Goal: Communication & Community: Answer question/provide support

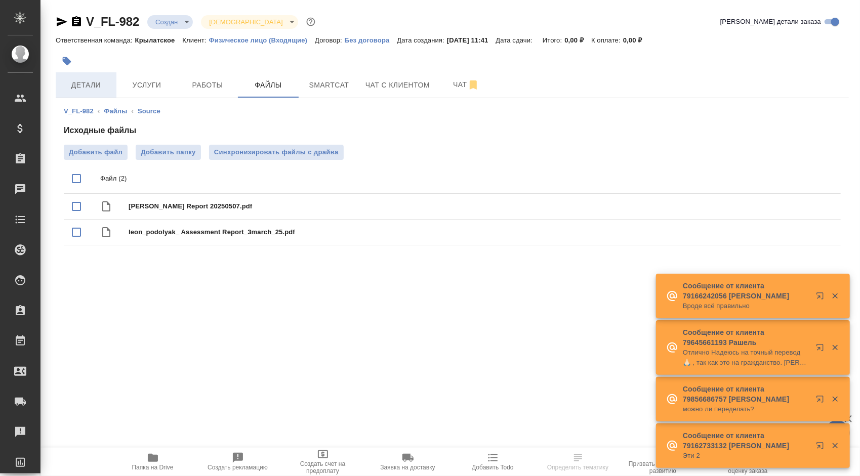
click at [91, 90] on span "Детали" at bounding box center [86, 85] width 49 height 13
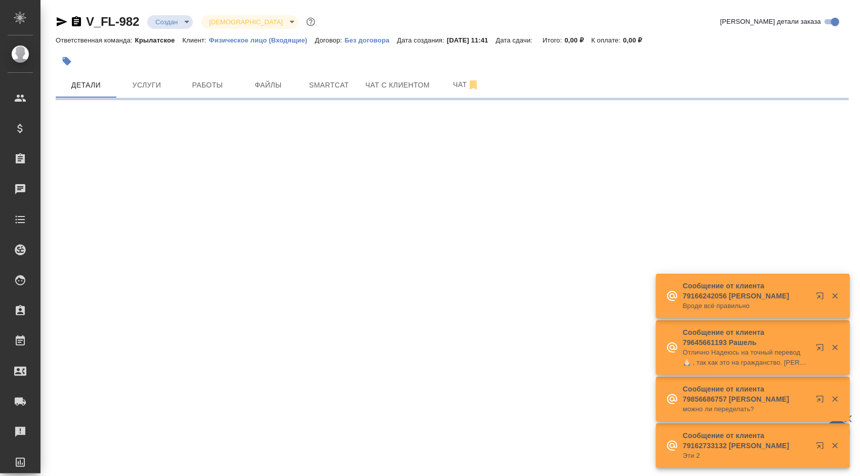
select select "RU"
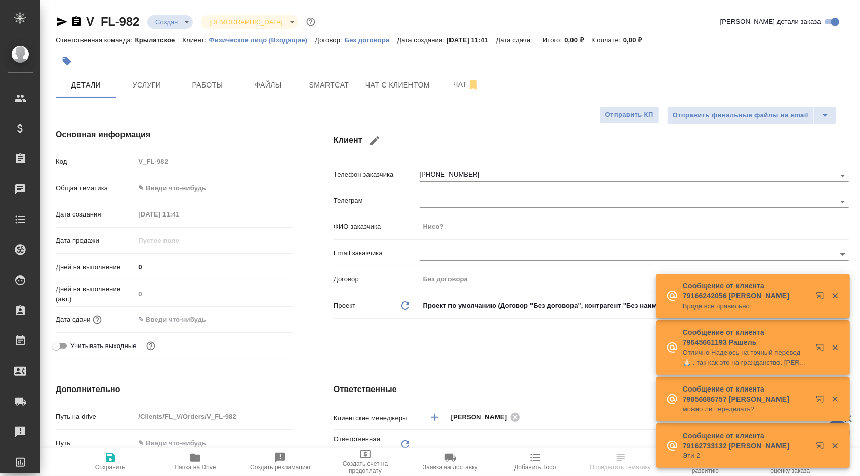
type textarea "x"
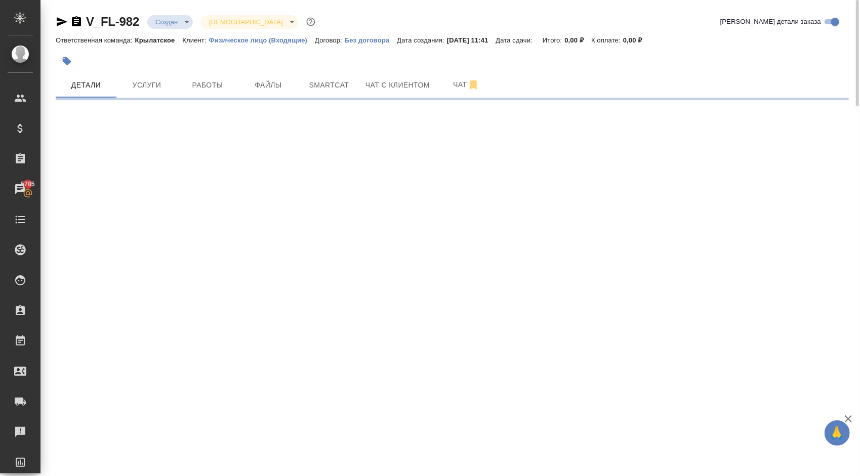
click at [68, 61] on icon "button" at bounding box center [67, 61] width 9 height 9
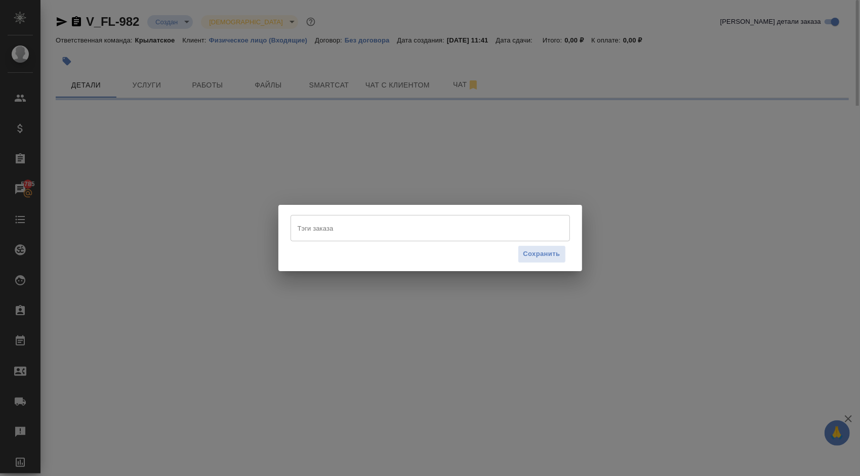
select select "RU"
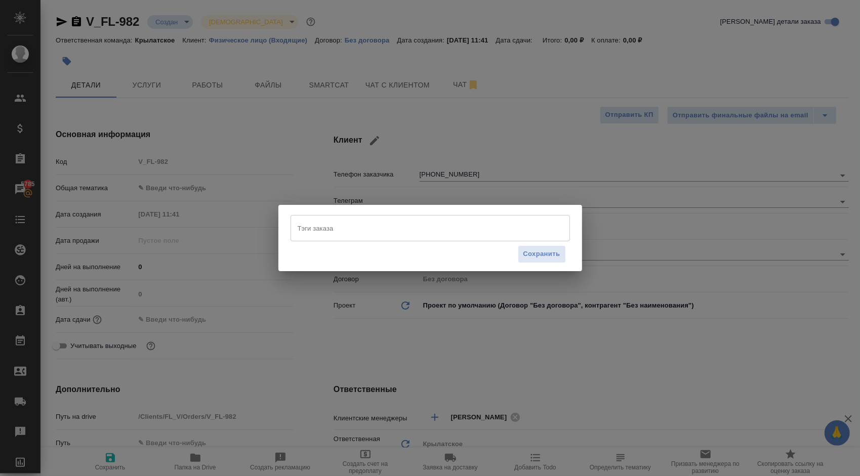
type textarea "x"
click at [332, 230] on input "Тэги заказа" at bounding box center [420, 228] width 251 height 17
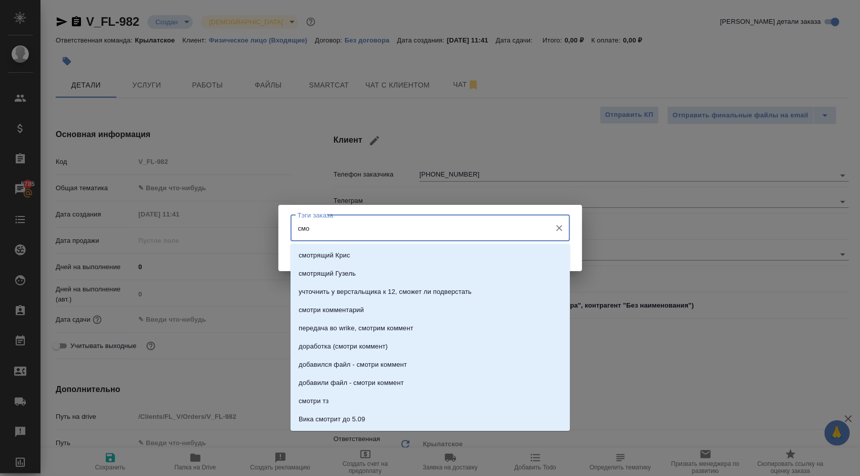
type input "смол"
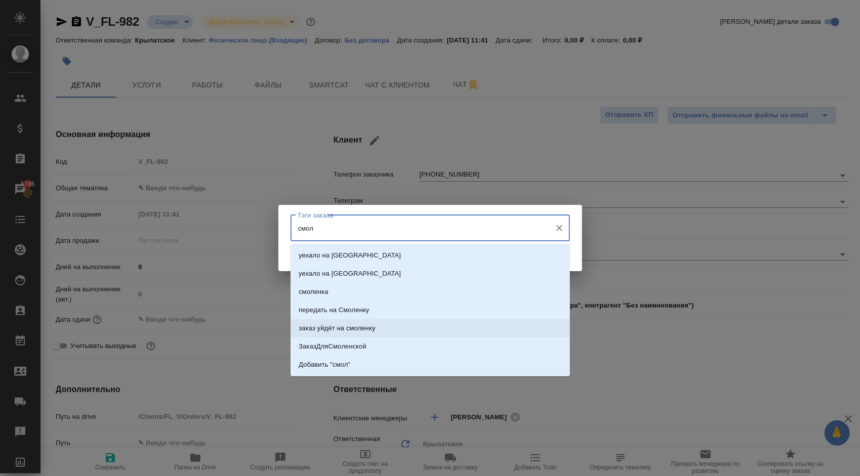
click at [395, 326] on li "заказ уйдёт на смоленку" at bounding box center [429, 328] width 279 height 18
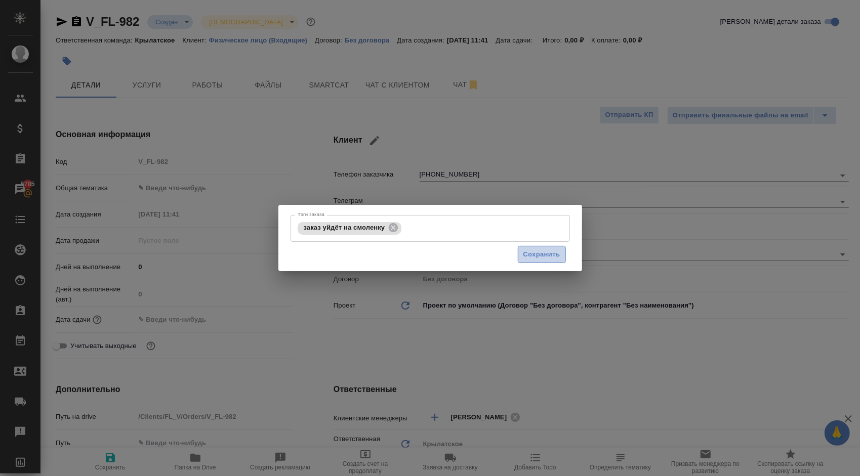
click at [545, 250] on span "Сохранить" at bounding box center [541, 255] width 37 height 12
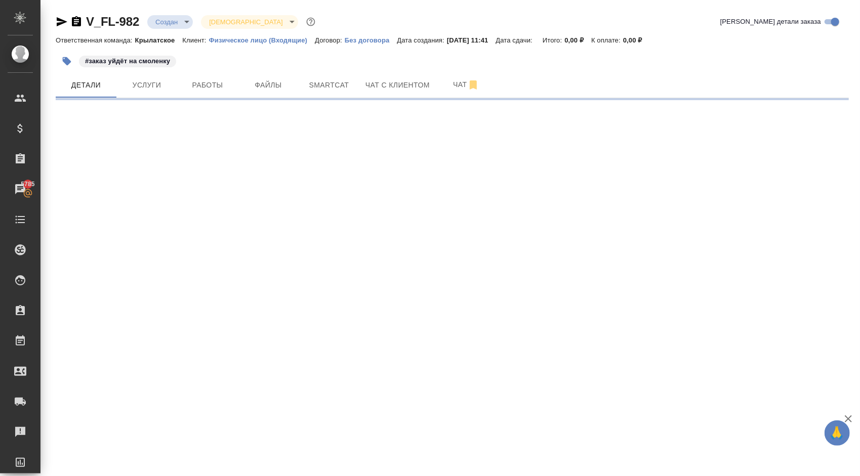
select select "RU"
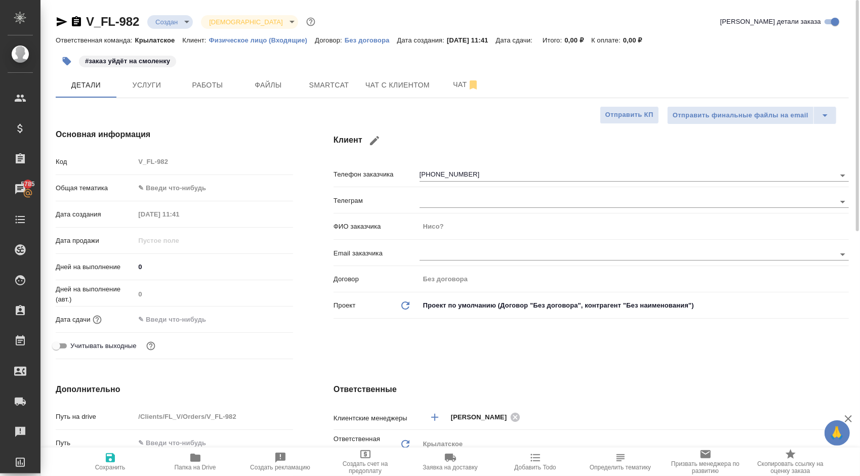
type textarea "x"
click at [198, 466] on span "Папка на Drive" at bounding box center [195, 467] width 41 height 7
type textarea "x"
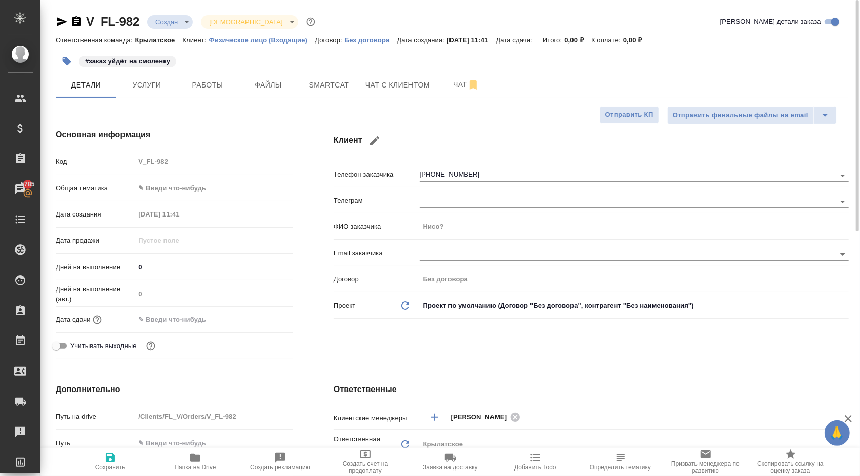
type textarea "x"
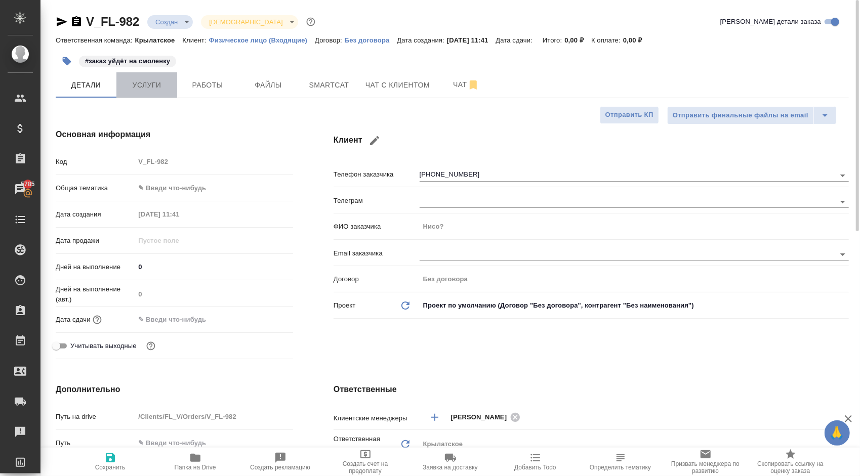
click at [149, 86] on span "Услуги" at bounding box center [146, 85] width 49 height 13
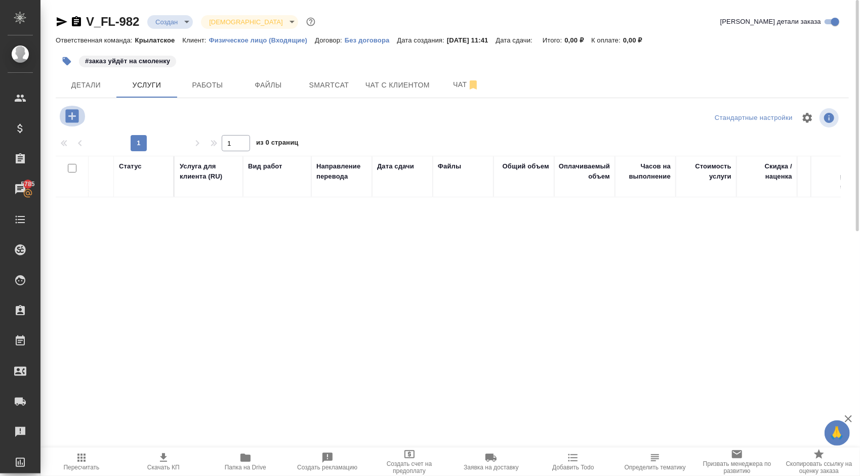
click at [72, 119] on icon "button" at bounding box center [72, 116] width 18 height 18
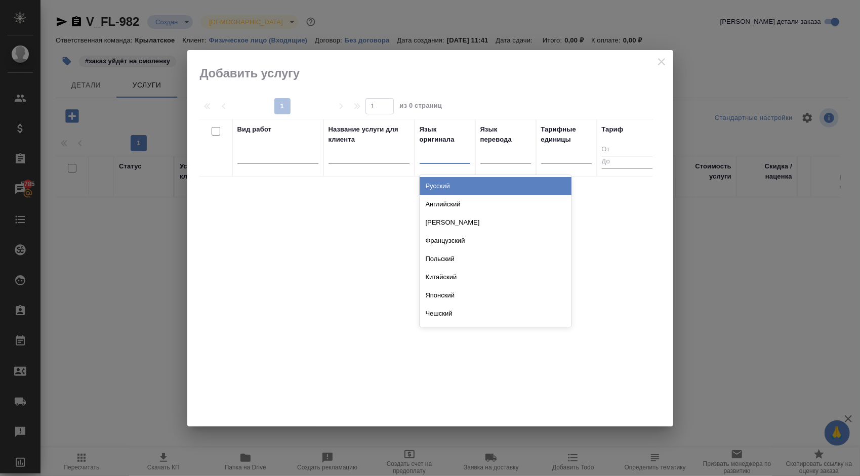
click at [440, 146] on div at bounding box center [444, 153] width 51 height 15
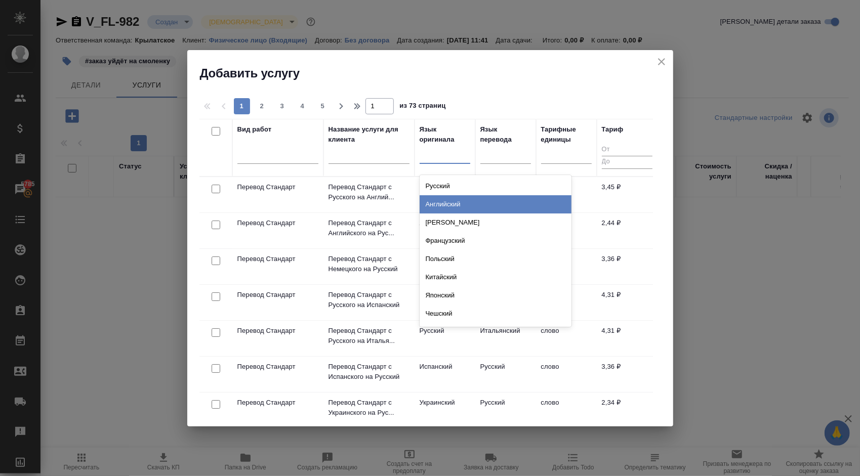
drag, startPoint x: 455, startPoint y: 199, endPoint x: 470, endPoint y: 187, distance: 19.0
click at [455, 200] on div "Английский" at bounding box center [495, 204] width 152 height 18
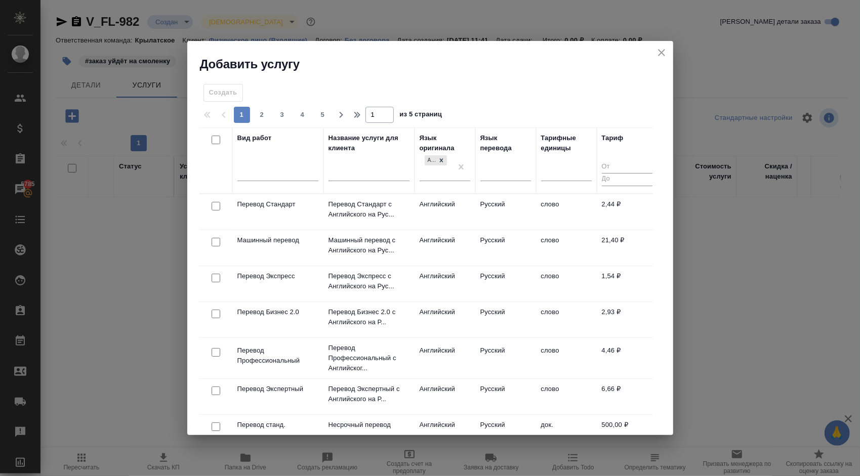
click at [478, 175] on th "Язык перевода" at bounding box center [505, 160] width 61 height 66
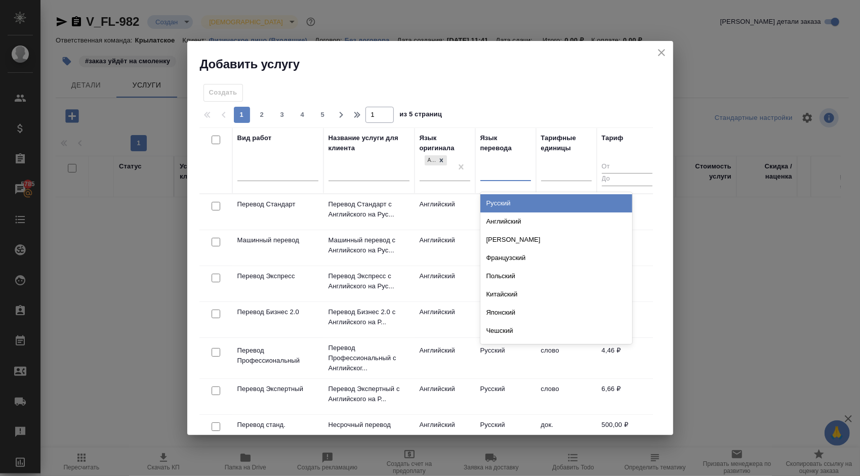
click at [485, 173] on div at bounding box center [505, 170] width 51 height 15
click at [500, 199] on div "Русский" at bounding box center [556, 203] width 152 height 18
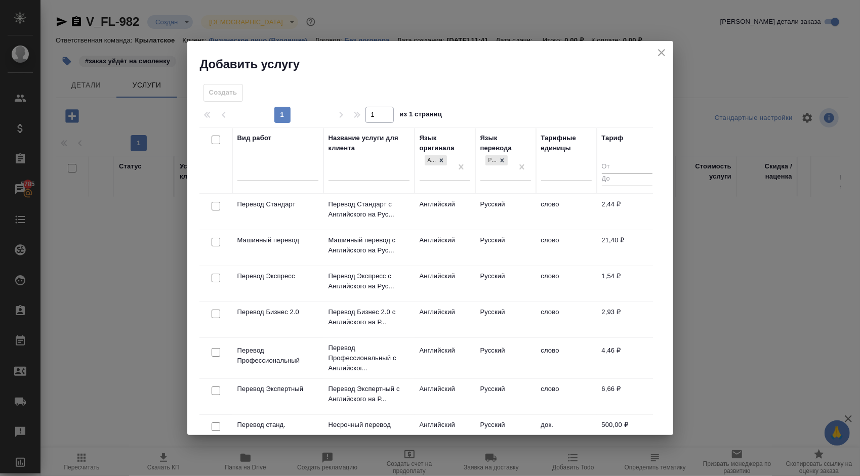
click at [454, 205] on td "Английский" at bounding box center [444, 211] width 61 height 35
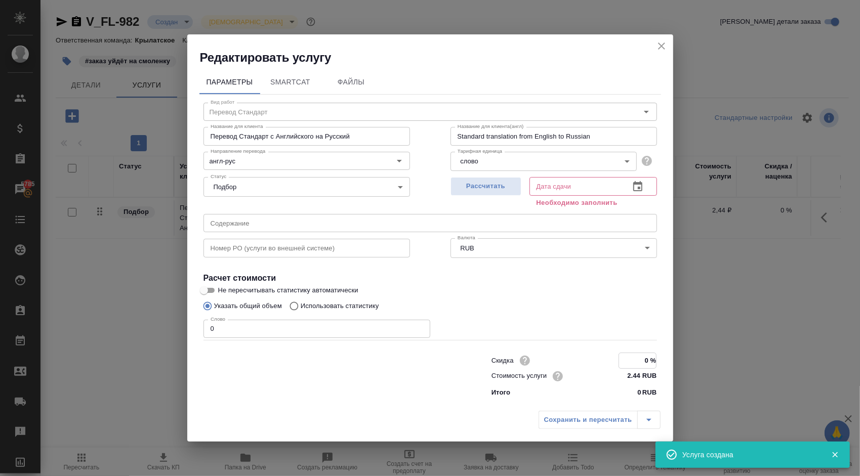
drag, startPoint x: 643, startPoint y: 360, endPoint x: 708, endPoint y: 369, distance: 66.5
click at [708, 369] on div "Редактировать услугу Параметры SmartCat Файлы Вид работ Перевод Стандарт Вид ра…" at bounding box center [430, 238] width 860 height 476
type input "-100 %"
drag, startPoint x: 266, startPoint y: 324, endPoint x: 159, endPoint y: 309, distance: 107.8
click at [117, 294] on div "Редактировать услугу Параметры SmartCat Файлы Вид работ Перевод Стандарт Вид ра…" at bounding box center [430, 238] width 860 height 476
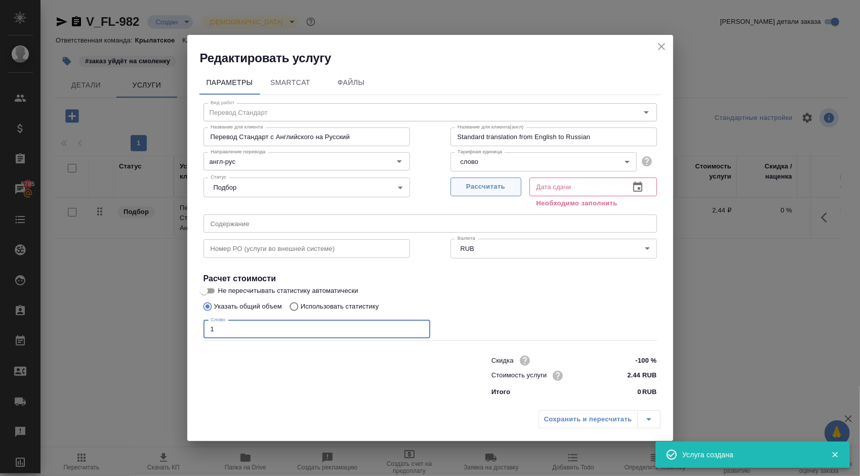
type input "1"
click at [504, 194] on button "Рассчитать" at bounding box center [485, 187] width 71 height 19
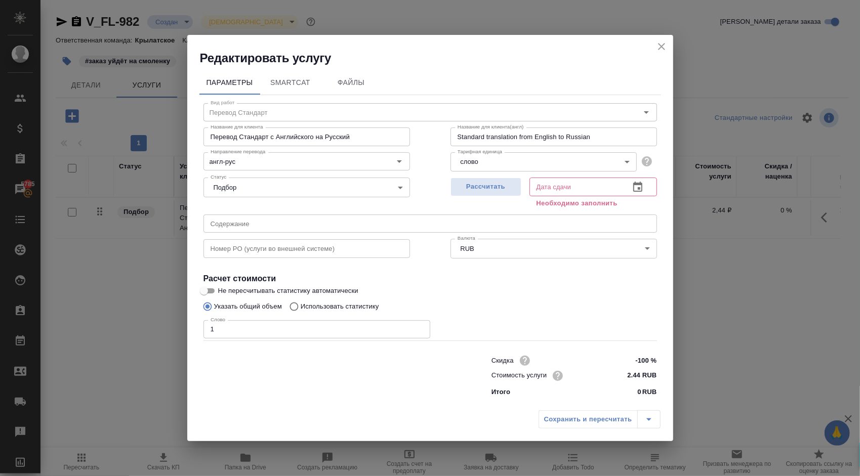
type input "02.10.2025 11:47"
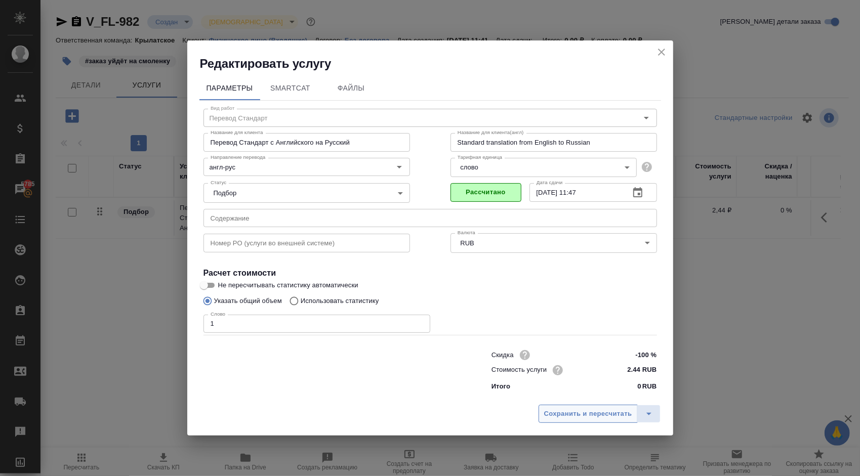
click at [552, 407] on button "Сохранить и пересчитать" at bounding box center [587, 414] width 99 height 18
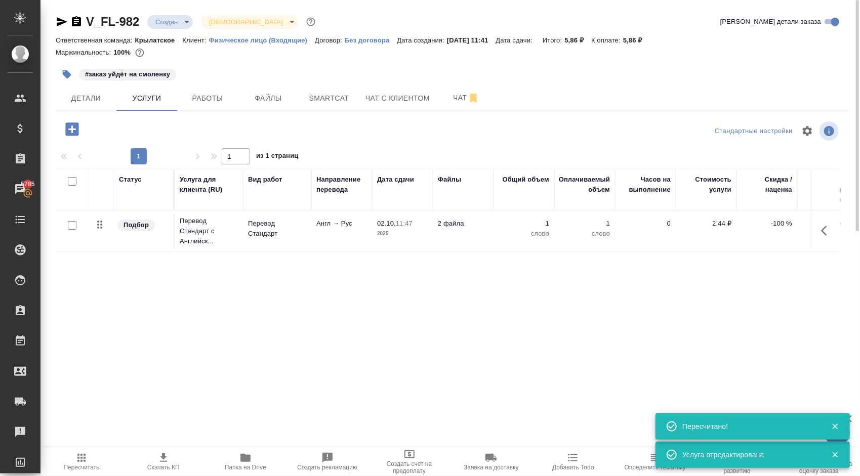
click at [76, 125] on icon "button" at bounding box center [71, 128] width 13 height 13
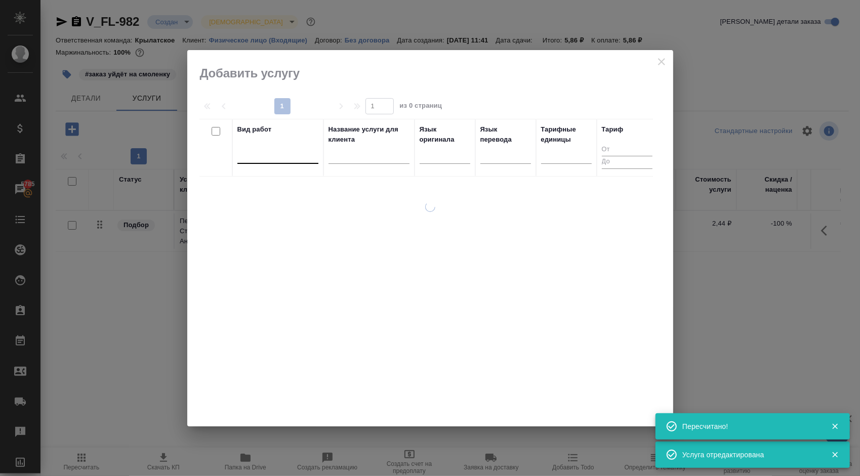
click at [279, 155] on div at bounding box center [277, 153] width 81 height 15
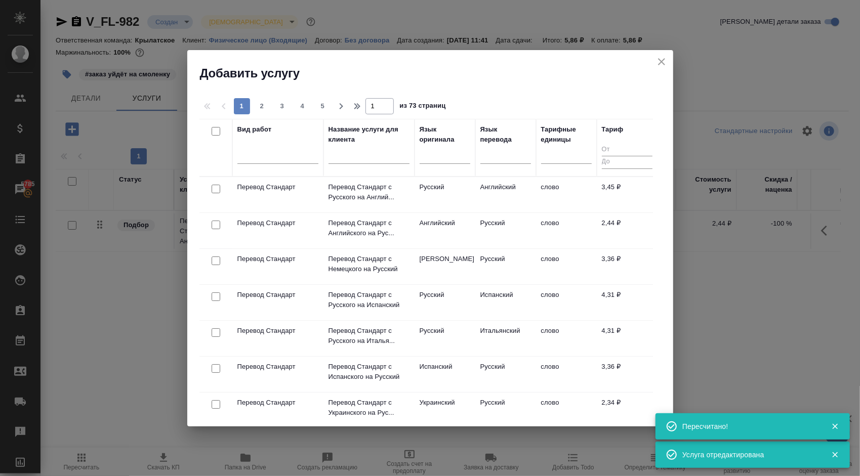
click at [668, 65] on h2 "Добавить услугу" at bounding box center [436, 73] width 473 height 16
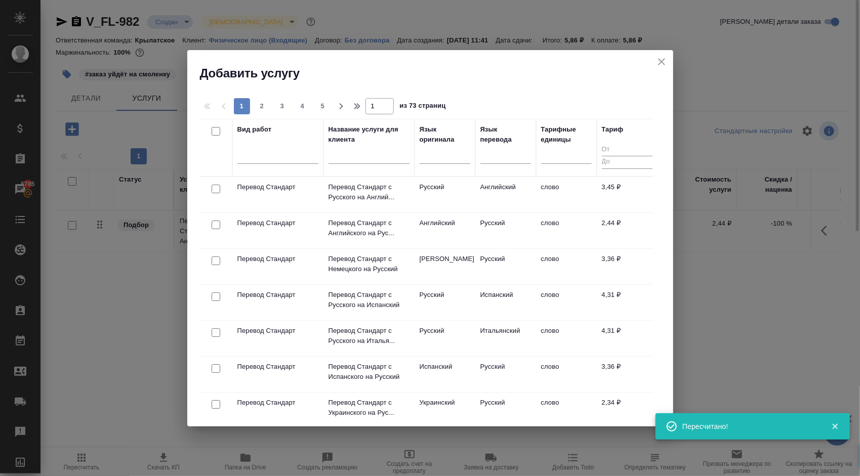
click at [666, 64] on icon "close" at bounding box center [661, 62] width 12 height 12
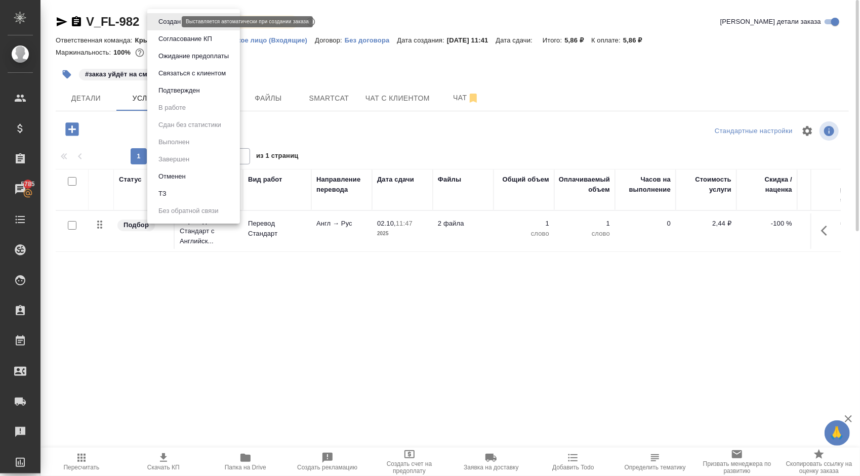
click at [161, 22] on body "🙏 .cls-1 fill:#fff; AWATERA Kasymov Timur Клиенты Спецификации Заказы 5785 Чаты…" at bounding box center [430, 238] width 860 height 476
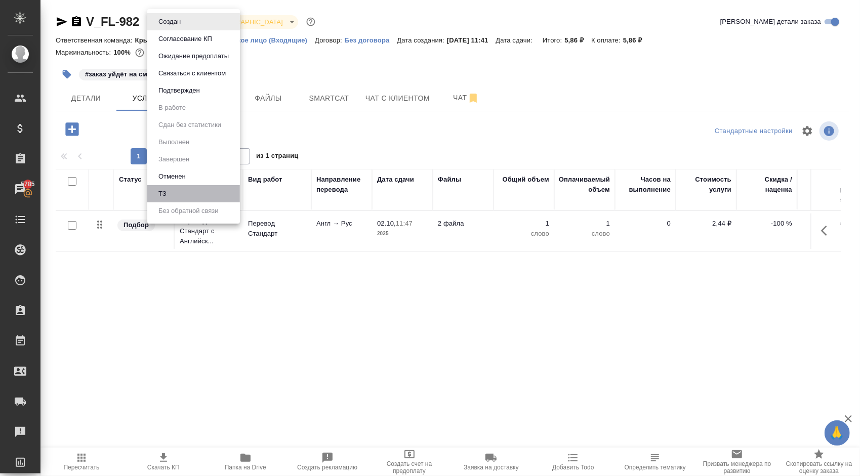
click at [200, 186] on li "ТЗ" at bounding box center [193, 193] width 93 height 17
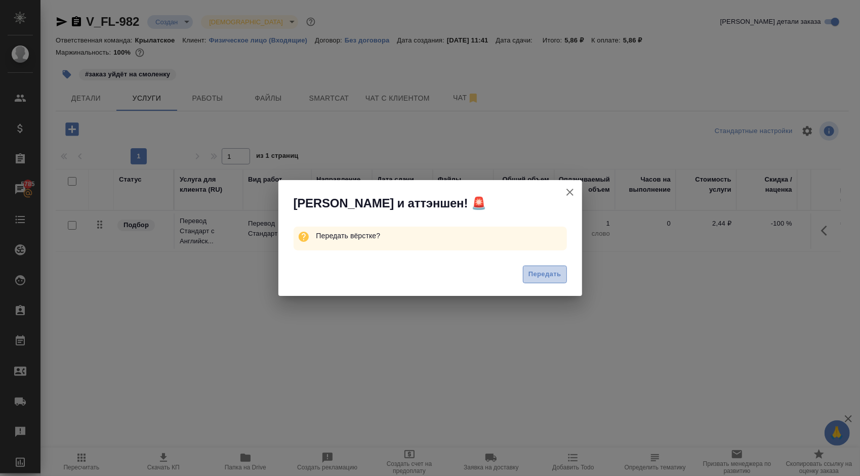
click at [546, 279] on span "Передать" at bounding box center [544, 275] width 33 height 12
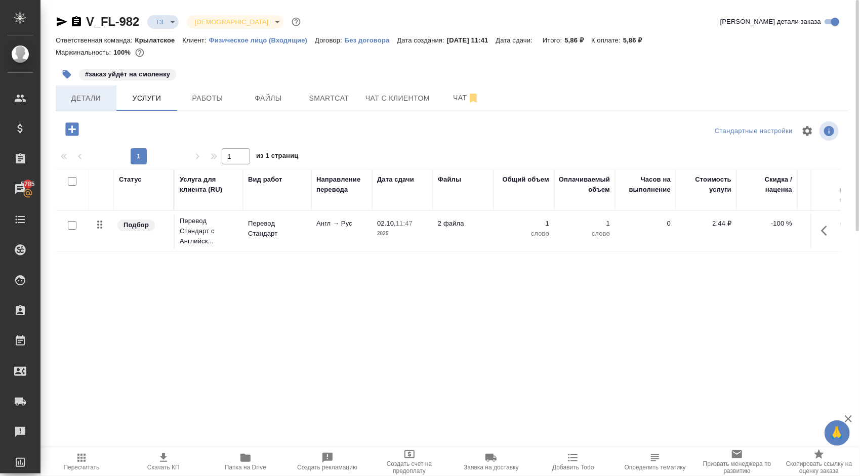
click at [90, 96] on span "Детали" at bounding box center [86, 98] width 49 height 13
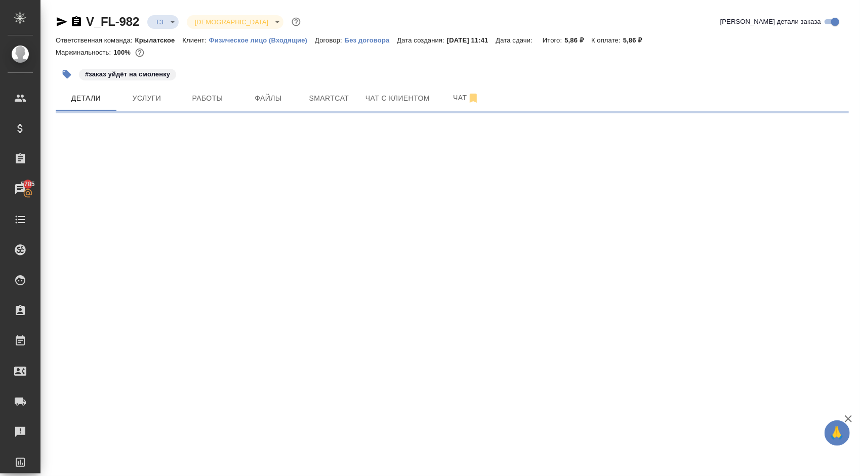
select select "RU"
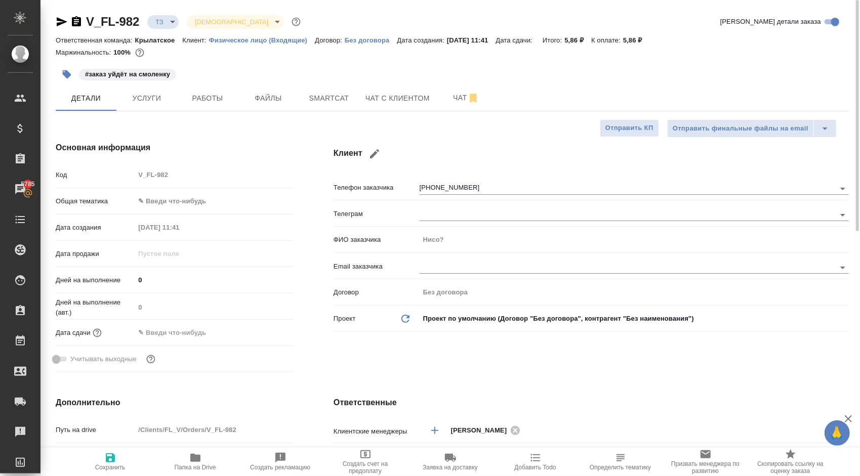
type textarea "x"
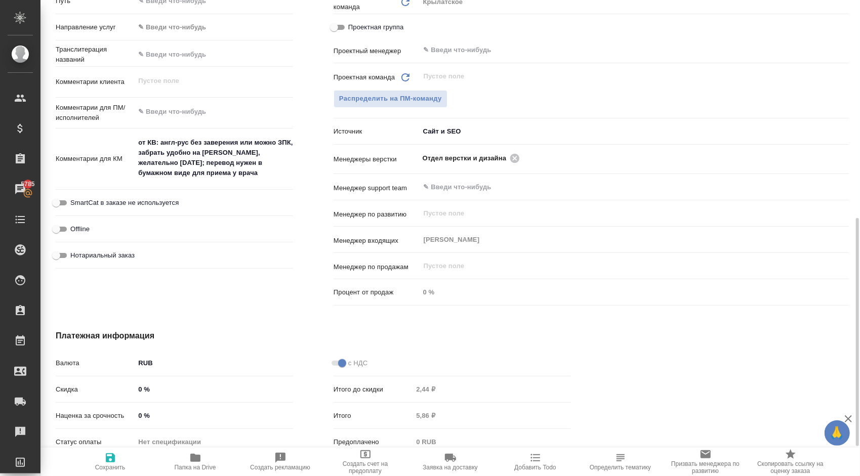
scroll to position [354, 0]
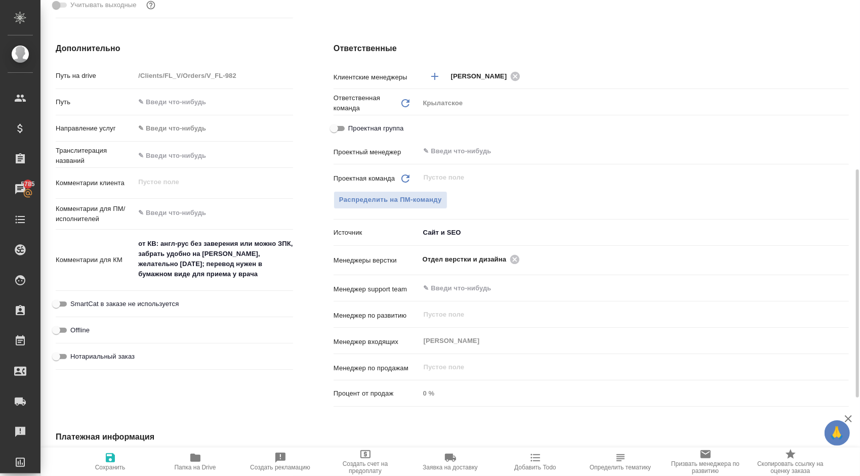
click at [175, 223] on div "x" at bounding box center [214, 214] width 158 height 22
type textarea "x"
type textarea "н"
type textarea "x"
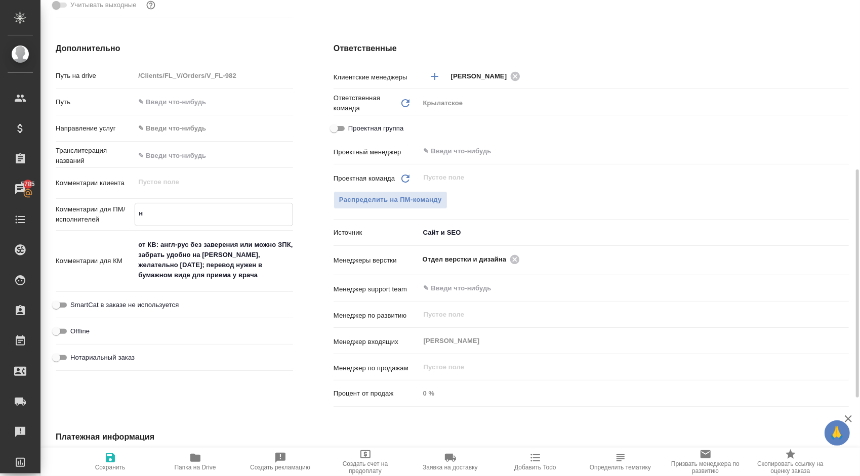
type textarea "x"
type textarea "не"
type textarea "x"
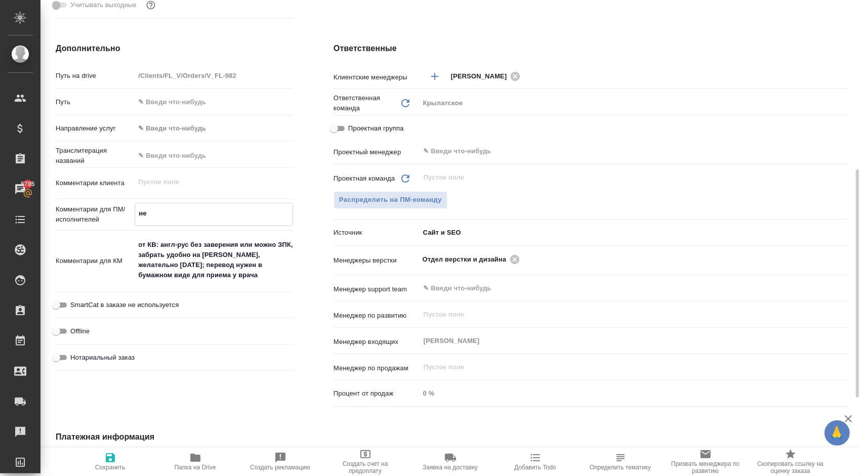
type textarea "x"
type textarea "не"
type textarea "x"
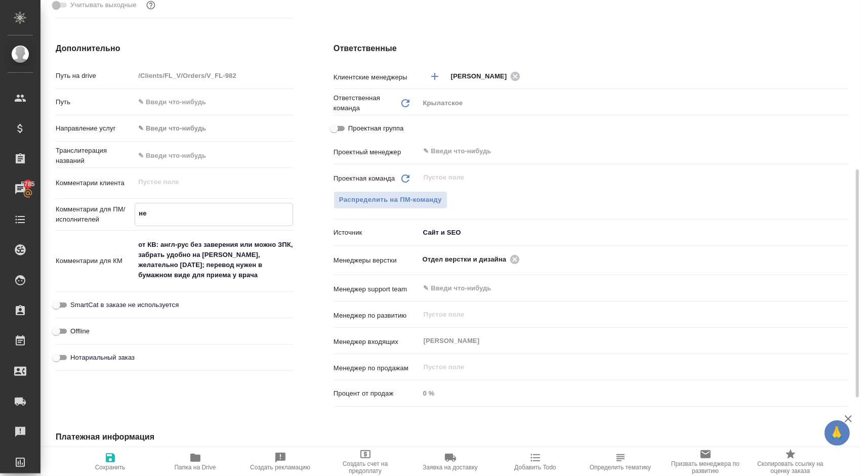
type textarea "не н"
type textarea "x"
type textarea "не но"
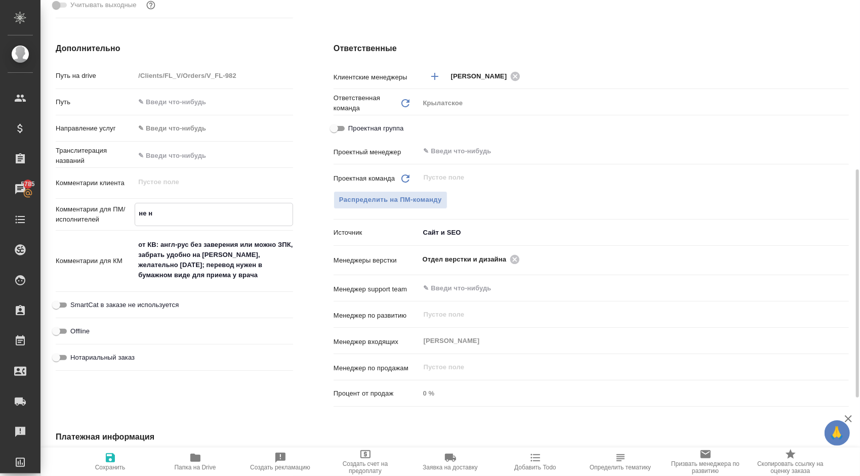
type textarea "x"
type textarea "не нот"
type textarea "x"
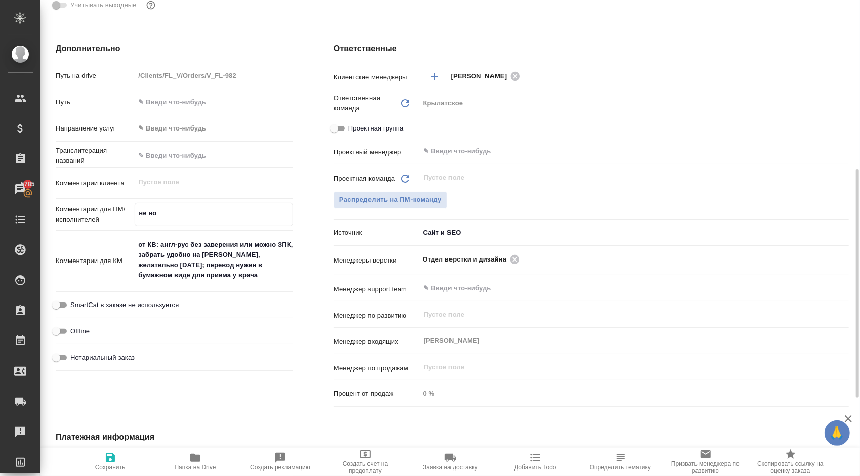
type textarea "x"
type textarea "не нот"
type textarea "x"
click at [98, 452] on span "Сохранить" at bounding box center [110, 461] width 73 height 19
type textarea "x"
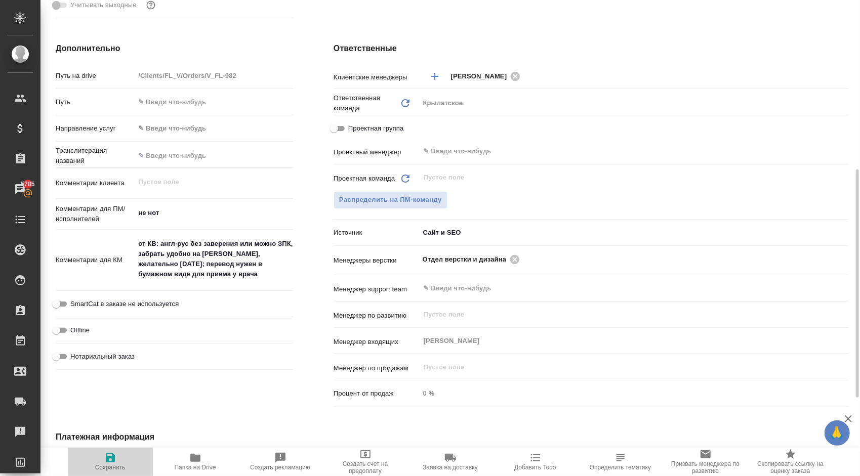
type textarea "x"
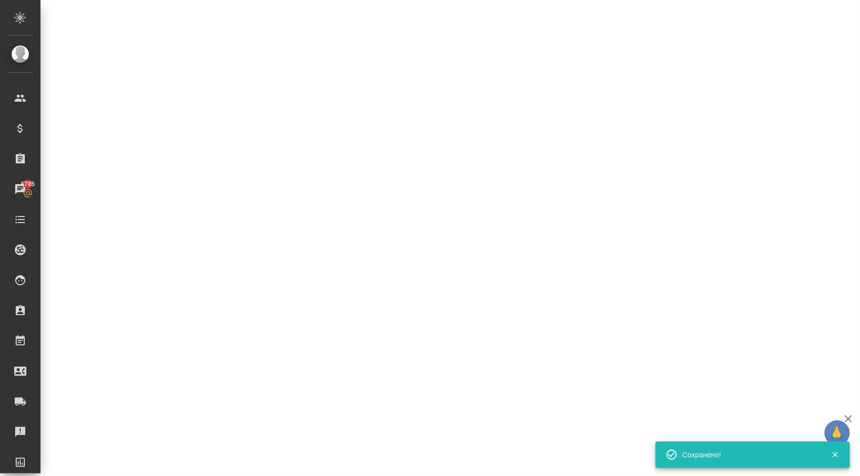
select select "RU"
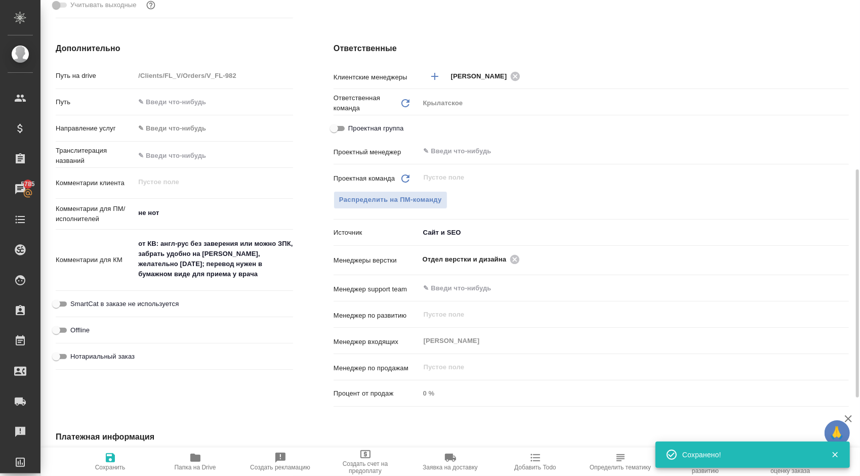
type textarea "x"
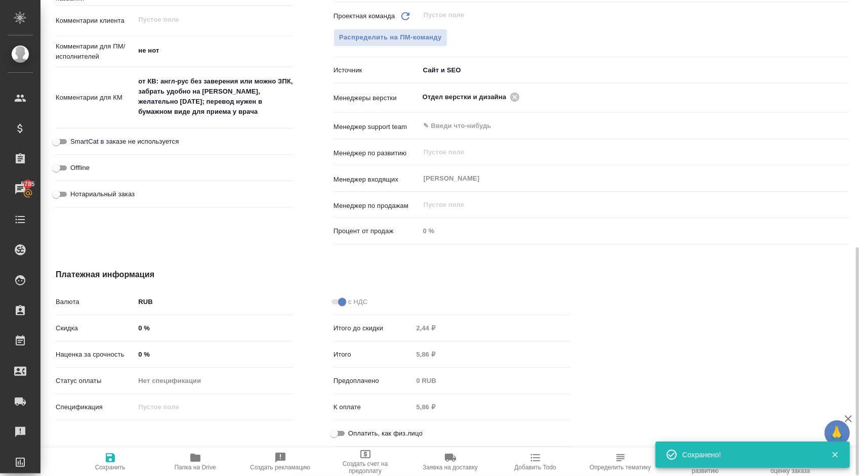
click at [351, 429] on span "Оплатить, как физ.лицо" at bounding box center [385, 434] width 74 height 10
click at [351, 429] on input "Оплатить, как физ.лицо" at bounding box center [334, 434] width 36 height 12
checkbox input "true"
type textarea "x"
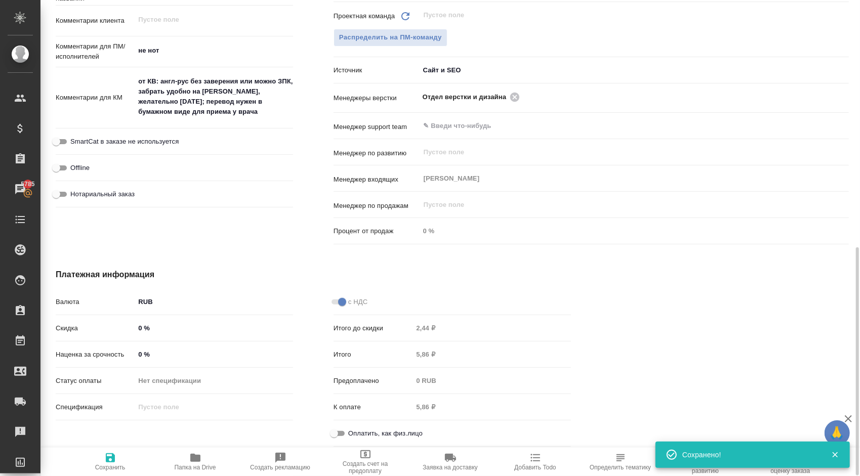
type textarea "x"
click at [100, 455] on span "Сохранить" at bounding box center [110, 461] width 73 height 19
type textarea "x"
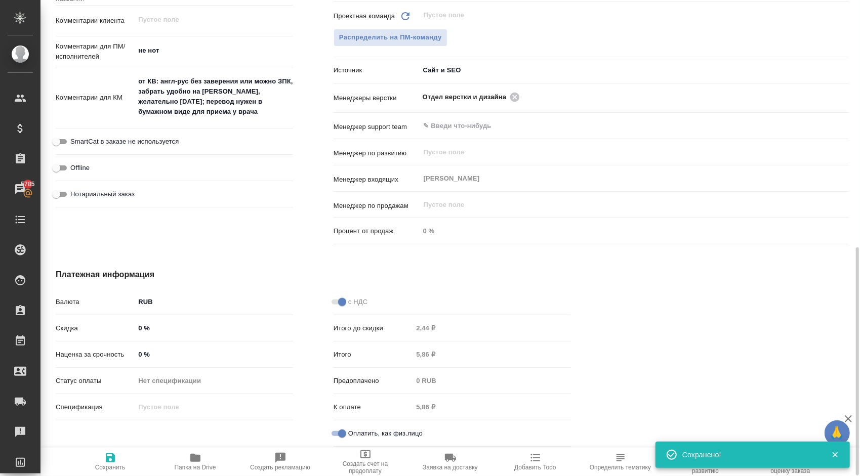
type textarea "x"
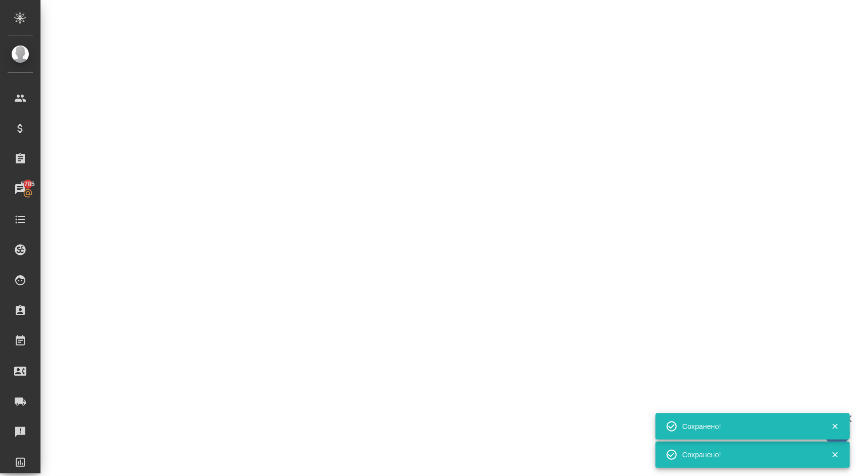
select select "RU"
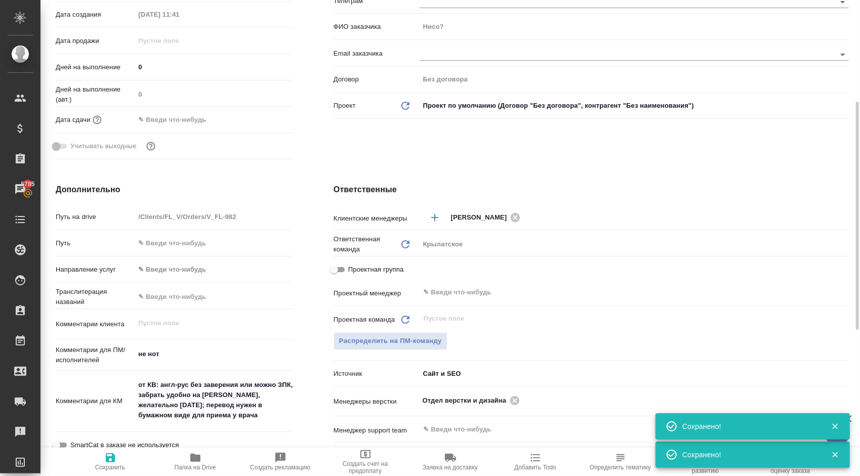
scroll to position [11, 0]
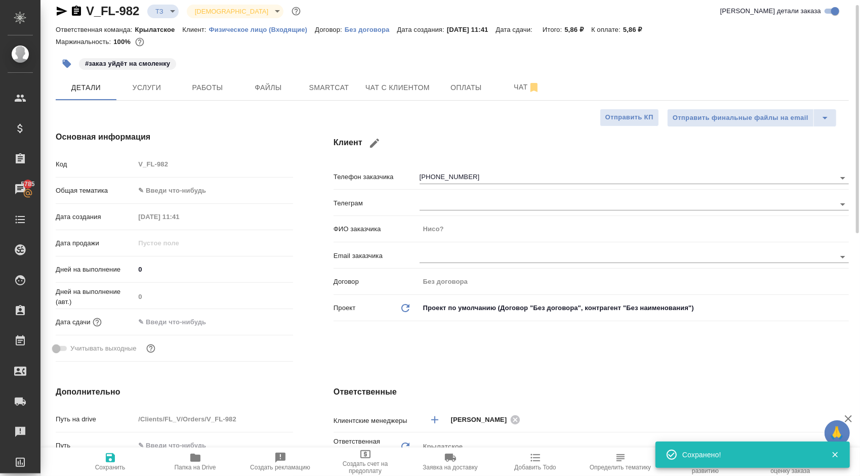
click at [182, 184] on body "🙏 .cls-1 fill:#fff; AWATERA Kasymov Timur Клиенты Спецификации Заказы 5785 Чаты…" at bounding box center [430, 238] width 860 height 476
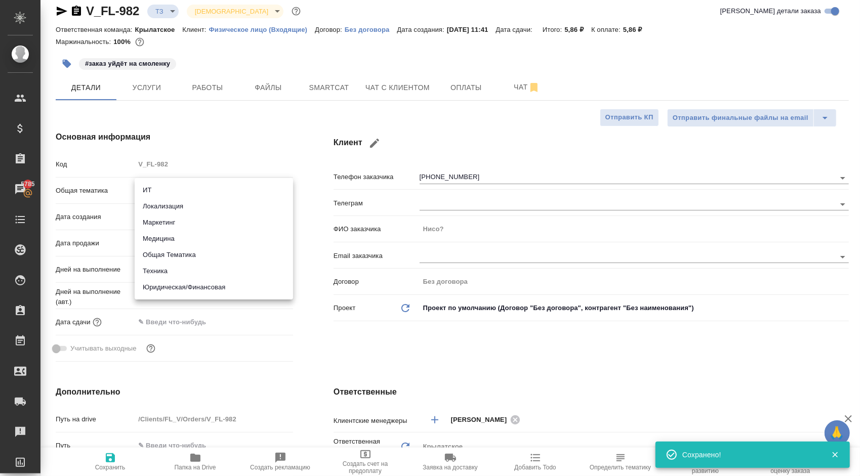
click at [168, 241] on li "Медицина" at bounding box center [214, 239] width 158 height 16
type input "med"
type textarea "x"
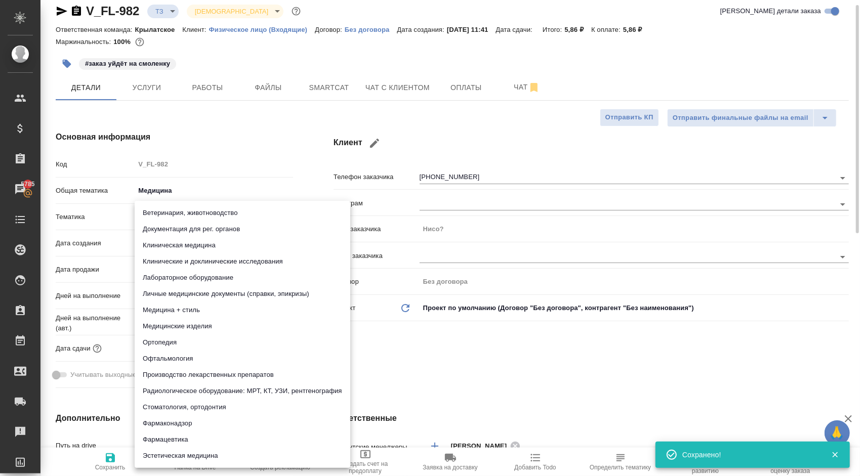
click at [166, 224] on body "🙏 .cls-1 fill:#fff; AWATERA Kasymov Timur Клиенты Спецификации Заказы 5785 Чаты…" at bounding box center [430, 238] width 860 height 476
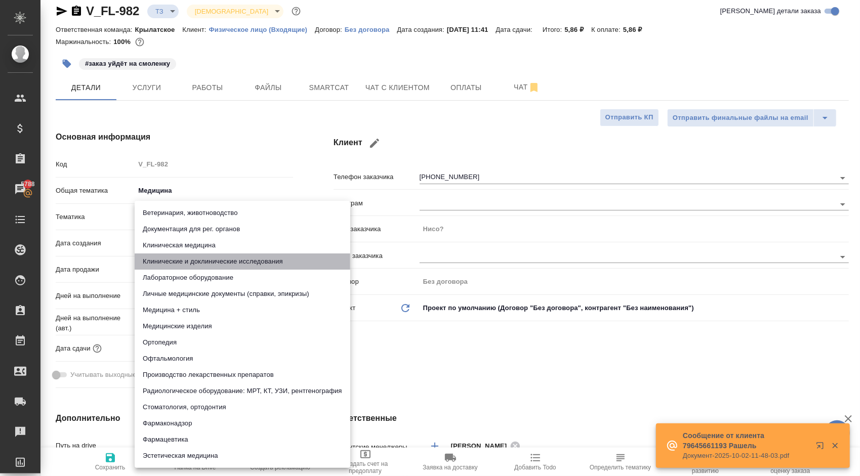
click at [231, 263] on li "Клинические и доклинические исследования" at bounding box center [243, 261] width 216 height 16
type textarea "x"
type input "5a8b8b956a9677013d343d9e"
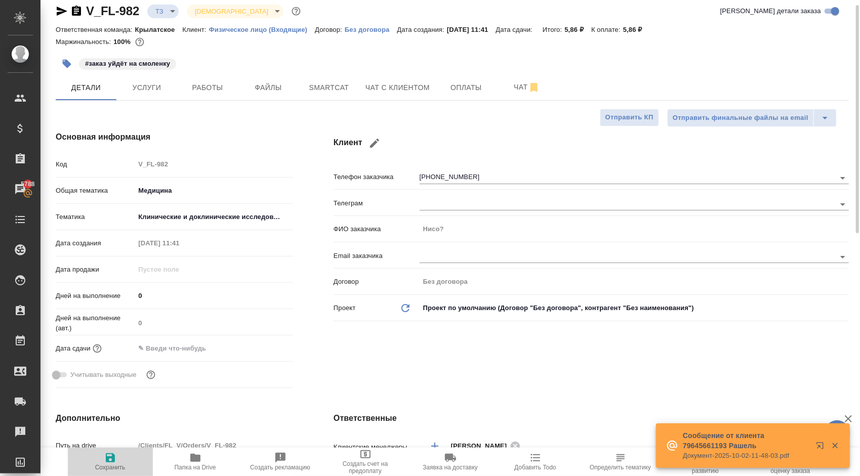
click at [68, 466] on button "Сохранить" at bounding box center [110, 462] width 85 height 28
type textarea "x"
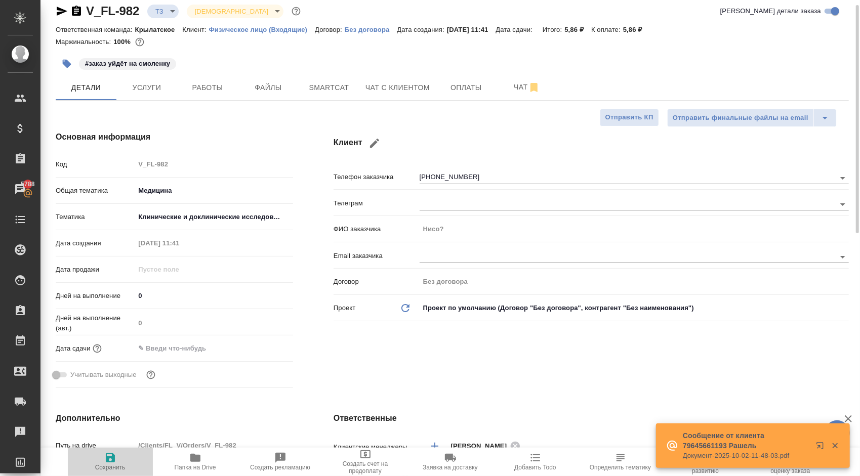
type textarea "x"
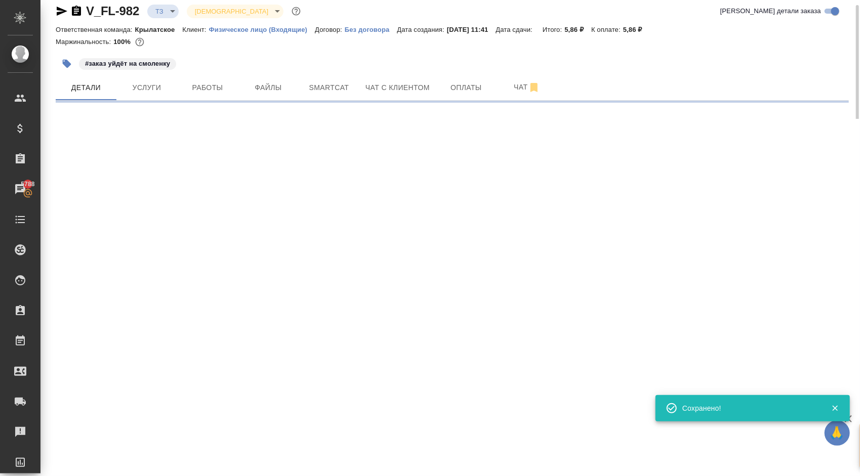
select select "RU"
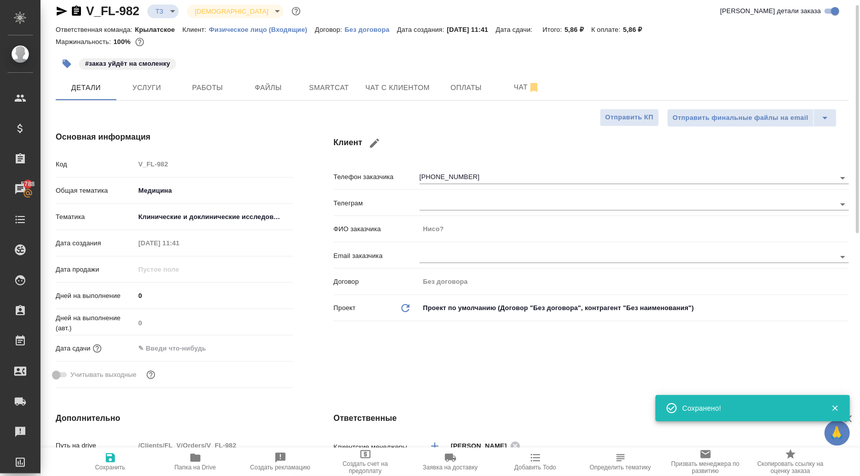
type textarea "x"
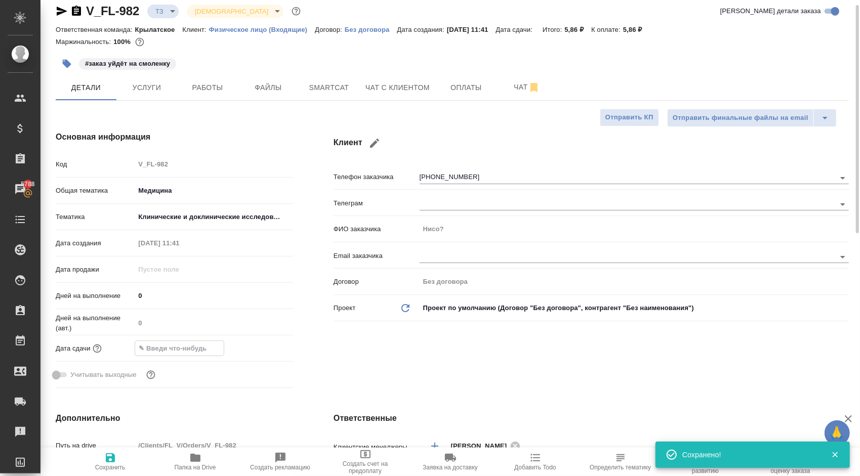
click at [179, 346] on input "text" at bounding box center [179, 348] width 89 height 15
click at [256, 346] on div at bounding box center [214, 348] width 158 height 15
click at [261, 347] on icon "button" at bounding box center [264, 348] width 12 height 12
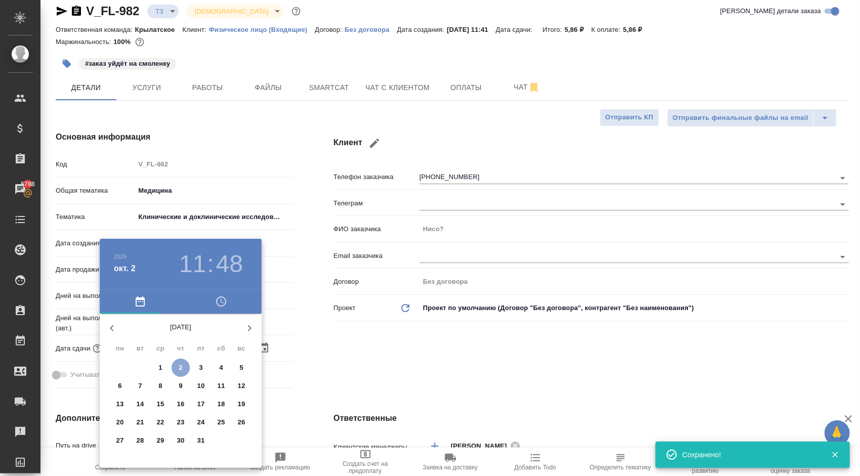
click at [183, 364] on span "2" at bounding box center [181, 368] width 18 height 10
type input "02.10.2025 11:48"
type textarea "x"
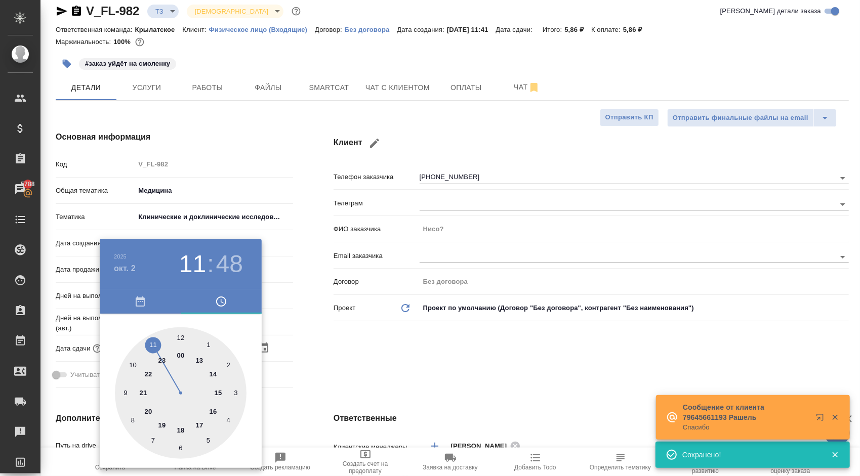
click at [198, 423] on div at bounding box center [181, 393] width 132 height 132
type input "02.10.2025 17:48"
type textarea "x"
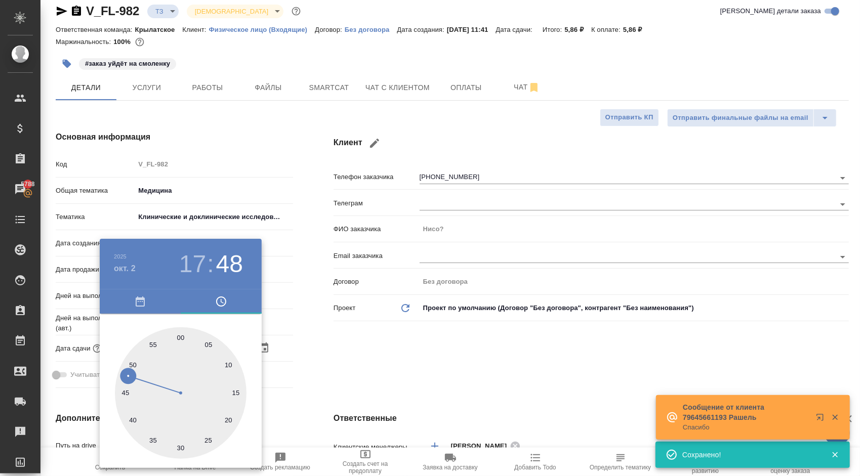
click at [179, 337] on div at bounding box center [181, 393] width 132 height 132
type input "[DATE] 17:00"
type textarea "x"
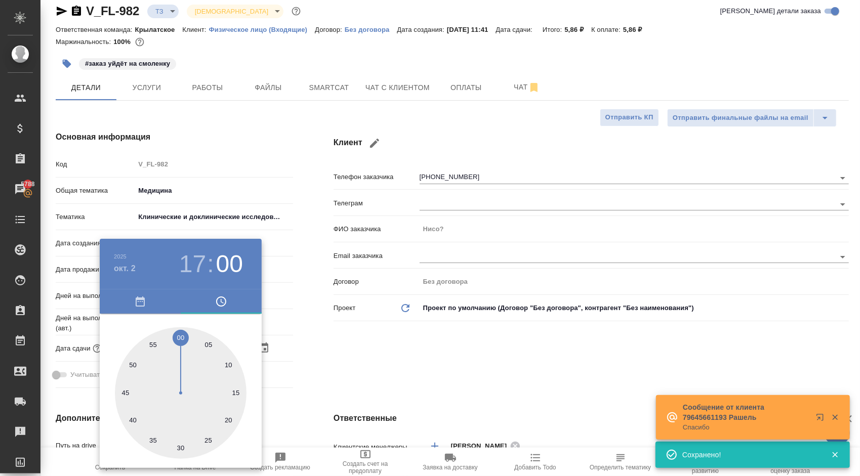
click at [386, 371] on div at bounding box center [430, 238] width 860 height 476
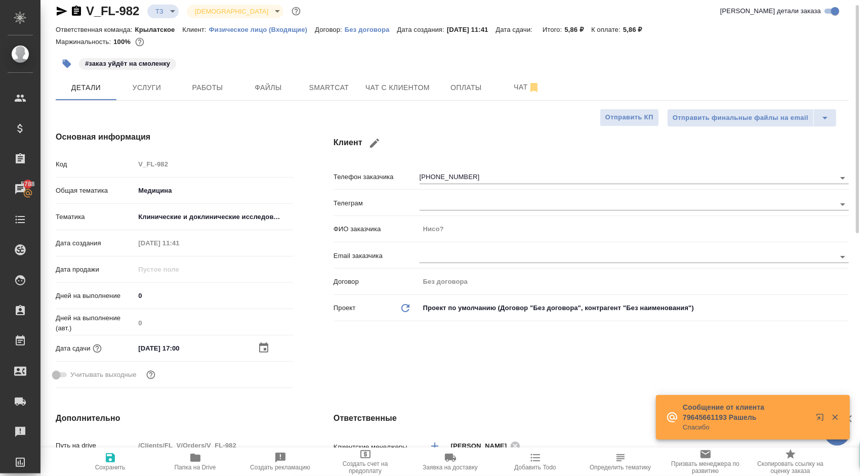
click at [121, 459] on span "Сохранить" at bounding box center [110, 461] width 73 height 19
type textarea "x"
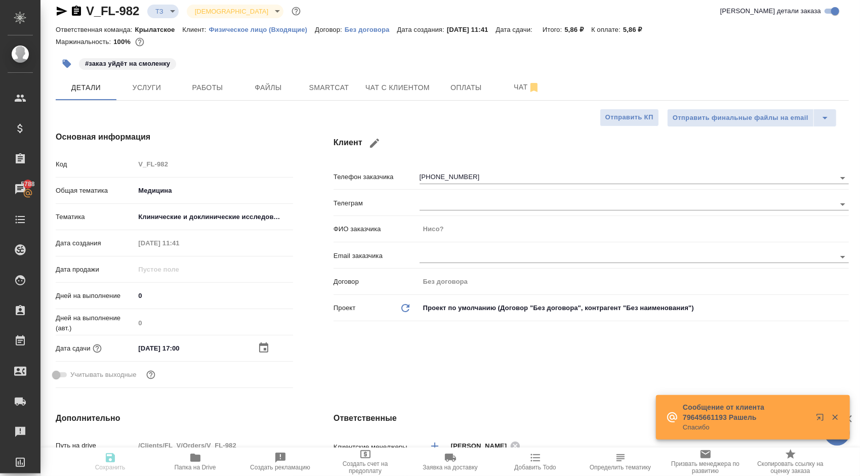
type textarea "x"
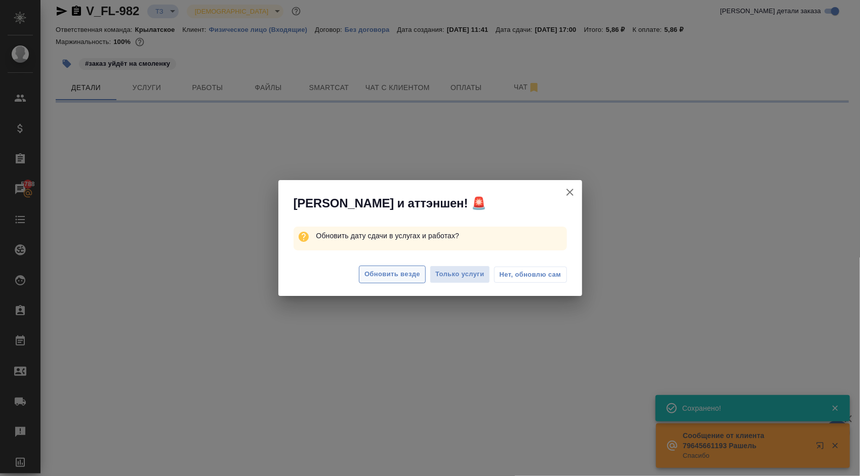
select select "RU"
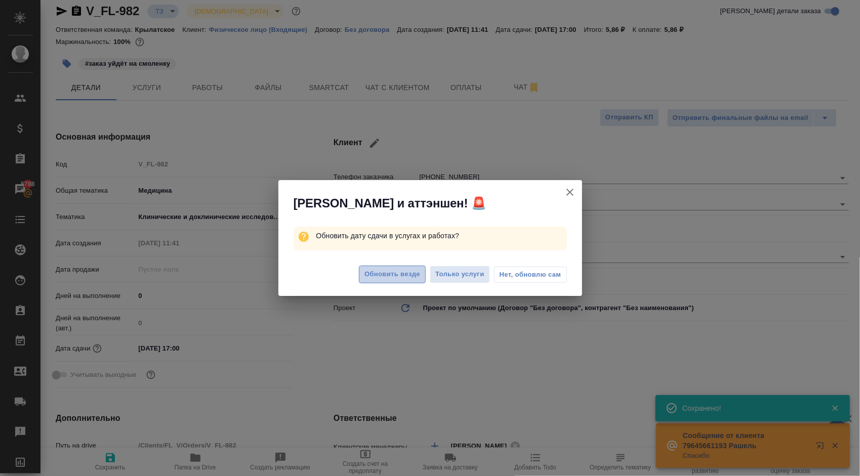
click at [376, 269] on span "Обновить везде" at bounding box center [392, 275] width 56 height 12
type textarea "x"
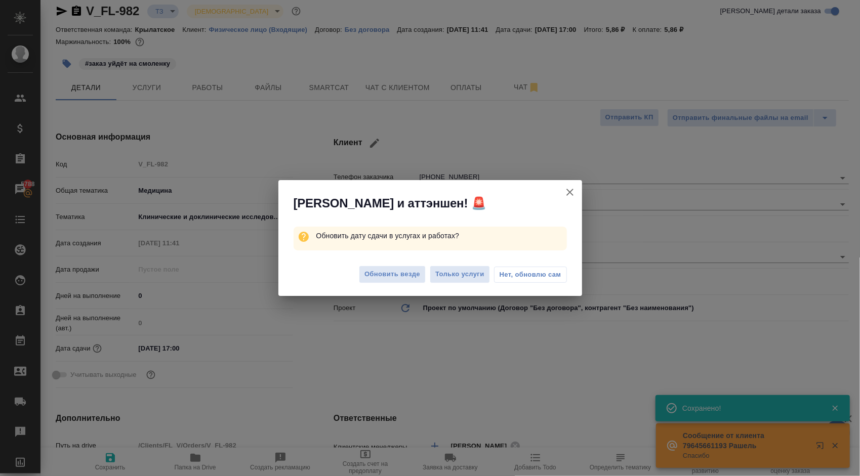
type textarea "x"
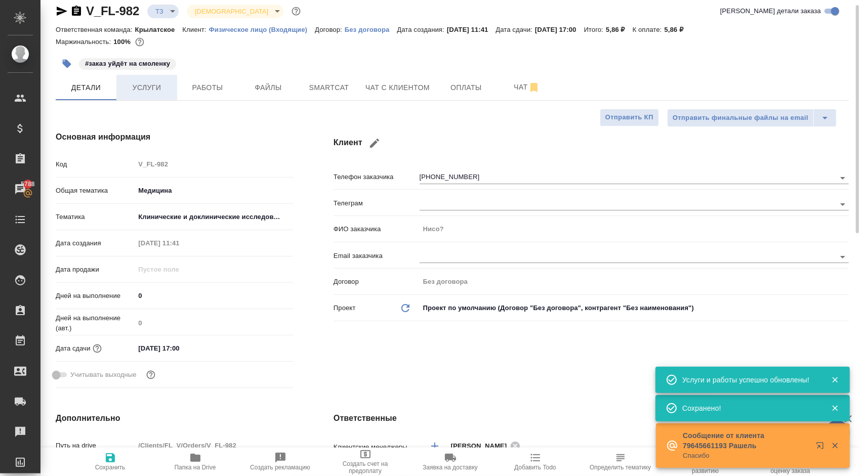
click at [163, 87] on span "Услуги" at bounding box center [146, 87] width 49 height 13
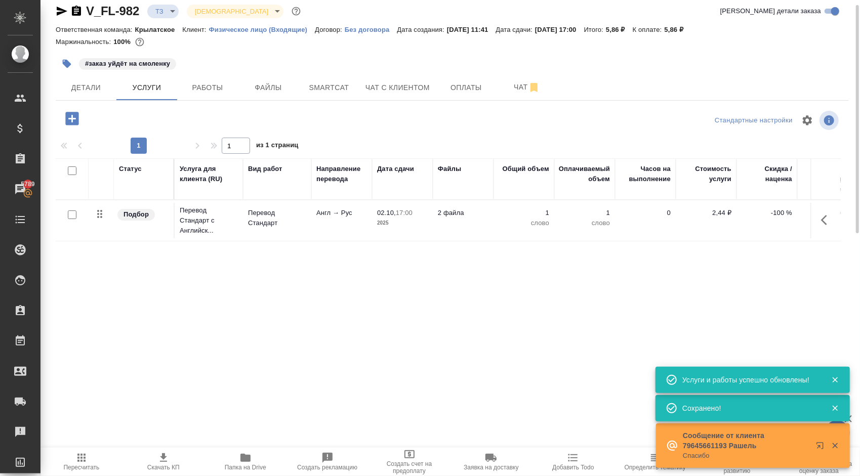
click at [72, 212] on input "checkbox" at bounding box center [72, 214] width 9 height 9
checkbox input "true"
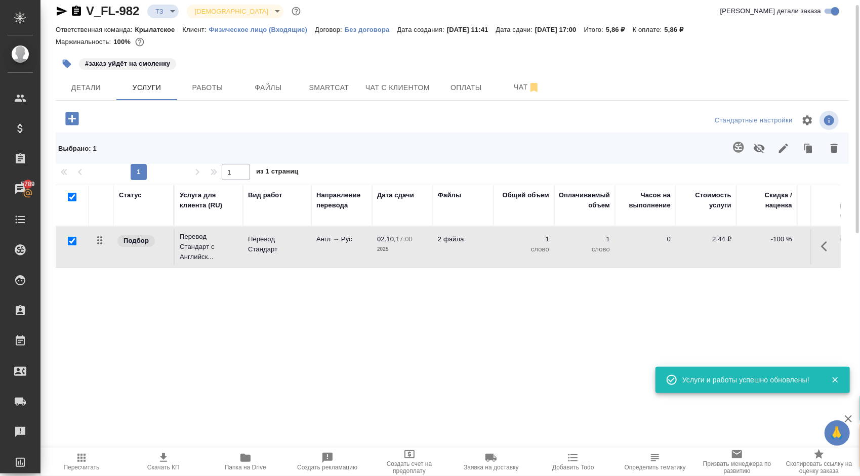
click at [738, 144] on icon "button" at bounding box center [738, 147] width 11 height 11
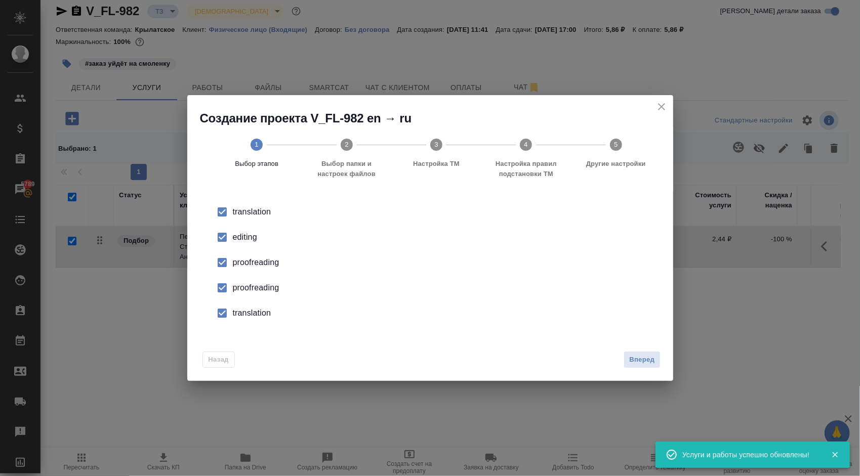
click at [229, 233] on input "checkbox" at bounding box center [221, 237] width 21 height 21
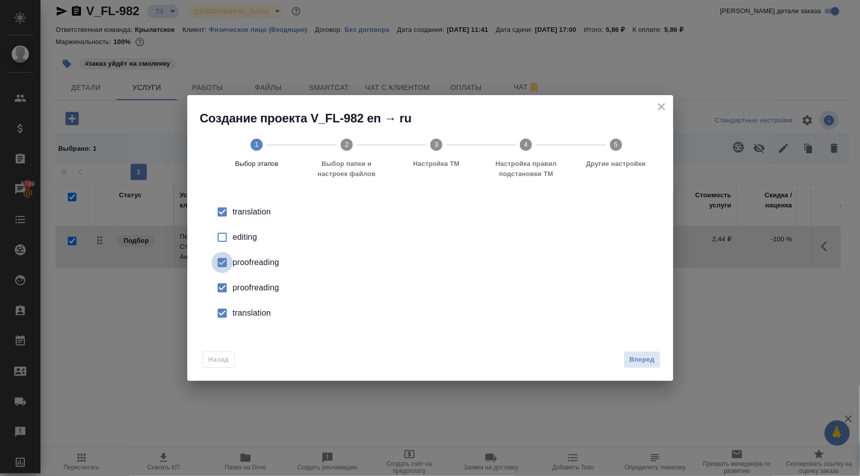
click at [222, 259] on input "checkbox" at bounding box center [221, 262] width 21 height 21
click at [228, 287] on input "checkbox" at bounding box center [221, 287] width 21 height 21
click at [225, 317] on input "checkbox" at bounding box center [221, 313] width 21 height 21
drag, startPoint x: 669, startPoint y: 356, endPoint x: 659, endPoint y: 358, distance: 10.3
click at [668, 357] on div "Назад Вперед" at bounding box center [430, 358] width 486 height 48
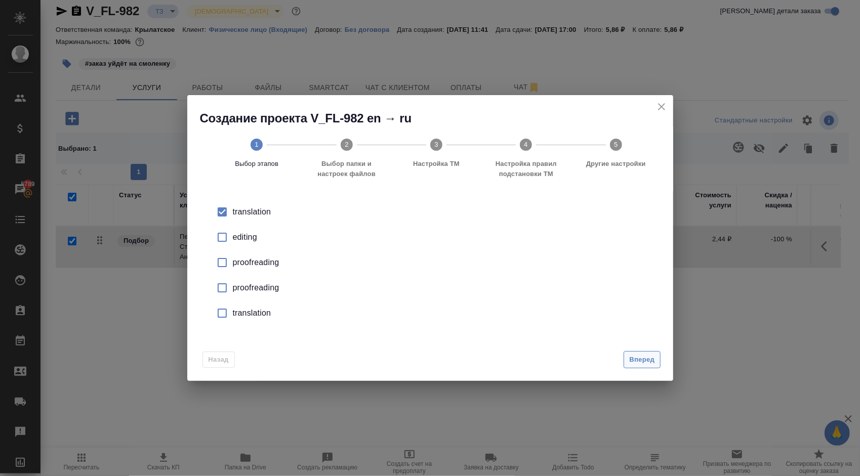
click at [649, 359] on span "Вперед" at bounding box center [641, 360] width 25 height 12
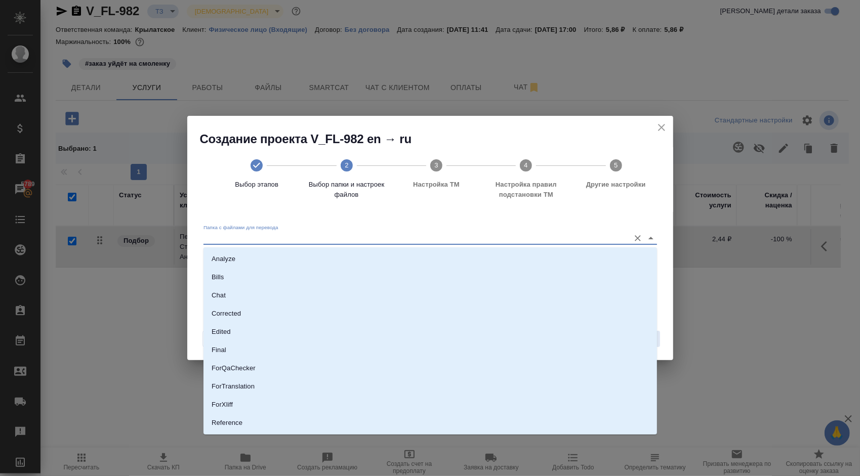
click at [283, 236] on input "Папка с файлами для перевода" at bounding box center [413, 238] width 421 height 12
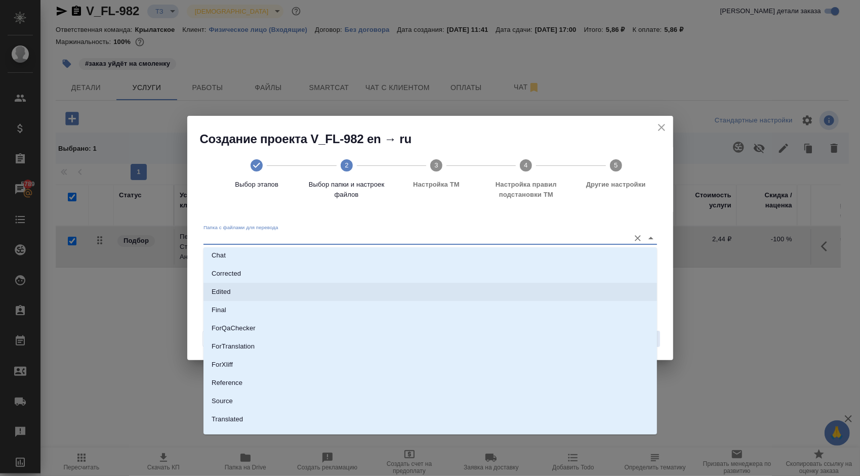
scroll to position [53, 0]
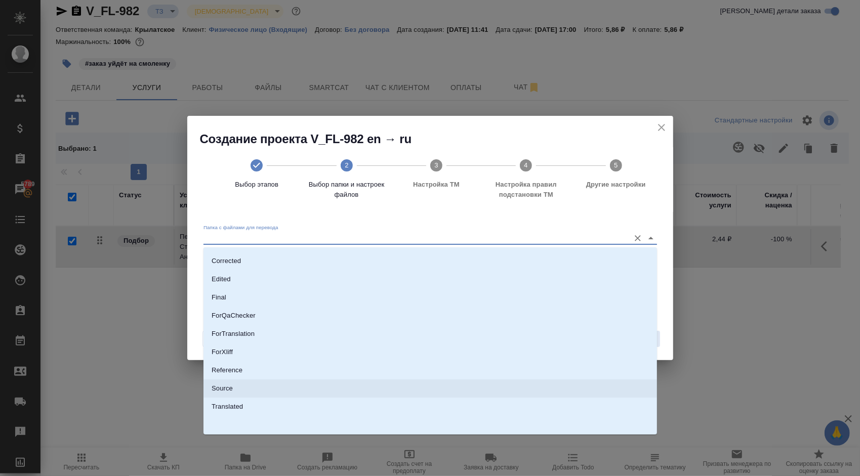
click at [228, 386] on p "Source" at bounding box center [221, 388] width 21 height 10
type input "Source"
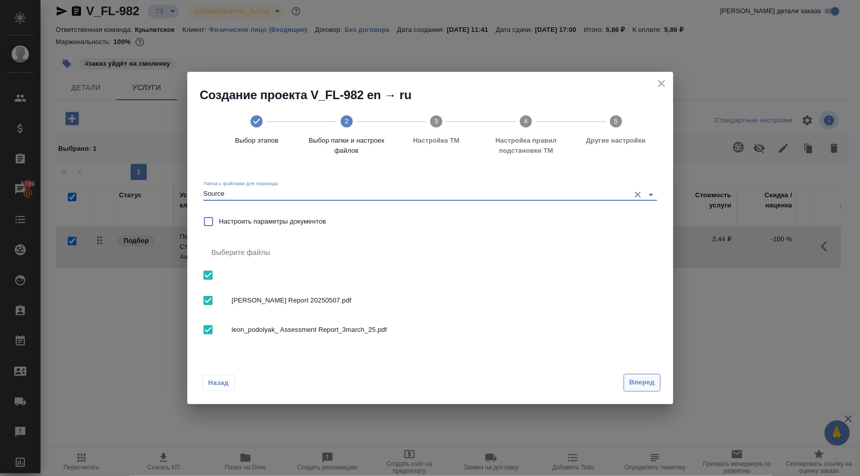
click at [642, 379] on span "Вперед" at bounding box center [641, 383] width 25 height 12
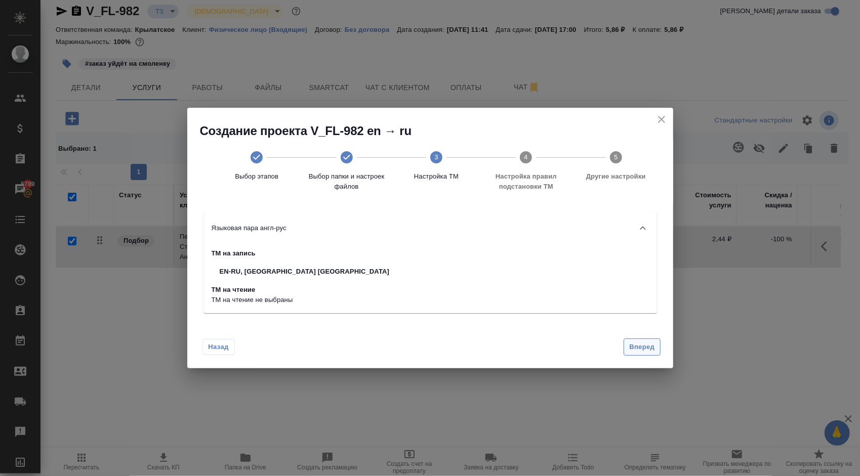
click at [646, 345] on span "Вперед" at bounding box center [641, 348] width 25 height 12
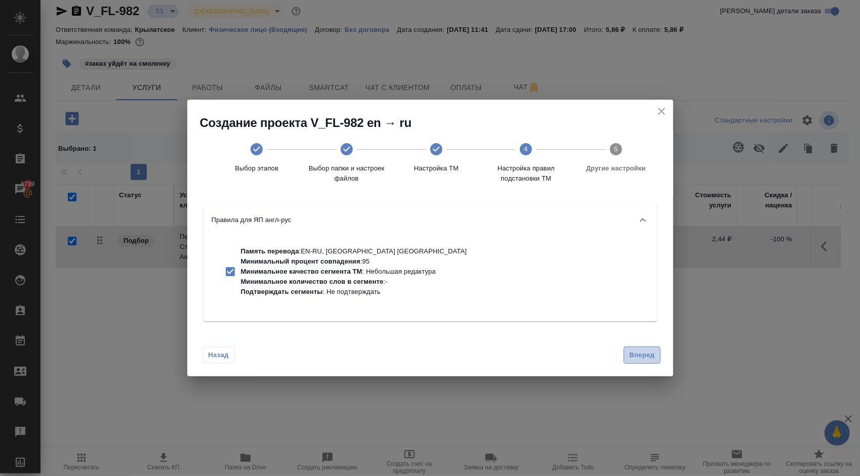
click at [641, 352] on span "Вперед" at bounding box center [641, 356] width 25 height 12
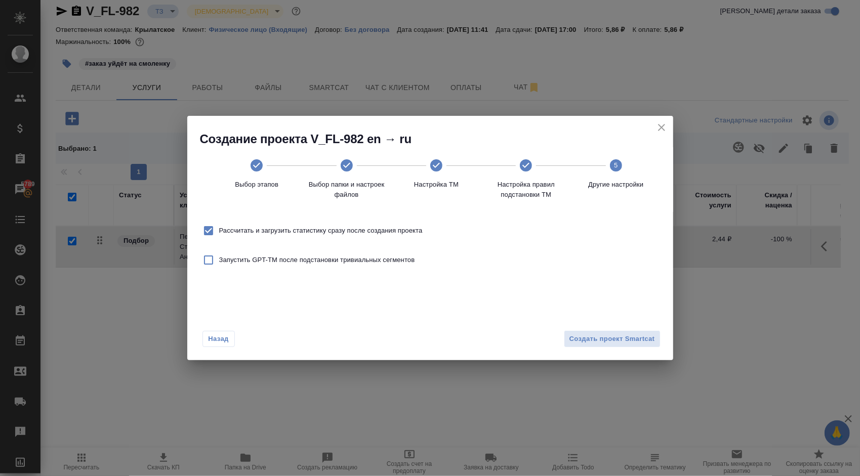
click at [368, 230] on span "Рассчитать и загрузить статистику сразу после создания проекта" at bounding box center [320, 231] width 203 height 10
click at [219, 230] on input "Рассчитать и загрузить статистику сразу после создания проекта" at bounding box center [208, 230] width 21 height 21
checkbox input "false"
click at [625, 338] on span "Создать проект Smartcat" at bounding box center [612, 339] width 86 height 12
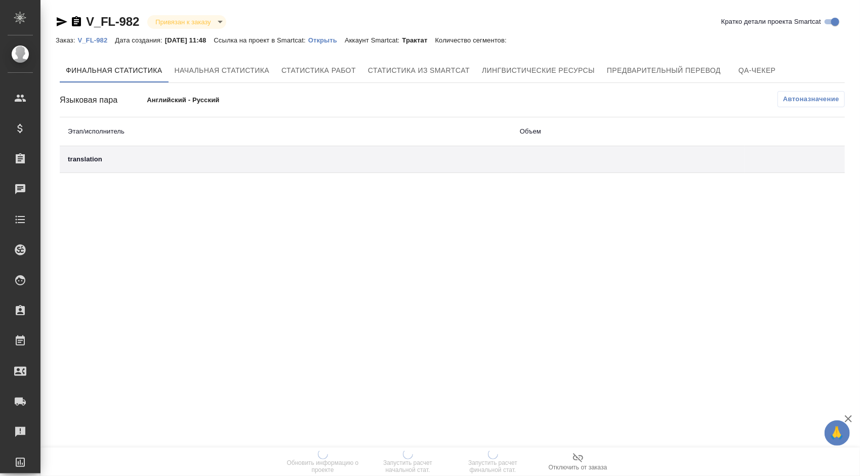
click at [308, 40] on p "Ссылка на проект в Smartcat:" at bounding box center [261, 40] width 94 height 8
click at [325, 41] on p "Открыть" at bounding box center [326, 40] width 36 height 8
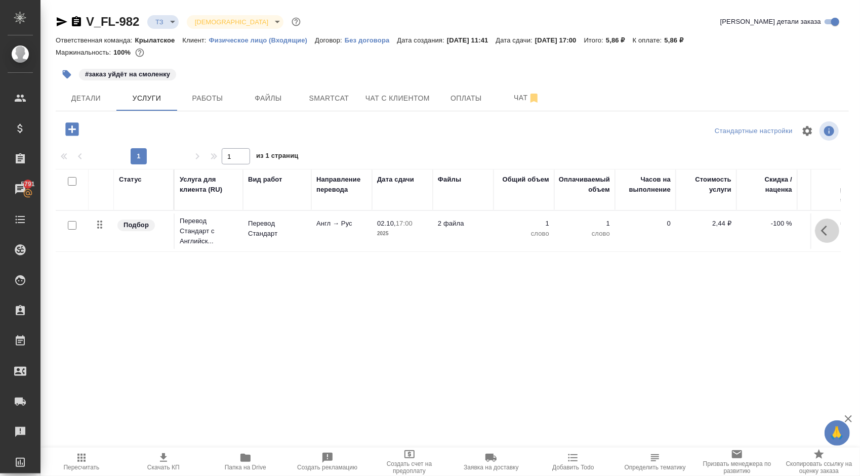
click at [819, 225] on button "button" at bounding box center [827, 231] width 24 height 24
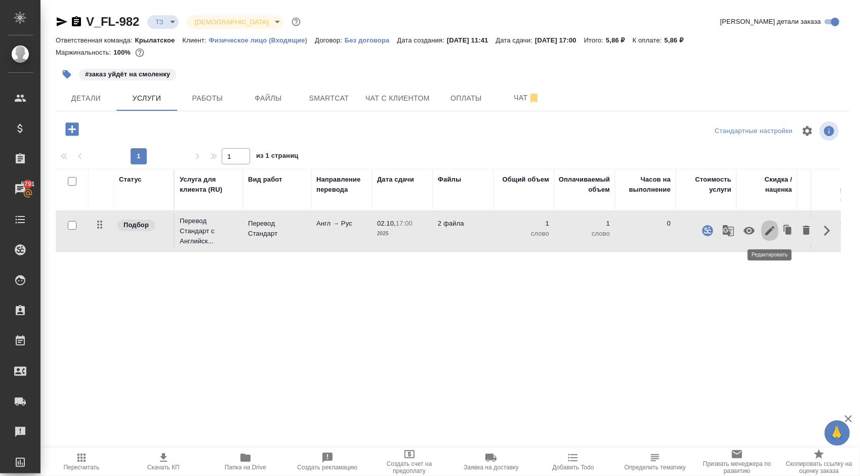
click at [767, 234] on icon "button" at bounding box center [769, 230] width 9 height 9
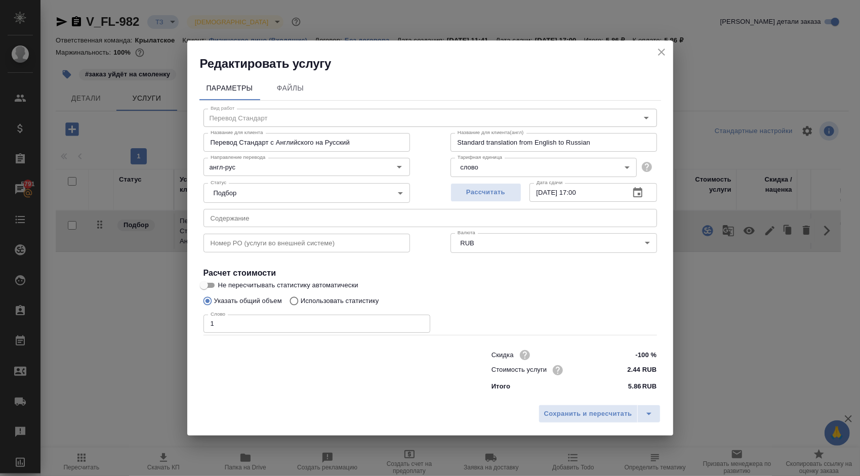
click at [254, 285] on span "Не пересчитывать статистику автоматически" at bounding box center [288, 285] width 140 height 10
click at [222, 285] on input "Не пересчитывать статистику автоматически" at bounding box center [204, 285] width 36 height 12
click at [274, 285] on span "Не пересчитывать статистику автоматически" at bounding box center [288, 285] width 140 height 10
click at [230, 285] on input "Не пересчитывать статистику автоматически" at bounding box center [212, 285] width 36 height 12
checkbox input "false"
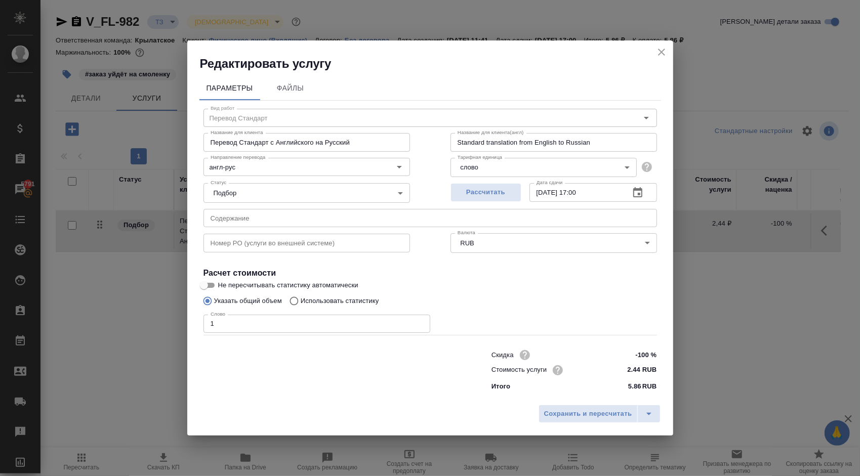
click at [311, 298] on p "Использовать статистику" at bounding box center [340, 301] width 78 height 10
click at [301, 298] on input "Использовать статистику" at bounding box center [292, 300] width 16 height 19
radio input "true"
radio input "false"
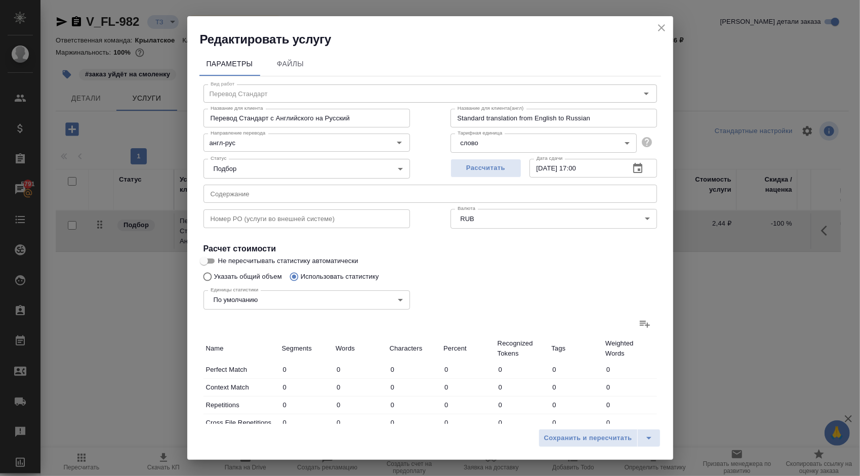
click at [263, 263] on span "Не пересчитывать статистику автоматически" at bounding box center [288, 261] width 140 height 10
click at [222, 263] on input "Не пересчитывать статистику автоматически" at bounding box center [204, 261] width 36 height 12
checkbox input "true"
click at [366, 297] on body "🙏 .cls-1 fill:#fff; AWATERA Kasymov Timur Клиенты Спецификации Заказы 5791 Чаты…" at bounding box center [430, 238] width 860 height 476
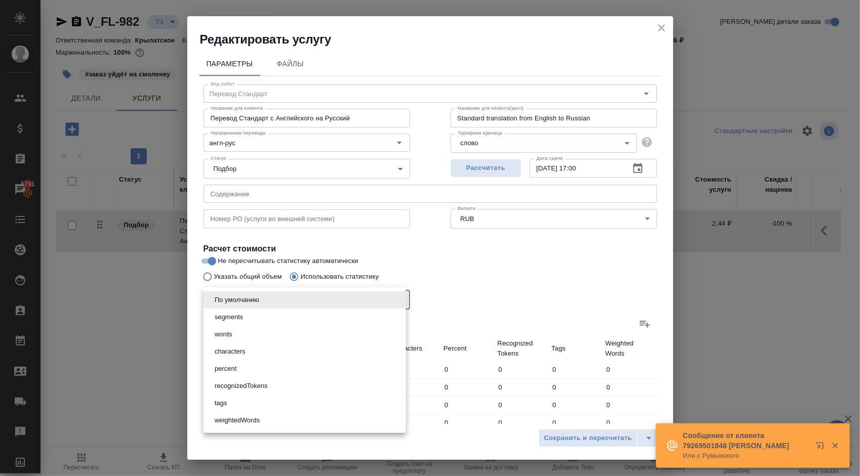
click at [442, 297] on div at bounding box center [430, 238] width 860 height 476
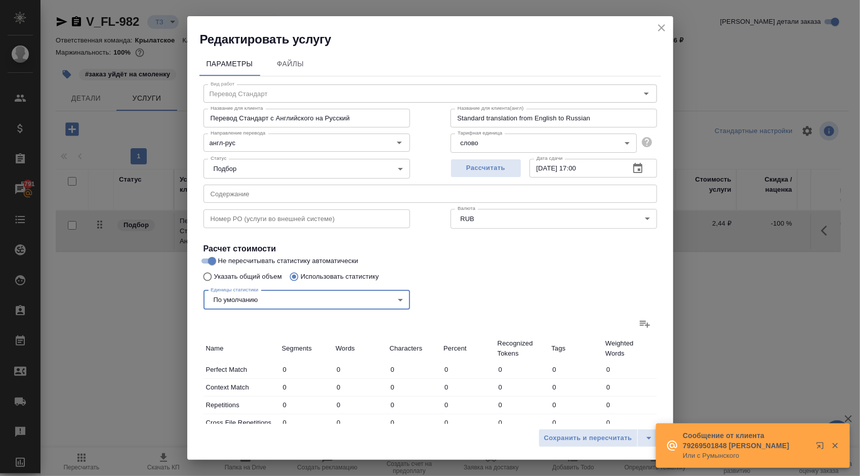
click at [638, 329] on icon at bounding box center [644, 324] width 12 height 12
click at [0, 0] on input "file" at bounding box center [0, 0] width 0 height 0
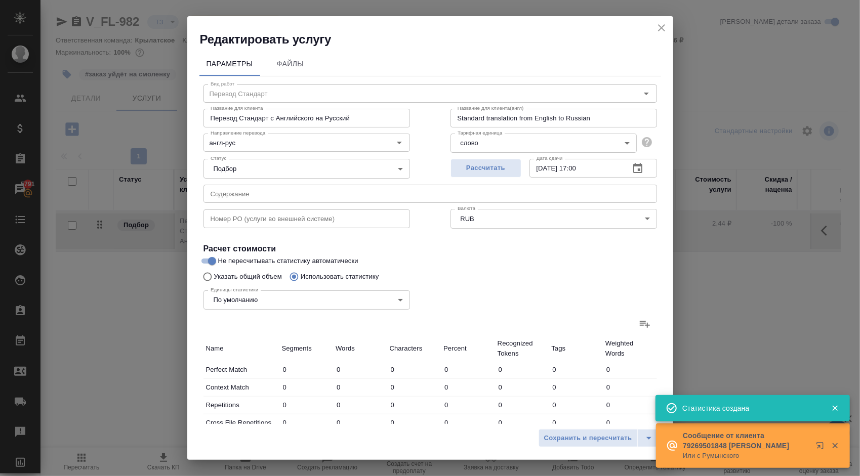
type input "10"
type input "53"
type input "348"
type input "1"
type input "2"
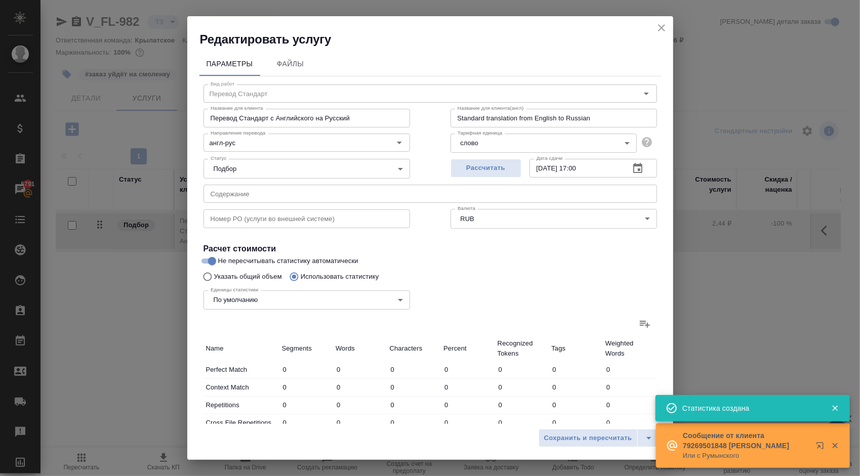
type input "13"
type input "21"
type input "25"
type input "182"
type input "6"
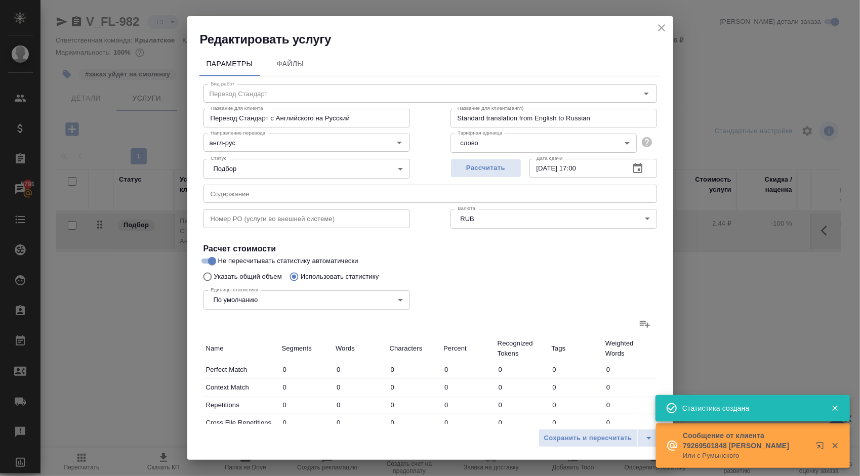
type input "7"
type input "39"
type input "3"
type input "13"
type input "69"
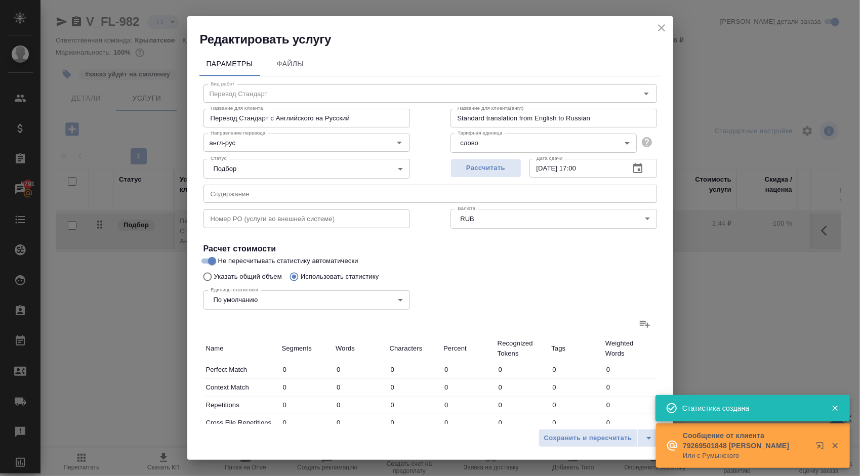
type input "13"
type input "48"
type input "241"
type input "434"
type input "6010"
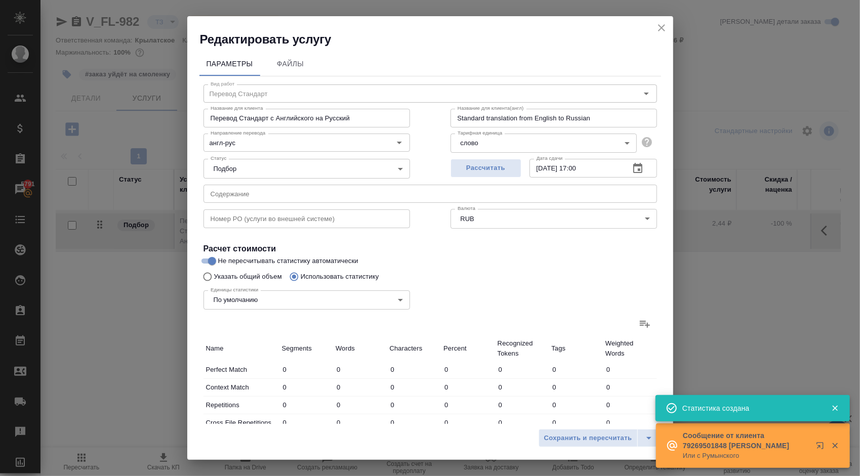
type input "37295"
type input "477"
type input "6103"
type input "37826"
type input "488"
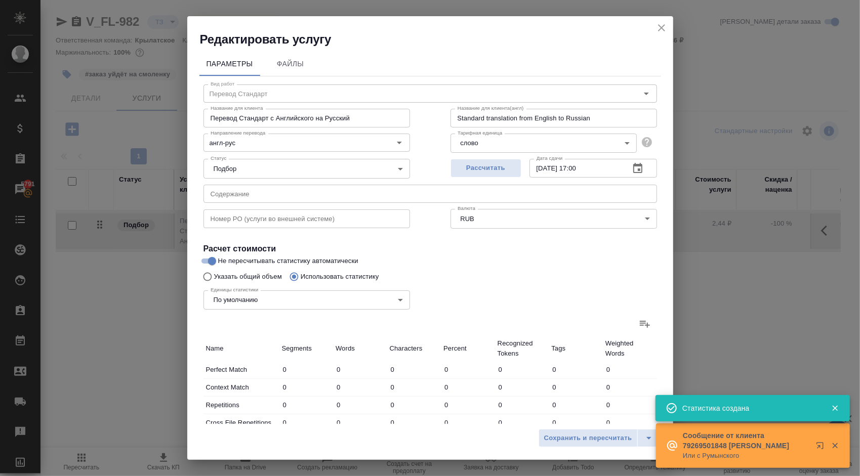
type input "6158"
type input "38187"
click at [579, 439] on span "Сохранить и пересчитать" at bounding box center [588, 439] width 88 height 12
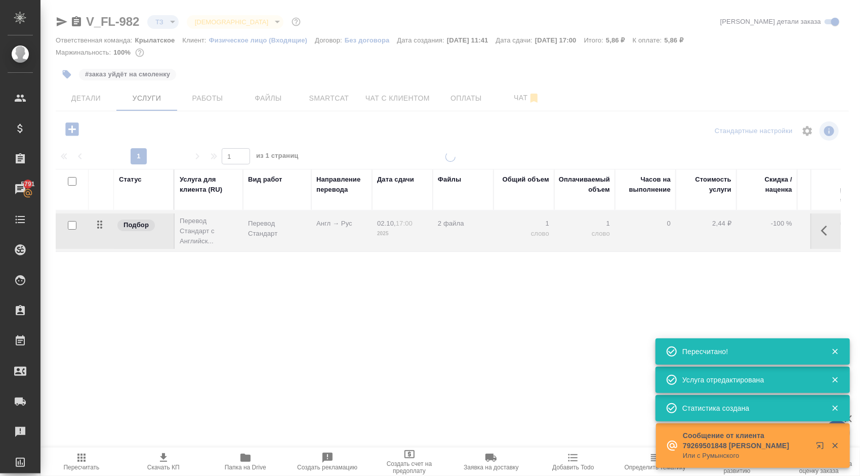
type input "new"
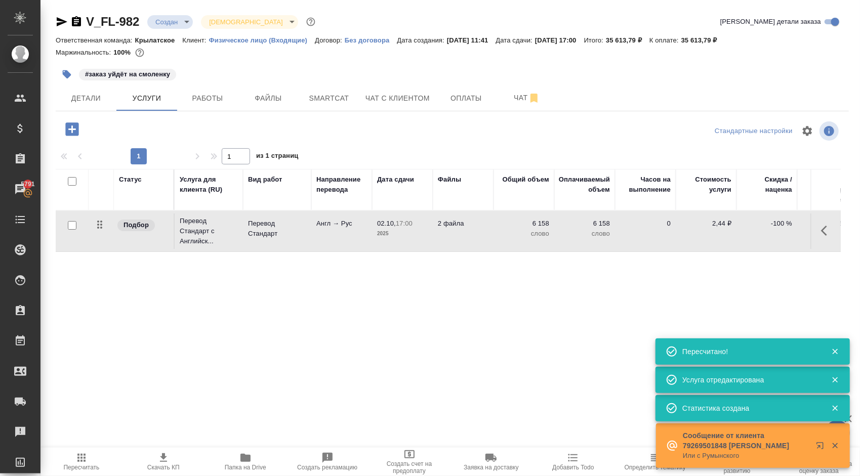
click at [84, 465] on span "Пересчитать" at bounding box center [81, 467] width 36 height 7
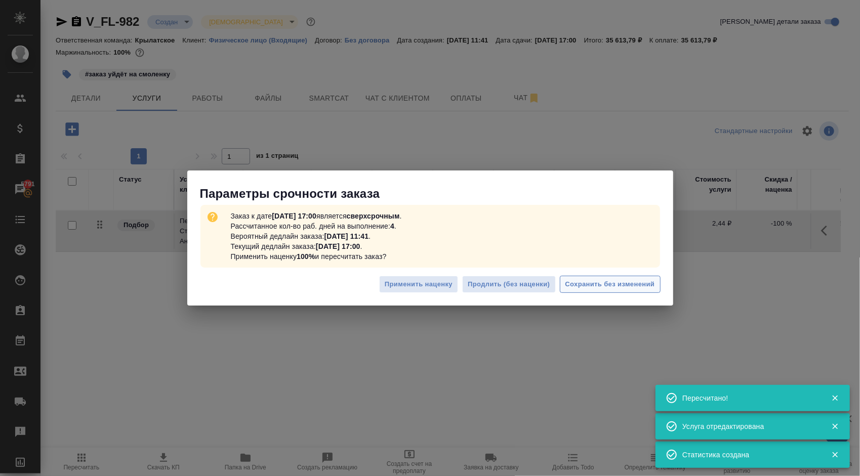
click at [612, 280] on span "Сохранить без изменений" at bounding box center [610, 285] width 90 height 12
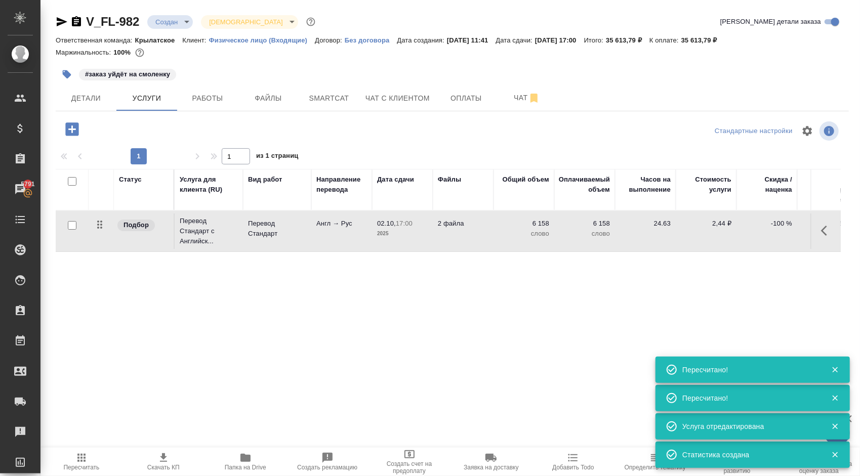
type input "urgent"
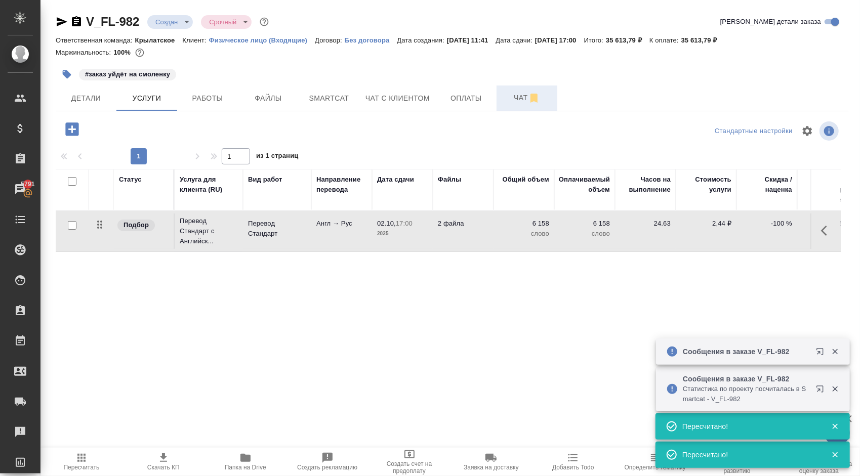
click at [503, 95] on span "Чат" at bounding box center [526, 98] width 49 height 13
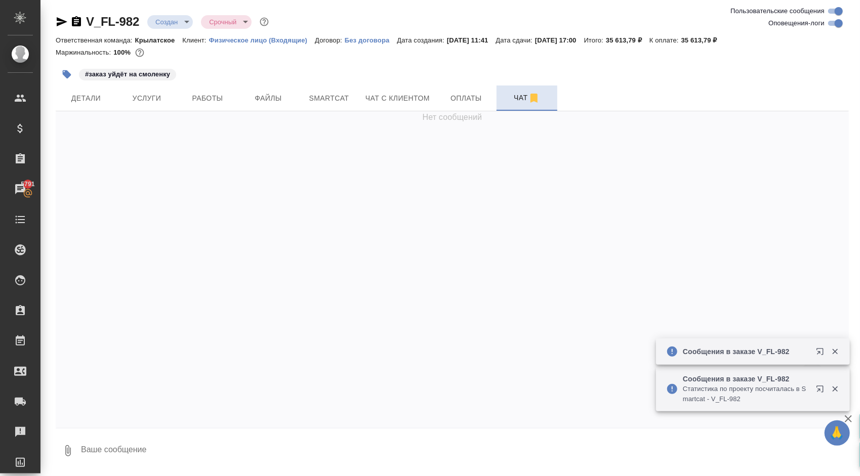
scroll to position [45, 0]
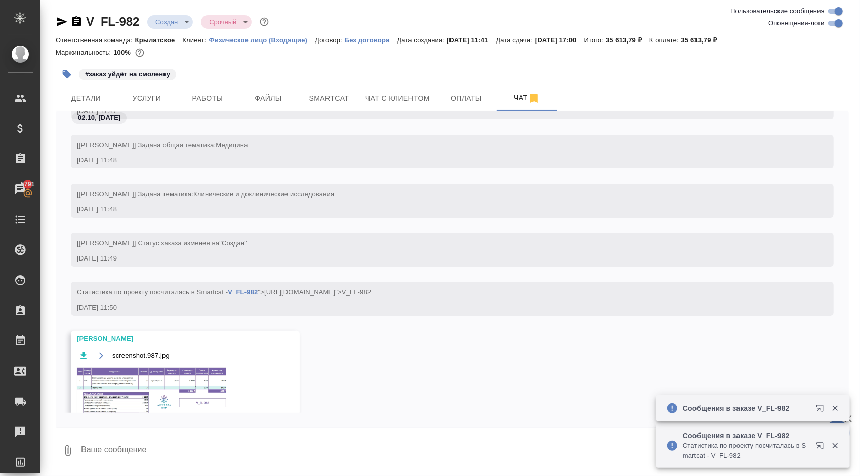
click at [156, 386] on img at bounding box center [153, 392] width 152 height 51
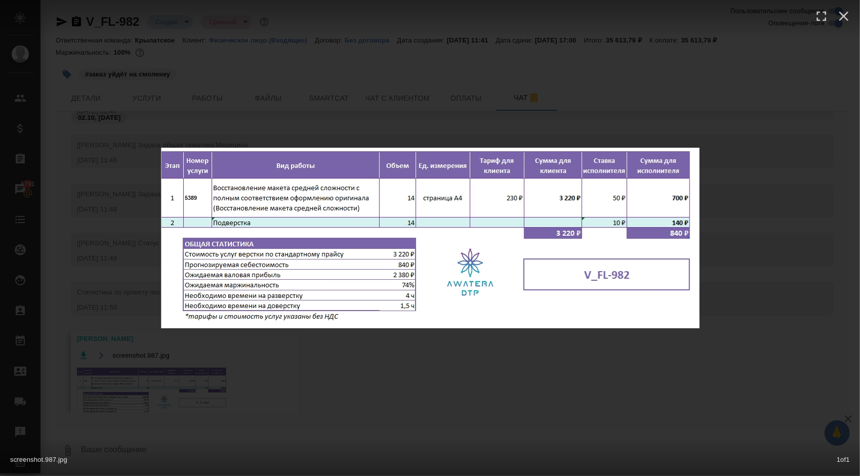
drag, startPoint x: 477, startPoint y: 358, endPoint x: 461, endPoint y: 340, distance: 24.0
click at [477, 358] on div "screenshot.987.jpg 1 of 1" at bounding box center [430, 238] width 860 height 476
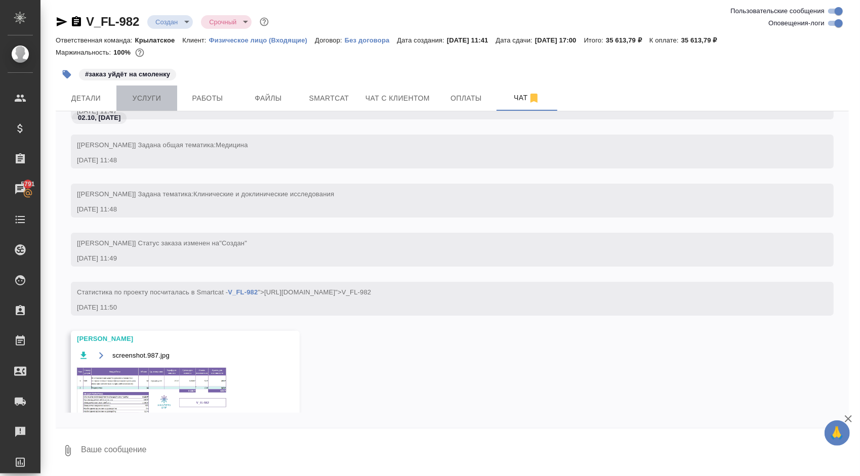
click at [159, 106] on button "Услуги" at bounding box center [146, 98] width 61 height 25
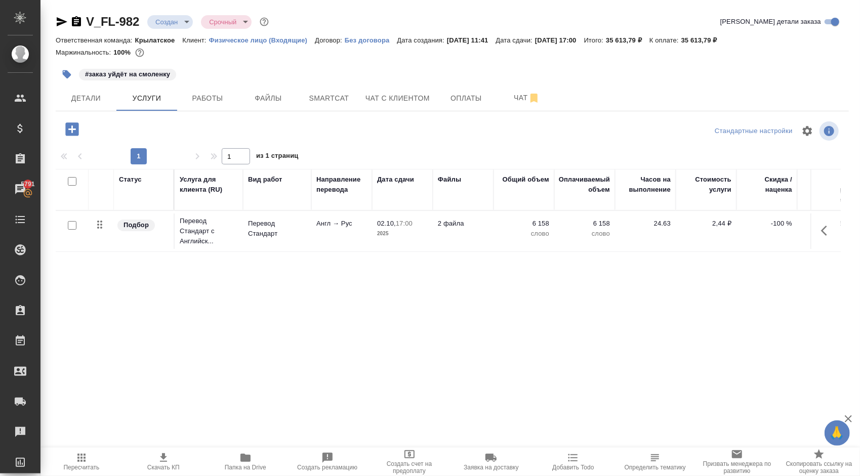
click at [76, 134] on icon "button" at bounding box center [71, 128] width 13 height 13
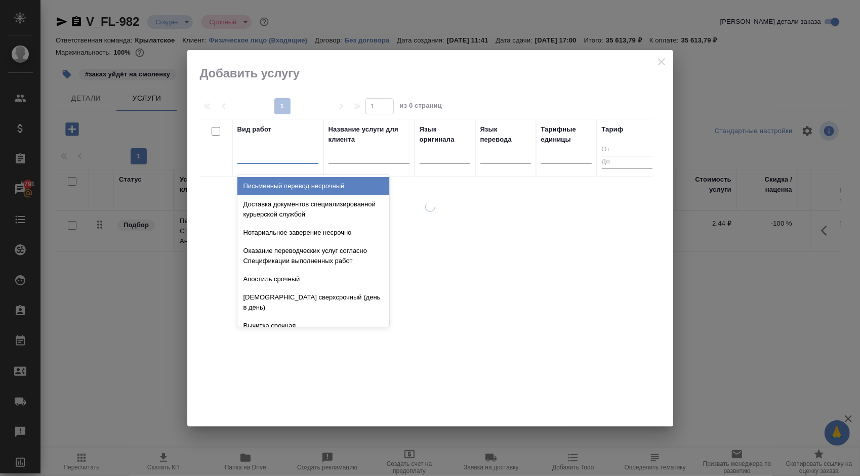
click at [312, 156] on div at bounding box center [277, 153] width 81 height 15
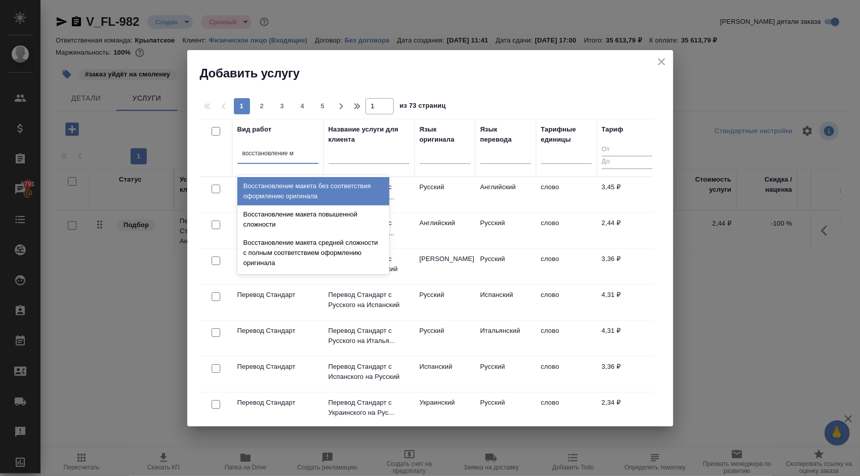
type input "восстановление ма"
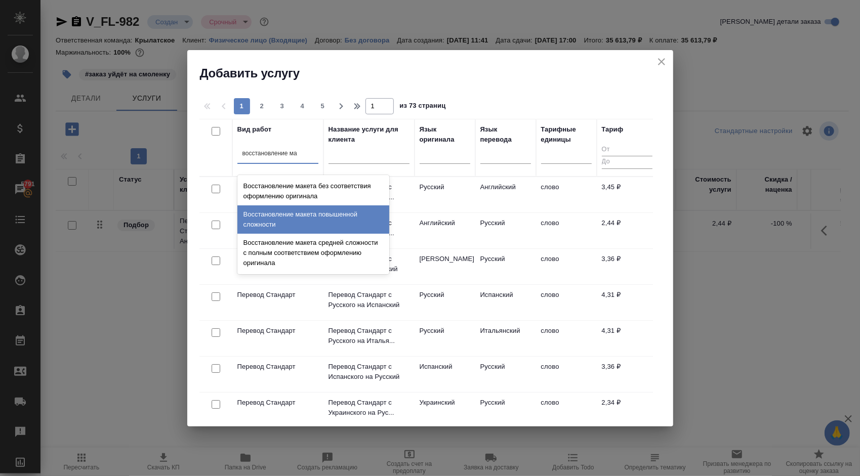
click at [348, 236] on div "Восстановление макета средней сложности с полным соответствием оформлению ориги…" at bounding box center [313, 253] width 152 height 38
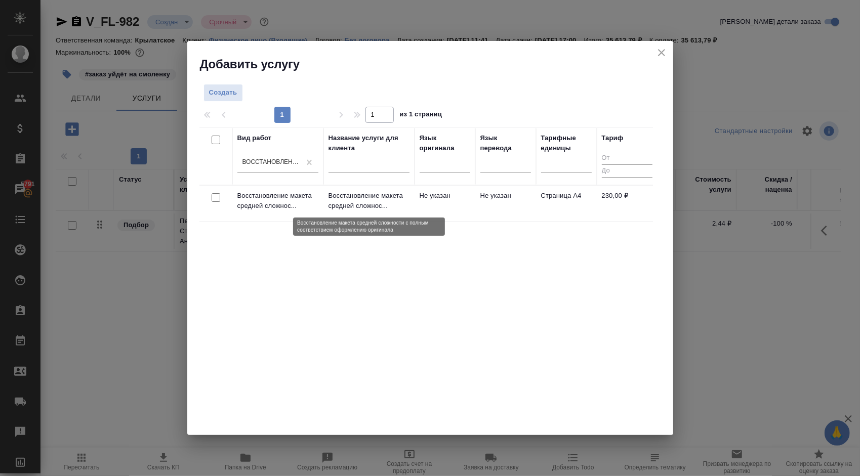
click at [379, 205] on p "Восстановление макета средней сложнос..." at bounding box center [368, 201] width 81 height 20
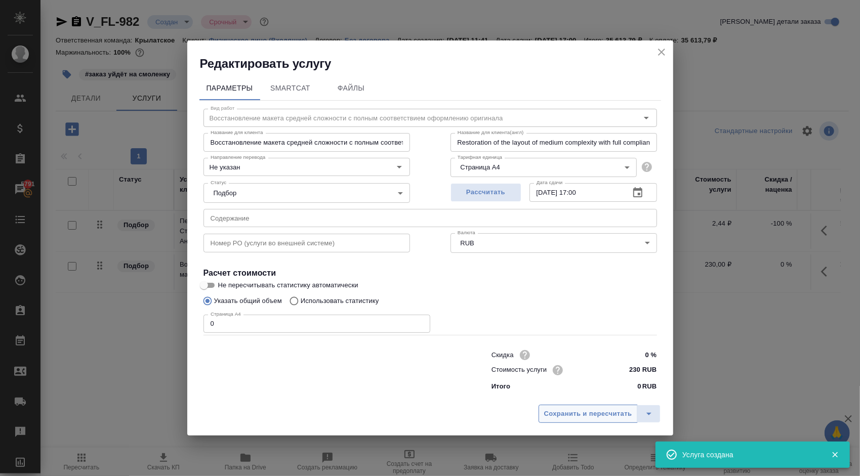
click at [584, 419] on span "Сохранить и пересчитать" at bounding box center [588, 414] width 88 height 12
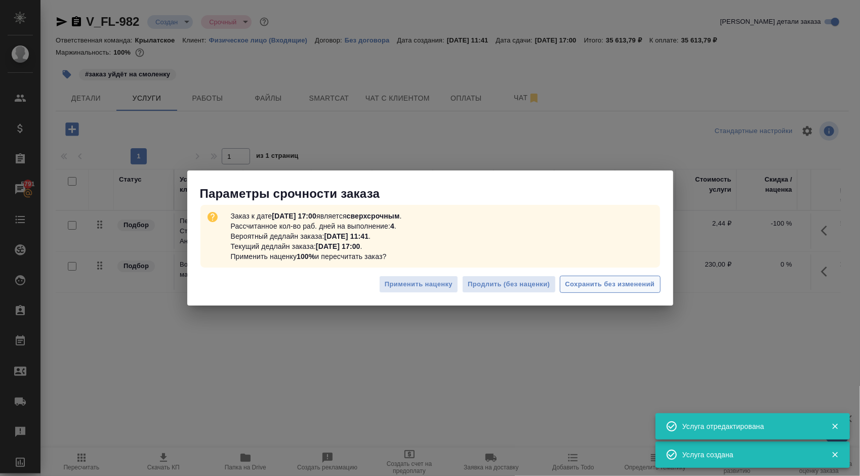
click at [646, 276] on button "Сохранить без изменений" at bounding box center [610, 285] width 101 height 18
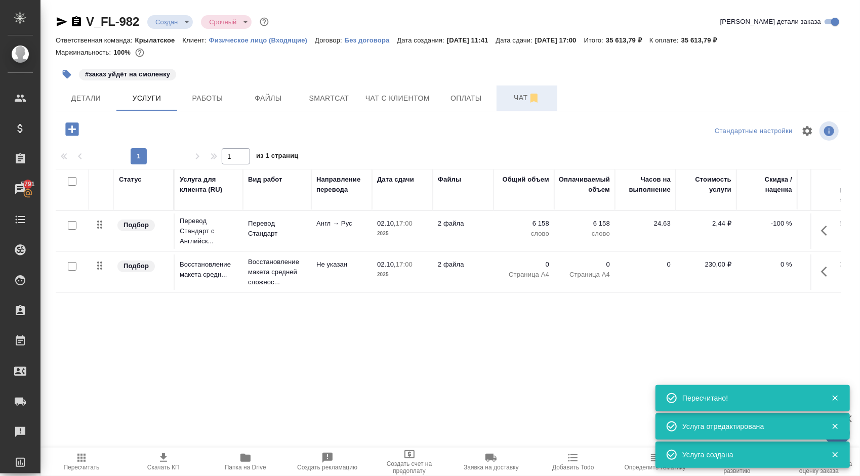
click at [501, 100] on button "Чат" at bounding box center [526, 98] width 61 height 25
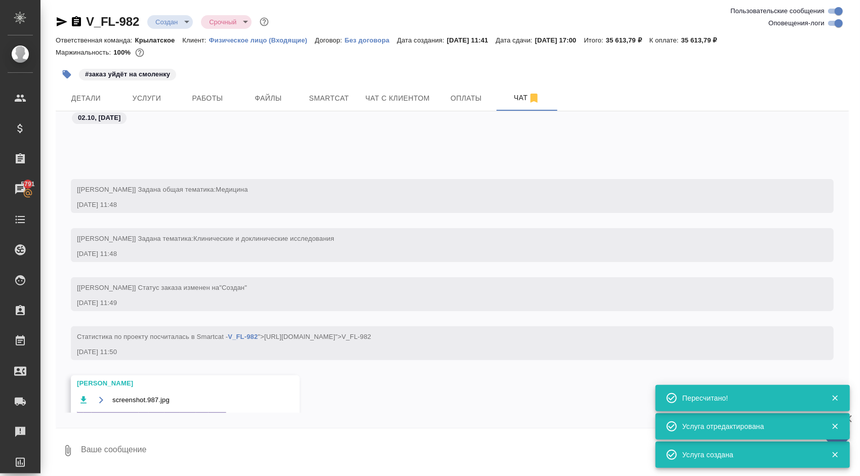
scroll to position [95, 0]
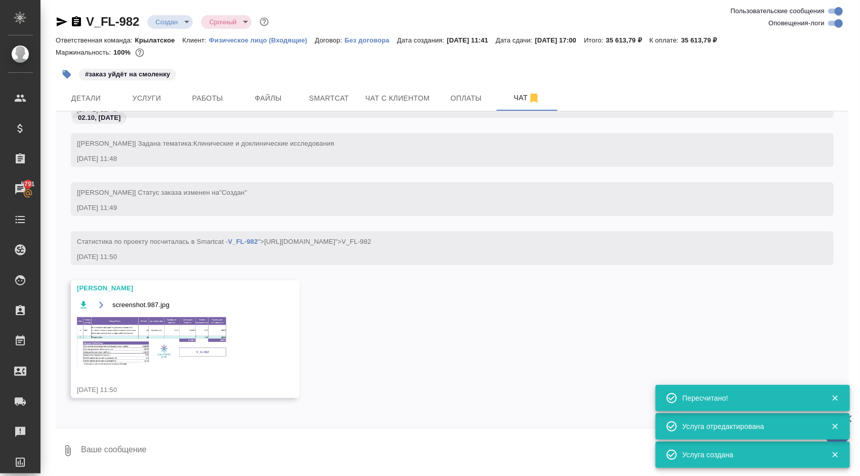
click at [199, 347] on img at bounding box center [153, 341] width 152 height 51
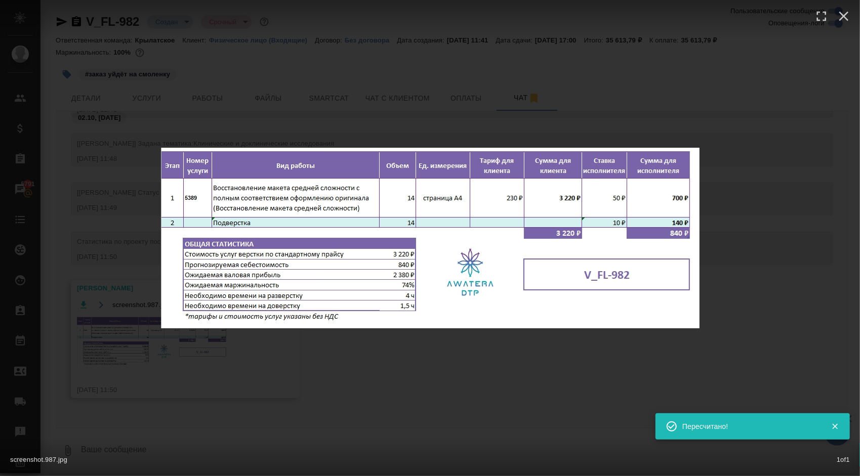
drag, startPoint x: 423, startPoint y: 347, endPoint x: 411, endPoint y: 336, distance: 16.5
click at [422, 347] on div "screenshot.987.jpg 1 of 1" at bounding box center [430, 238] width 860 height 476
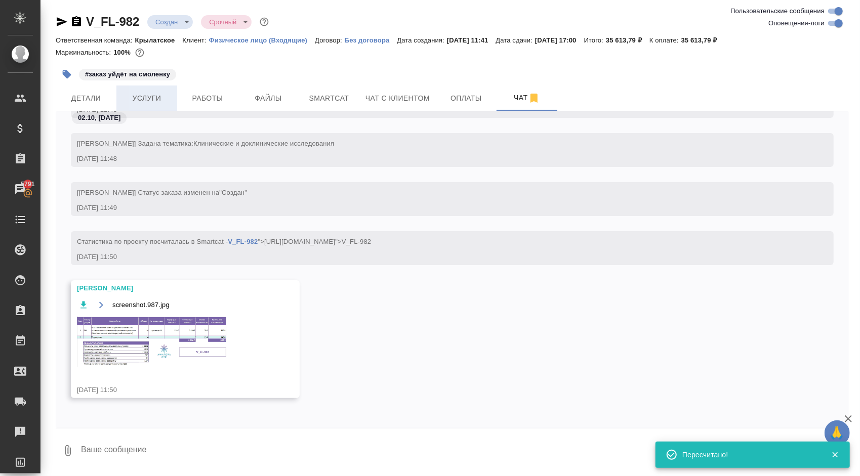
click at [160, 100] on span "Услуги" at bounding box center [146, 98] width 49 height 13
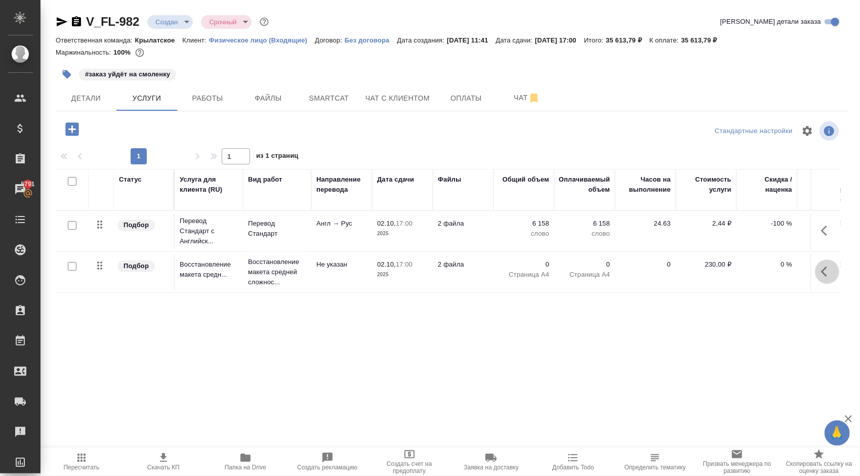
click at [826, 270] on icon "button" at bounding box center [827, 272] width 12 height 12
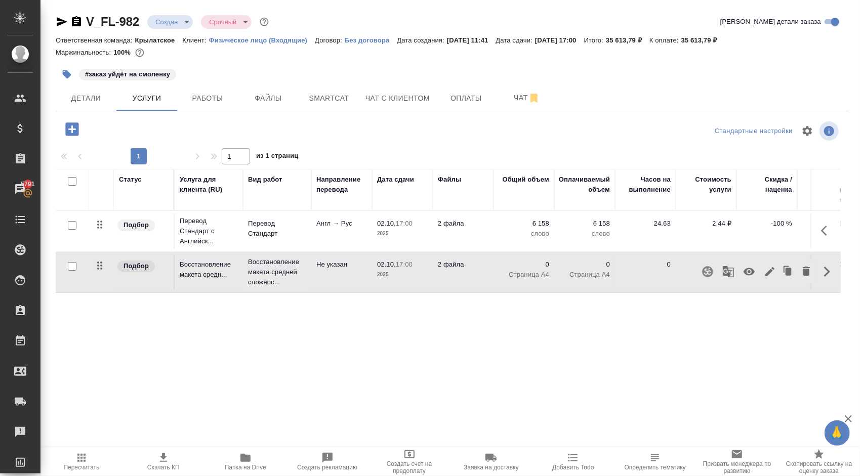
click at [762, 269] on button "button" at bounding box center [769, 272] width 17 height 24
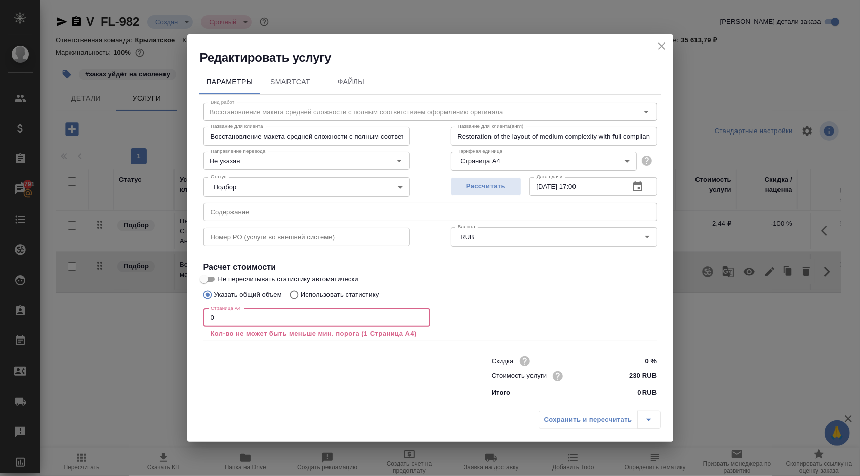
drag, startPoint x: 237, startPoint y: 318, endPoint x: 187, endPoint y: 310, distance: 50.2
click at [187, 310] on div "Параметры SmartCat Файлы Вид работ Восстановление макета средней сложности с по…" at bounding box center [430, 236] width 486 height 340
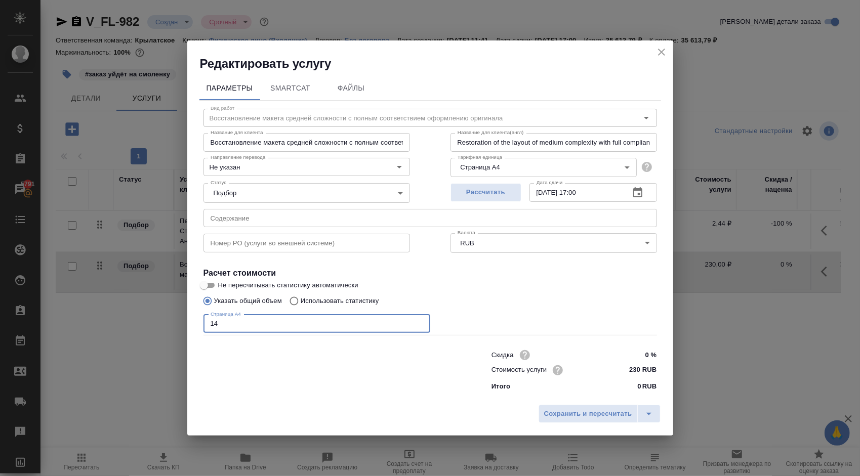
type input "14"
click at [572, 423] on div "Сохранить и пересчитать" at bounding box center [430, 418] width 486 height 36
drag, startPoint x: 570, startPoint y: 418, endPoint x: 571, endPoint y: 413, distance: 5.2
click at [569, 418] on span "Сохранить и пересчитать" at bounding box center [588, 414] width 88 height 12
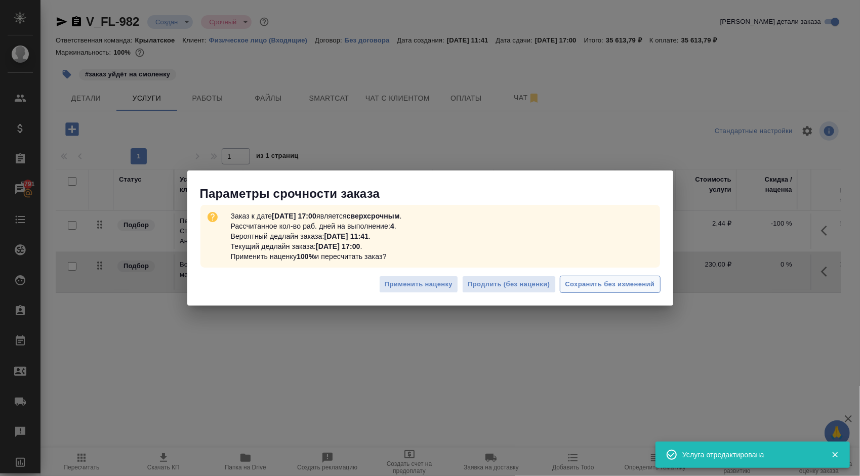
click at [651, 288] on span "Сохранить без изменений" at bounding box center [610, 285] width 90 height 12
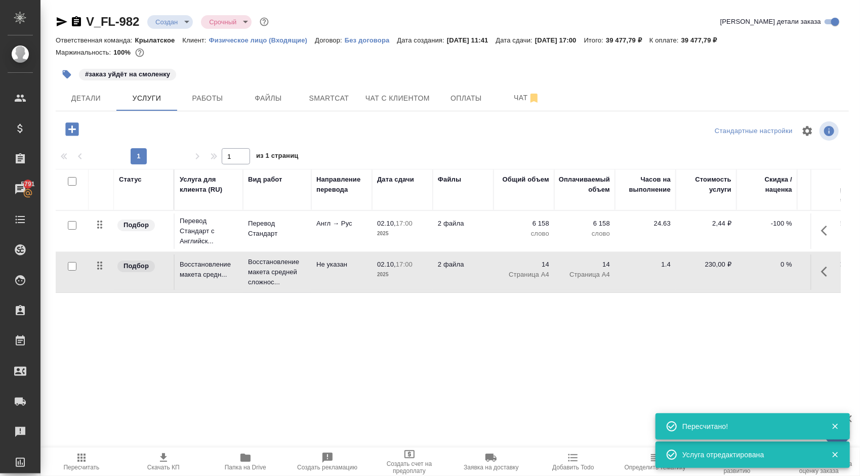
click at [821, 275] on icon "button" at bounding box center [827, 272] width 12 height 12
click at [770, 276] on icon "button" at bounding box center [769, 272] width 12 height 12
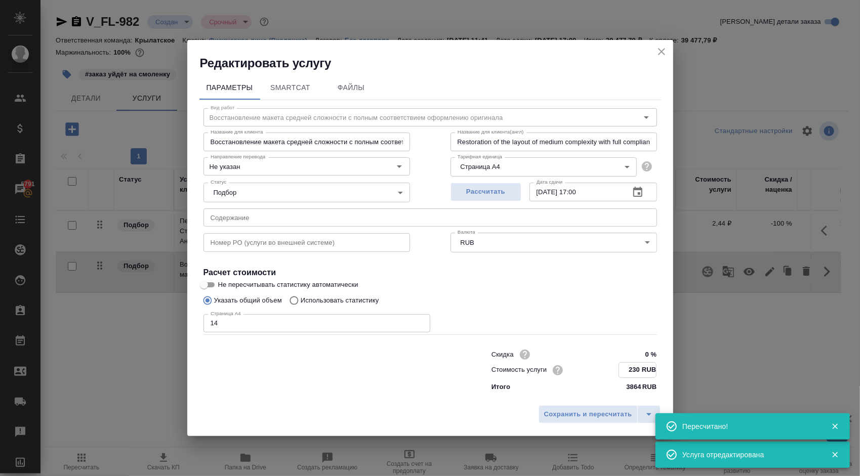
click at [628, 368] on input "230 RUB" at bounding box center [637, 370] width 37 height 15
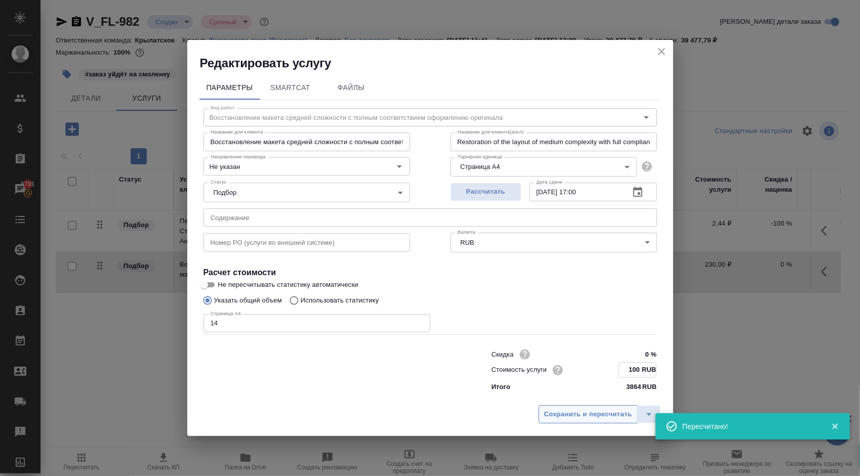
type input "100 RUB"
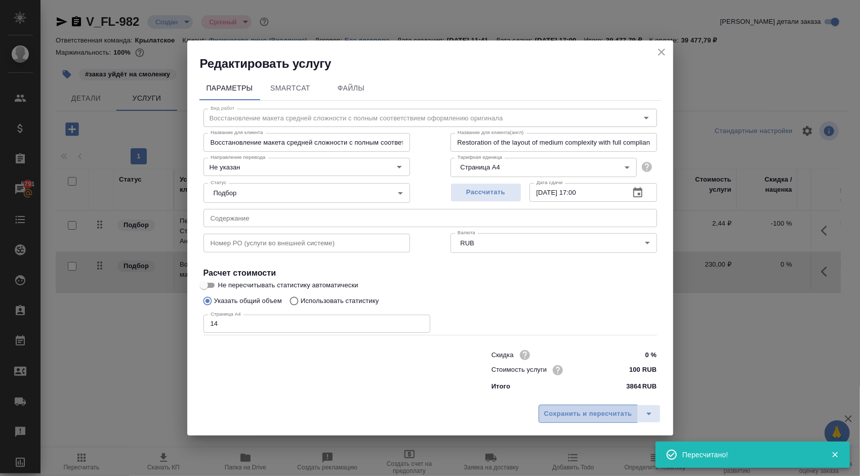
click at [590, 414] on span "Сохранить и пересчитать" at bounding box center [588, 414] width 88 height 12
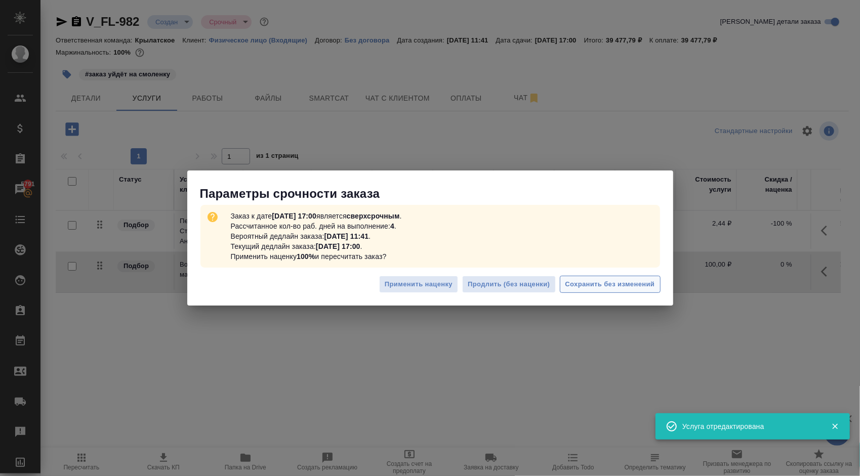
drag, startPoint x: 658, startPoint y: 297, endPoint x: 654, endPoint y: 287, distance: 10.2
click at [657, 295] on div "Применить наценку Продлить (без наценки) Сохранить без изменений" at bounding box center [430, 288] width 486 height 35
click at [653, 287] on span "Сохранить без изменений" at bounding box center [610, 285] width 90 height 12
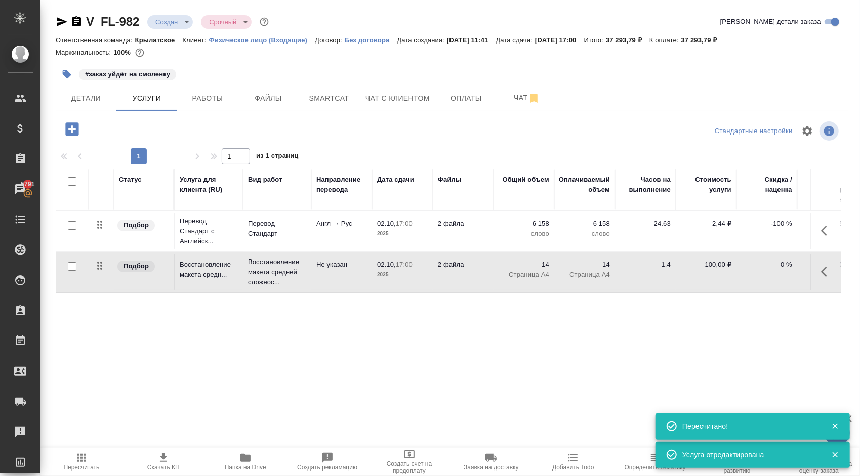
scroll to position [0, 108]
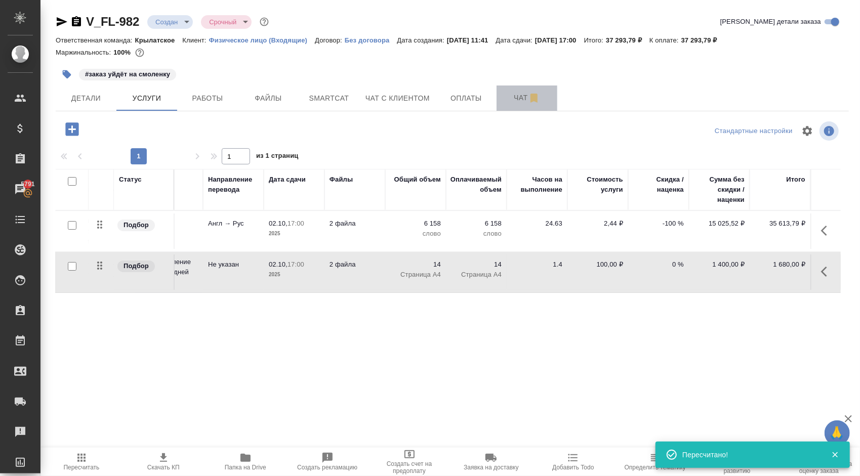
click at [505, 92] on span "Чат" at bounding box center [526, 98] width 49 height 13
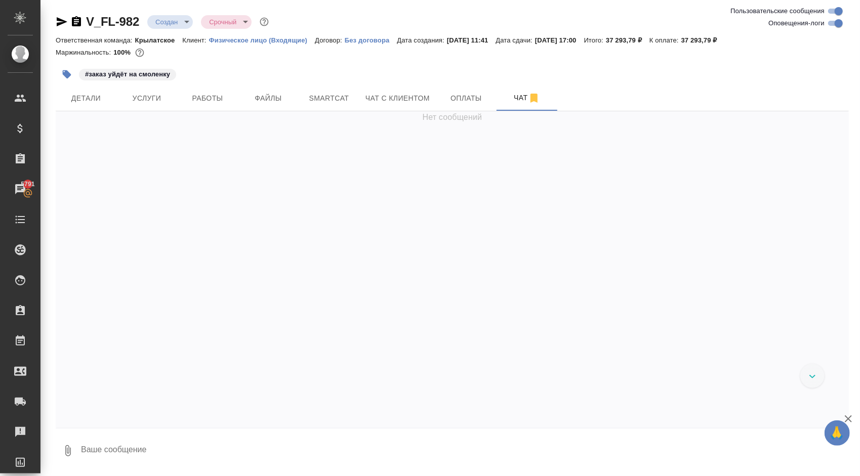
scroll to position [95, 0]
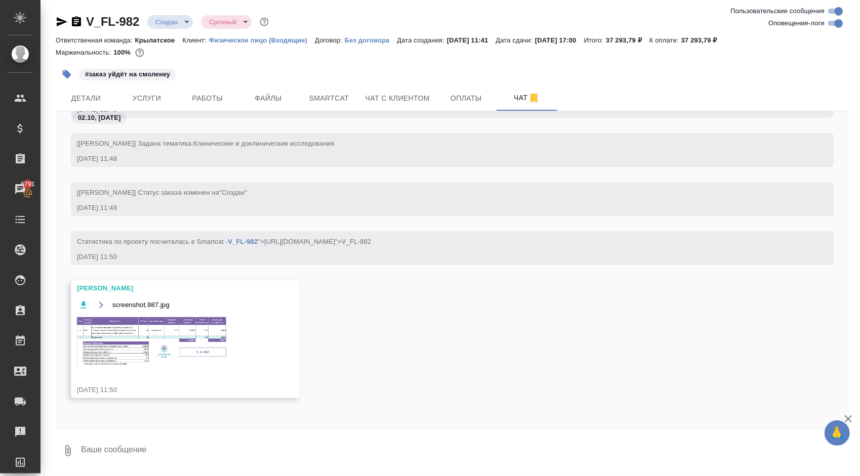
click at [183, 338] on img at bounding box center [153, 341] width 152 height 51
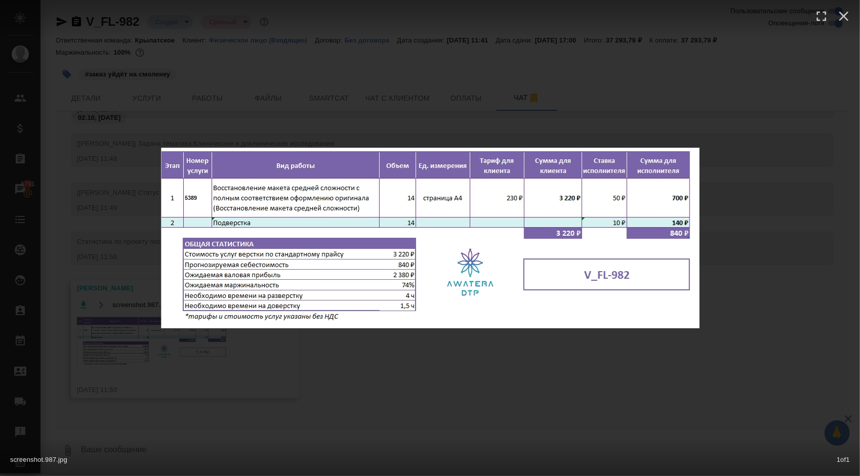
drag, startPoint x: 593, startPoint y: 380, endPoint x: 589, endPoint y: 377, distance: 5.4
click at [592, 379] on div "screenshot.987.jpg 1 of 1" at bounding box center [430, 238] width 860 height 476
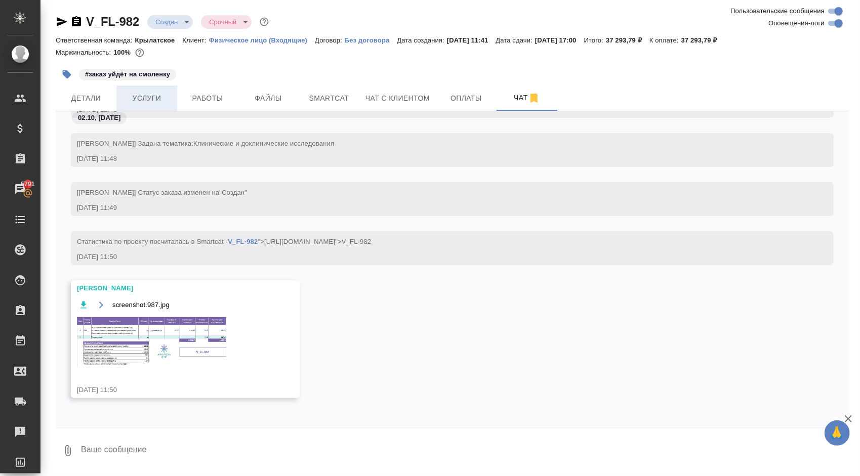
click at [179, 97] on button "Работы" at bounding box center [207, 98] width 61 height 25
click at [143, 96] on span "Услуги" at bounding box center [146, 98] width 49 height 13
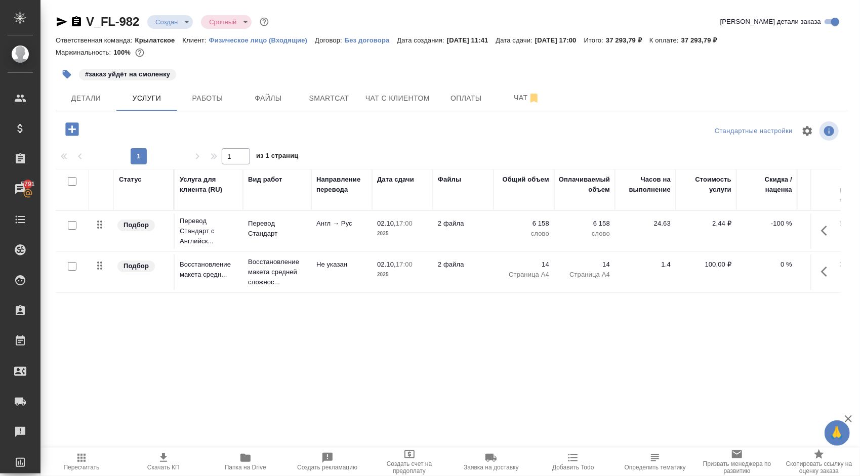
click at [83, 456] on icon "button" at bounding box center [81, 458] width 12 height 12
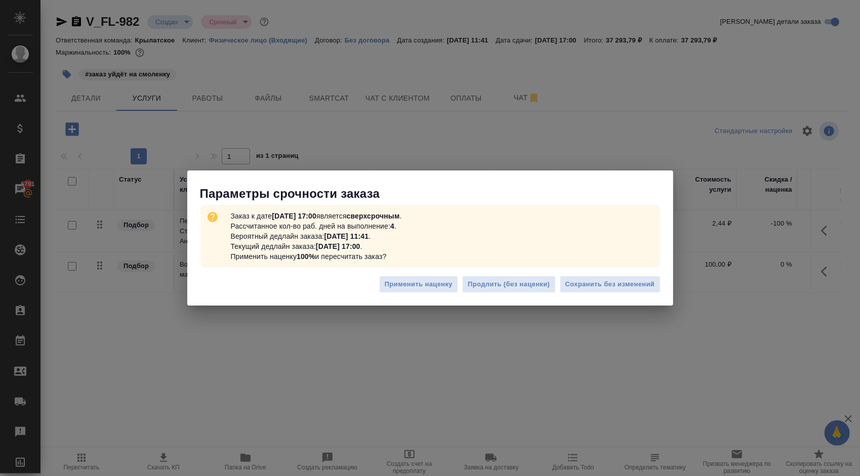
click at [666, 279] on div "Применить наценку Продлить (без наценки) Сохранить без изменений" at bounding box center [430, 288] width 486 height 35
click at [646, 285] on span "Сохранить без изменений" at bounding box center [610, 285] width 90 height 12
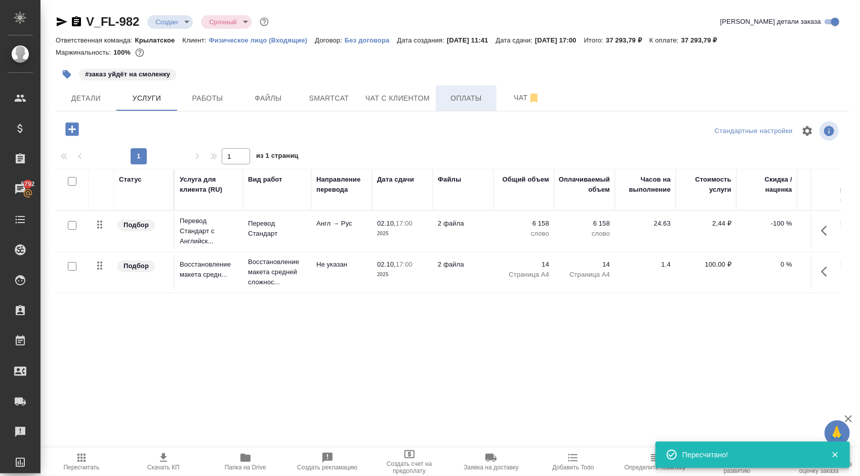
click at [442, 100] on span "Оплаты" at bounding box center [466, 98] width 49 height 13
click at [405, 101] on span "Чат с клиентом" at bounding box center [397, 98] width 64 height 13
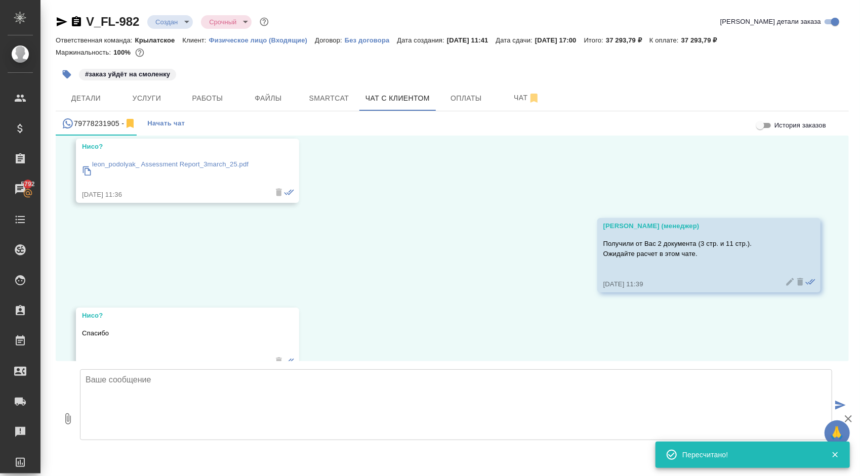
scroll to position [305, 0]
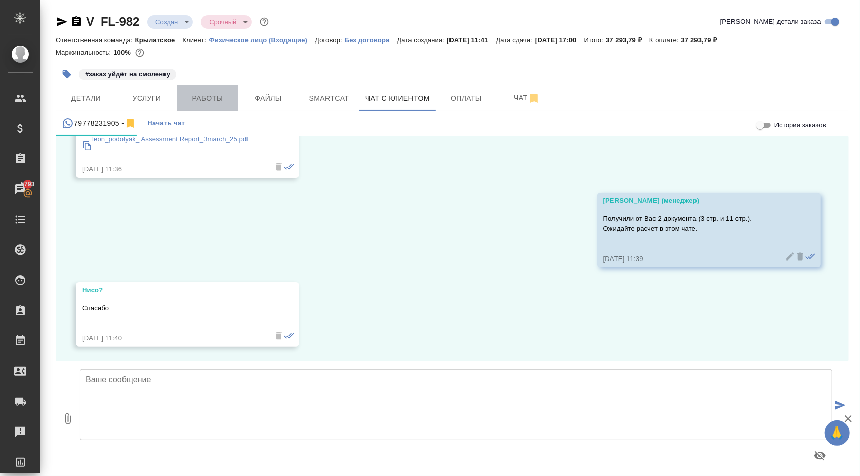
click at [205, 97] on span "Работы" at bounding box center [207, 98] width 49 height 13
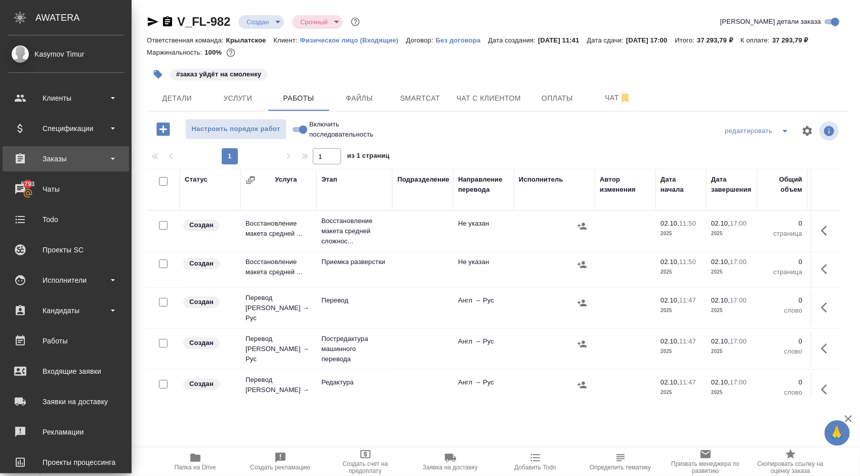
click at [89, 166] on div "Заказы" at bounding box center [66, 158] width 116 height 15
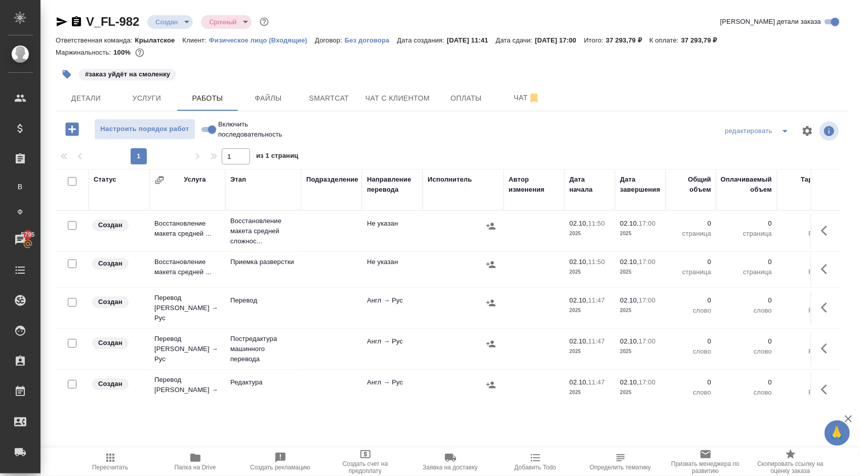
click at [71, 181] on input "checkbox" at bounding box center [72, 181] width 9 height 9
checkbox input "true"
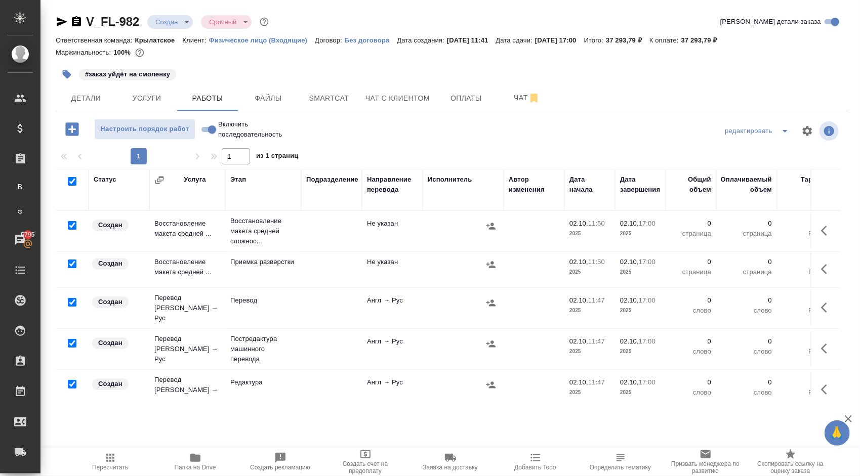
checkbox input "true"
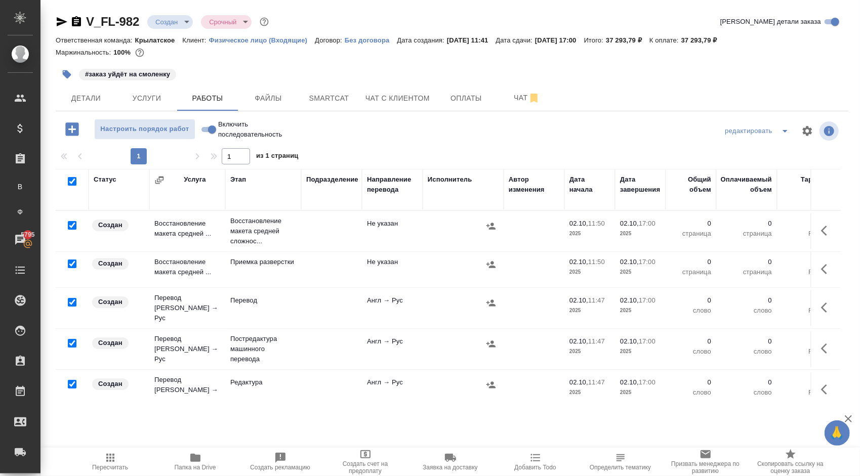
checkbox input "true"
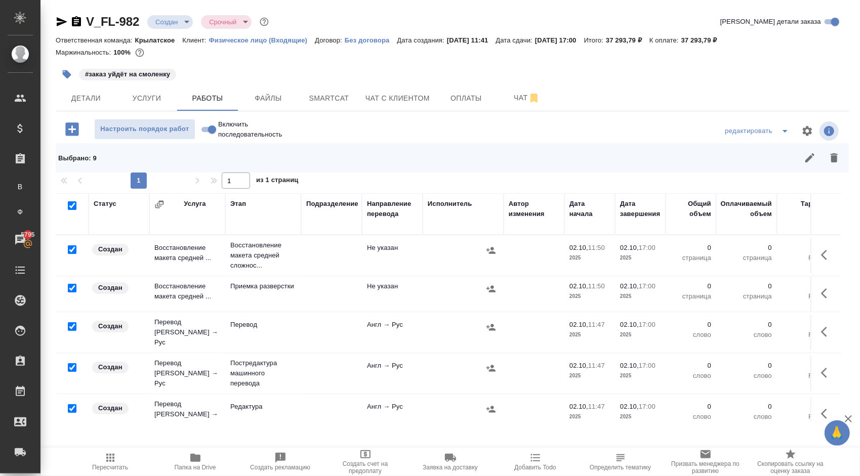
click at [73, 248] on input "checkbox" at bounding box center [72, 249] width 9 height 9
checkbox input "false"
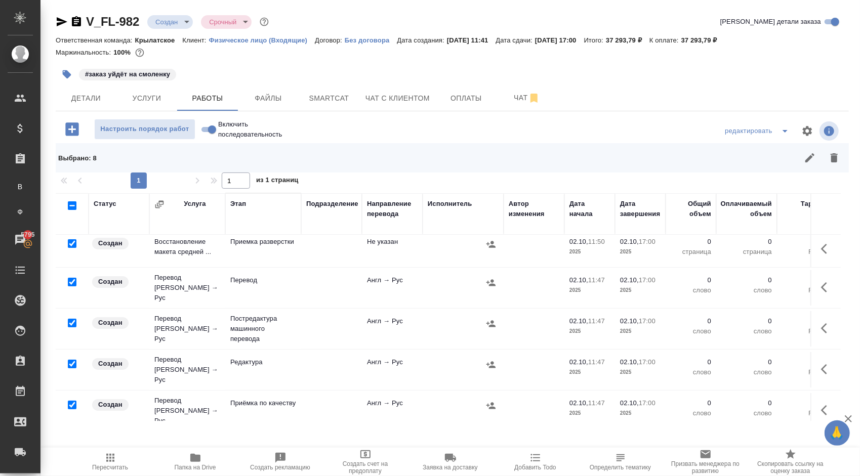
scroll to position [51, 0]
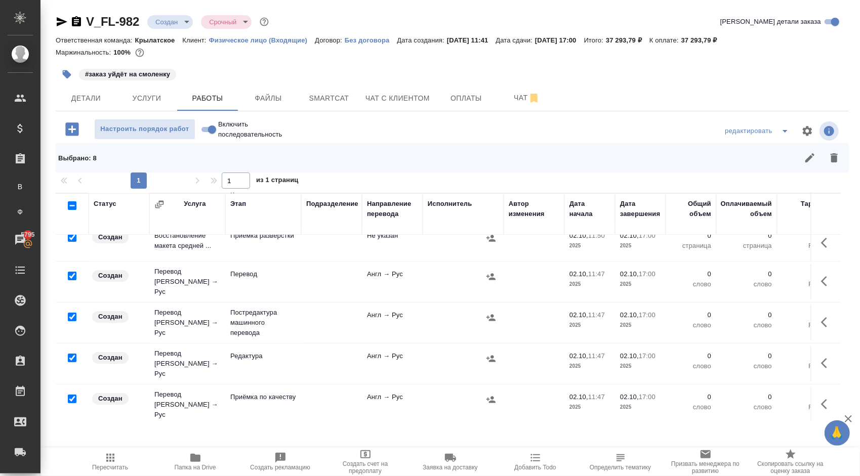
click at [71, 274] on input "checkbox" at bounding box center [72, 276] width 9 height 9
checkbox input "false"
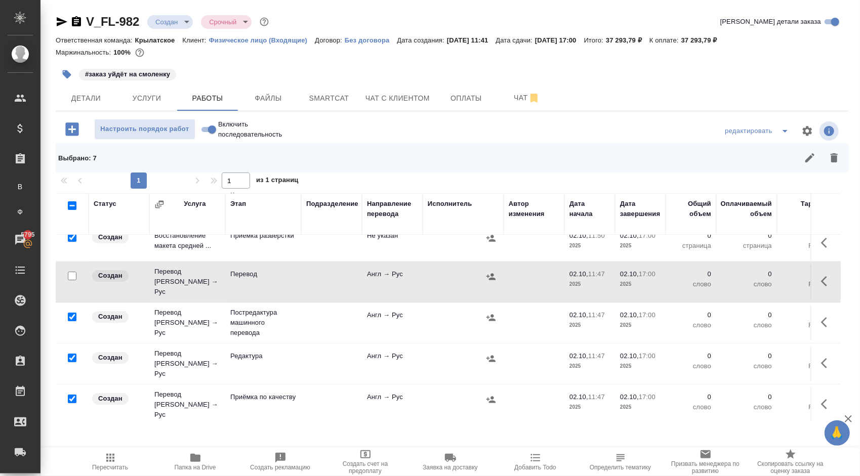
click at [72, 310] on div at bounding box center [72, 317] width 23 height 14
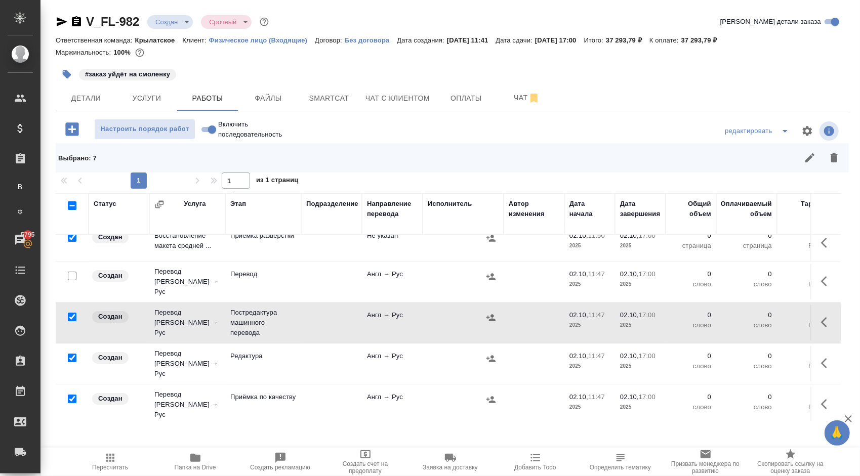
click at [74, 313] on input "checkbox" at bounding box center [72, 317] width 9 height 9
checkbox input "false"
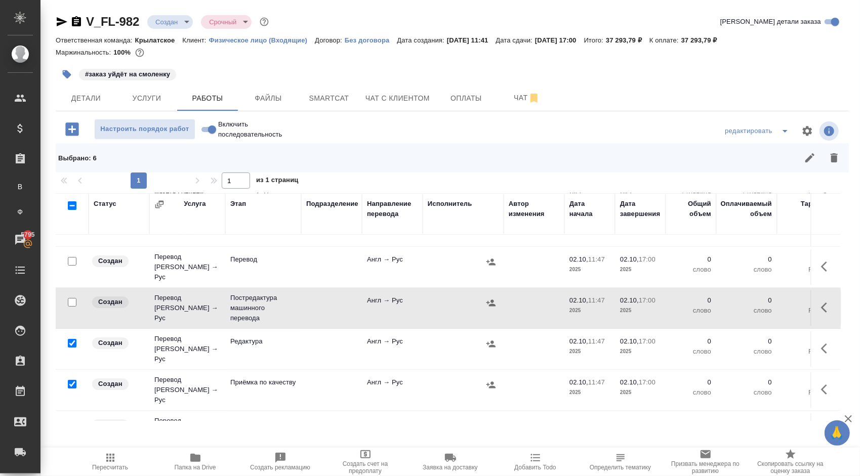
scroll to position [101, 0]
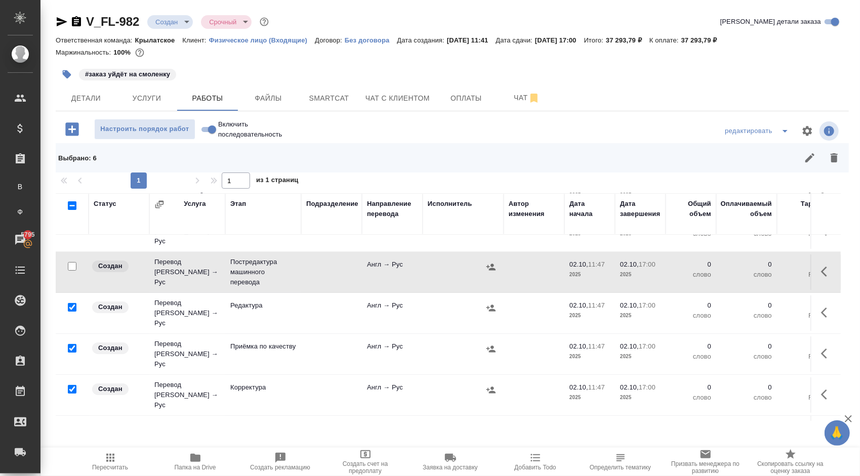
click at [70, 344] on input "checkbox" at bounding box center [72, 348] width 9 height 9
checkbox input "false"
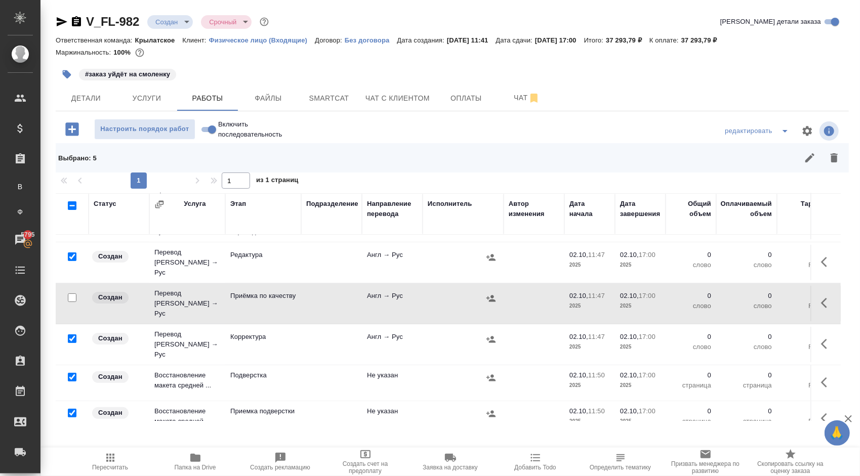
scroll to position [153, 0]
click at [832, 155] on icon "button" at bounding box center [834, 158] width 12 height 12
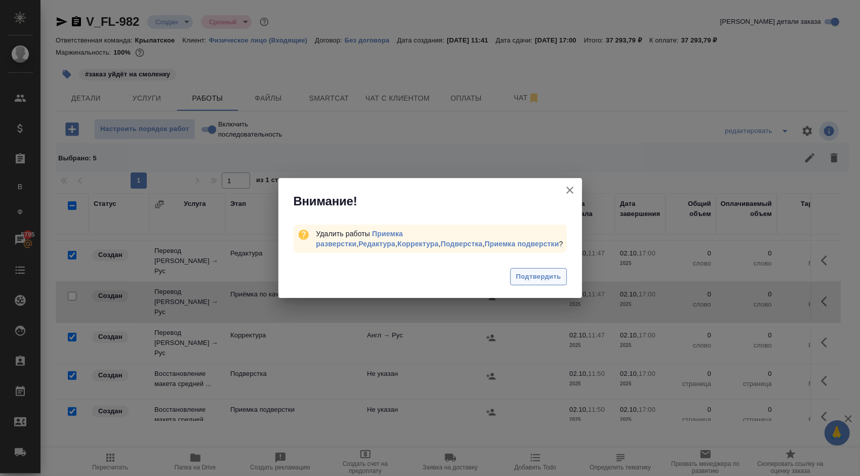
click at [556, 281] on span "Подтвердить" at bounding box center [538, 277] width 45 height 12
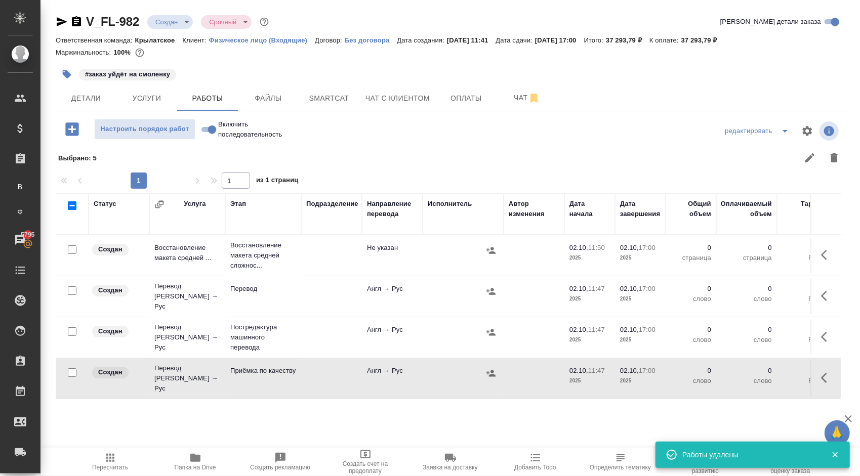
scroll to position [0, 0]
click at [152, 96] on span "Услуги" at bounding box center [146, 98] width 49 height 13
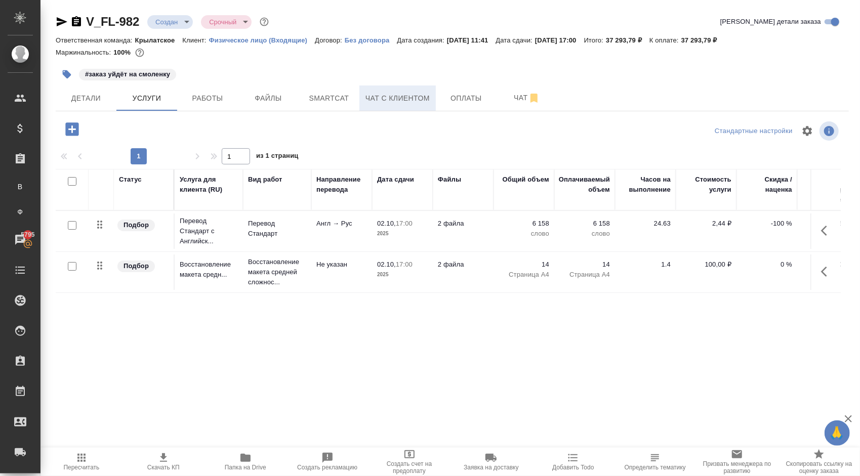
click at [399, 93] on span "Чат с клиентом" at bounding box center [397, 98] width 64 height 13
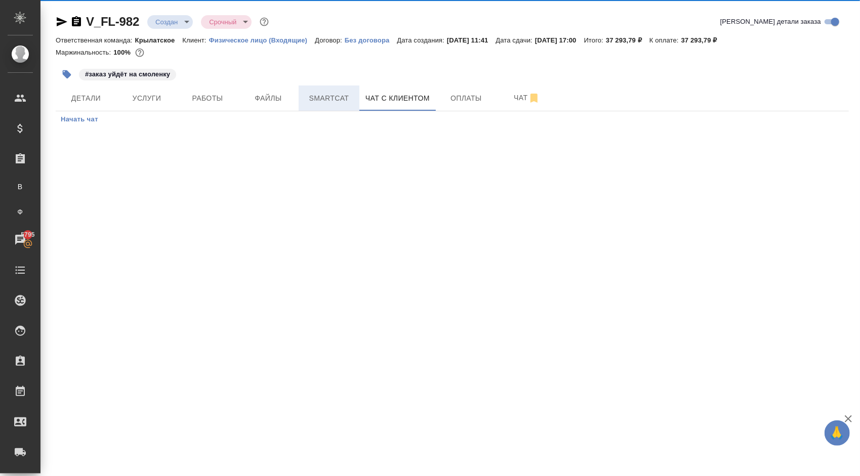
click at [329, 98] on span "Smartcat" at bounding box center [329, 98] width 49 height 13
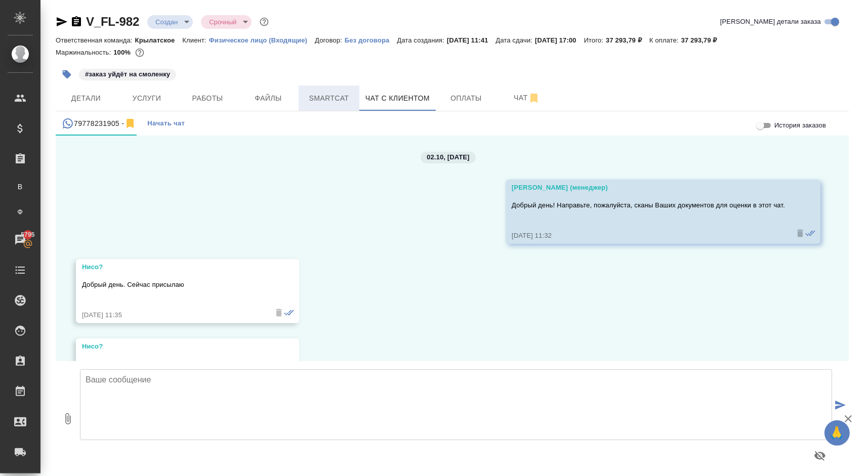
scroll to position [85, 0]
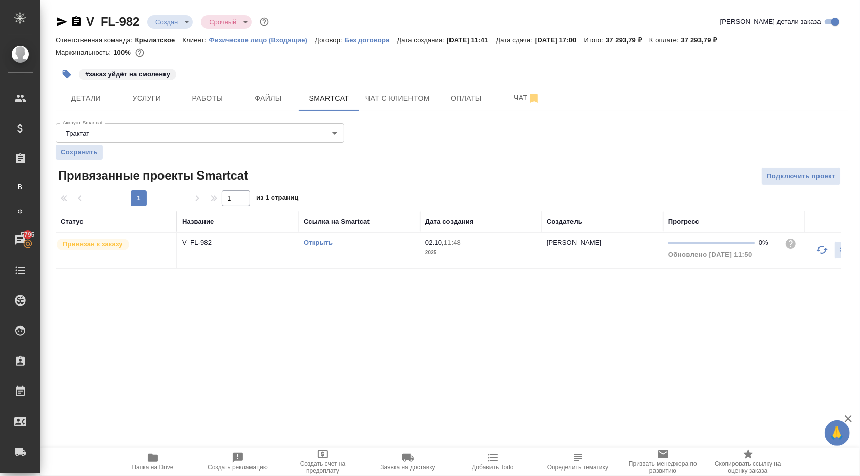
click at [325, 238] on div "Открыть" at bounding box center [359, 243] width 111 height 10
click at [308, 242] on link "Открыть" at bounding box center [318, 243] width 29 height 8
click at [72, 21] on icon "button" at bounding box center [76, 21] width 9 height 10
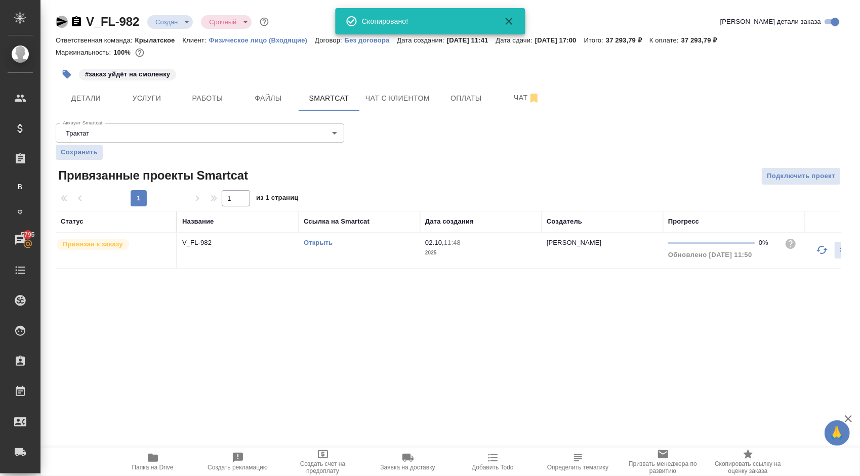
click at [65, 19] on icon "button" at bounding box center [62, 22] width 12 height 12
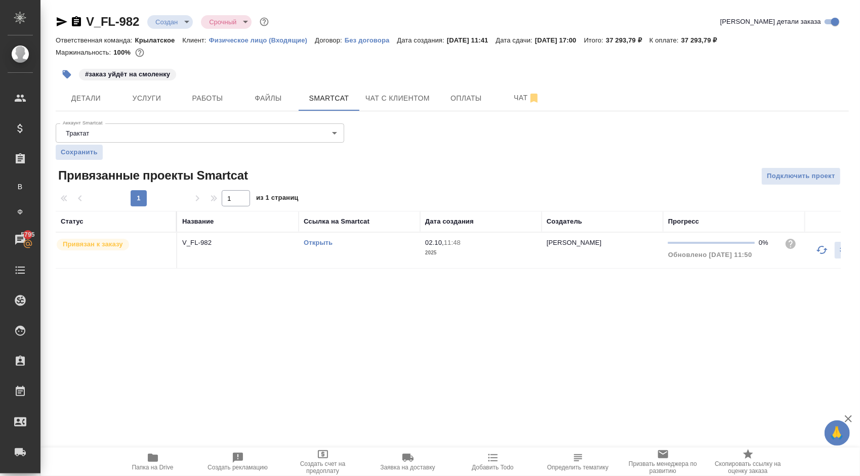
click at [315, 242] on link "Открыть" at bounding box center [318, 243] width 29 height 8
click at [500, 98] on button "Чат" at bounding box center [526, 98] width 61 height 25
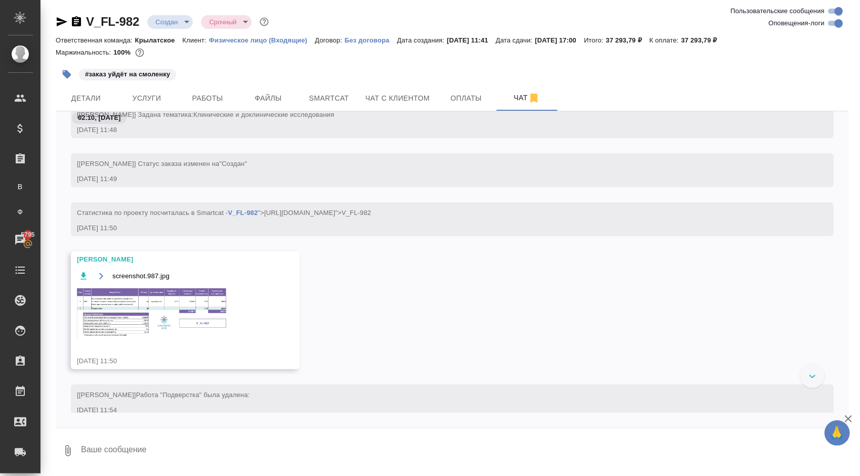
scroll to position [88, 0]
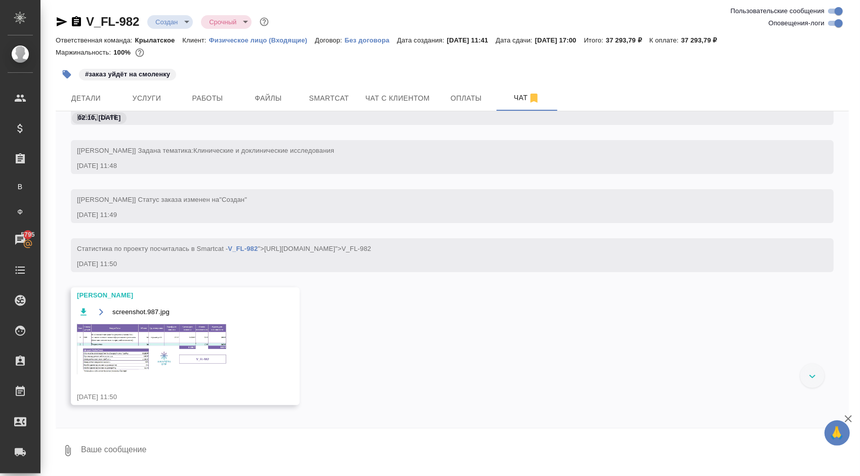
click at [207, 320] on div "screenshot.987.jpg" at bounding box center [170, 346] width 187 height 81
click at [198, 337] on img at bounding box center [153, 348] width 152 height 51
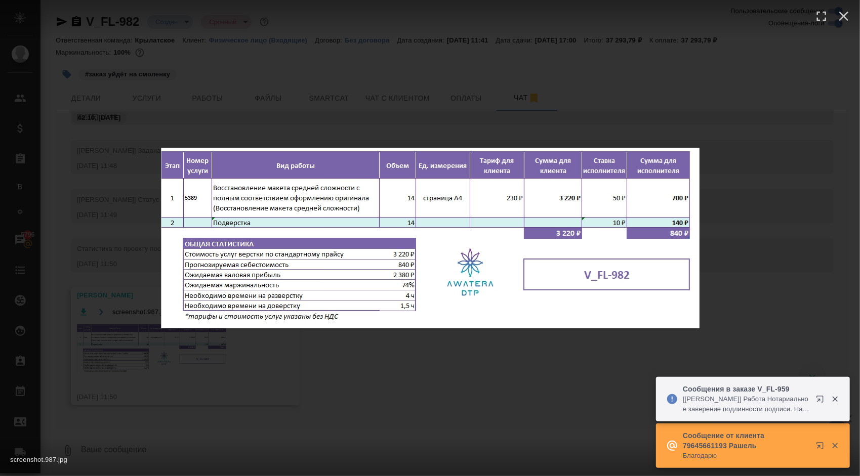
click at [447, 49] on div "screenshot.987.jpg 1 of 1" at bounding box center [430, 238] width 860 height 476
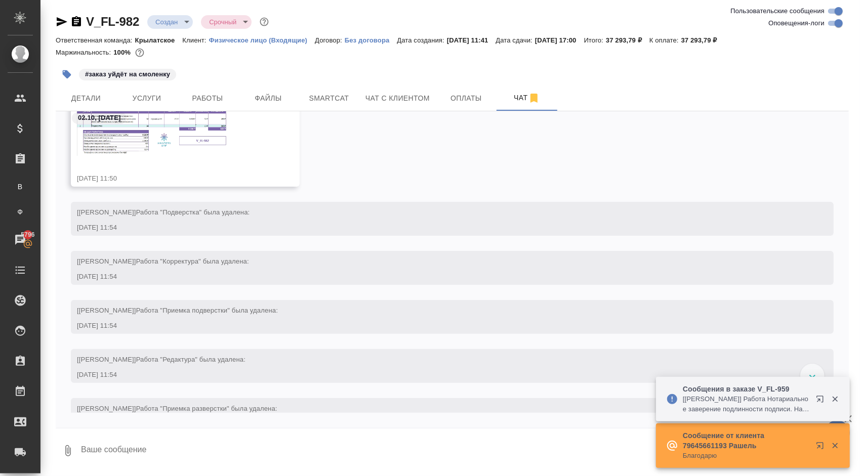
scroll to position [340, 0]
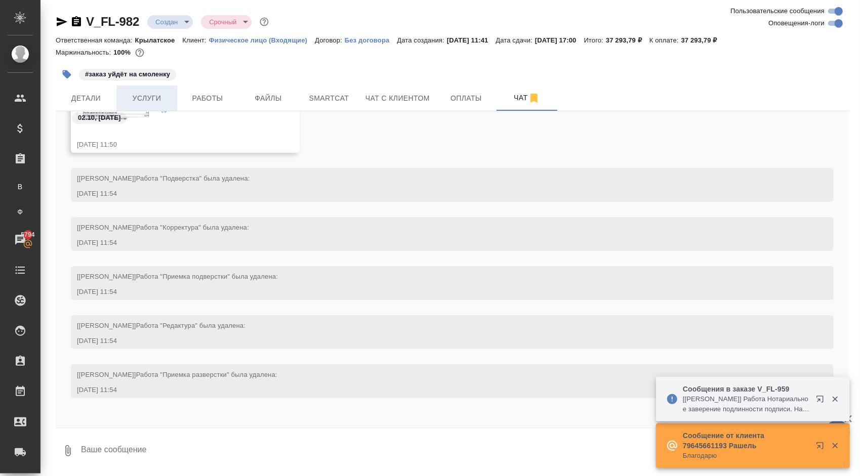
click at [132, 101] on span "Услуги" at bounding box center [146, 98] width 49 height 13
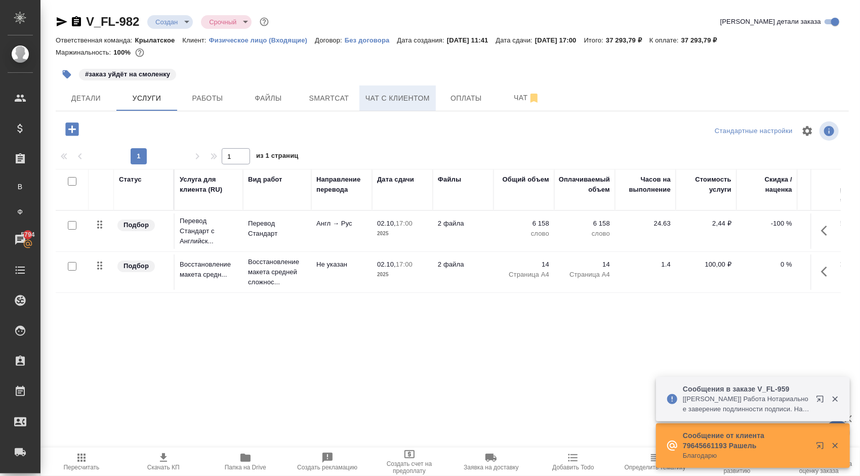
click at [404, 88] on button "Чат с клиентом" at bounding box center [397, 98] width 76 height 25
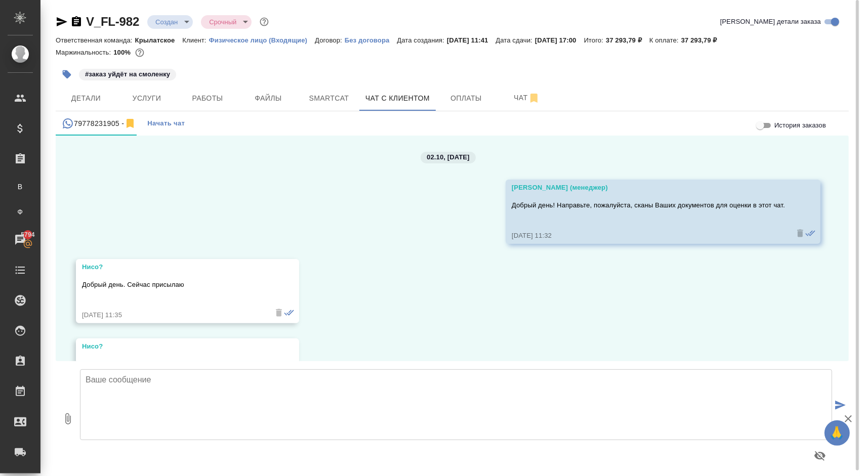
click at [617, 256] on div "02.10, четверг Гудина Александра (менеджер) Добрый день! Направьте, пожалуйста,…" at bounding box center [452, 249] width 793 height 226
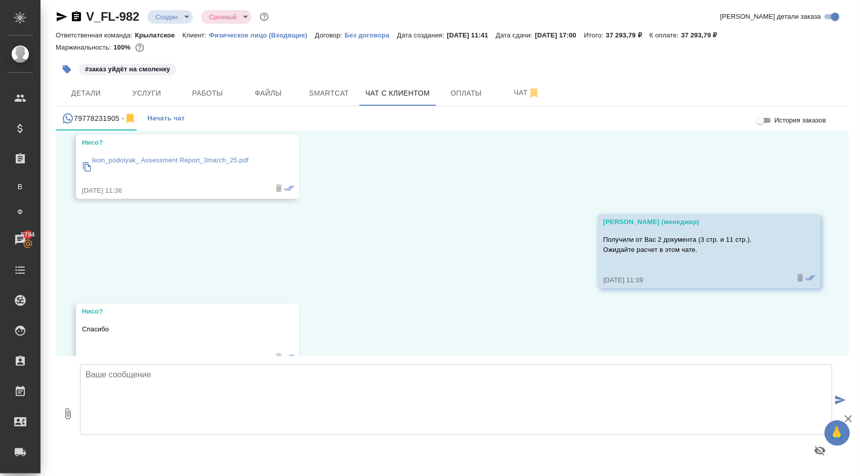
scroll to position [305, 0]
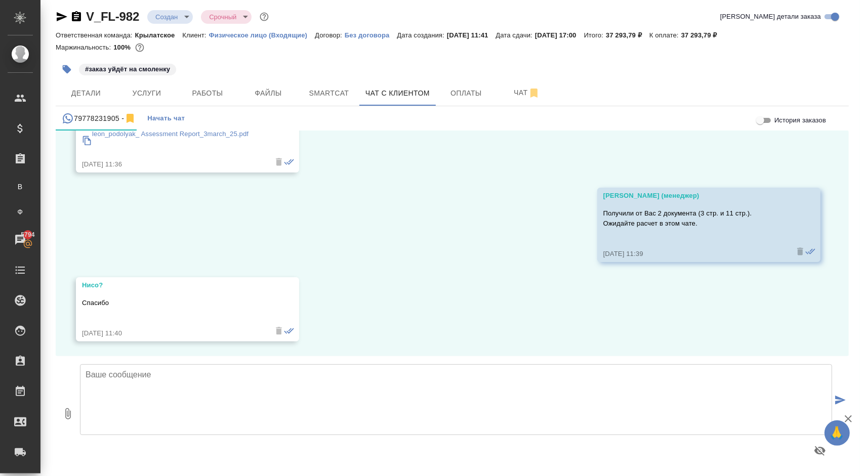
click at [111, 392] on textarea at bounding box center [456, 399] width 752 height 71
click at [460, 371] on textarea "На [DATE] к сожалению, не успеем выполнить перевод из-за большого количества ст…" at bounding box center [456, 399] width 752 height 71
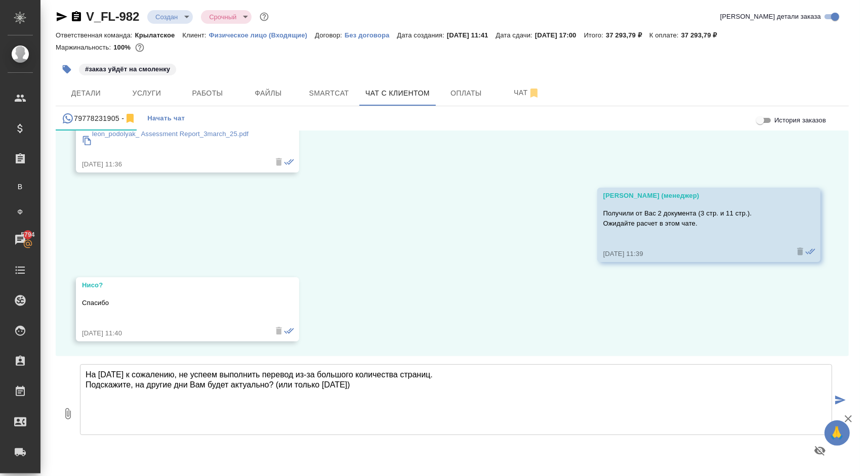
drag, startPoint x: 365, startPoint y: 388, endPoint x: 74, endPoint y: 316, distance: 299.7
click at [74, 316] on div "История заказов 02.10, четверг Гудина Александра (менеджер) Добрый день! Направ…" at bounding box center [452, 301] width 793 height 340
click at [378, 419] on textarea "На сегодня к сожалению, не успеем выполнить перевод из-за большого количества с…" at bounding box center [456, 399] width 752 height 71
click at [365, 405] on textarea "На сегодня к сожалению, не успеем выполнить перевод из-за большого количества с…" at bounding box center [456, 399] width 752 height 71
click at [372, 390] on textarea "На сегодня к сожалению, не успеем выполнить перевод из-за большого количества с…" at bounding box center [456, 399] width 752 height 71
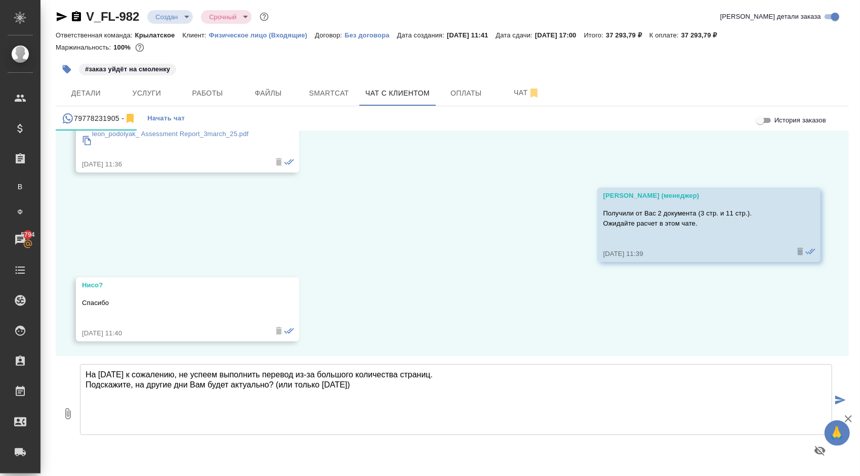
type textarea "На сегодня к сожалению, не успеем выполнить перевод из-за большого количества с…"
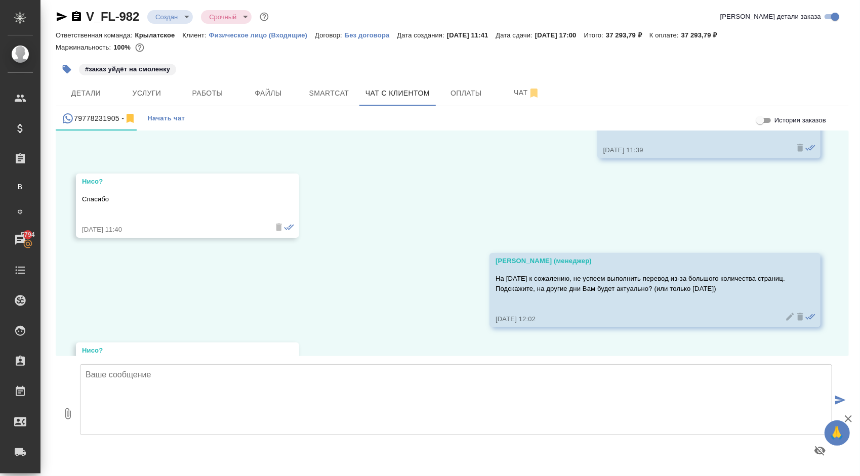
scroll to position [474, 0]
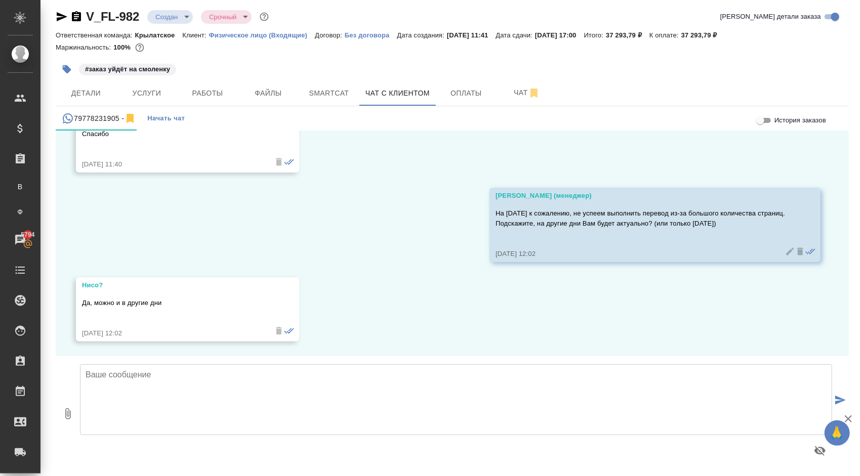
click at [111, 377] on textarea at bounding box center [456, 399] width 752 height 71
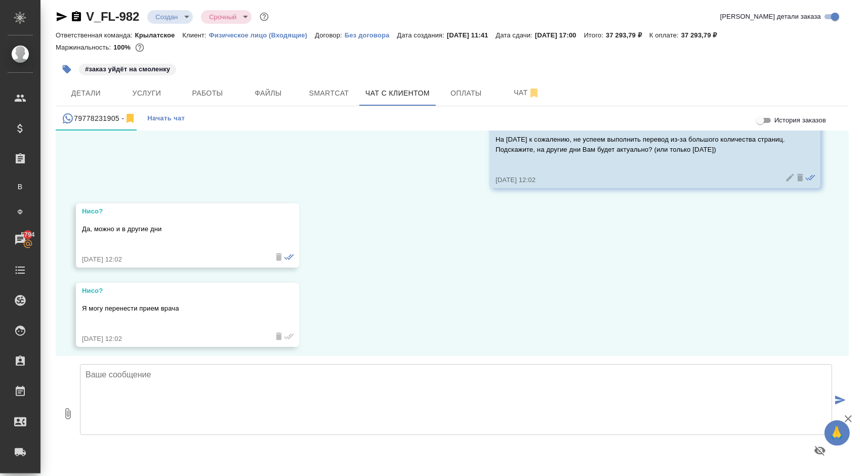
scroll to position [553, 0]
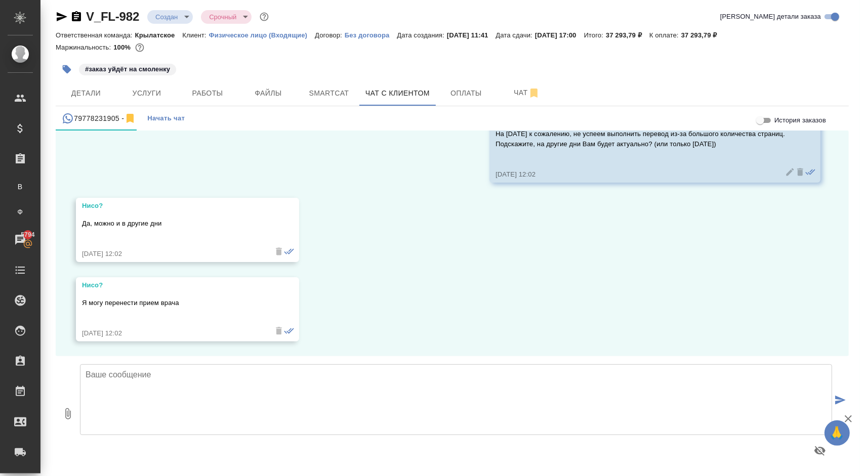
drag, startPoint x: 149, startPoint y: 401, endPoint x: 144, endPoint y: 397, distance: 6.5
click at [148, 400] on textarea at bounding box center [456, 399] width 752 height 71
click at [149, 375] on textarea "На понедельник подойдёт?" at bounding box center [456, 399] width 752 height 71
click at [147, 375] on textarea "На понедельник подойдёт?" at bounding box center [456, 399] width 752 height 71
type textarea "На понедельник\вторник подойдёт?"
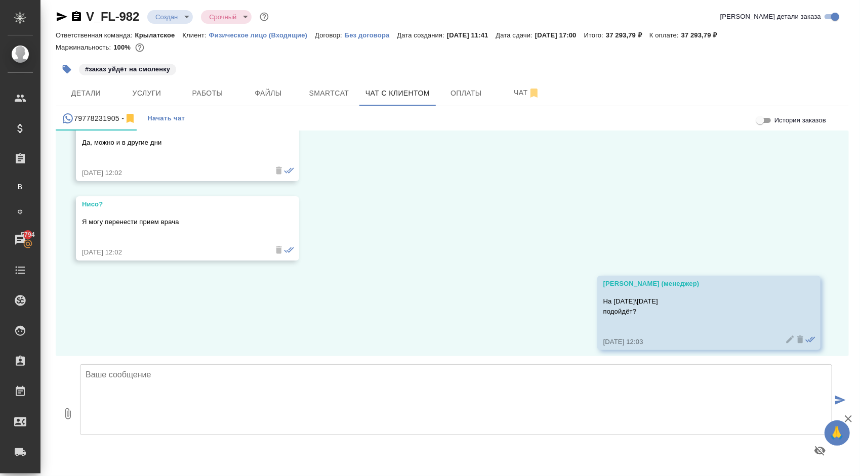
scroll to position [643, 0]
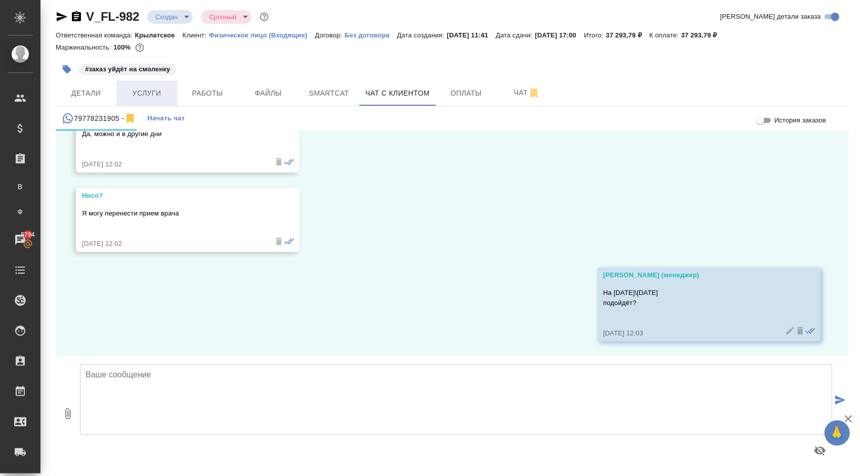
click at [173, 91] on button "Услуги" at bounding box center [146, 92] width 61 height 25
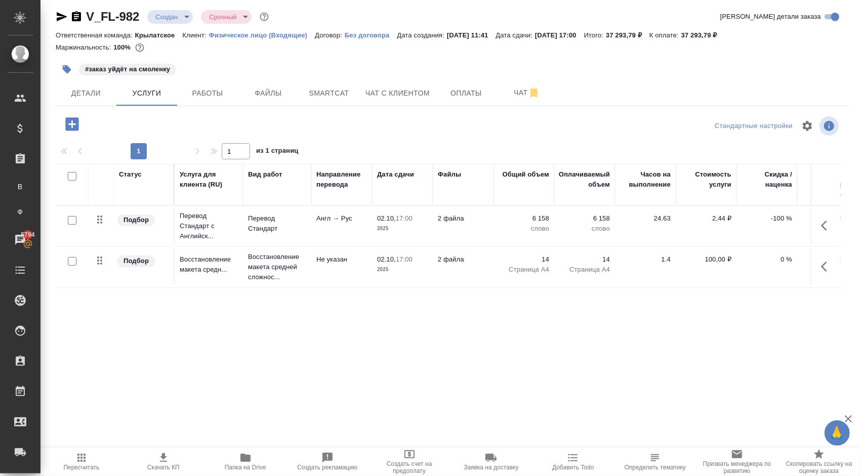
click at [821, 226] on icon "button" at bounding box center [827, 226] width 12 height 12
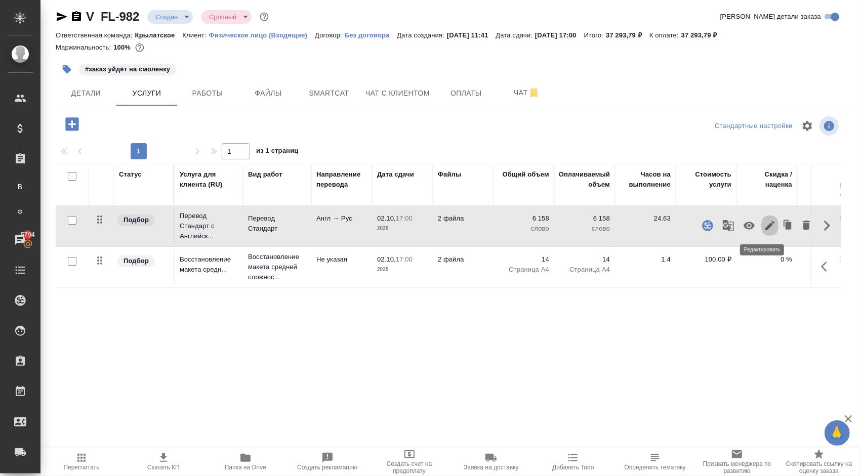
click at [765, 224] on icon "button" at bounding box center [769, 226] width 12 height 12
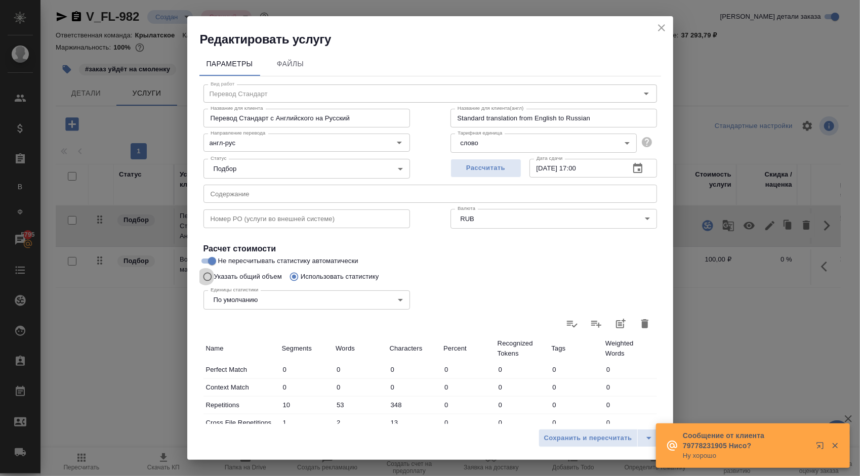
click at [205, 275] on input "Указать общий объем" at bounding box center [206, 276] width 16 height 19
radio input "true"
radio input "false"
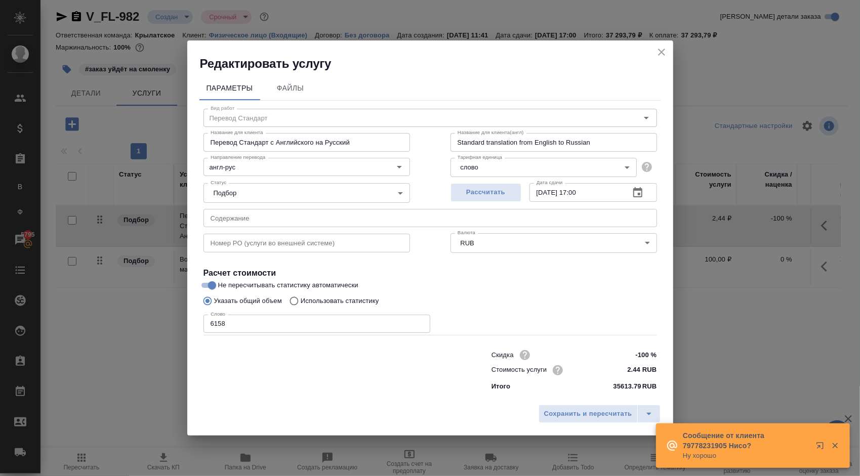
click at [640, 354] on input "-100 %" at bounding box center [637, 355] width 38 height 15
click at [640, 354] on input "-100 %" at bounding box center [637, 355] width 37 height 15
type input "-"
type input "0 %"
click at [580, 417] on span "Сохранить и пересчитать" at bounding box center [588, 414] width 88 height 12
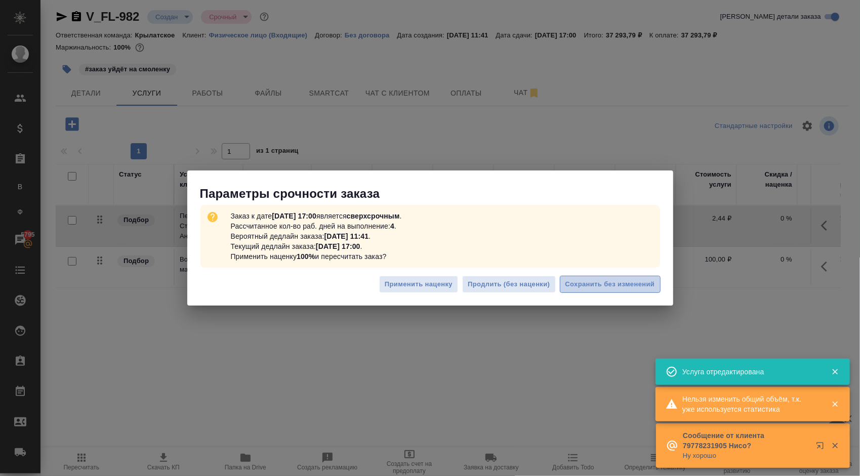
click at [600, 284] on span "Сохранить без изменений" at bounding box center [610, 285] width 90 height 12
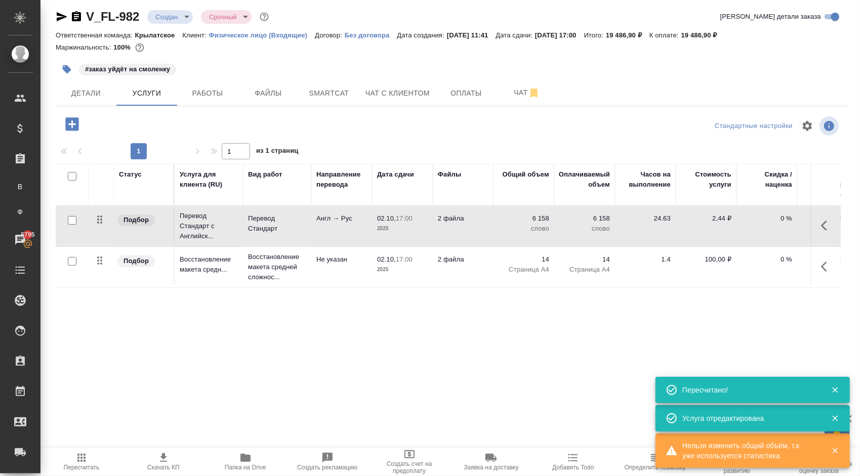
click at [103, 459] on span "Пересчитать" at bounding box center [82, 461] width 70 height 19
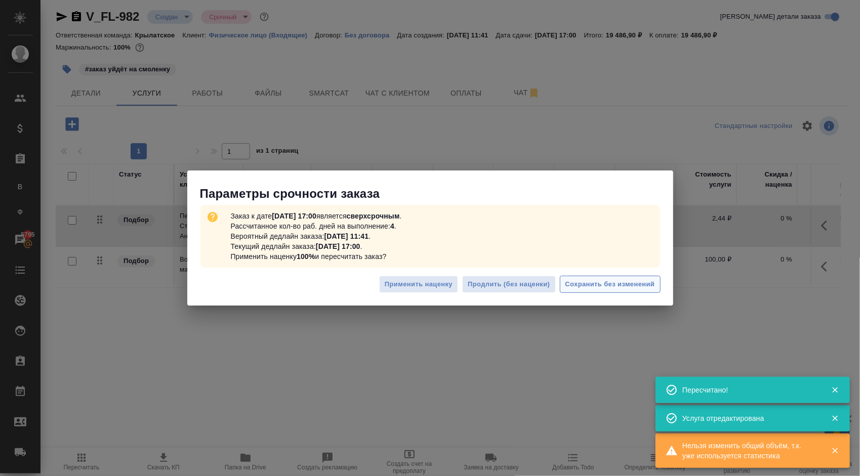
click at [645, 276] on button "Сохранить без изменений" at bounding box center [610, 285] width 101 height 18
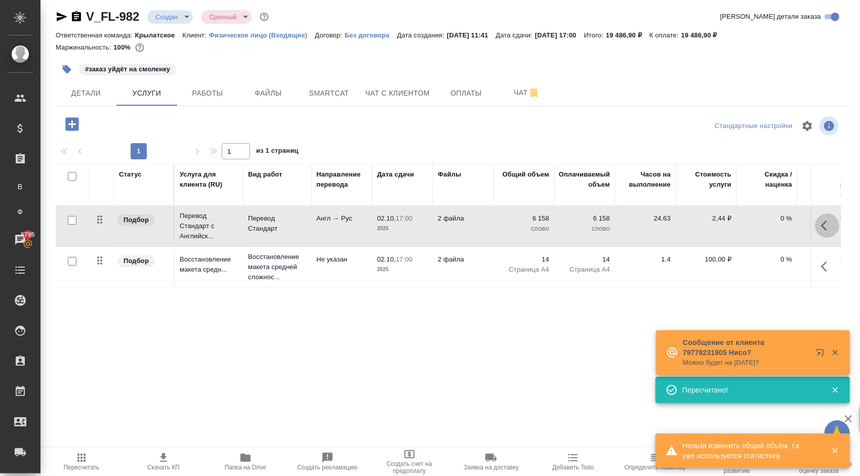
click at [821, 223] on icon "button" at bounding box center [827, 226] width 12 height 12
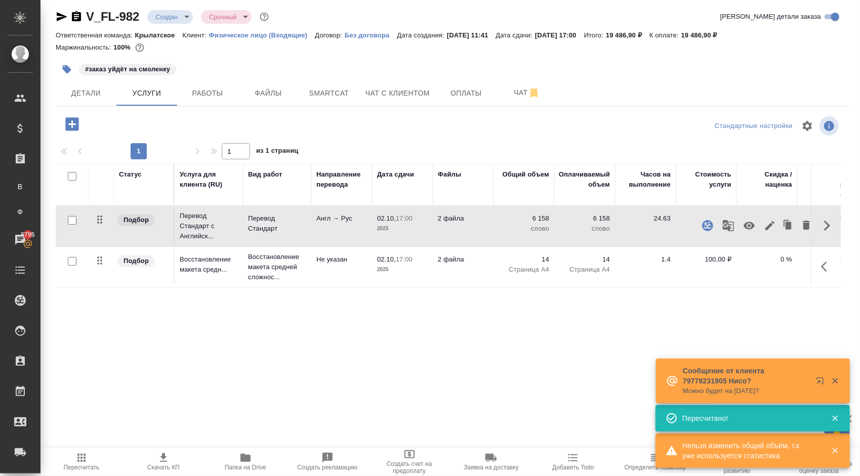
click at [742, 271] on td "0 %" at bounding box center [766, 266] width 61 height 35
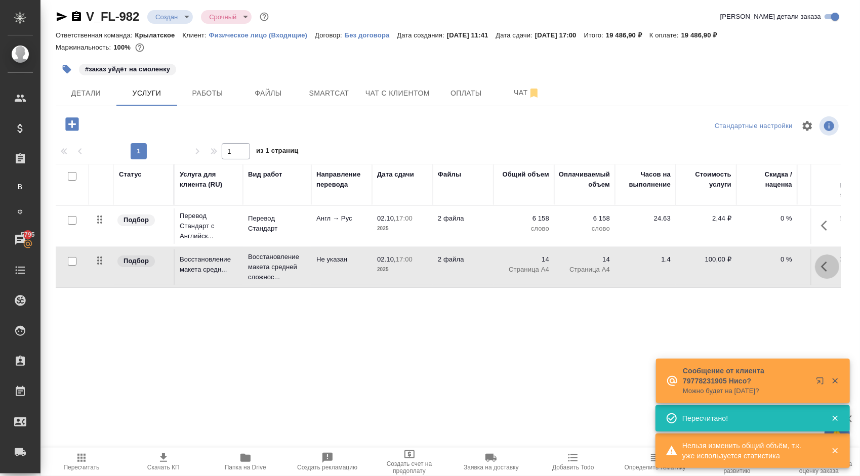
drag, startPoint x: 822, startPoint y: 264, endPoint x: 809, endPoint y: 267, distance: 12.5
click at [821, 264] on icon "button" at bounding box center [827, 267] width 12 height 12
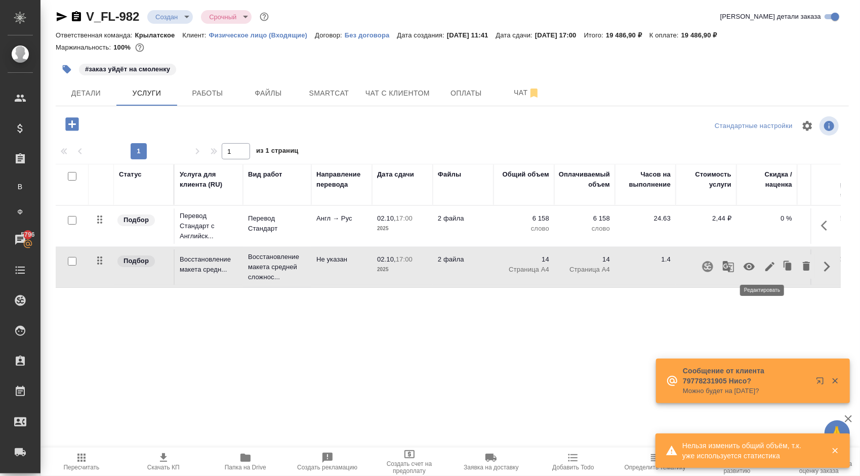
click at [765, 268] on icon "button" at bounding box center [769, 267] width 12 height 12
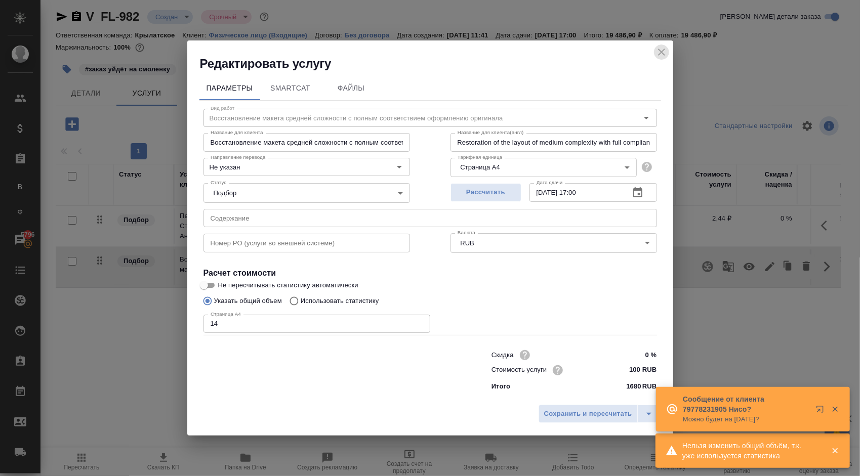
click at [659, 54] on icon "close" at bounding box center [661, 52] width 12 height 12
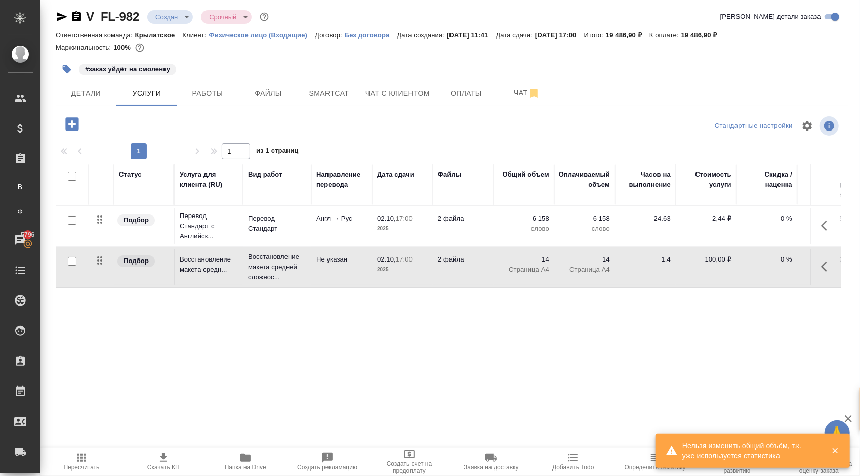
click at [88, 465] on span "Пересчитать" at bounding box center [81, 467] width 36 height 7
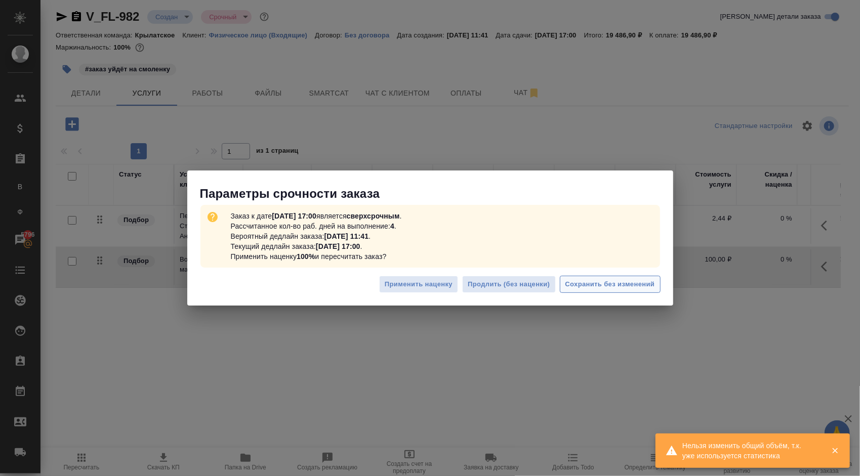
click at [572, 282] on span "Сохранить без изменений" at bounding box center [610, 285] width 90 height 12
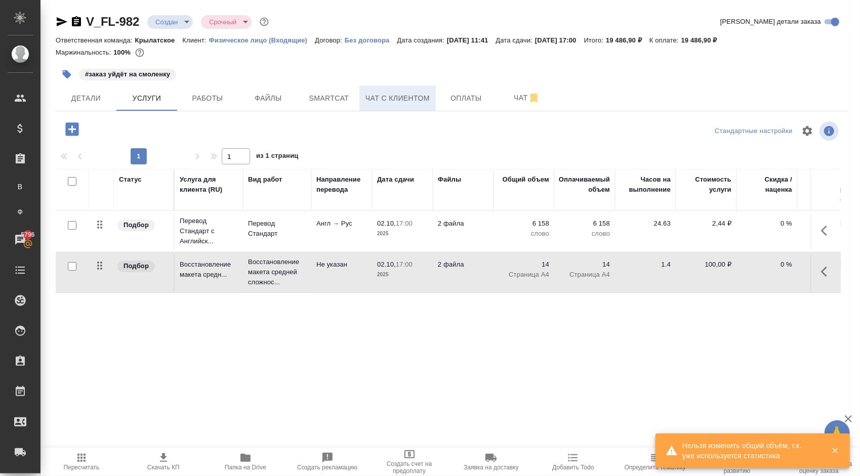
click at [388, 103] on span "Чат с клиентом" at bounding box center [397, 98] width 64 height 13
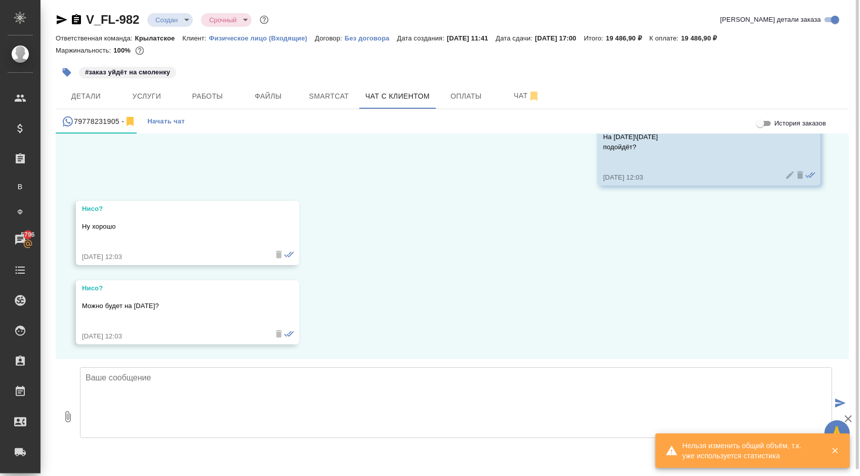
scroll to position [5, 0]
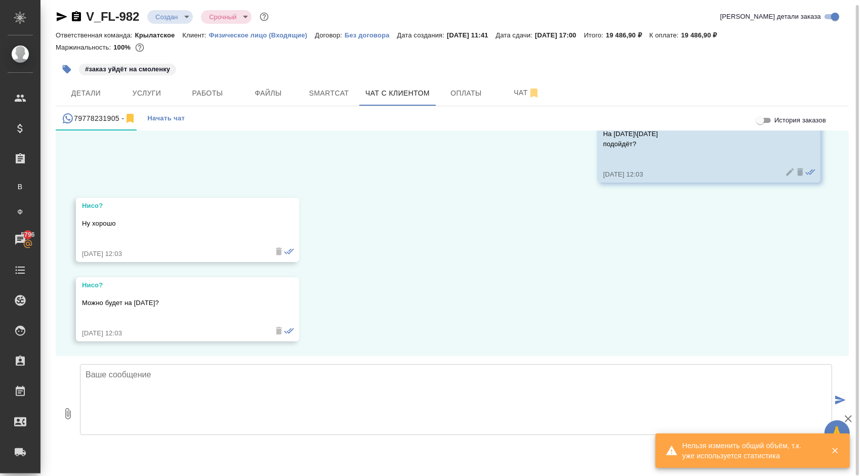
click at [161, 379] on textarea at bounding box center [456, 399] width 752 height 71
paste textarea "Направляем расчёт стоимости по Вашему запросу. Срок исполнения: 1 рабочий день.…"
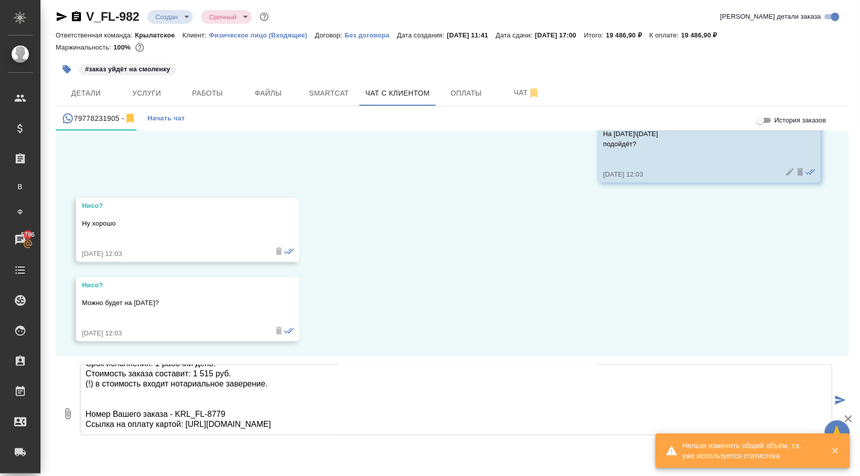
scroll to position [0, 0]
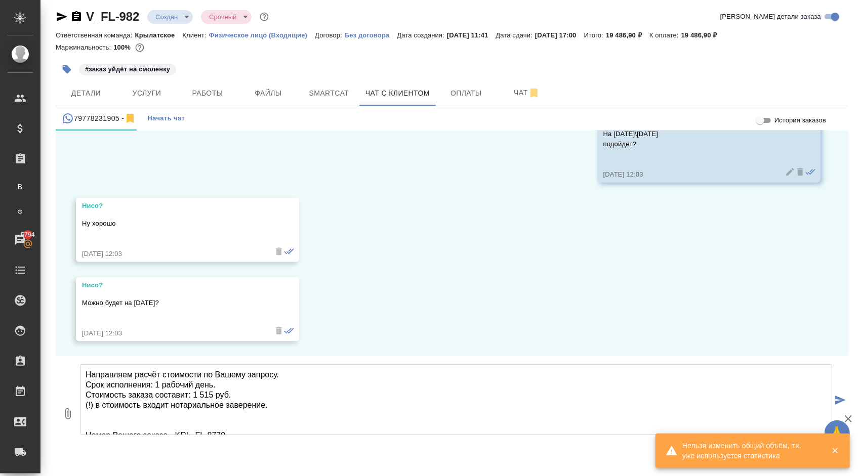
drag, startPoint x: 236, startPoint y: 389, endPoint x: 156, endPoint y: 386, distance: 80.0
click at [156, 386] on textarea "Направляем расчёт стоимости по Вашему запросу. Срок исполнения: 1 рабочий день.…" at bounding box center [456, 399] width 752 height 71
drag, startPoint x: 219, startPoint y: 386, endPoint x: 156, endPoint y: 385, distance: 62.2
click at [156, 385] on textarea "Направляем расчёт стоимости по Вашему запросу. Срок исполнения: 1 рабочий день.…" at bounding box center [456, 399] width 752 height 71
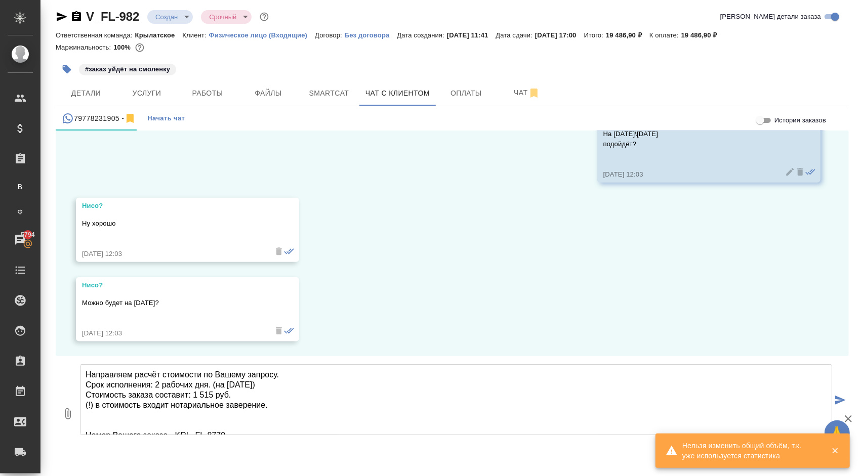
click at [214, 396] on textarea "Направляем расчёт стоимости по Вашему запросу. Срок исполнения: 2 рабочих дня. …" at bounding box center [456, 399] width 752 height 71
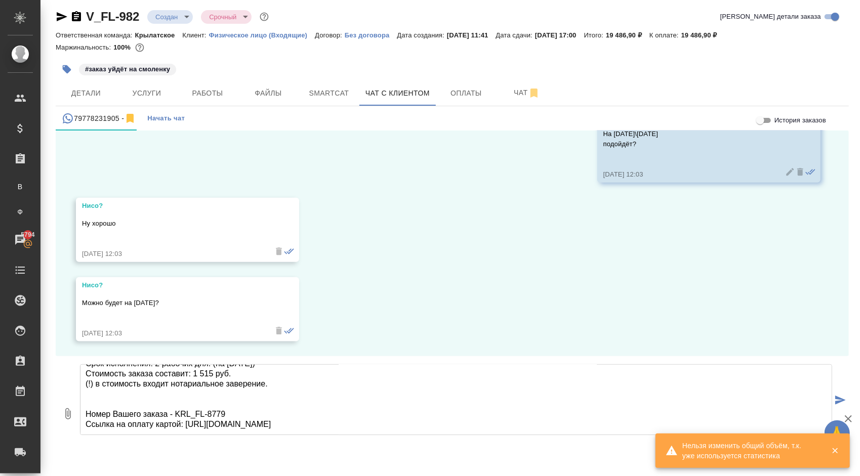
drag, startPoint x: 83, startPoint y: 373, endPoint x: 288, endPoint y: 434, distance: 214.2
click at [288, 434] on textarea "Направляем расчёт стоимости по Вашему запросу. Срок исполнения: 2 рабочих дня. …" at bounding box center [456, 399] width 752 height 71
type textarea "Направляем расчёт стоимости по Вашему запросу. Срок исполнения: 2 рабочих дня. …"
click at [155, 89] on span "Услуги" at bounding box center [146, 93] width 49 height 13
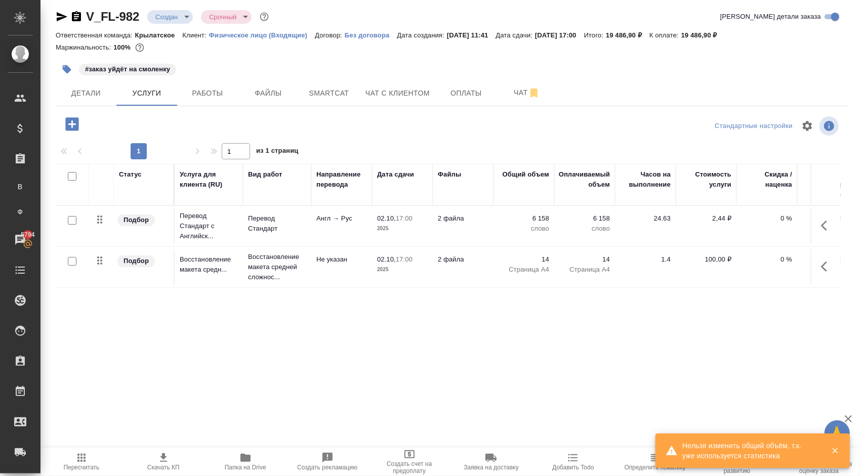
click at [79, 114] on div at bounding box center [73, 124] width 26 height 21
click at [77, 120] on icon "button" at bounding box center [71, 123] width 13 height 13
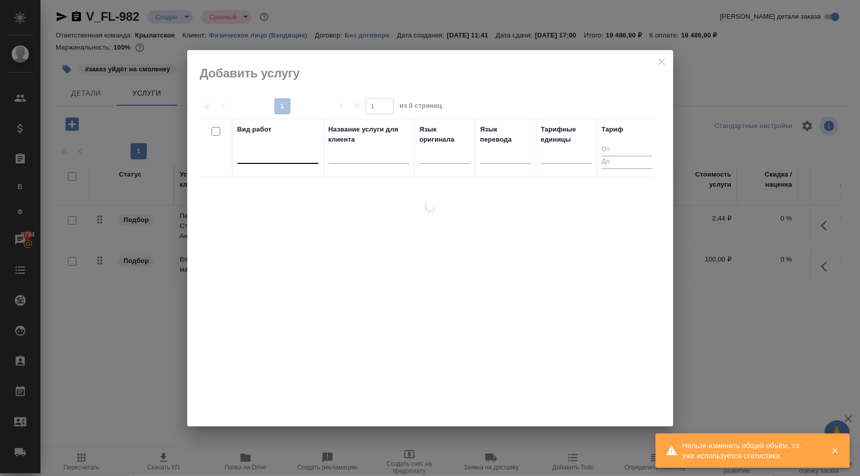
click at [258, 160] on div at bounding box center [277, 153] width 81 height 15
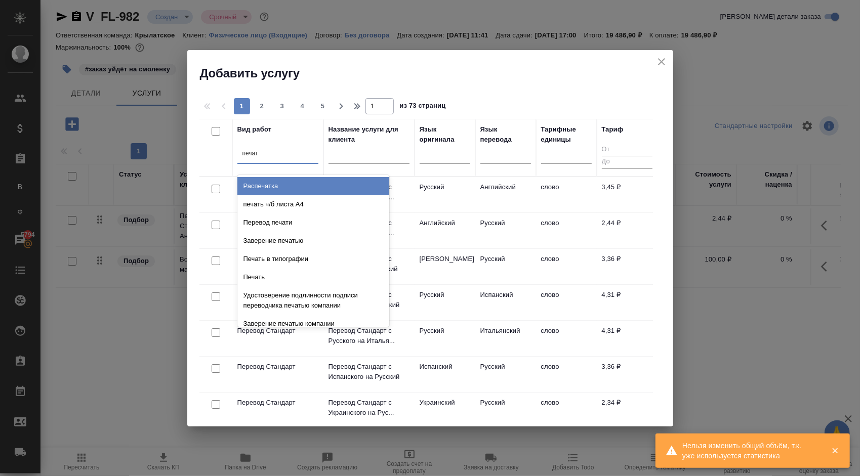
type input "печать"
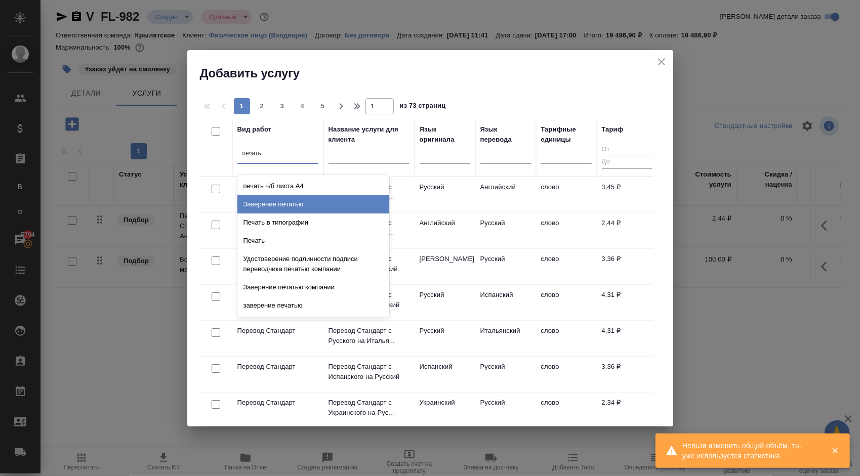
click at [320, 198] on div "Заверение печатью" at bounding box center [313, 204] width 152 height 18
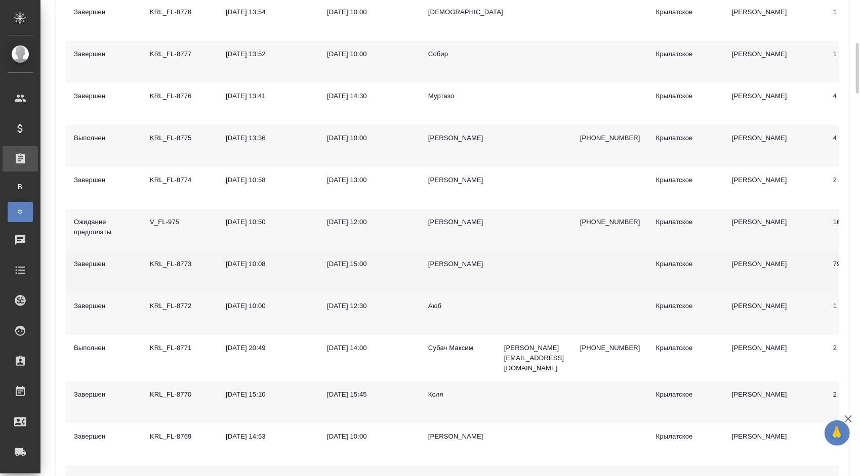
scroll to position [455, 0]
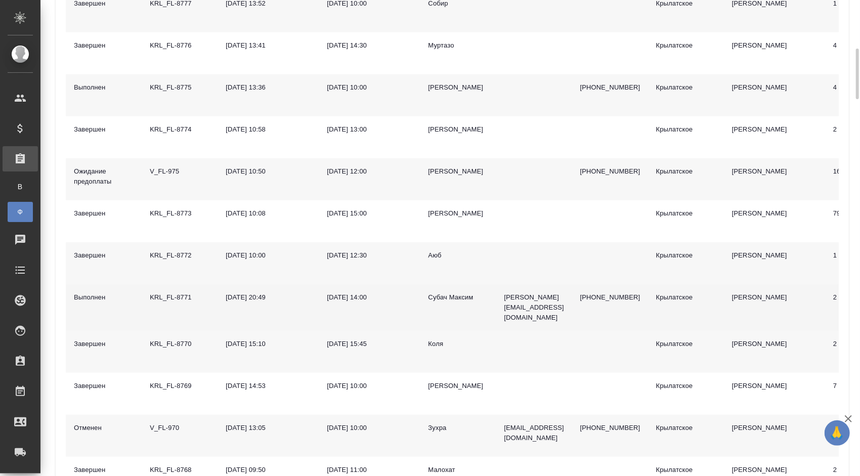
click at [464, 297] on div "Субач Максим" at bounding box center [458, 297] width 60 height 10
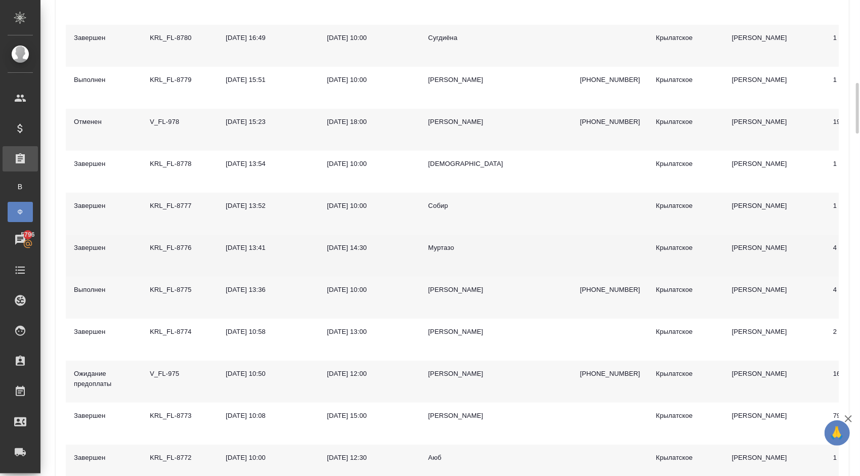
scroll to position [152, 0]
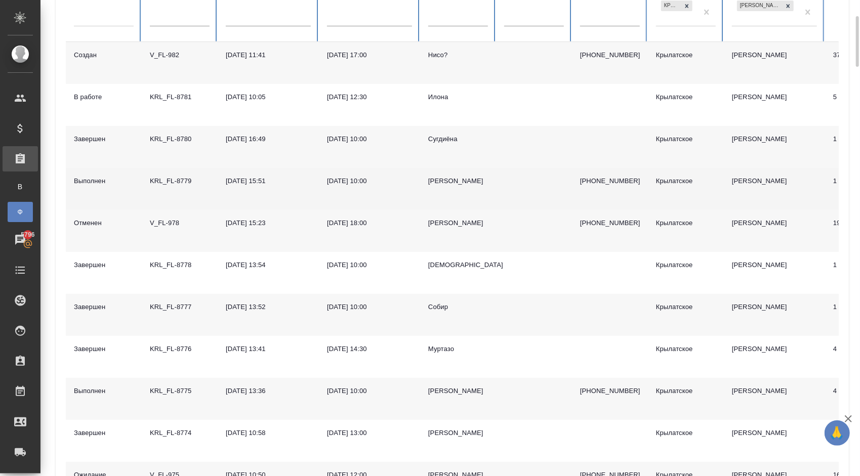
click at [437, 183] on div "Иван" at bounding box center [458, 181] width 60 height 10
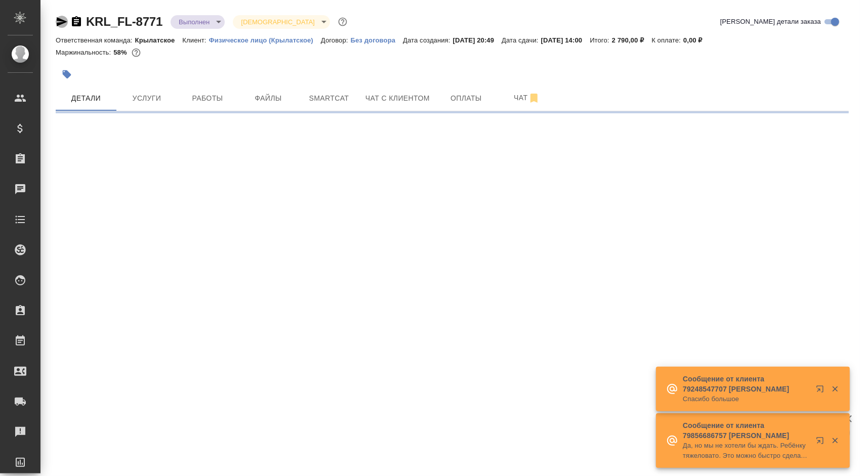
click at [63, 23] on icon "button" at bounding box center [62, 21] width 11 height 9
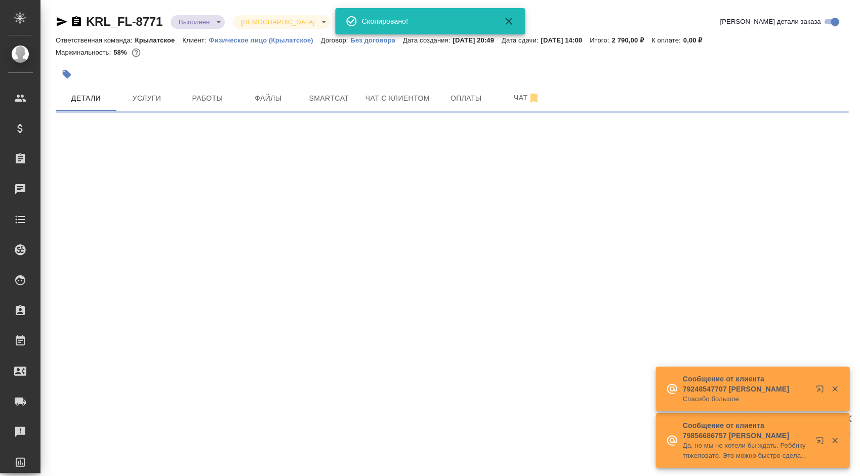
select select "RU"
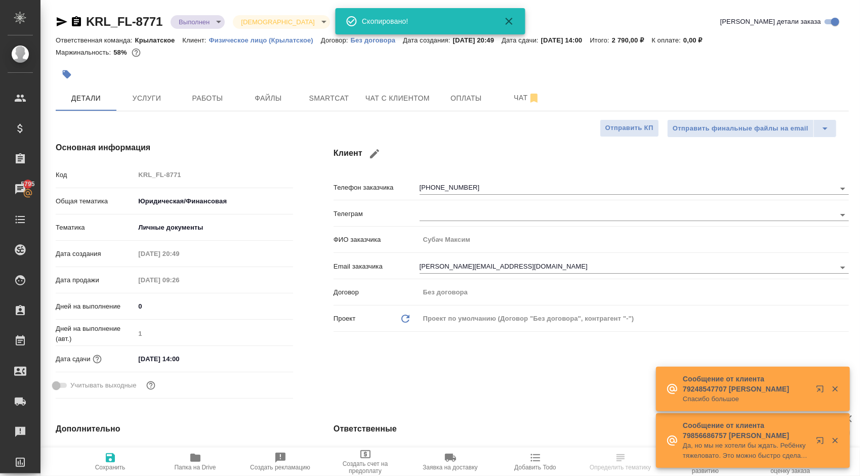
type textarea "x"
click at [270, 99] on span "Файлы" at bounding box center [268, 98] width 49 height 13
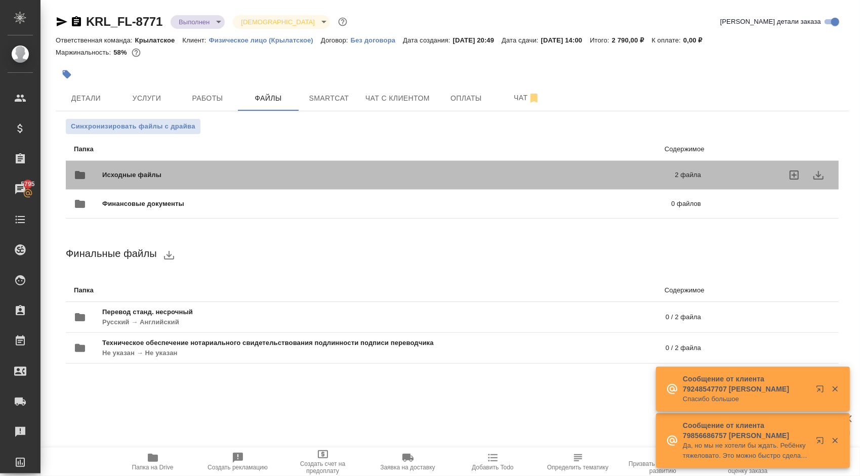
click at [175, 168] on div "Исходные файлы 2 файла" at bounding box center [387, 175] width 627 height 24
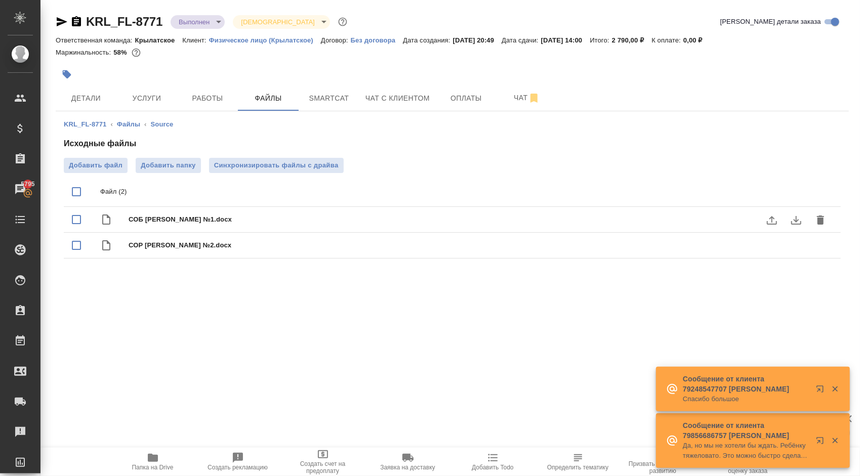
click at [795, 221] on icon "download" at bounding box center [796, 220] width 10 height 9
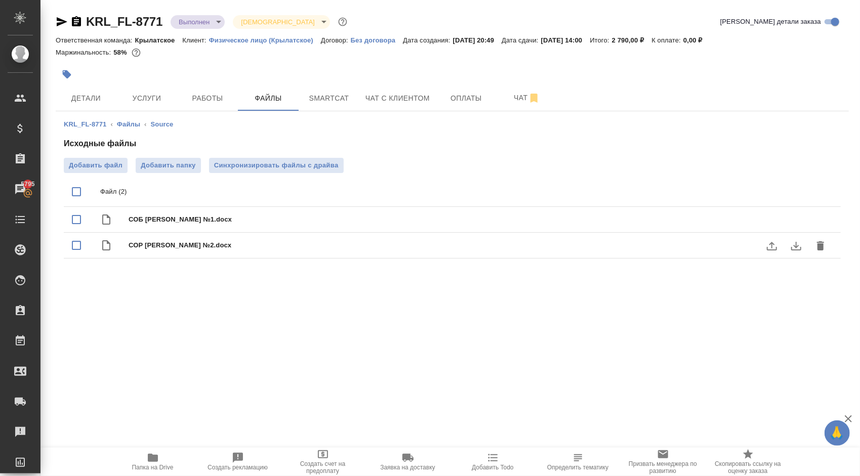
click at [797, 246] on icon "download" at bounding box center [796, 246] width 12 height 12
click at [148, 96] on span "Услуги" at bounding box center [146, 98] width 49 height 13
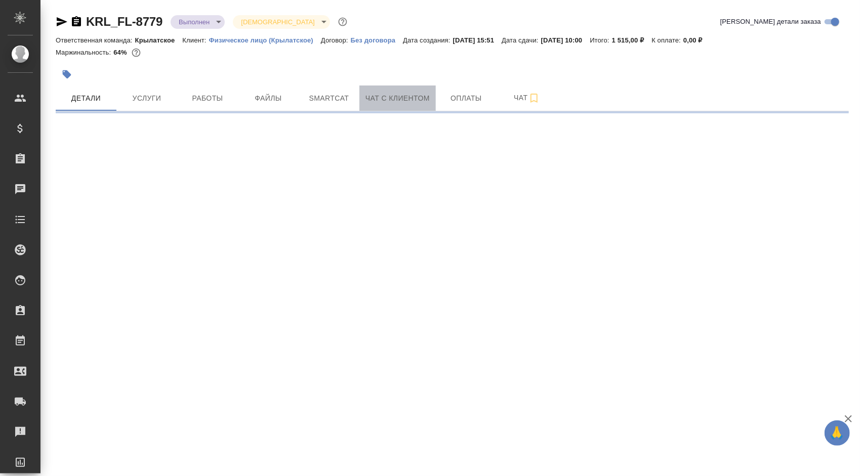
click at [388, 95] on span "Чат с клиентом" at bounding box center [397, 98] width 64 height 13
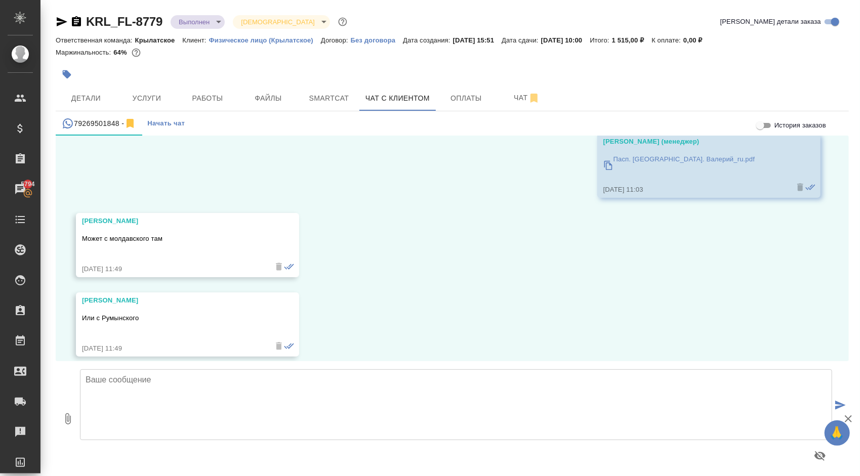
scroll to position [5563, 0]
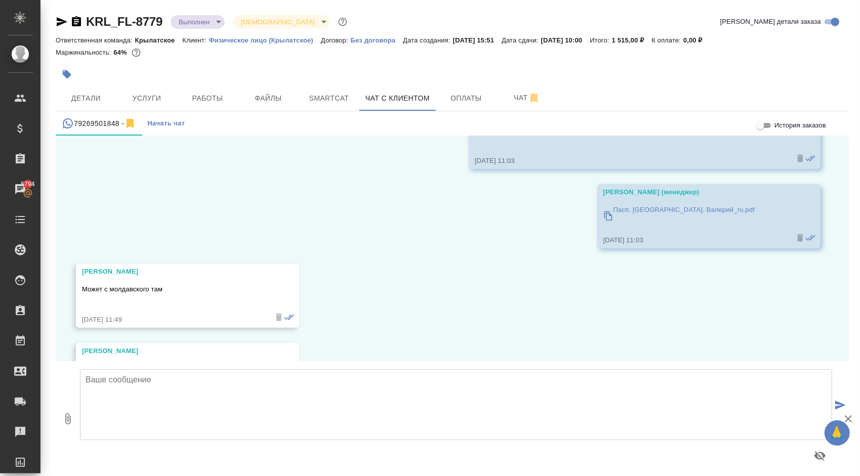
click at [659, 202] on div "Пасп. [GEOGRAPHIC_DATA]. Валерий_ru.pdf" at bounding box center [684, 216] width 142 height 28
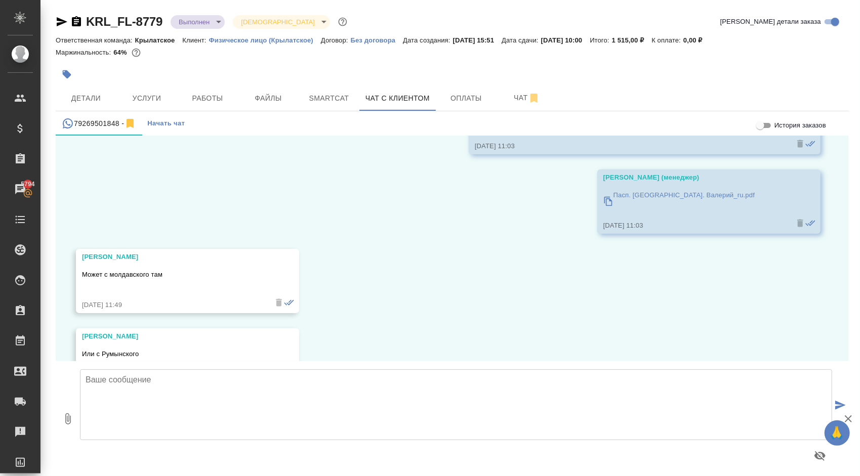
scroll to position [5614, 0]
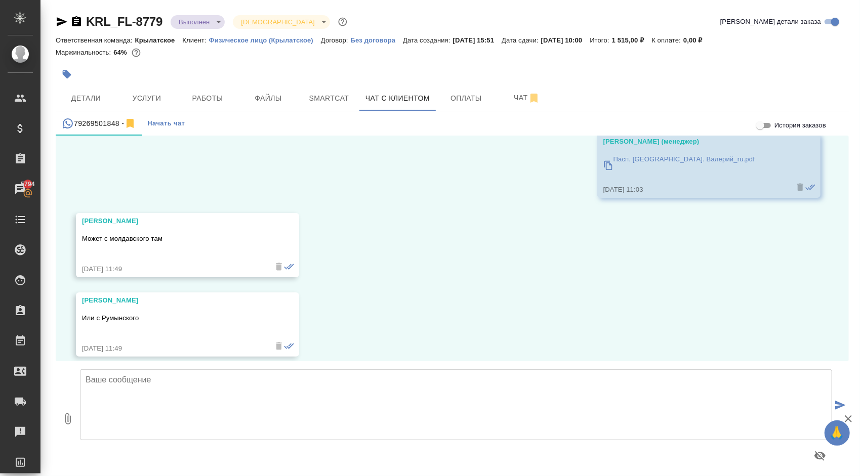
click at [142, 396] on textarea at bounding box center [456, 404] width 752 height 71
type textarea "С румынского"
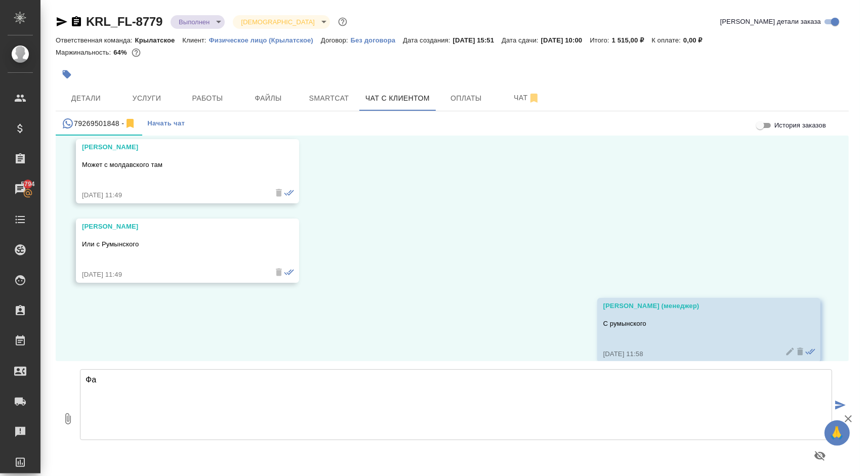
scroll to position [5693, 0]
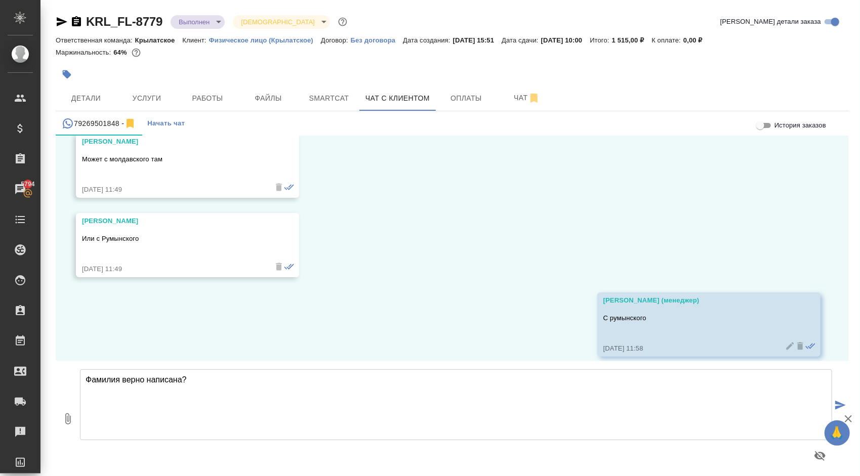
type textarea "Фамилия верно написана?"
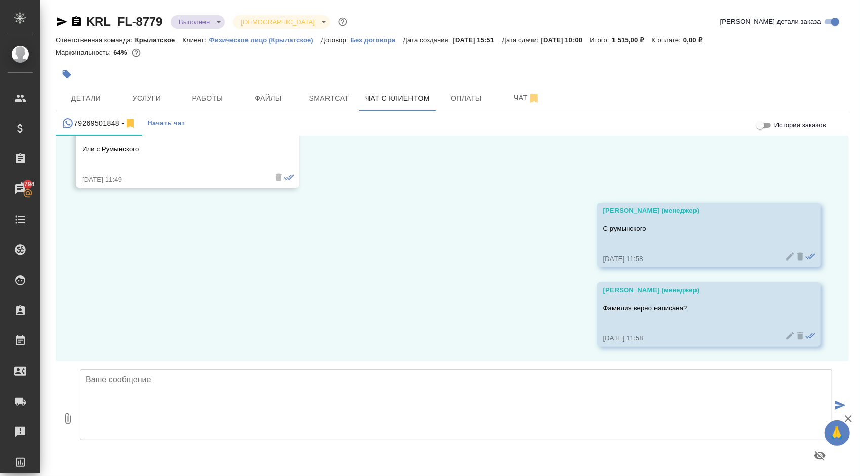
scroll to position [5773, 0]
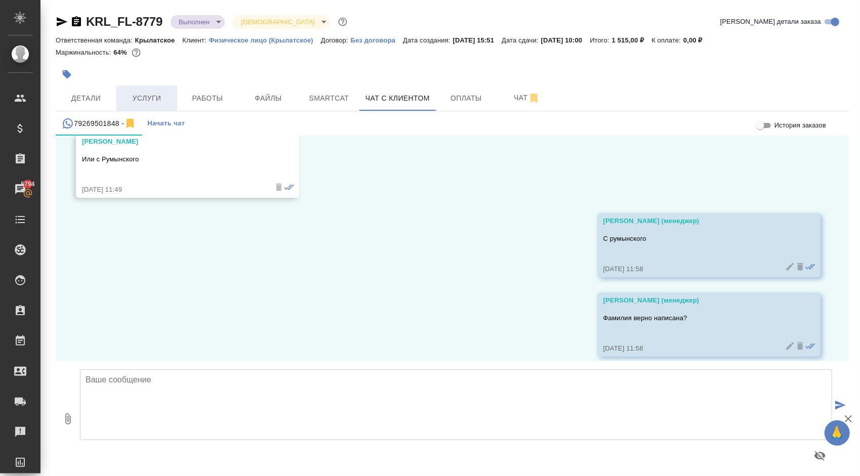
click at [127, 91] on button "Услуги" at bounding box center [146, 98] width 61 height 25
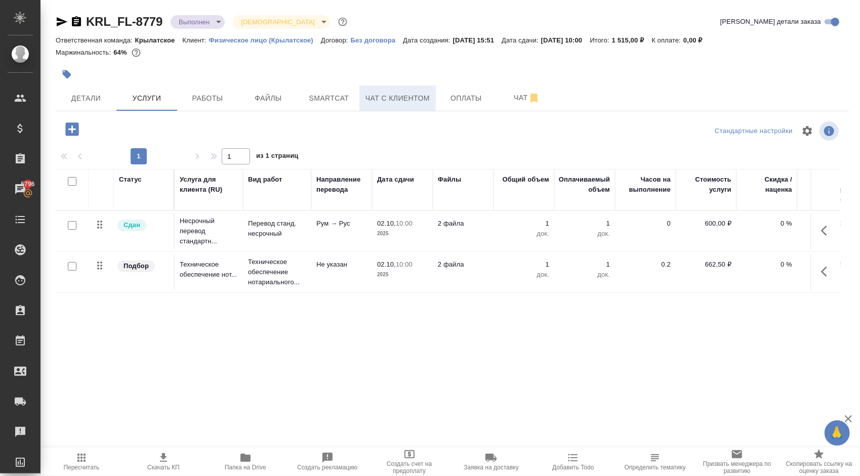
click at [404, 96] on span "Чат с клиентом" at bounding box center [397, 98] width 64 height 13
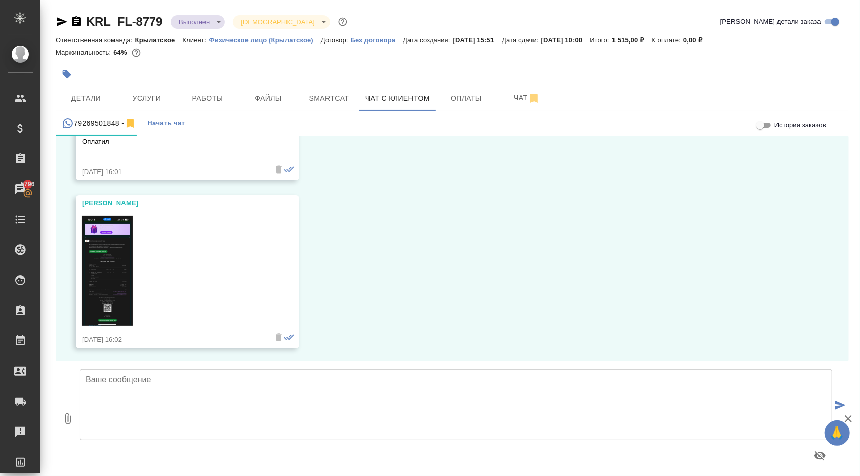
scroll to position [4862, 0]
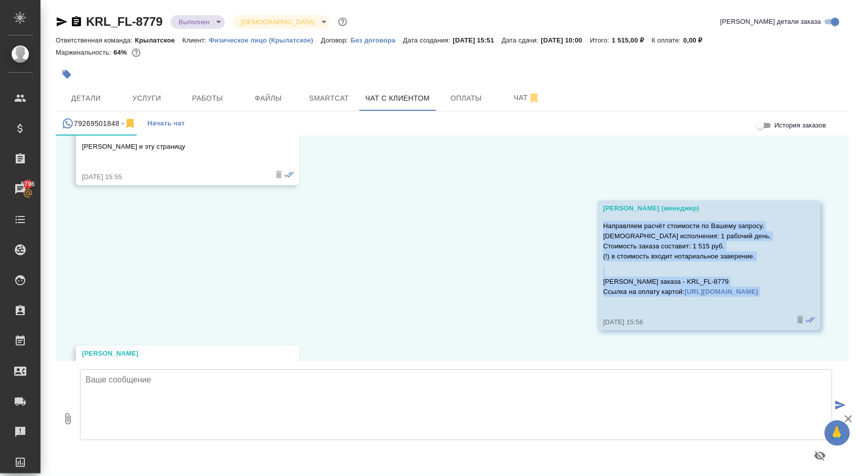
drag, startPoint x: 539, startPoint y: 213, endPoint x: 773, endPoint y: 287, distance: 245.3
click at [773, 287] on div "Касымов Тимур (менеджер) Направляем расчёт стоимости по Вашему запросу. Срок ис…" at bounding box center [708, 265] width 223 height 130
copy div "Направляем расчёт стоимости по Вашему запросу. Срок исполнения: 1 рабочий день.…"
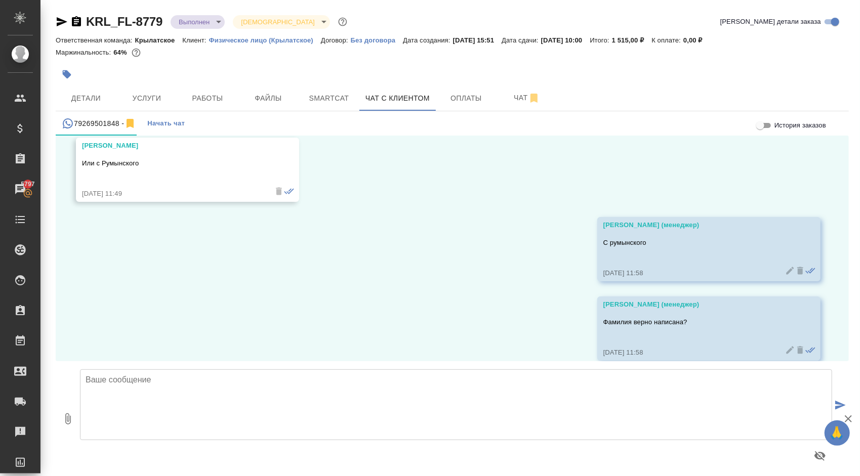
scroll to position [5773, 0]
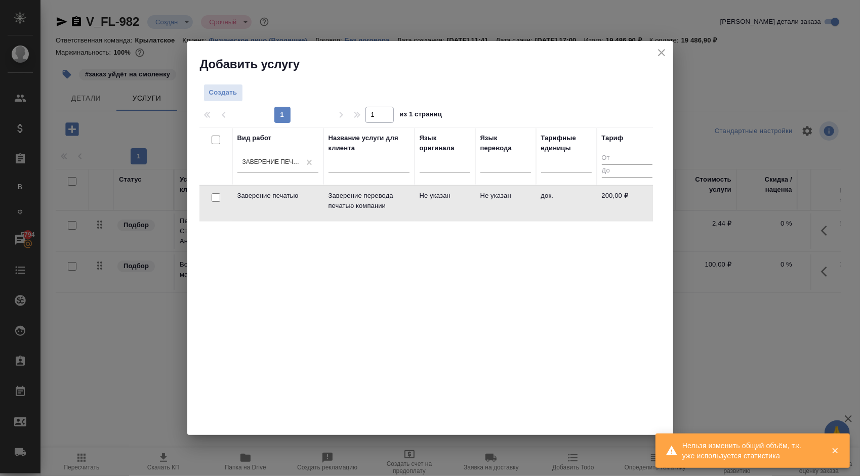
scroll to position [5, 0]
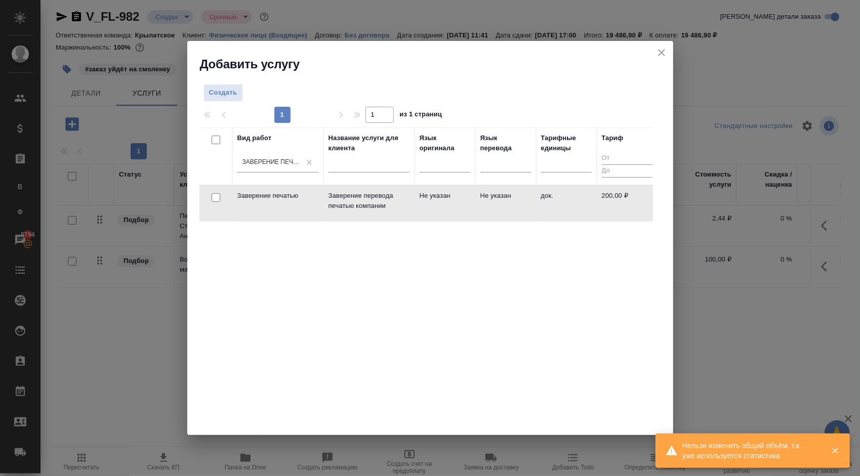
click at [458, 191] on td "Не указан" at bounding box center [444, 203] width 61 height 35
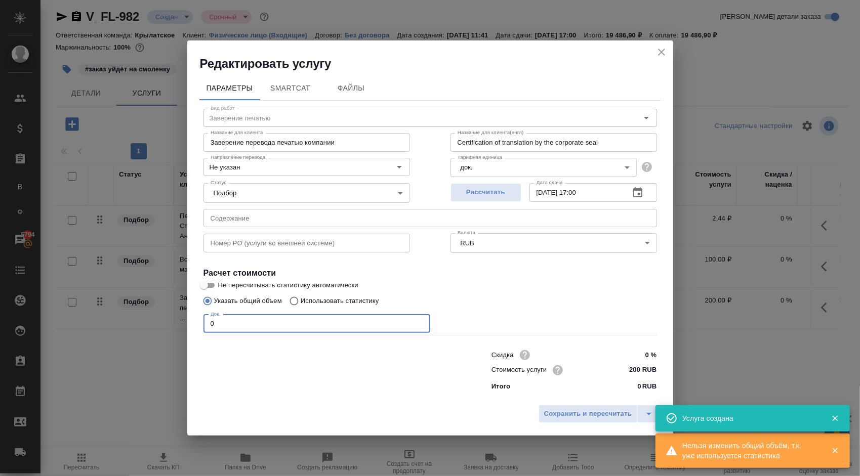
drag, startPoint x: 230, startPoint y: 323, endPoint x: 173, endPoint y: 320, distance: 57.2
click at [173, 320] on div "Редактировать услугу Параметры SmartCat Файлы Вид работ Заверение печатью Вид р…" at bounding box center [430, 238] width 860 height 476
type input "2"
click at [569, 411] on span "Сохранить и пересчитать" at bounding box center [588, 414] width 88 height 12
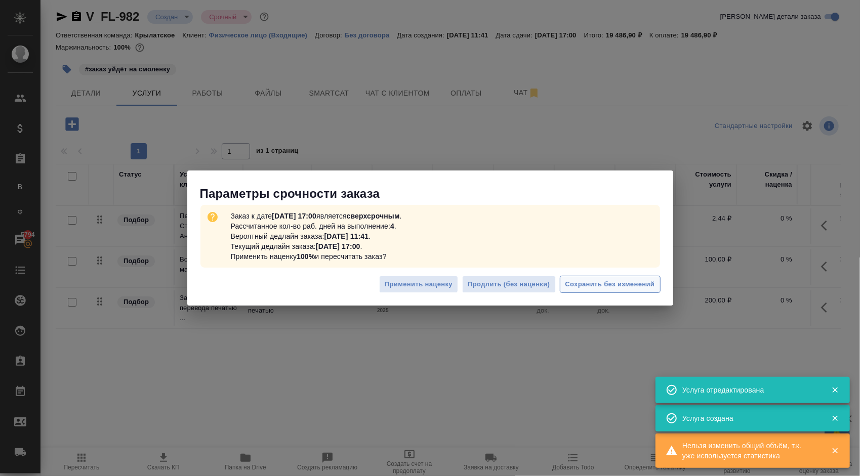
drag, startPoint x: 661, startPoint y: 266, endPoint x: 644, endPoint y: 282, distance: 23.6
click at [660, 268] on div "Заказ к дате 02.10.2025, 17:00 является сверхсрочным . Рассчитанное кол-во раб.…" at bounding box center [430, 236] width 486 height 69
click at [641, 284] on span "Сохранить без изменений" at bounding box center [610, 285] width 90 height 12
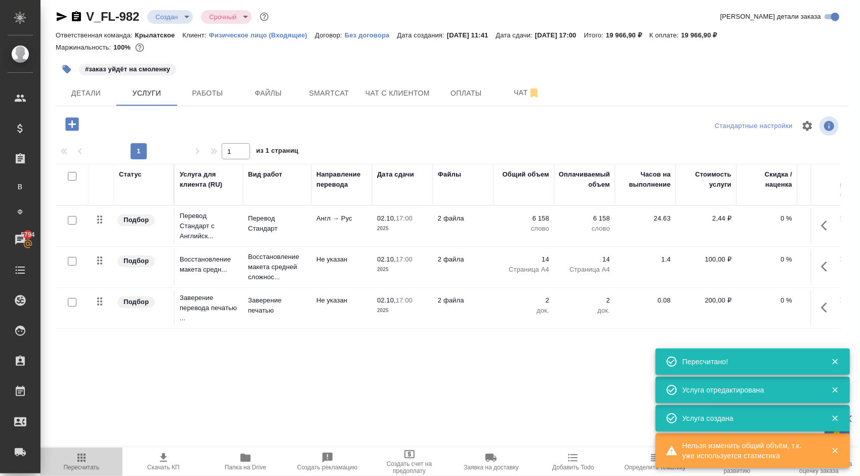
click at [82, 460] on icon "button" at bounding box center [81, 458] width 12 height 12
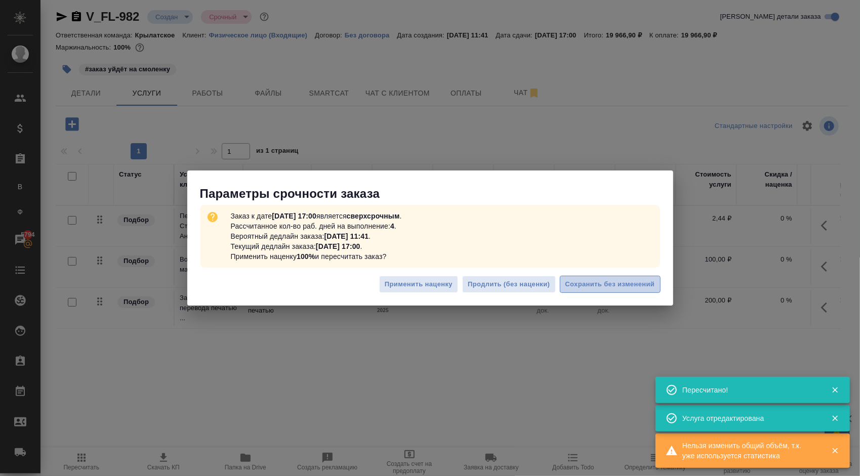
click at [599, 282] on span "Сохранить без изменений" at bounding box center [610, 285] width 90 height 12
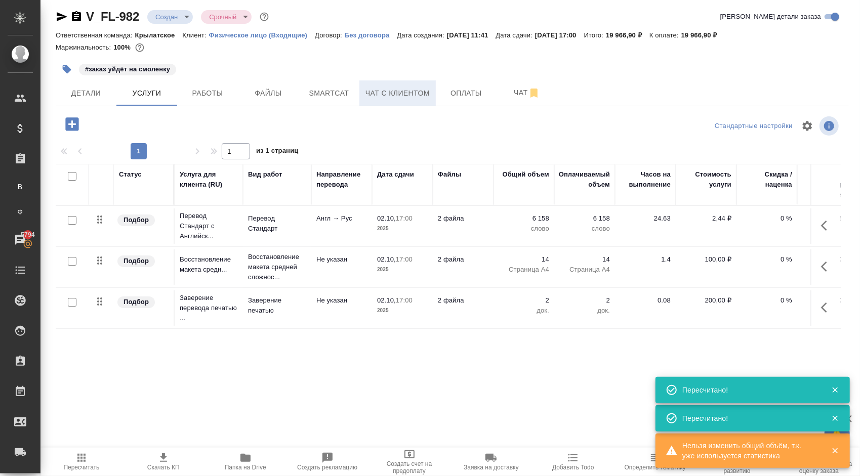
click at [410, 94] on span "Чат с клиентом" at bounding box center [397, 93] width 64 height 13
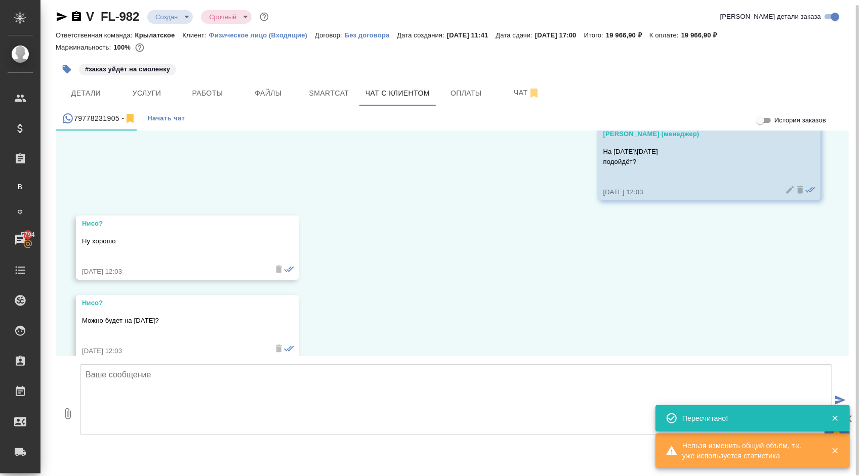
scroll to position [801, 0]
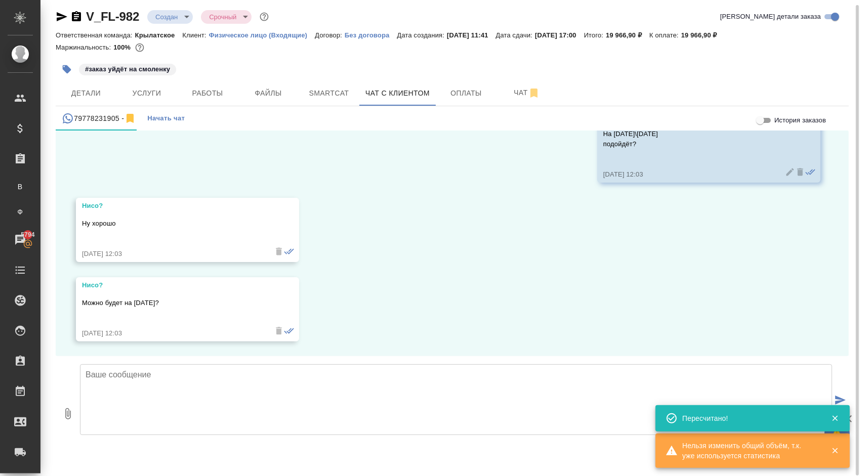
click at [130, 387] on textarea at bounding box center [456, 399] width 752 height 71
paste textarea "Направляем расчёт стоимости по Вашему запросу. Срок исполнения: 2 рабочих дня. …"
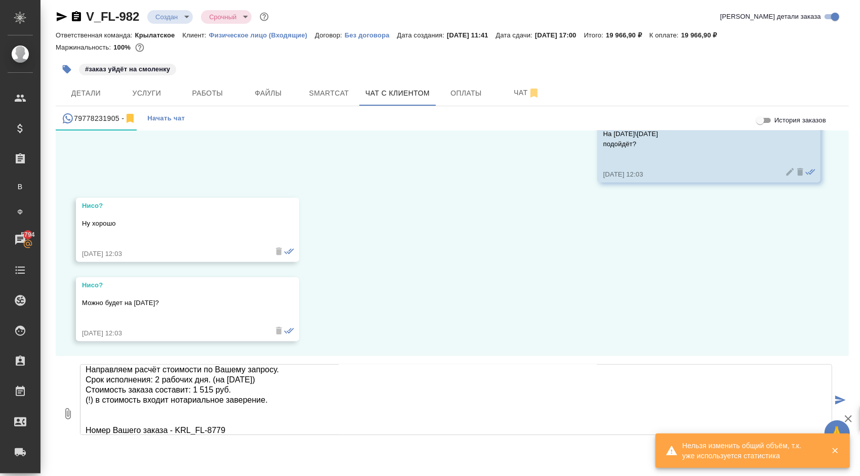
scroll to position [0, 0]
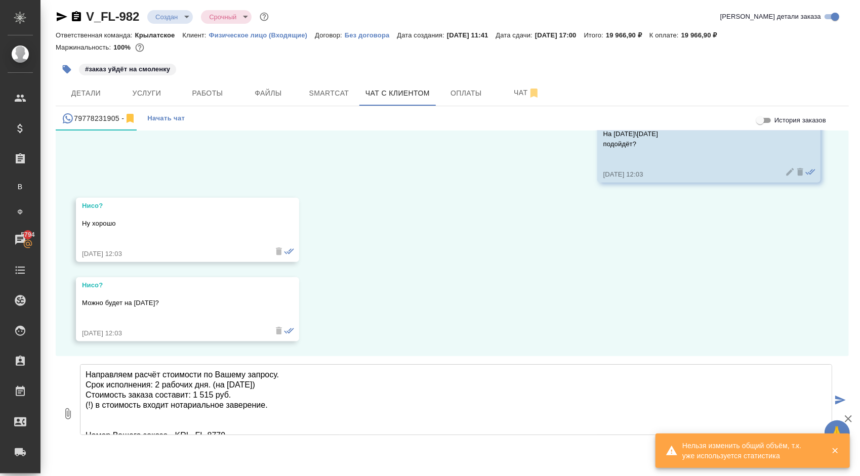
click at [212, 397] on textarea "Направляем расчёт стоимости по Вашему запросу. Срок исполнения: 2 рабочих дня. …" at bounding box center [456, 399] width 752 height 71
click at [272, 404] on textarea "Направляем расчёт стоимости по Вашему запросу. Срок исполнения: 2 рабочих дня. …" at bounding box center [456, 399] width 752 height 71
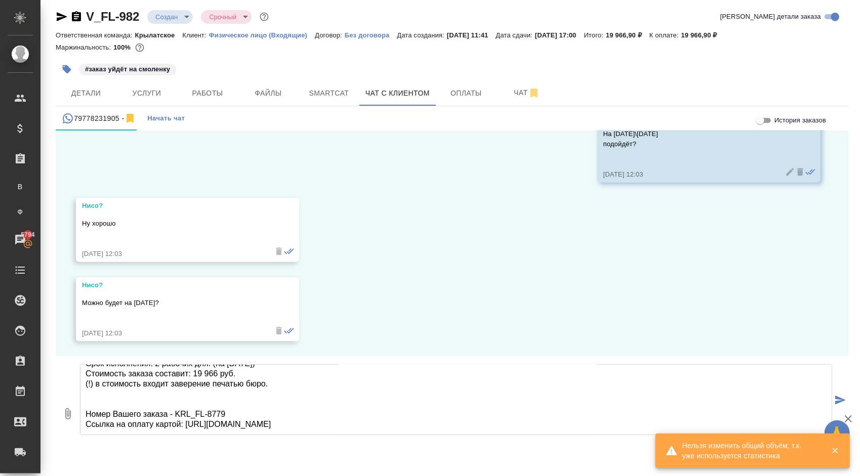
drag, startPoint x: 85, startPoint y: 374, endPoint x: 325, endPoint y: 451, distance: 251.7
click at [325, 451] on div "Направляем расчёт стоимости по Вашему запросу. Срок исполнения: 2 рабочих дня. …" at bounding box center [456, 413] width 760 height 107
type textarea "Направляем расчёт стоимости по Вашему запросу. Срок исполнения: 2 рабочих дня. …"
click at [140, 77] on div "#заказ уйдёт на смоленку" at bounding box center [320, 69] width 529 height 22
click at [145, 84] on button "Услуги" at bounding box center [146, 92] width 61 height 25
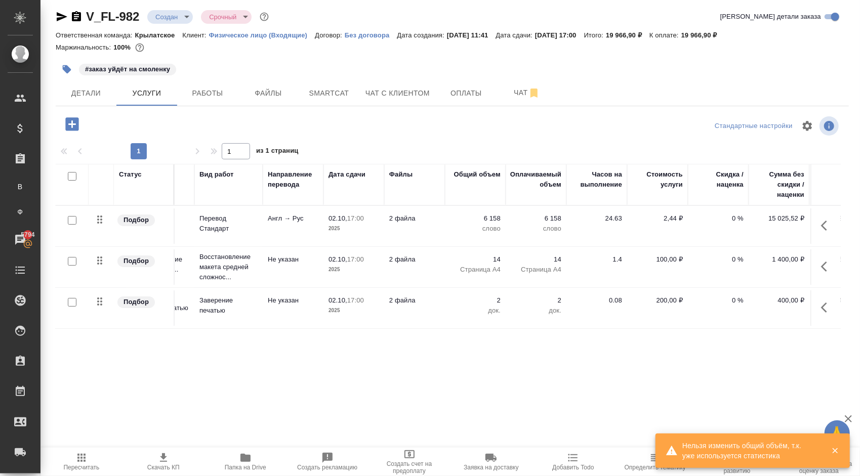
scroll to position [0, 116]
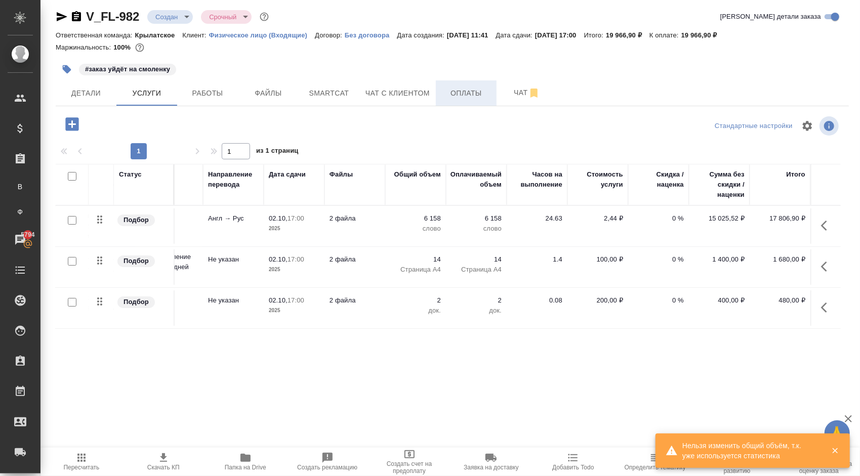
click at [483, 93] on span "Оплаты" at bounding box center [466, 93] width 49 height 13
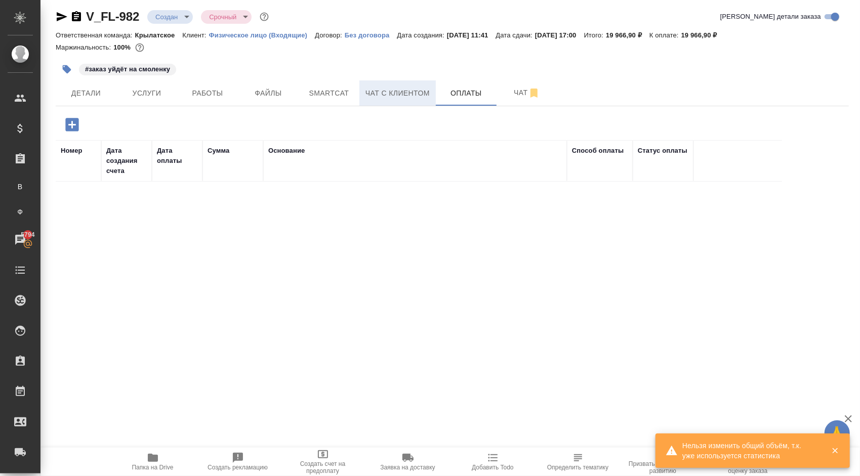
drag, startPoint x: 501, startPoint y: 91, endPoint x: 403, endPoint y: 100, distance: 98.5
click at [404, 101] on div "Детали Услуги Работы Файлы Smartcat Чат с клиентом Оплаты Чат" at bounding box center [452, 92] width 793 height 25
click at [403, 100] on button "Чат с клиентом" at bounding box center [397, 92] width 76 height 25
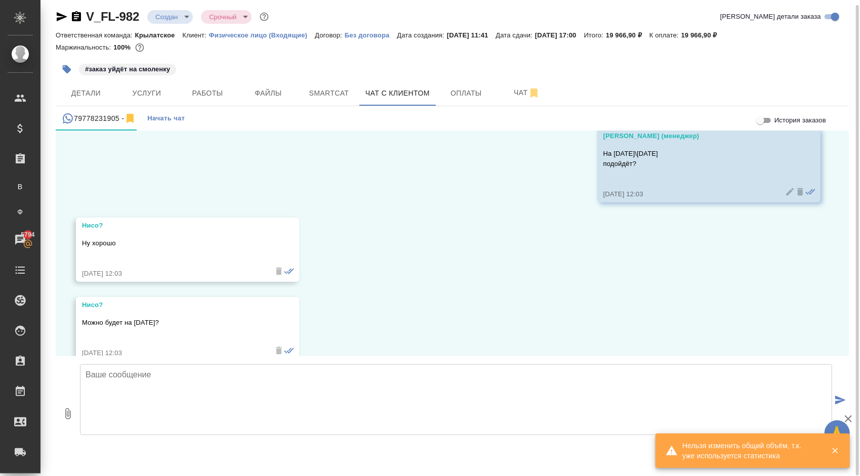
scroll to position [801, 0]
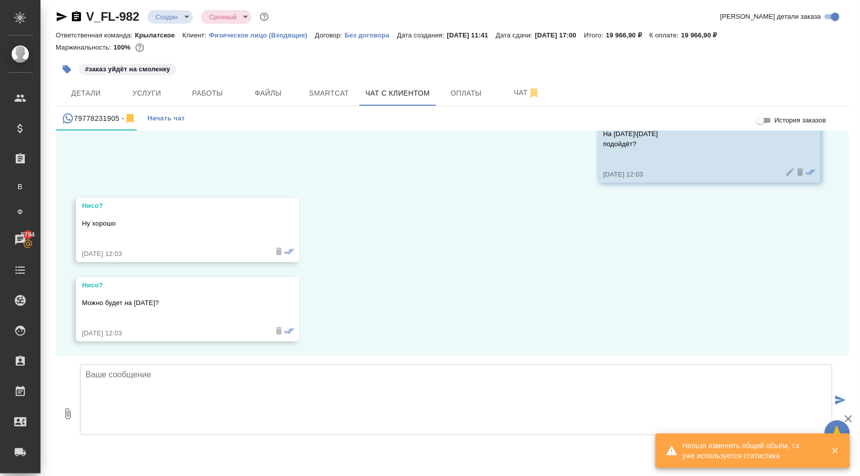
click at [165, 397] on textarea at bounding box center [456, 399] width 752 height 71
paste textarea "Направляем расчёт стоимости по Вашему запросу. Срок исполнения: 2 рабочих дня. …"
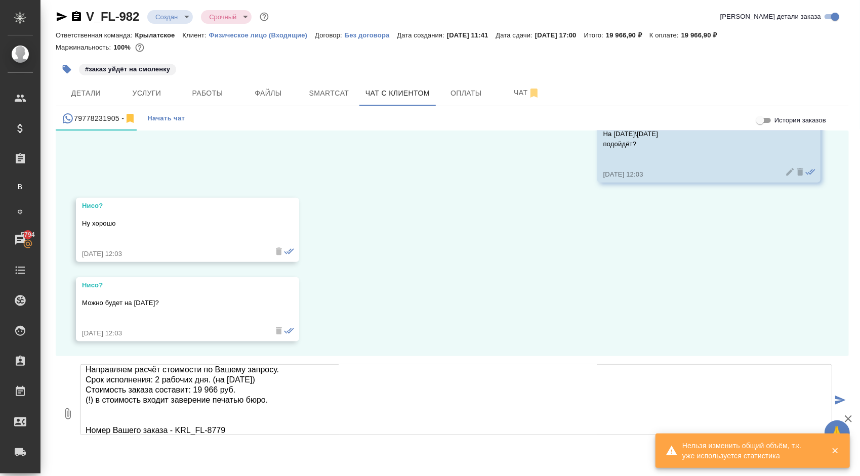
scroll to position [0, 0]
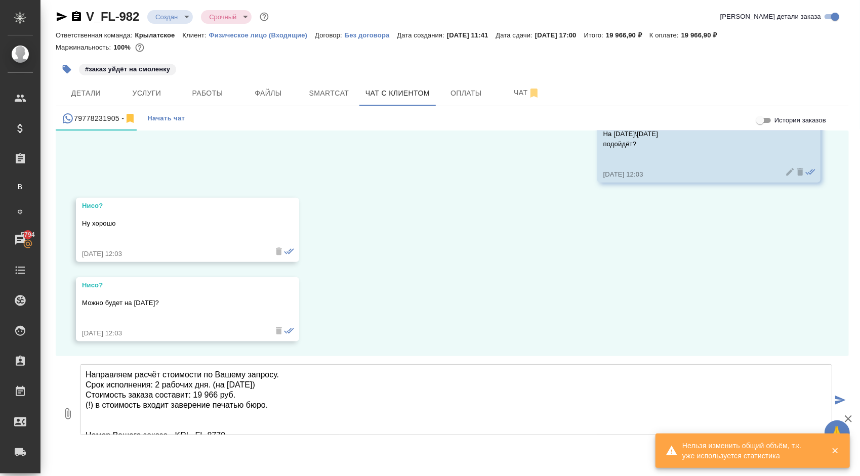
click at [249, 394] on textarea "Направляем расчёт стоимости по Вашему запросу. Срок исполнения: 2 рабочих дня. …" at bounding box center [456, 399] width 752 height 71
click at [276, 404] on textarea "Направляем расчёт стоимости по Вашему запросу. Срок исполнения: 2 рабочих дня. …" at bounding box center [456, 399] width 752 height 71
click at [305, 410] on textarea "Направляем расчёт стоимости по Вашему запросу. Срок исполнения: 2 рабочих дня. …" at bounding box center [456, 399] width 752 height 71
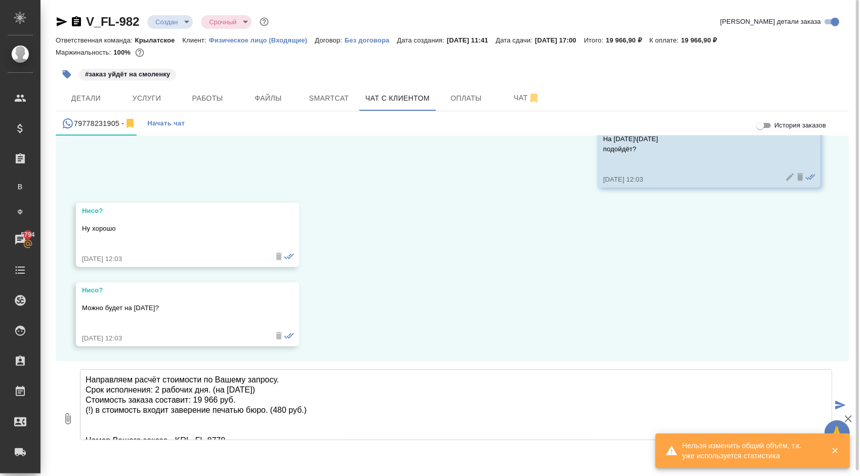
scroll to position [5, 0]
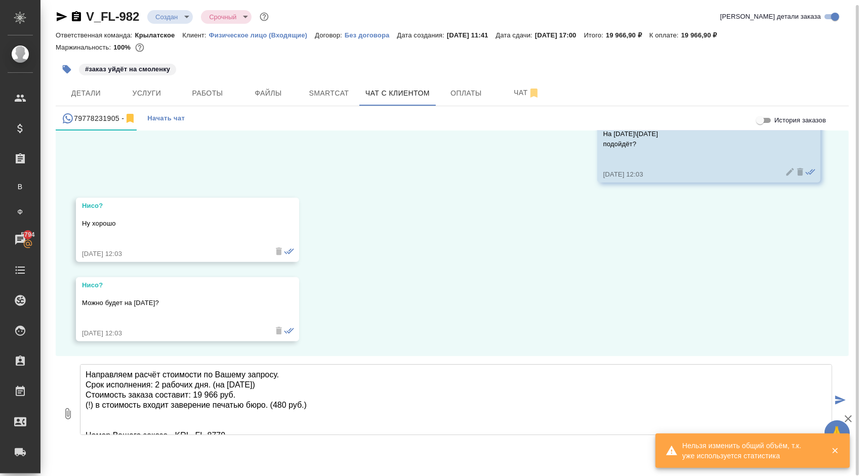
click at [270, 415] on textarea "Направляем расчёт стоимости по Вашему запросу. Срок исполнения: 2 рабочих дня. …" at bounding box center [456, 399] width 752 height 71
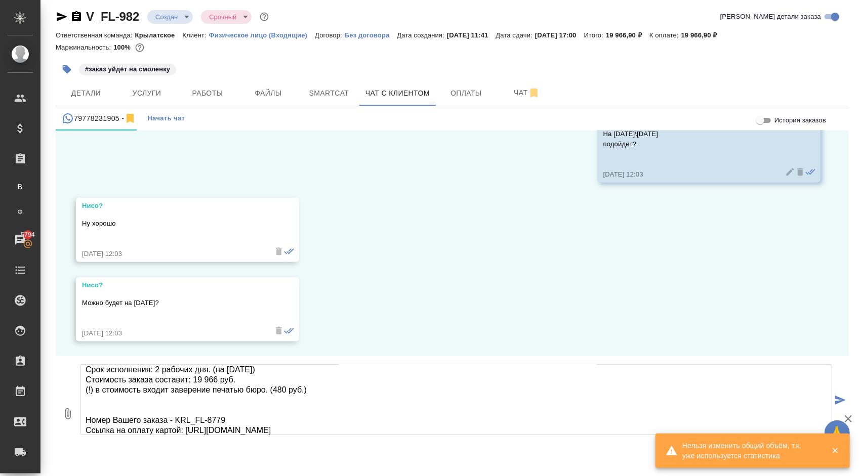
scroll to position [25, 0]
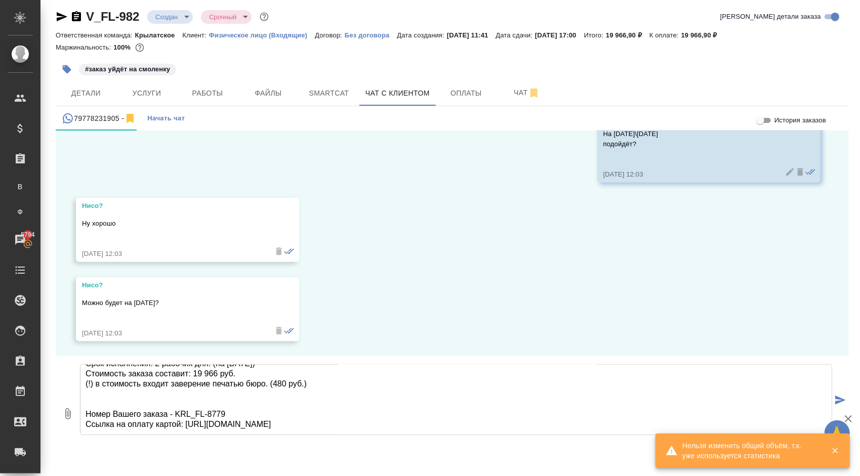
click at [190, 411] on textarea "Направляем расчёт стоимости по Вашему запросу. Срок исполнения: 2 рабочих дня. …" at bounding box center [456, 399] width 752 height 71
click at [248, 406] on textarea "Направляем расчёт стоимости по Вашему запросу. Срок исполнения: 2 рабочих дня. …" at bounding box center [456, 399] width 752 height 71
click at [249, 418] on textarea "Направляем расчёт стоимости по Вашему запросу. Срок исполнения: 2 рабочих дня. …" at bounding box center [456, 399] width 752 height 71
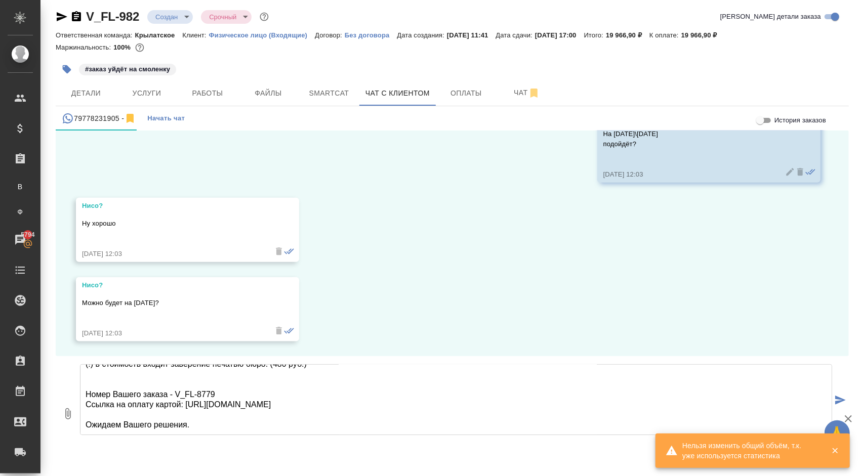
scroll to position [0, 0]
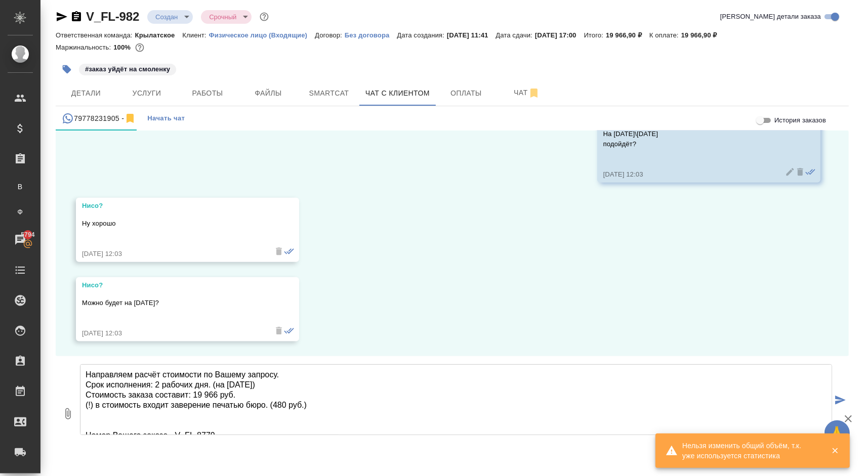
drag, startPoint x: 202, startPoint y: 427, endPoint x: 77, endPoint y: 334, distance: 156.2
click at [77, 334] on div "История заказов 02.10, четверг Гудина Александра (менеджер) Добрый день! Направ…" at bounding box center [452, 301] width 793 height 340
type textarea "Направляем расчёт стоимости по Вашему запросу. Срок исполнения: 2 рабочих дня. …"
click at [155, 94] on span "Услуги" at bounding box center [146, 93] width 49 height 13
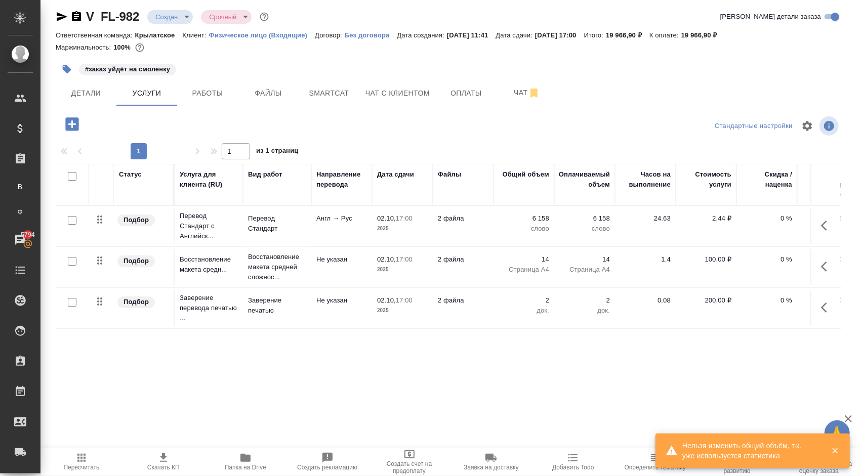
click at [821, 226] on icon "button" at bounding box center [827, 226] width 12 height 12
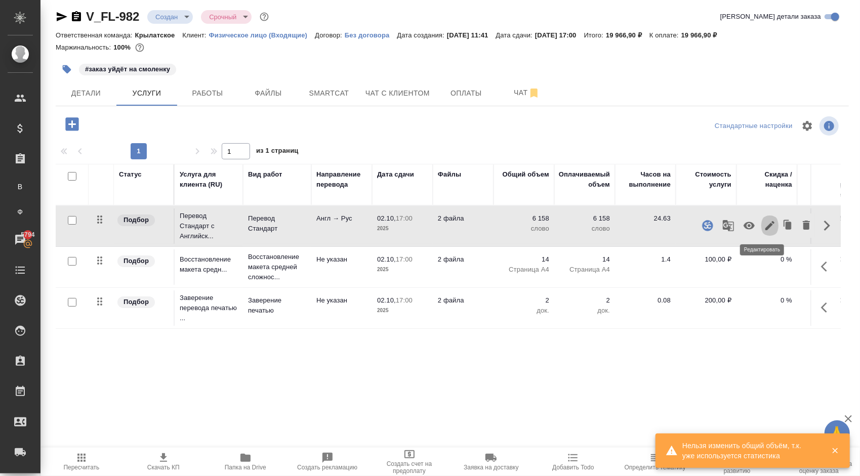
click at [765, 223] on icon "button" at bounding box center [769, 225] width 9 height 9
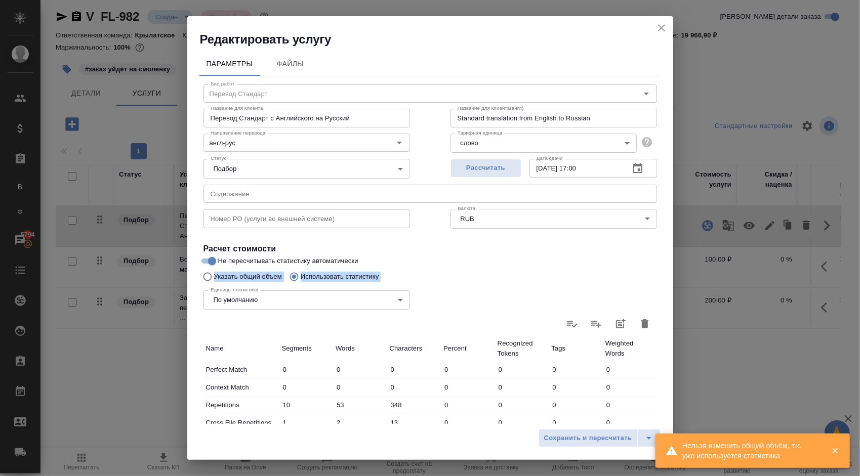
click at [214, 280] on div "Вид работ Перевод Стандарт Вид работ Название для клиента Перевод Стандарт с Ан…" at bounding box center [429, 355] width 461 height 558
drag, startPoint x: 214, startPoint y: 280, endPoint x: 208, endPoint y: 277, distance: 6.1
click at [208, 277] on input "Указать общий объем" at bounding box center [206, 276] width 16 height 19
radio input "true"
radio input "false"
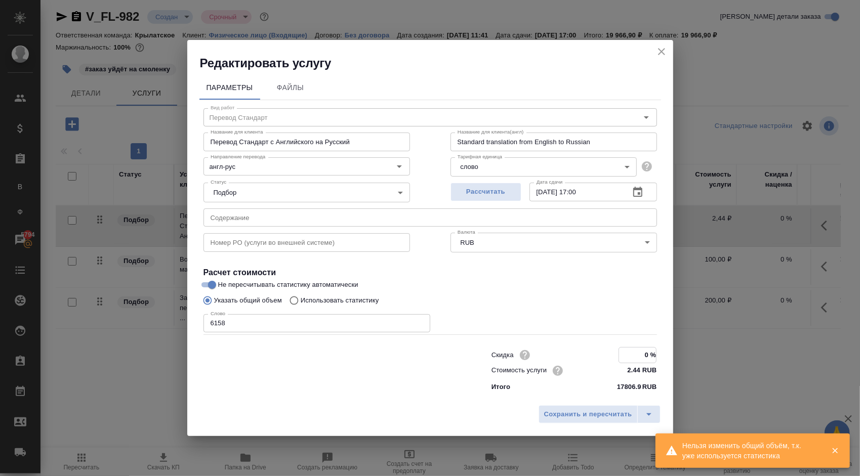
drag, startPoint x: 638, startPoint y: 354, endPoint x: 686, endPoint y: 354, distance: 47.1
click at [686, 354] on div "Редактировать услугу Параметры Файлы Вид работ Перевод Стандарт Вид работ Назва…" at bounding box center [430, 238] width 860 height 476
type input "-50 %"
click at [542, 410] on button "Сохранить и пересчитать" at bounding box center [587, 414] width 99 height 18
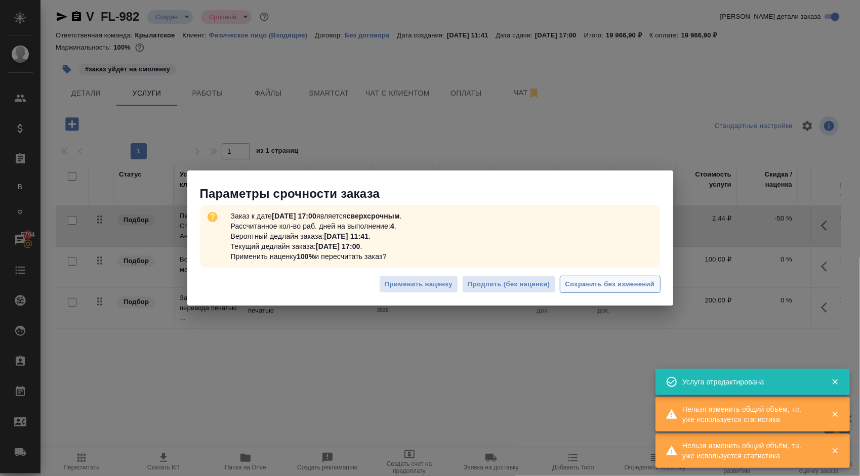
click at [632, 280] on span "Сохранить без изменений" at bounding box center [610, 285] width 90 height 12
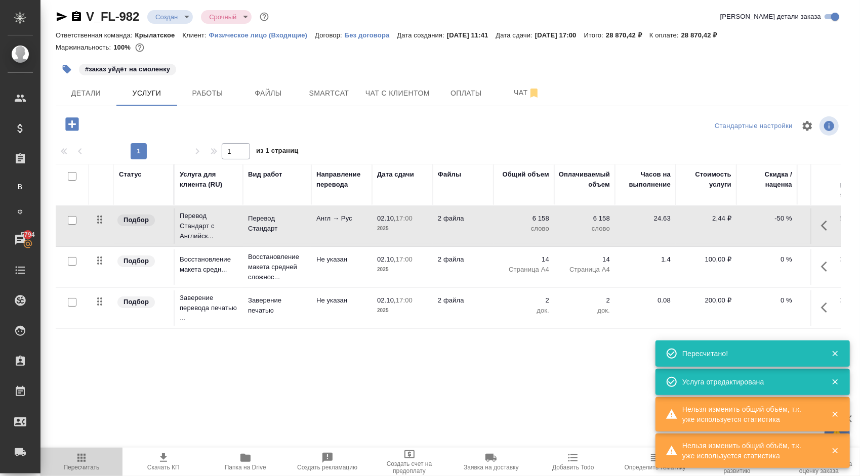
click at [77, 457] on icon "button" at bounding box center [81, 458] width 8 height 8
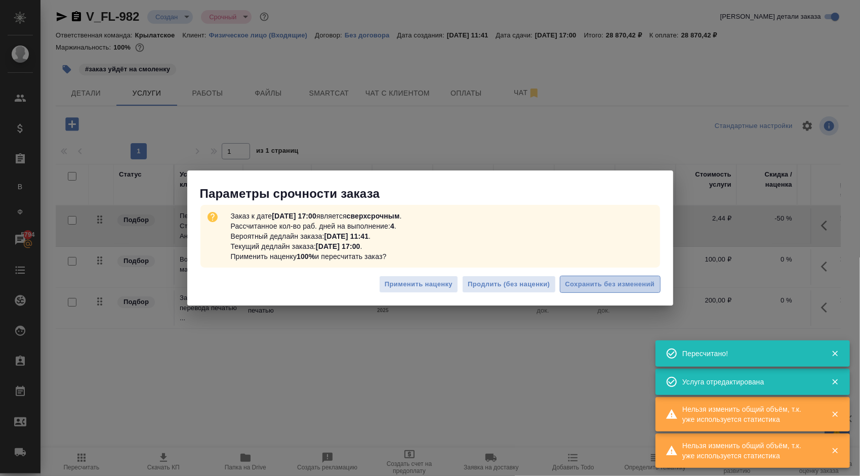
click at [593, 291] on button "Сохранить без изменений" at bounding box center [610, 285] width 101 height 18
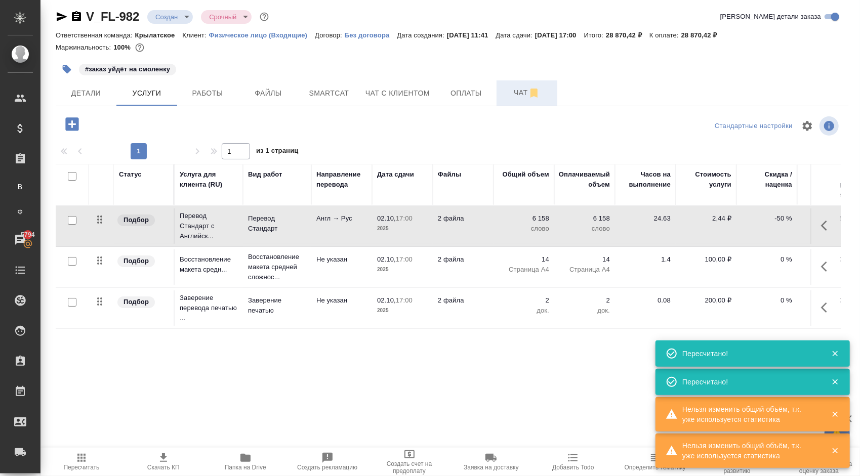
click at [518, 97] on span "Чат" at bounding box center [526, 93] width 49 height 13
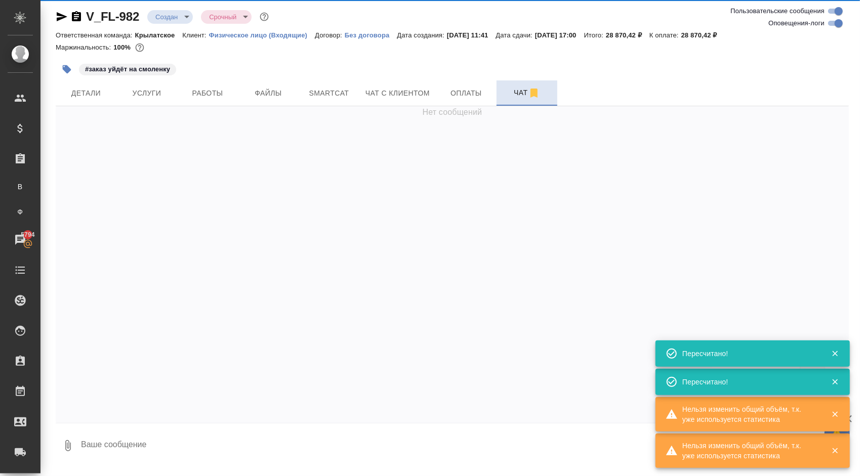
scroll to position [340, 0]
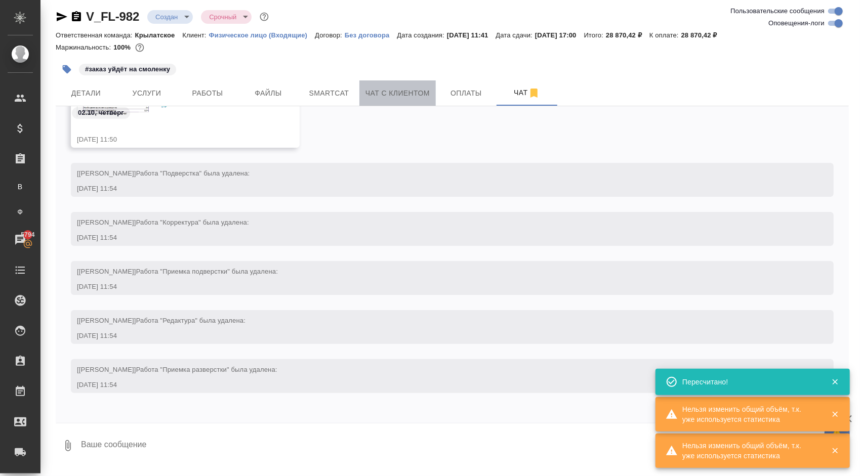
click at [387, 92] on span "Чат с клиентом" at bounding box center [397, 93] width 64 height 13
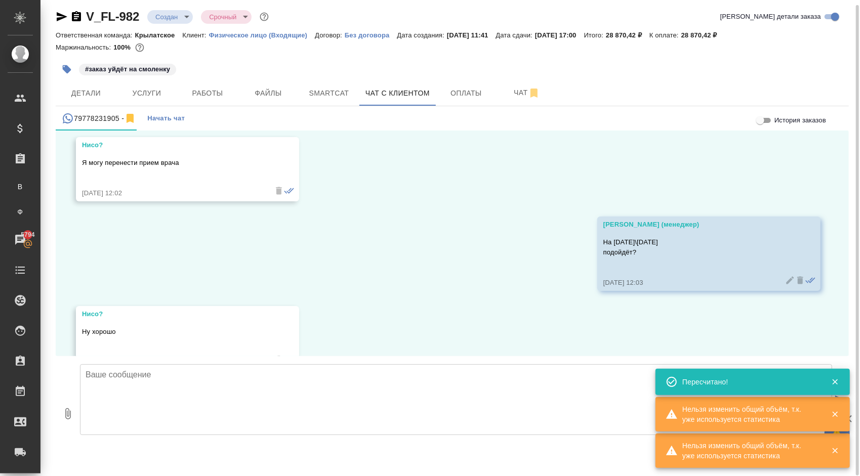
scroll to position [801, 0]
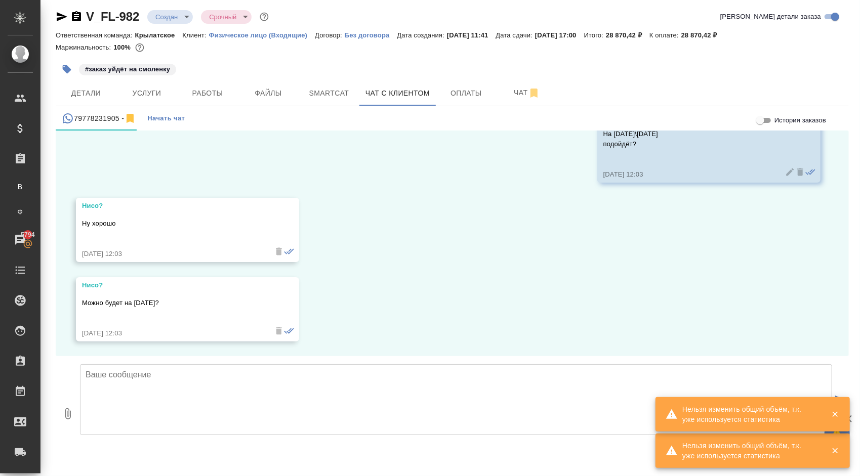
click at [172, 386] on textarea at bounding box center [456, 399] width 752 height 71
paste textarea "Направляем расчёт стоимости по Вашему запросу. Срок исполнения: 2 рабочих дня. …"
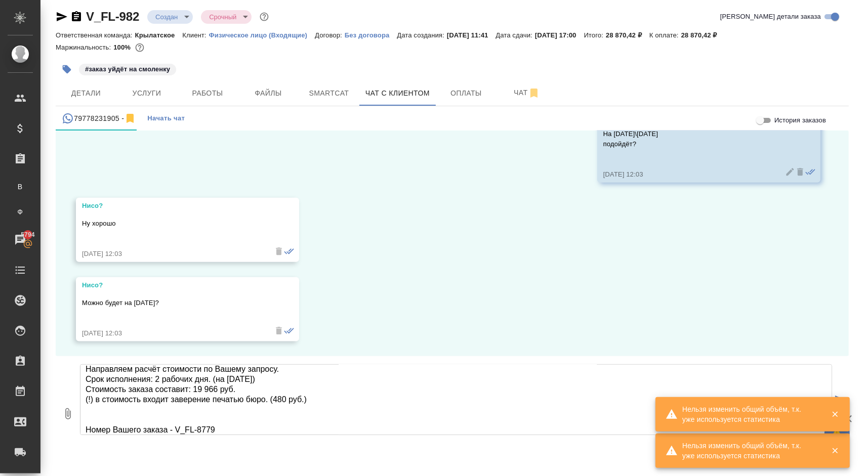
scroll to position [0, 0]
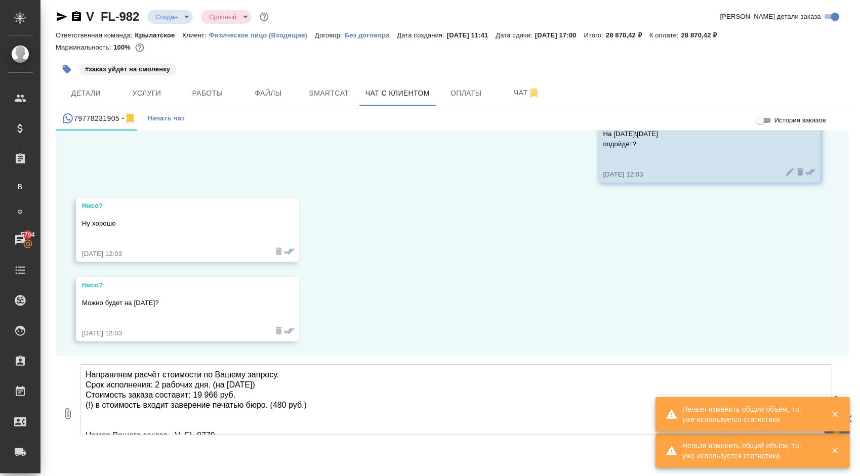
click at [238, 424] on textarea "Направляем расчёт стоимости по Вашему запросу. Срок исполнения: 2 рабочих дня. …" at bounding box center [456, 399] width 752 height 71
click at [218, 394] on textarea "Направляем расчёт стоимости по Вашему запросу. Срок исполнения: 2 рабочих дня. …" at bounding box center [456, 399] width 752 height 71
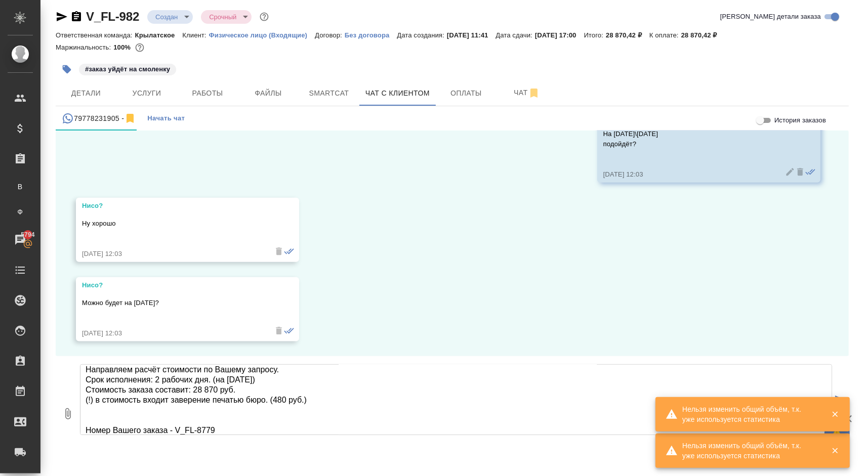
scroll to position [15, 0]
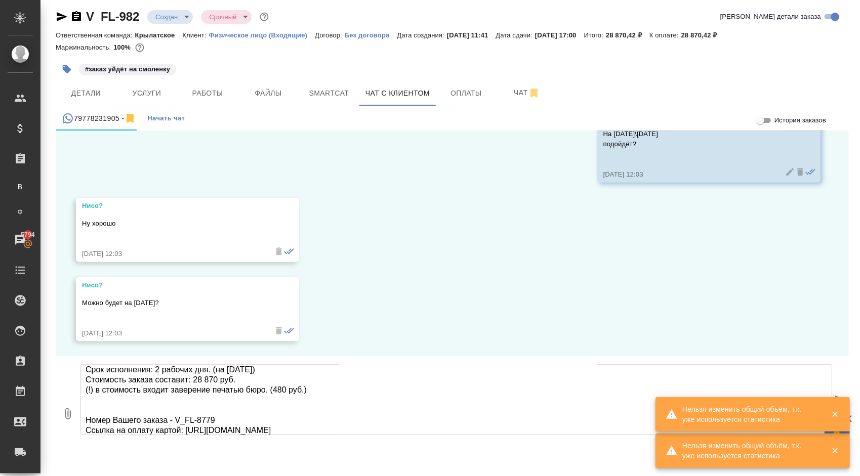
click at [231, 418] on textarea "Направляем расчёт стоимости по Вашему запросу. Срок исполнения: 2 рабочих дня. …" at bounding box center [456, 399] width 752 height 71
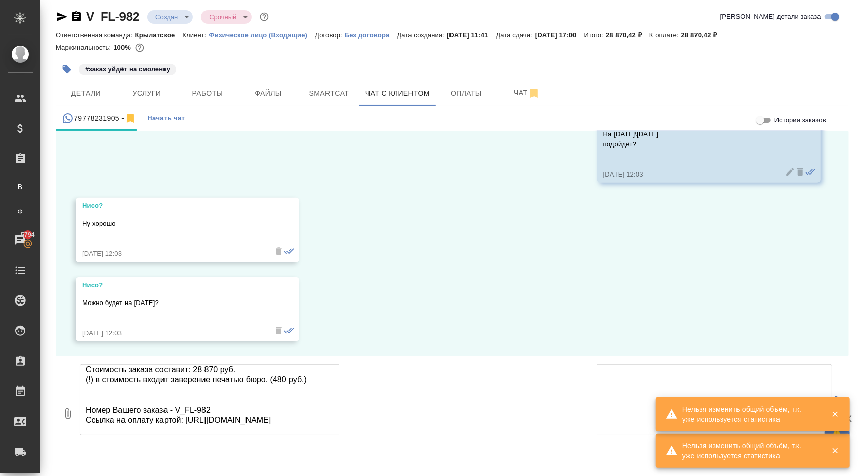
scroll to position [35, 0]
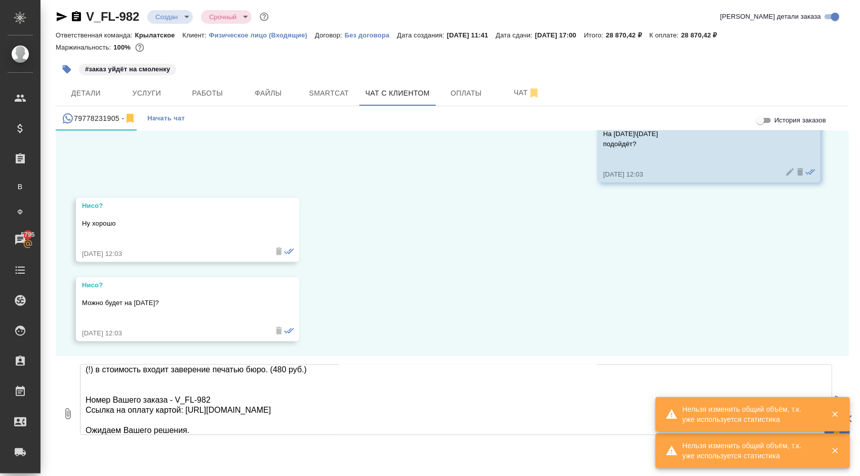
type textarea "Направляем расчёт стоимости по Вашему запросу. Срок исполнения: 2 рабочих дня. …"
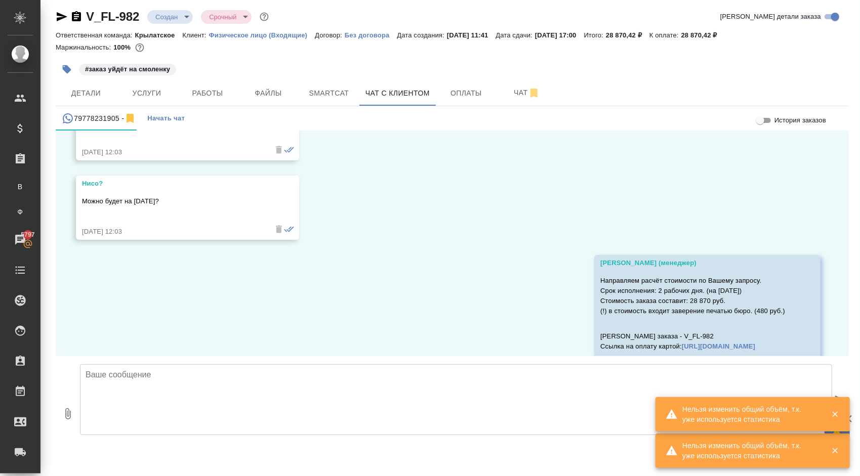
scroll to position [972, 0]
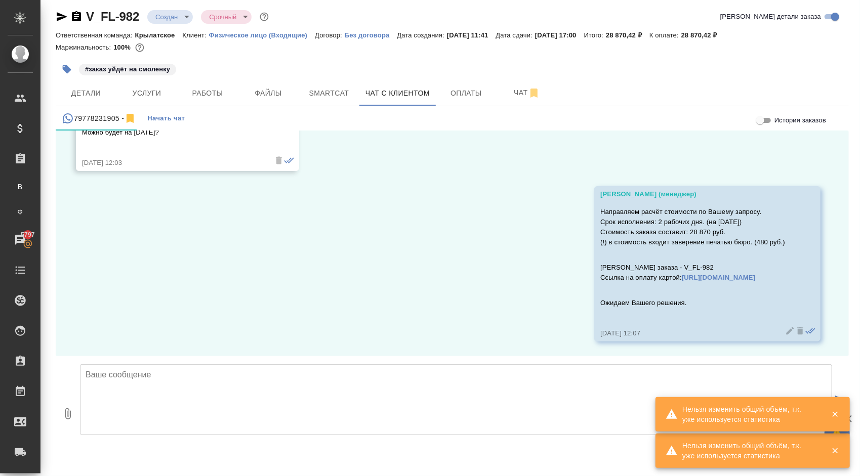
click at [173, 9] on div "V_FL-982 Создан new Срочный urgent" at bounding box center [163, 17] width 215 height 16
click at [179, 11] on body "🙏 .cls-1 fill:#fff; AWATERA Kasymov Timur Клиенты Спецификации Заказы В Все зак…" at bounding box center [430, 238] width 860 height 476
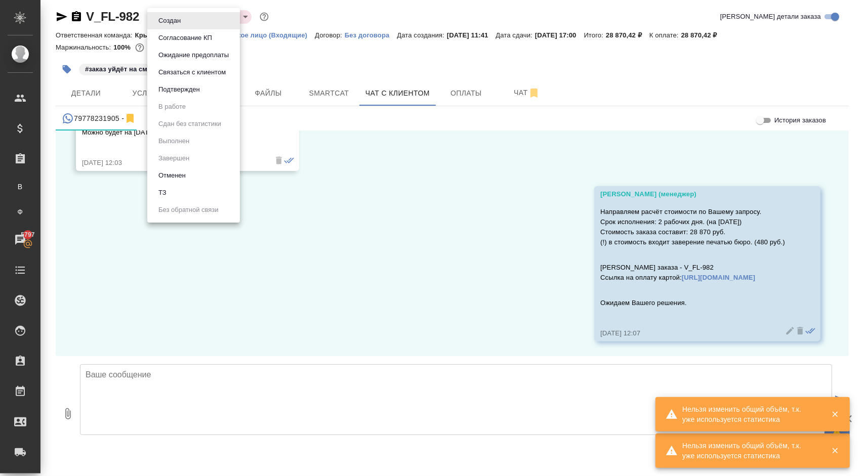
click at [187, 52] on button "Ожидание предоплаты" at bounding box center [193, 55] width 76 height 11
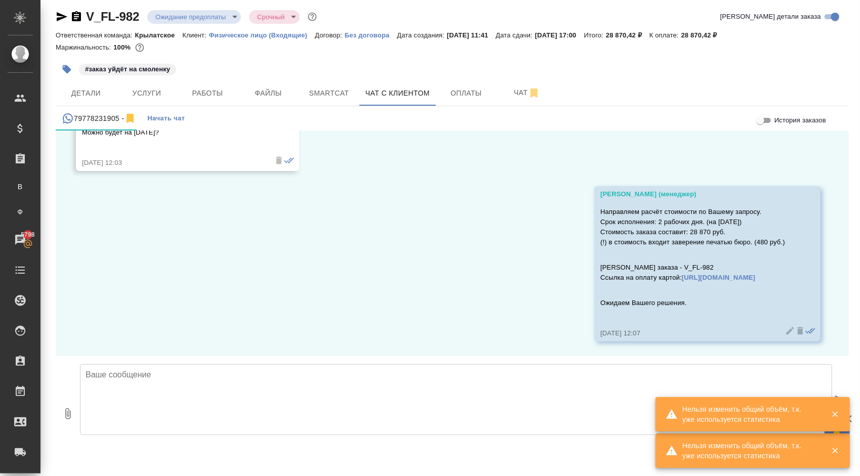
click at [389, 291] on div "02.10, четверг Гудина Александра (менеджер) Добрый день! Направьте, пожалуйста,…" at bounding box center [452, 244] width 793 height 226
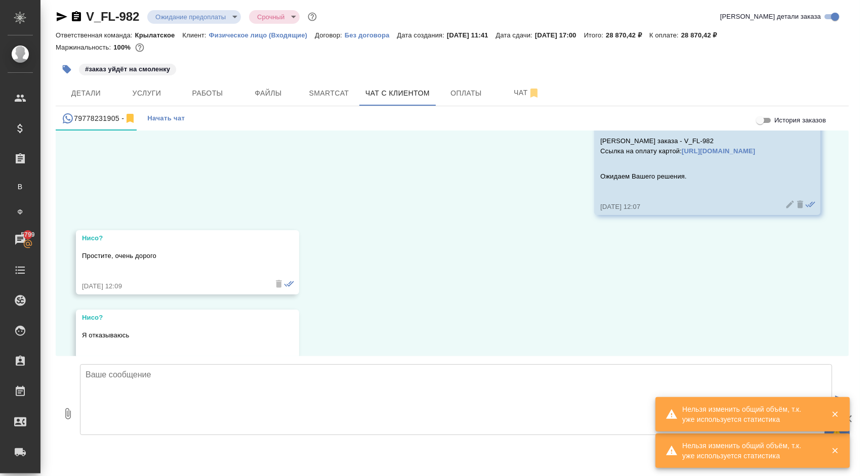
scroll to position [1131, 0]
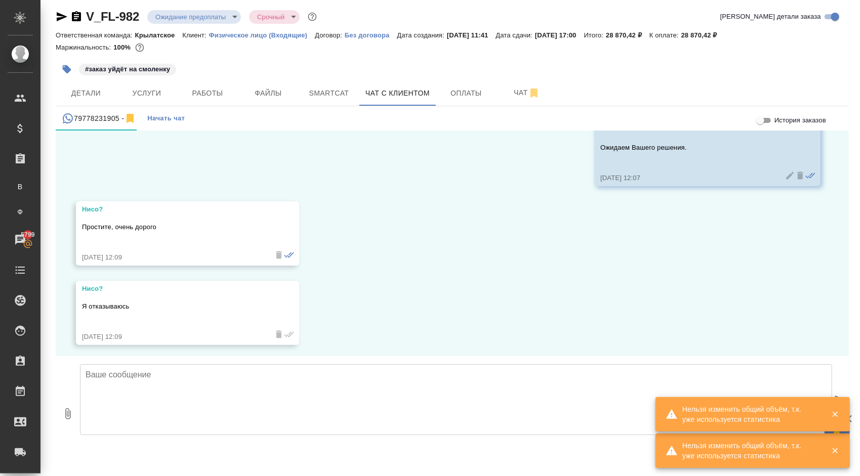
click at [215, 381] on textarea at bounding box center [456, 399] width 752 height 71
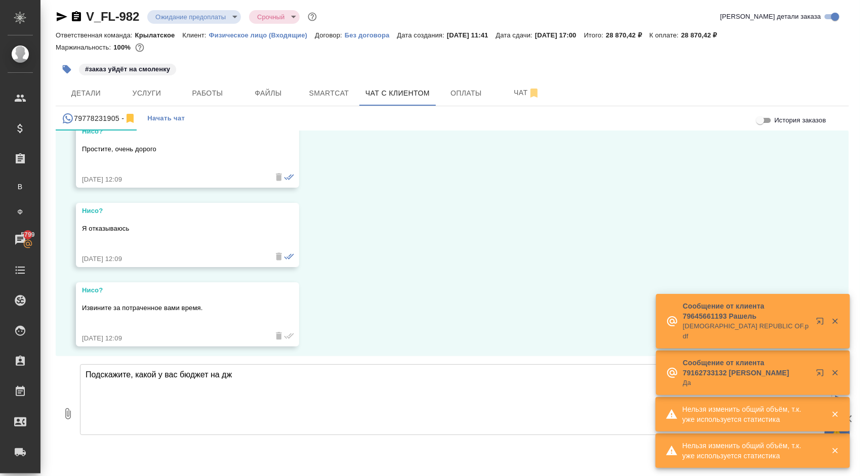
scroll to position [1210, 0]
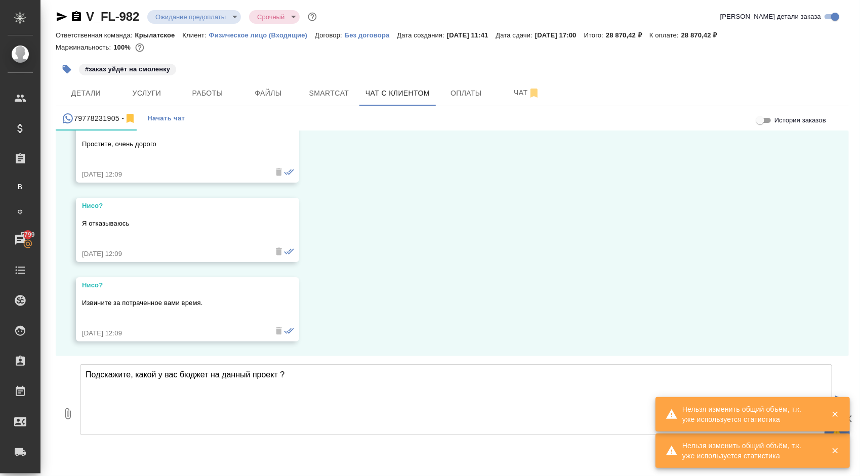
type textarea "Подскажите, какой у вас бюджет на данный проект ?"
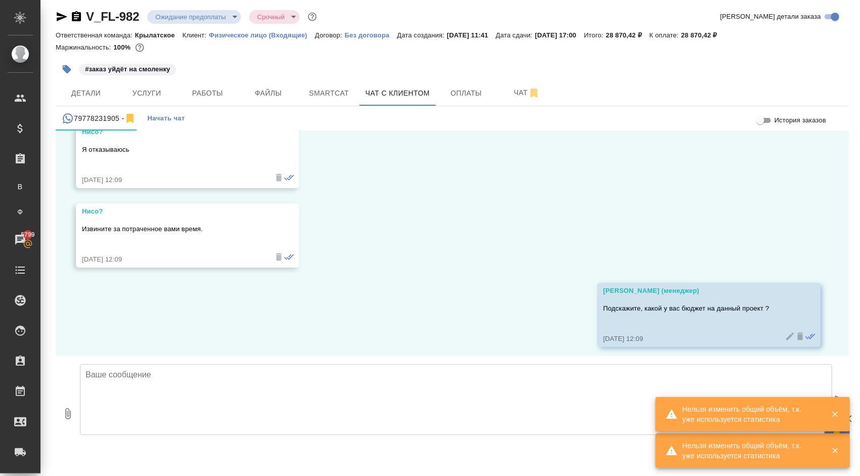
scroll to position [1290, 0]
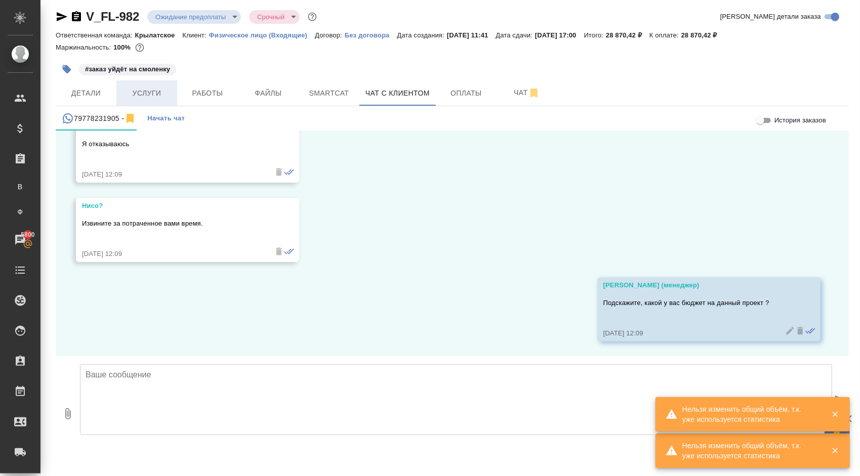
click at [146, 89] on span "Услуги" at bounding box center [146, 93] width 49 height 13
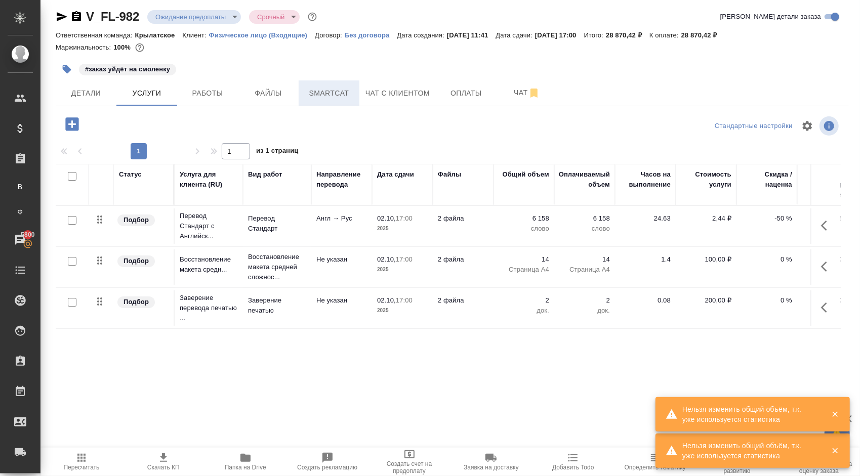
click at [346, 98] on span "Smartcat" at bounding box center [329, 93] width 49 height 13
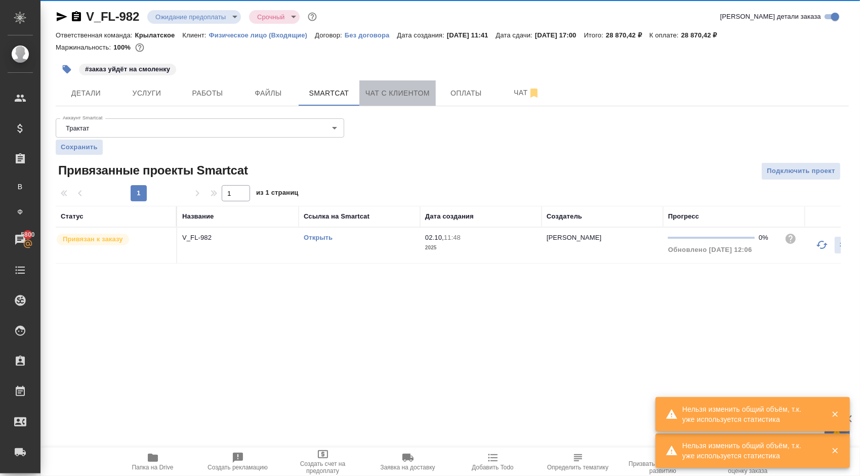
click at [375, 95] on span "Чат с клиентом" at bounding box center [397, 93] width 64 height 13
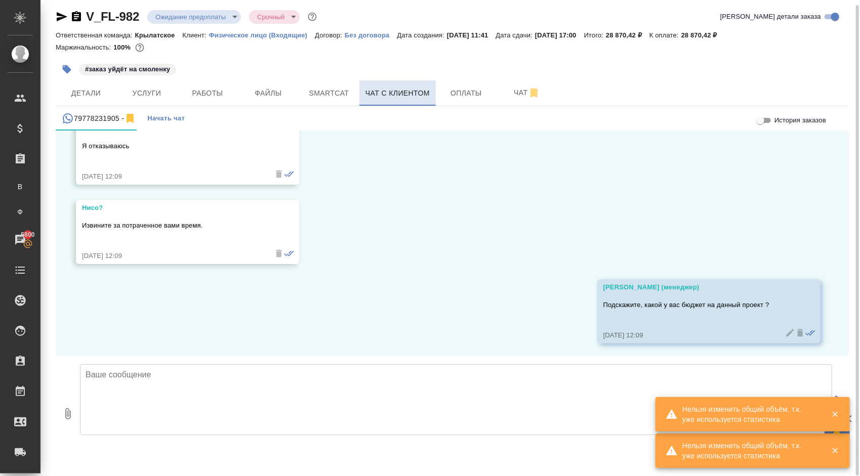
scroll to position [1290, 0]
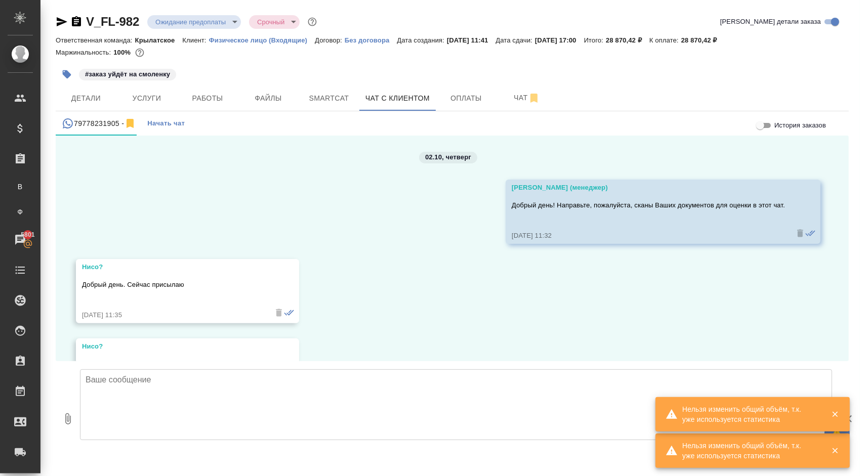
scroll to position [1290, 0]
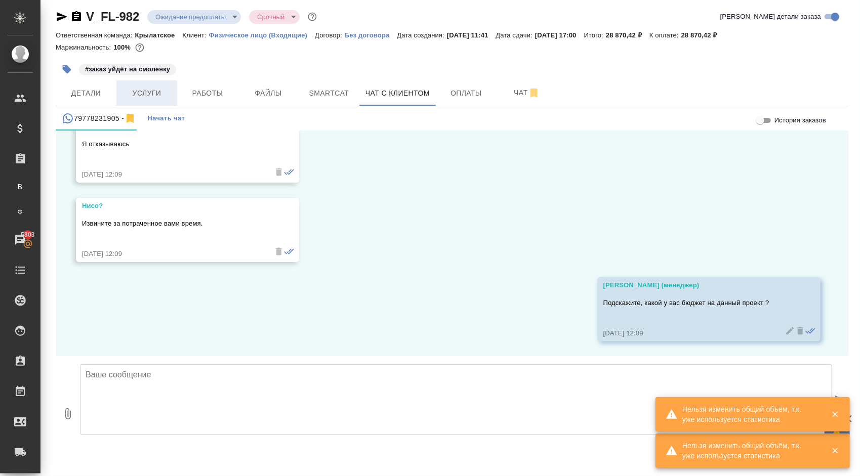
click at [156, 90] on span "Услуги" at bounding box center [146, 93] width 49 height 13
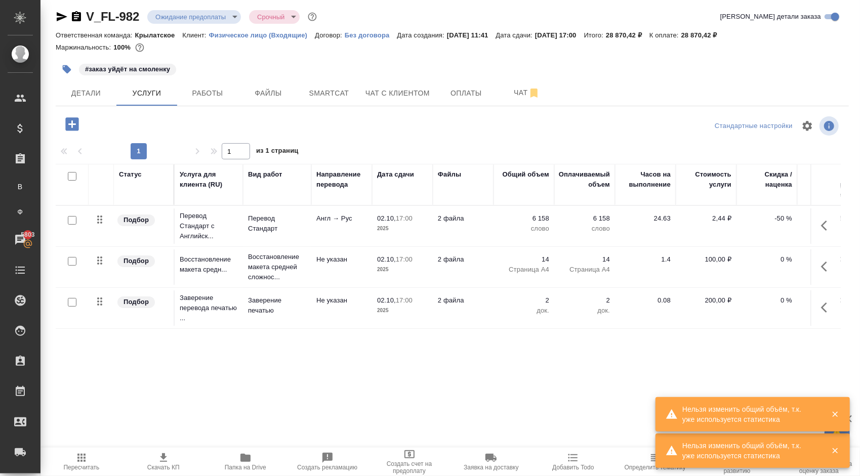
click at [810, 234] on td at bounding box center [825, 225] width 30 height 35
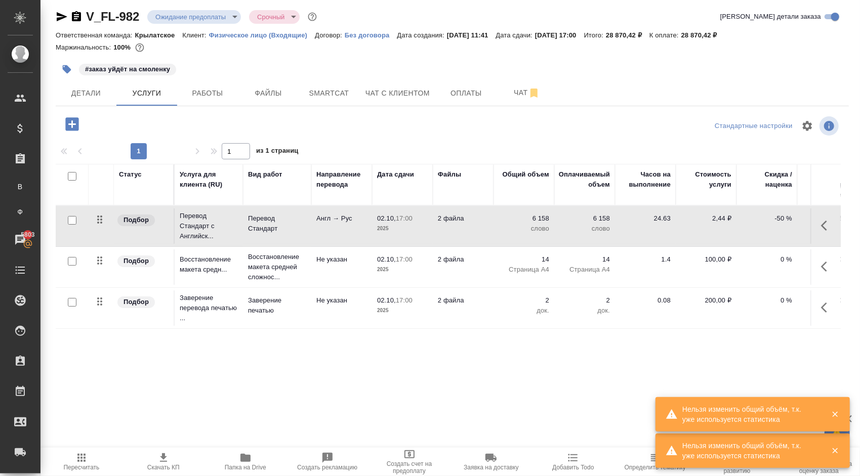
click at [815, 229] on button "button" at bounding box center [827, 226] width 24 height 24
click at [763, 224] on icon "button" at bounding box center [769, 226] width 12 height 12
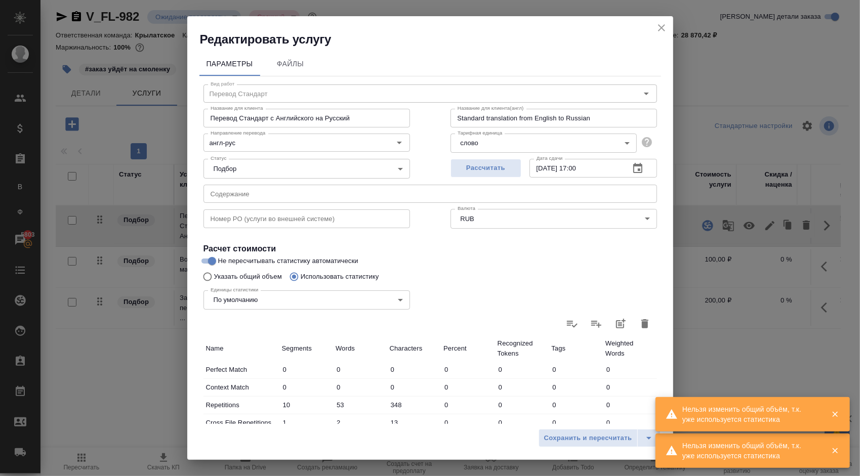
click at [208, 273] on input "Указать общий объем" at bounding box center [206, 276] width 16 height 19
radio input "true"
radio input "false"
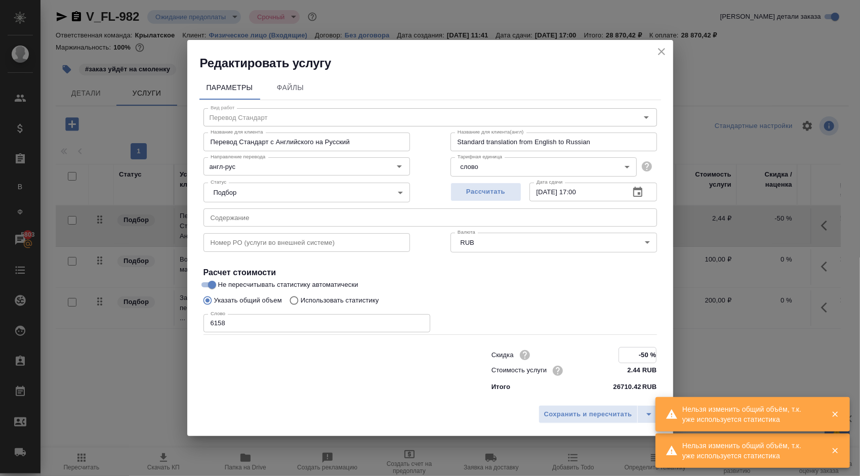
drag, startPoint x: 634, startPoint y: 355, endPoint x: 660, endPoint y: 349, distance: 27.0
click at [660, 354] on div "Скидка -50 % Стоимость услуги 2.44 RUB Итого 26710.42 RUB" at bounding box center [574, 370] width 206 height 86
type input "0 %"
click at [568, 408] on button "Сохранить и пересчитать" at bounding box center [587, 414] width 99 height 18
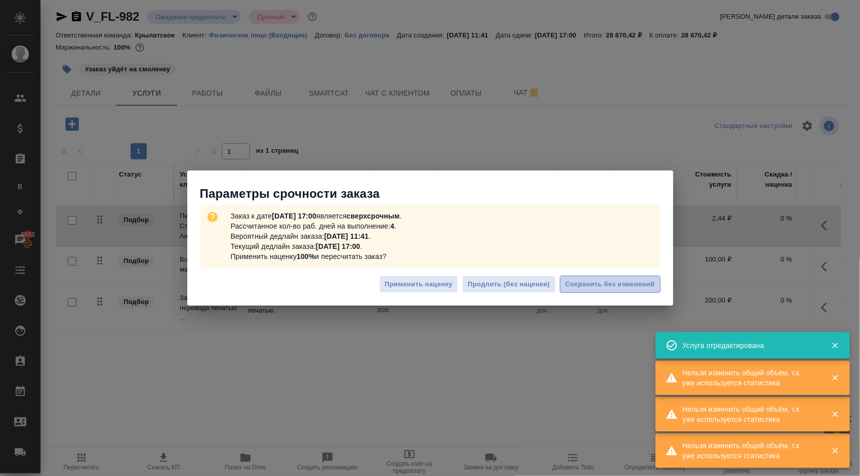
click at [606, 287] on span "Сохранить без изменений" at bounding box center [610, 285] width 90 height 12
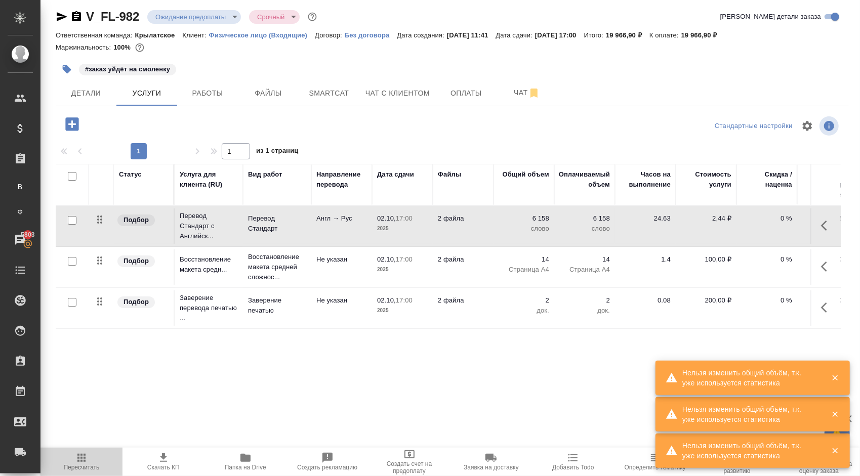
click at [86, 458] on icon "button" at bounding box center [81, 458] width 12 height 12
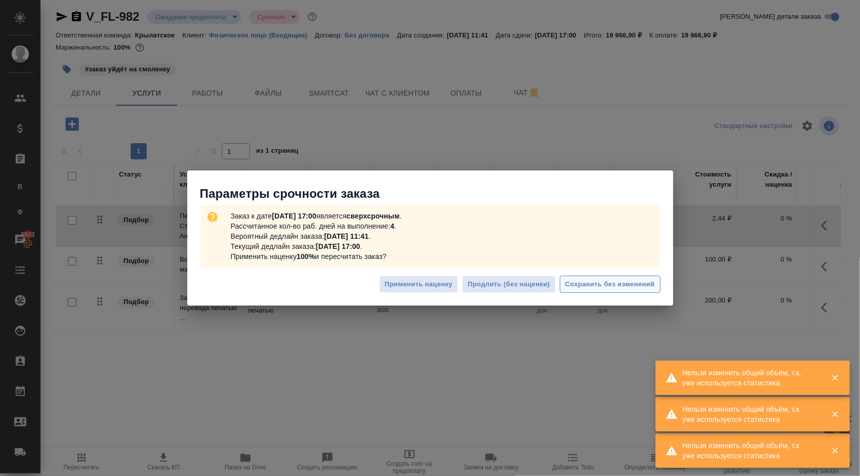
click at [615, 276] on button "Сохранить без изменений" at bounding box center [610, 285] width 101 height 18
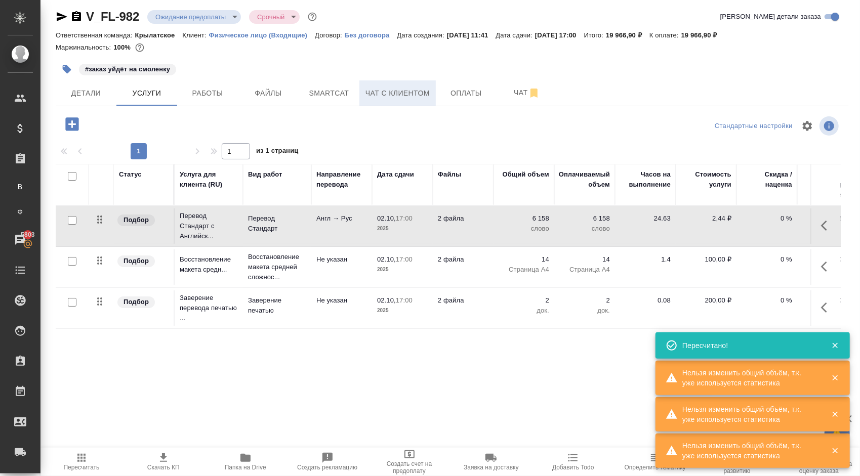
click at [422, 87] on span "Чат с клиентом" at bounding box center [397, 93] width 64 height 13
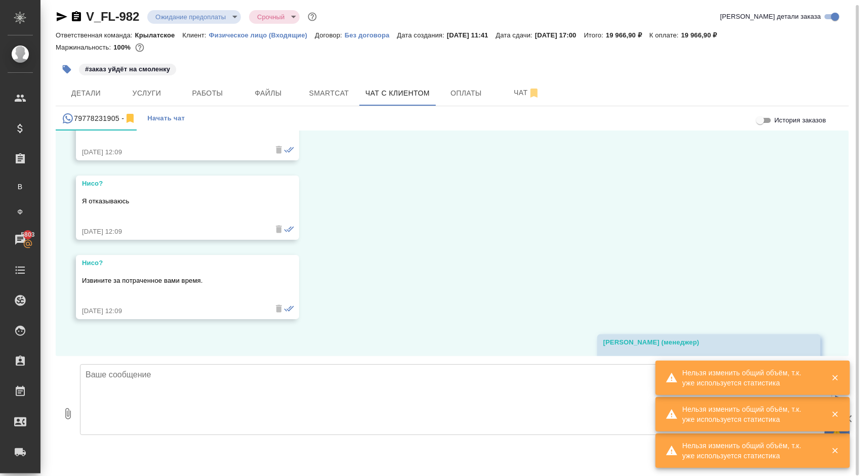
scroll to position [1290, 0]
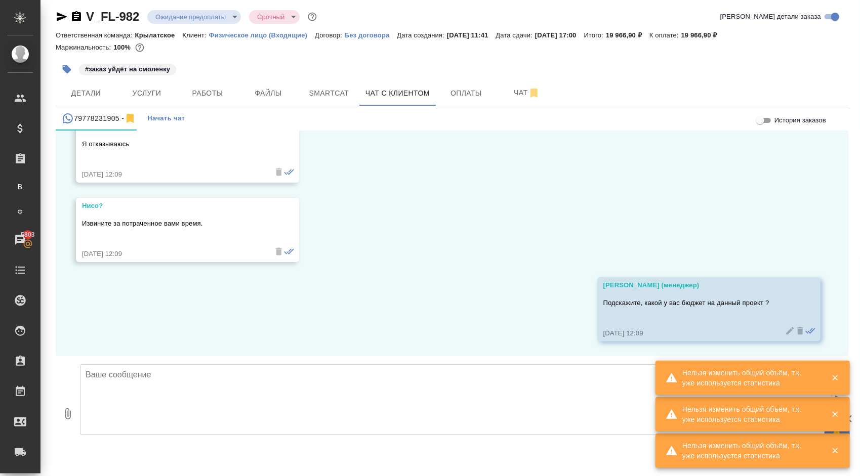
click at [229, 376] on textarea at bounding box center [456, 399] width 752 height 71
type textarea "По несрочному тарифу стоимость заказа составит"
click at [145, 90] on span "Услуги" at bounding box center [146, 93] width 49 height 13
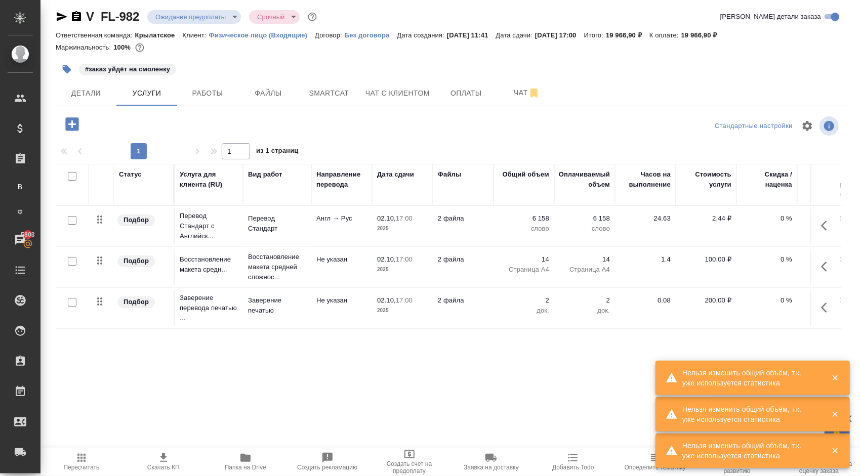
click at [821, 220] on icon "button" at bounding box center [827, 226] width 12 height 12
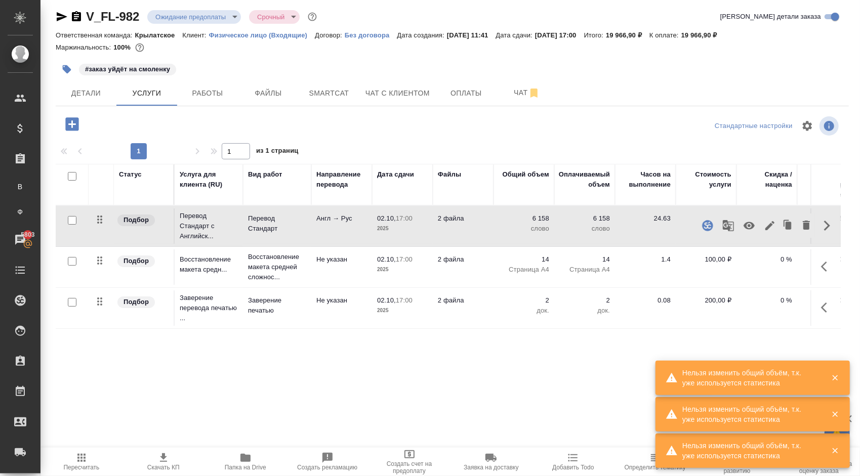
click at [763, 224] on icon "button" at bounding box center [769, 226] width 12 height 12
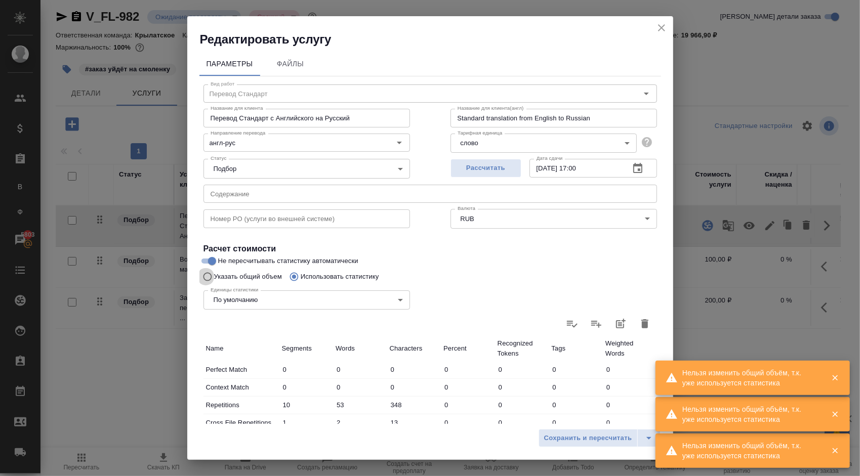
click at [209, 275] on input "Указать общий объем" at bounding box center [206, 276] width 16 height 19
radio input "true"
radio input "false"
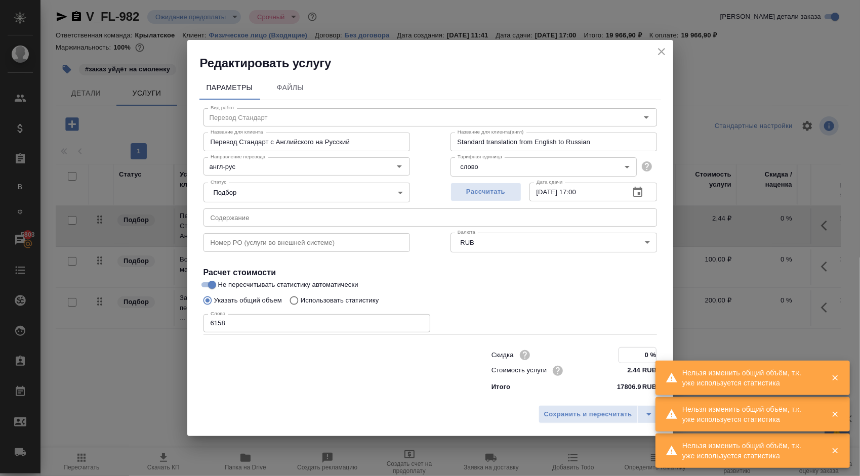
drag, startPoint x: 653, startPoint y: 353, endPoint x: 677, endPoint y: 350, distance: 24.0
click at [677, 350] on div "Редактировать услугу Параметры Файлы Вид работ Перевод Стандарт Вид работ Назва…" at bounding box center [430, 238] width 860 height 476
type input "10 %"
click at [549, 415] on span "Сохранить и пересчитать" at bounding box center [588, 415] width 88 height 12
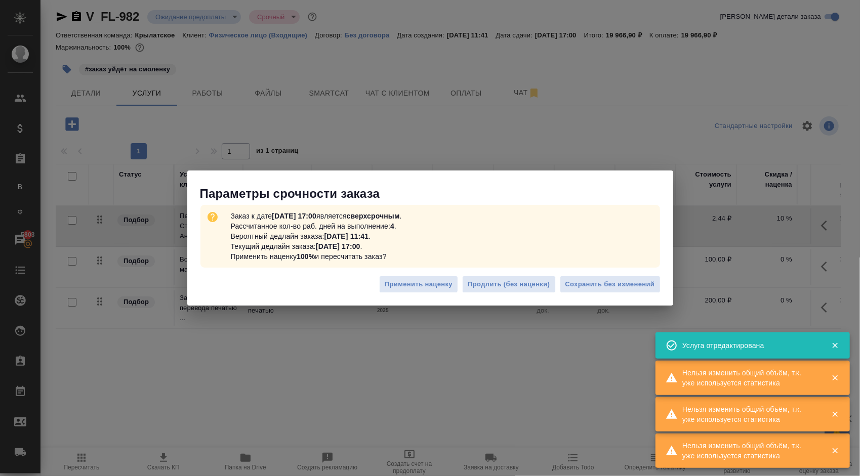
click at [614, 274] on div "Применить наценку Продлить (без наценки) Сохранить без изменений" at bounding box center [430, 288] width 486 height 35
click at [614, 280] on span "Сохранить без изменений" at bounding box center [610, 285] width 90 height 12
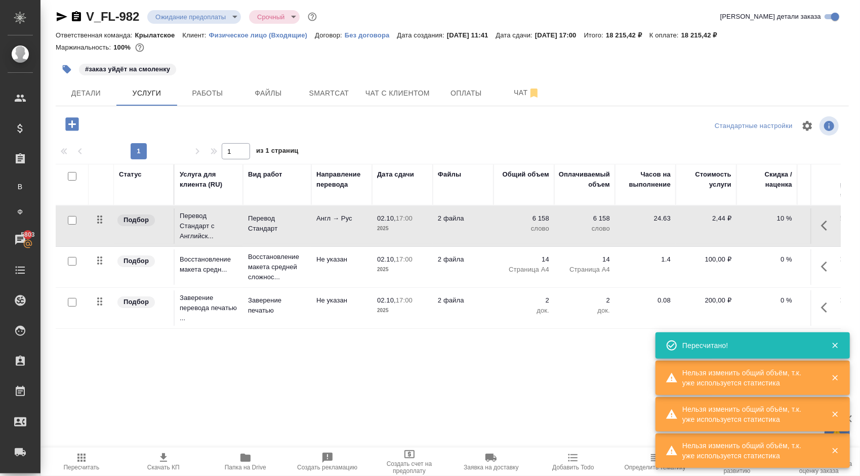
click at [53, 450] on button "Пересчитать" at bounding box center [81, 462] width 82 height 28
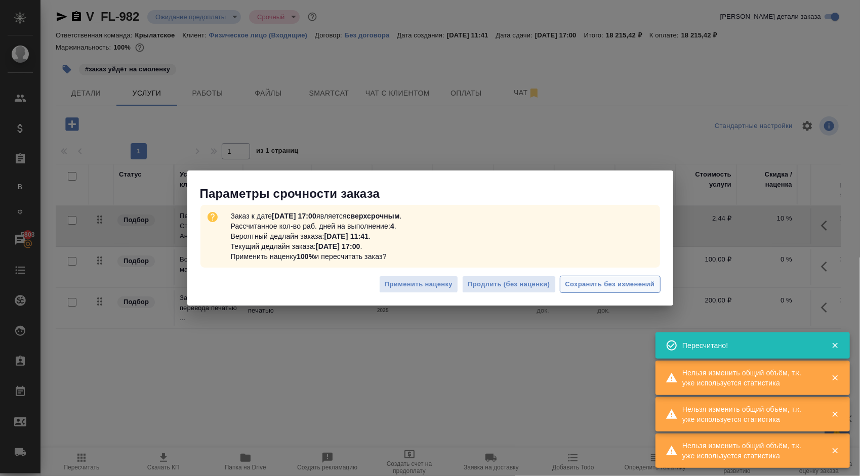
click at [612, 280] on span "Сохранить без изменений" at bounding box center [610, 285] width 90 height 12
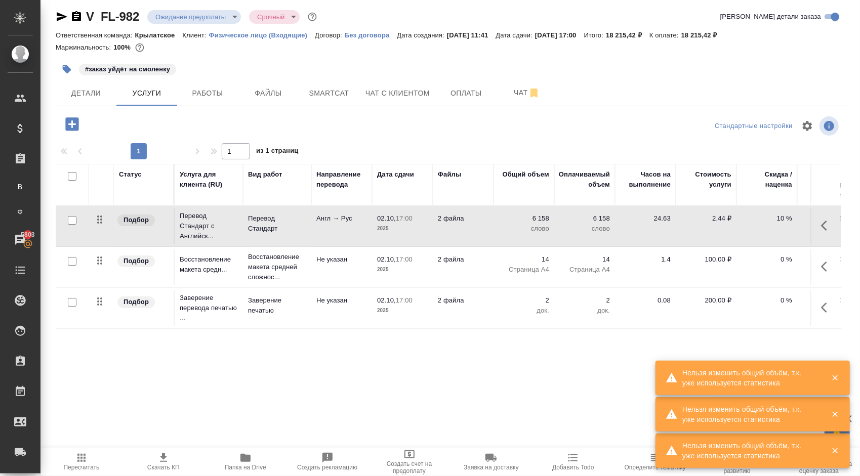
click at [821, 263] on icon "button" at bounding box center [827, 267] width 12 height 12
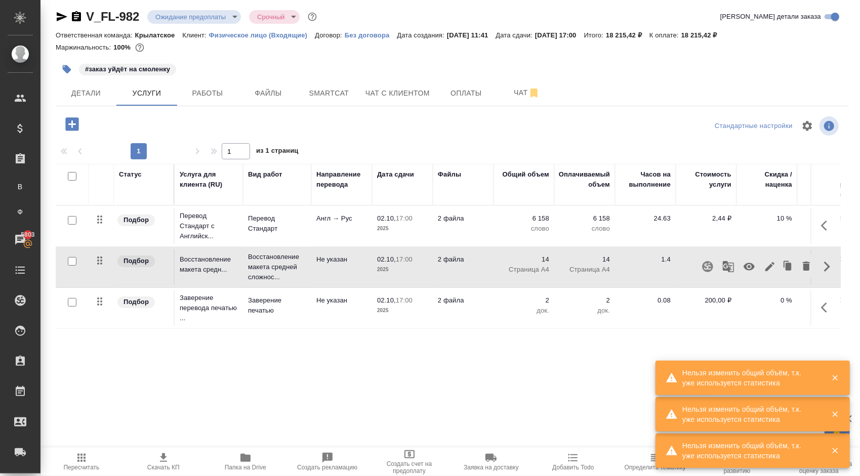
click at [765, 267] on icon "button" at bounding box center [769, 266] width 9 height 9
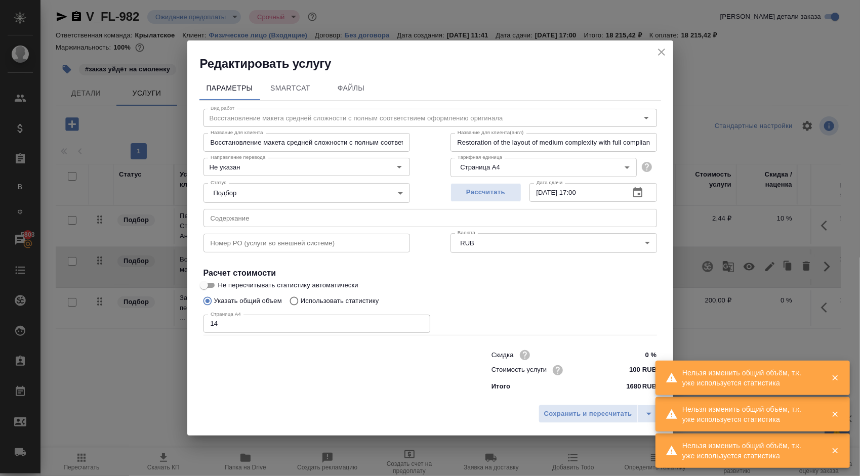
click at [636, 366] on input "100 RUB" at bounding box center [637, 370] width 38 height 15
click at [636, 366] on input "100 RUB" at bounding box center [637, 370] width 37 height 15
type input "80 RUB"
click at [608, 409] on button "Сохранить и пересчитать" at bounding box center [587, 414] width 99 height 18
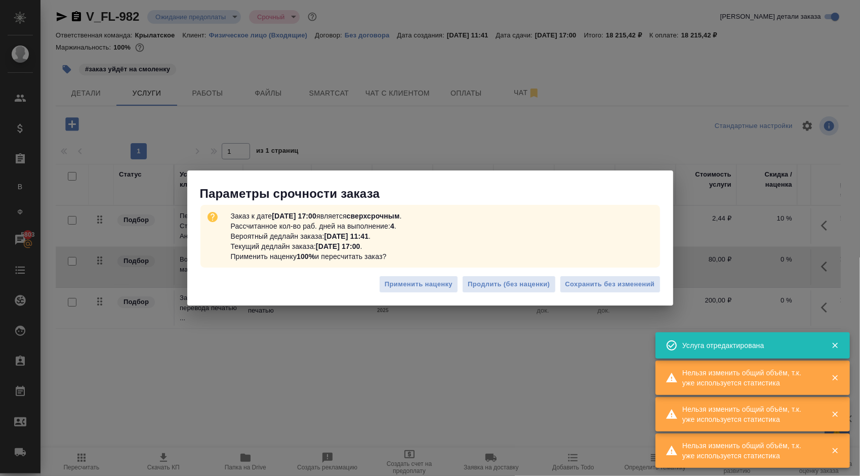
click at [616, 272] on div "Применить наценку Продлить (без наценки) Сохранить без изменений" at bounding box center [430, 288] width 486 height 35
click at [616, 299] on div "Применить наценку Продлить (без наценки) Сохранить без изменений" at bounding box center [430, 288] width 486 height 35
click at [618, 279] on span "Сохранить без изменений" at bounding box center [610, 285] width 90 height 12
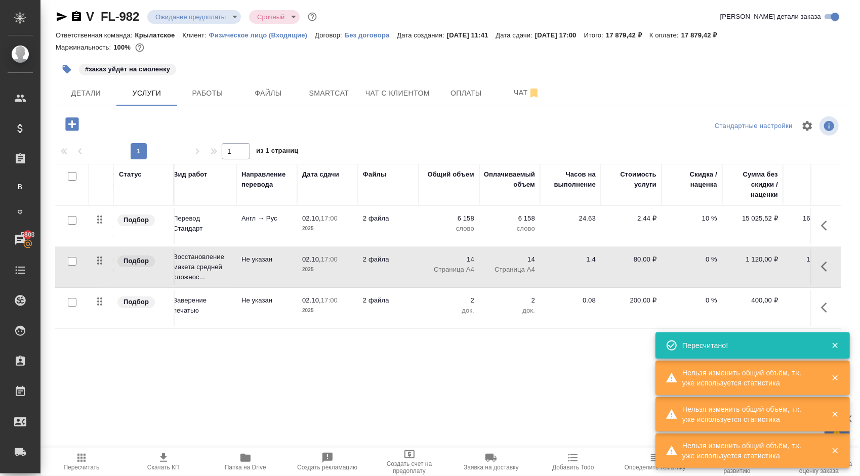
scroll to position [0, 116]
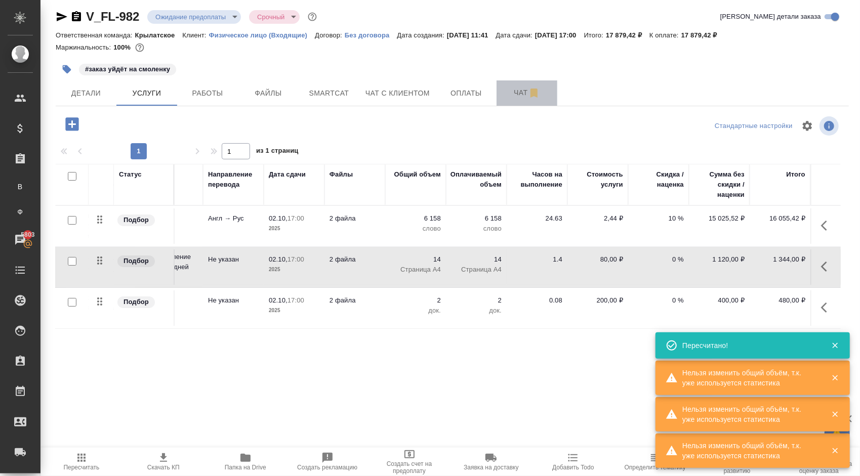
click at [522, 97] on span "Чат" at bounding box center [526, 93] width 49 height 13
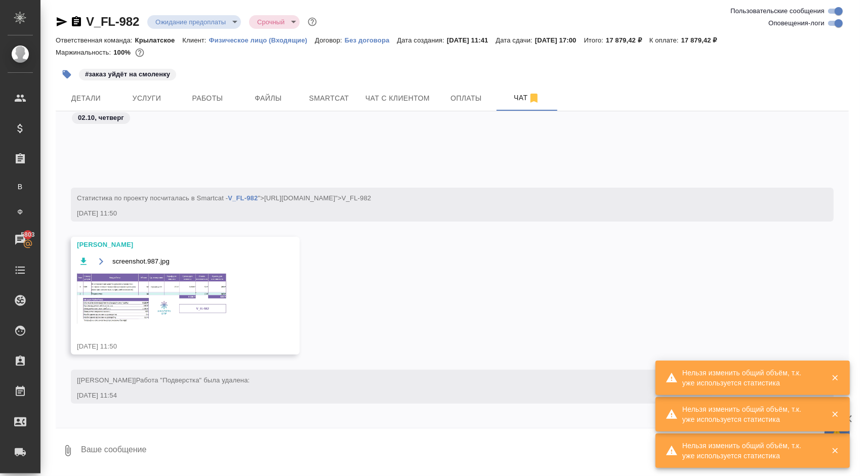
scroll to position [137, 0]
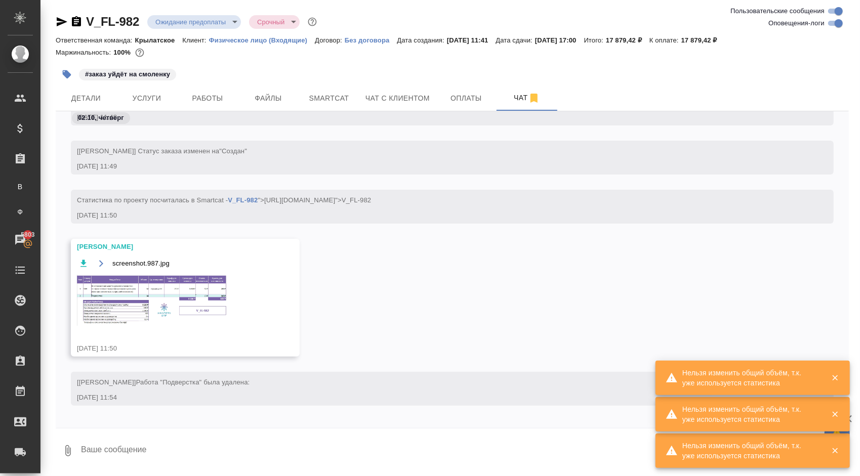
click at [198, 271] on div "screenshot.987.jpg" at bounding box center [170, 297] width 187 height 81
click at [192, 306] on img at bounding box center [153, 300] width 152 height 51
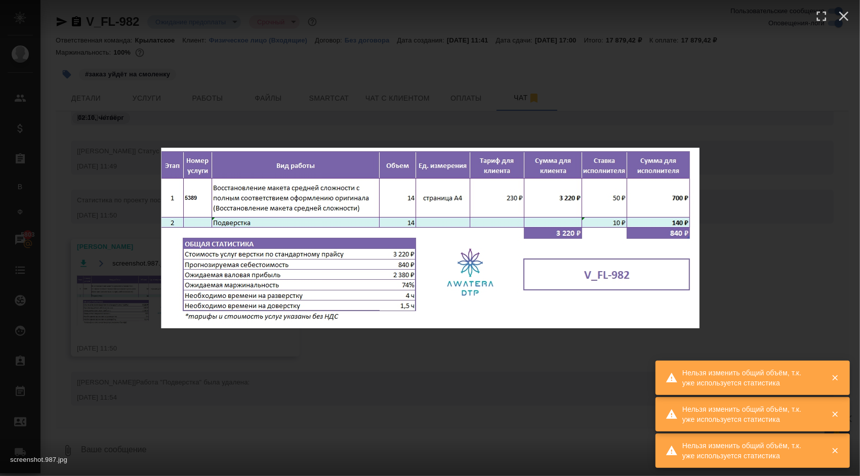
click at [509, 375] on div "screenshot.987.jpg 1 of 1" at bounding box center [430, 238] width 860 height 476
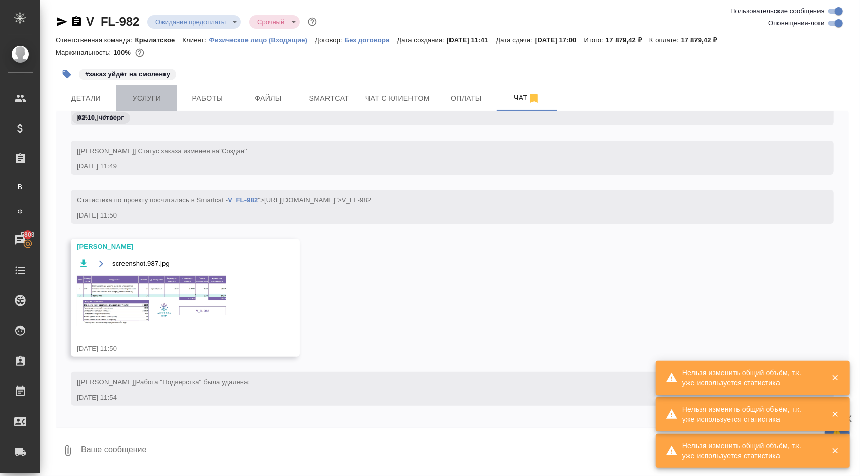
click at [149, 99] on span "Услуги" at bounding box center [146, 98] width 49 height 13
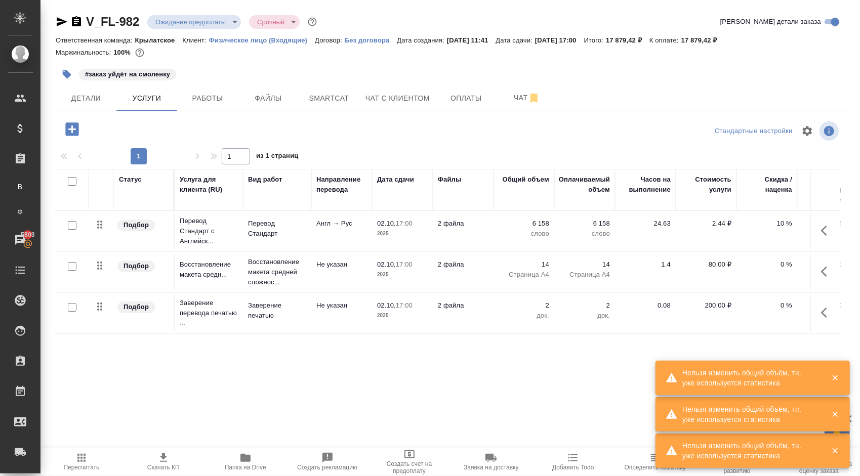
click at [823, 266] on icon "button" at bounding box center [827, 272] width 12 height 12
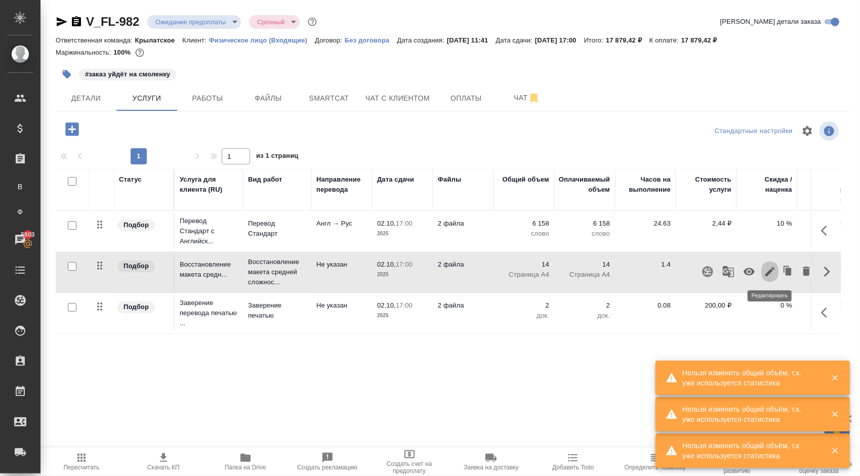
click at [769, 269] on icon "button" at bounding box center [769, 272] width 12 height 12
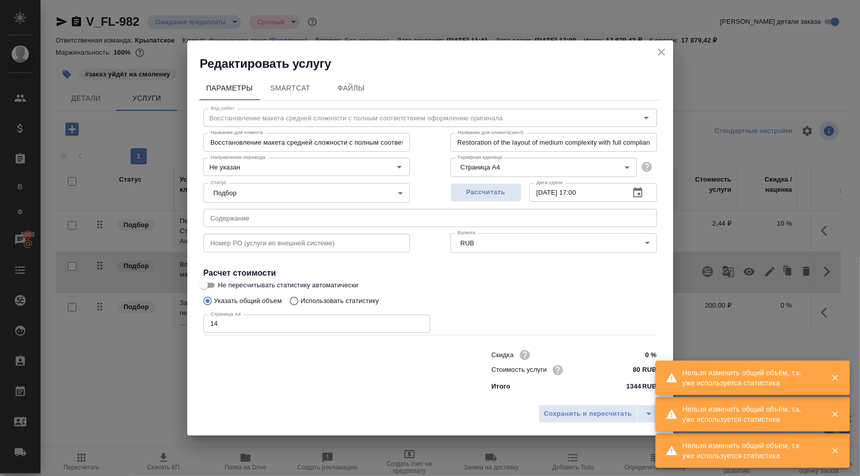
click at [636, 367] on input "80 RUB" at bounding box center [637, 370] width 38 height 15
click at [636, 367] on input "80 RUB" at bounding box center [637, 370] width 37 height 15
type input "70 RUB"
click at [602, 416] on span "Сохранить и пересчитать" at bounding box center [588, 415] width 88 height 12
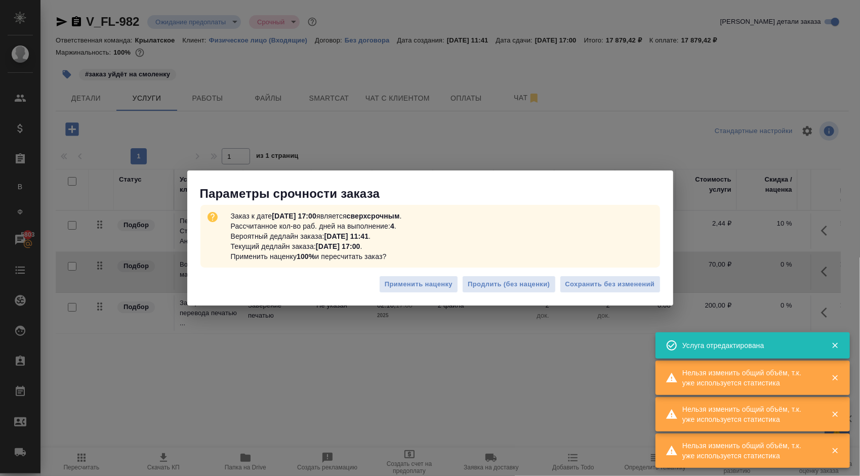
click at [647, 273] on div "Применить наценку Продлить (без наценки) Сохранить без изменений" at bounding box center [430, 288] width 486 height 35
click at [643, 280] on span "Сохранить без изменений" at bounding box center [610, 285] width 90 height 12
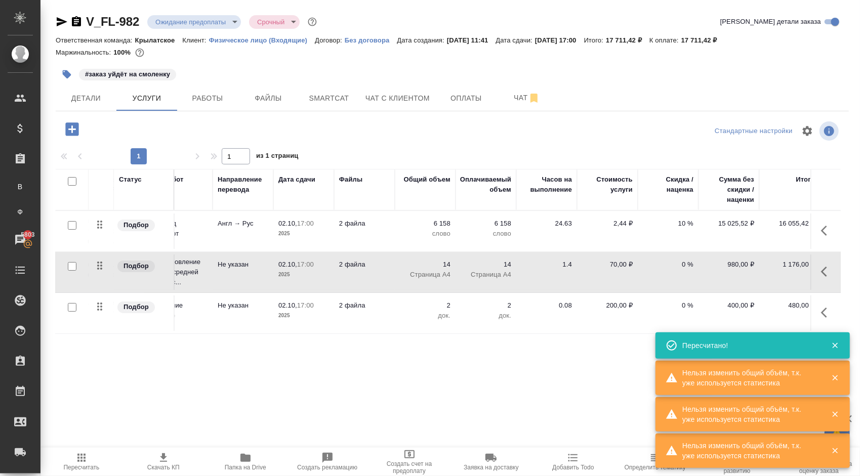
scroll to position [0, 108]
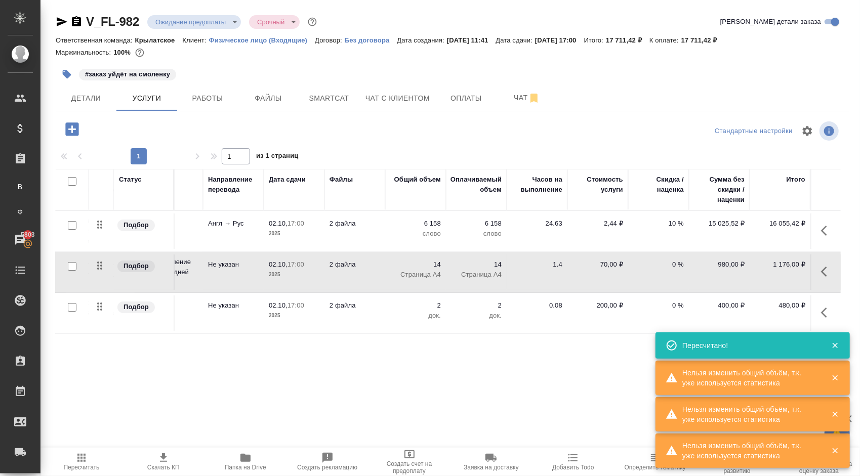
click at [820, 264] on button "button" at bounding box center [827, 272] width 24 height 24
click at [773, 269] on icon "button" at bounding box center [769, 271] width 9 height 9
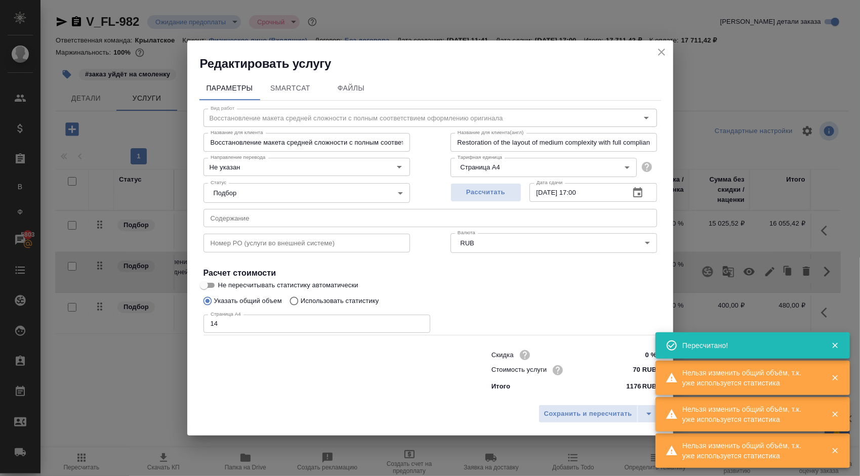
click at [635, 366] on input "70 RUB" at bounding box center [637, 370] width 38 height 15
click at [635, 366] on input "70 RUB" at bounding box center [637, 370] width 37 height 15
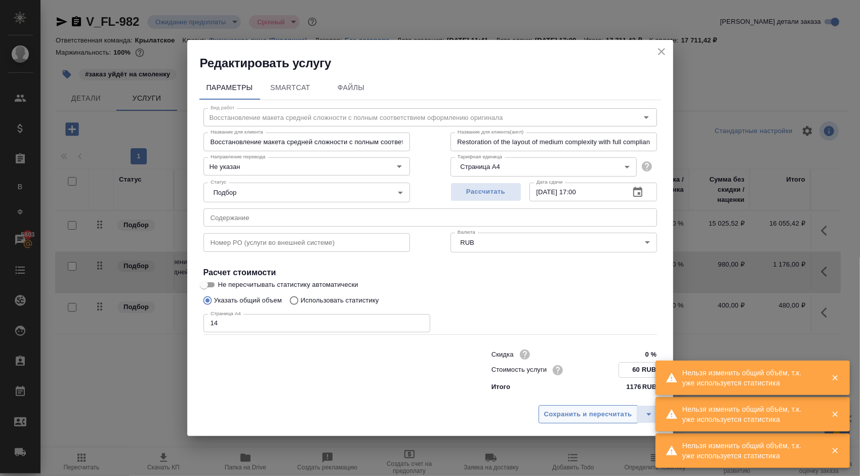
type input "60 RUB"
click at [588, 416] on span "Сохранить и пересчитать" at bounding box center [588, 415] width 88 height 12
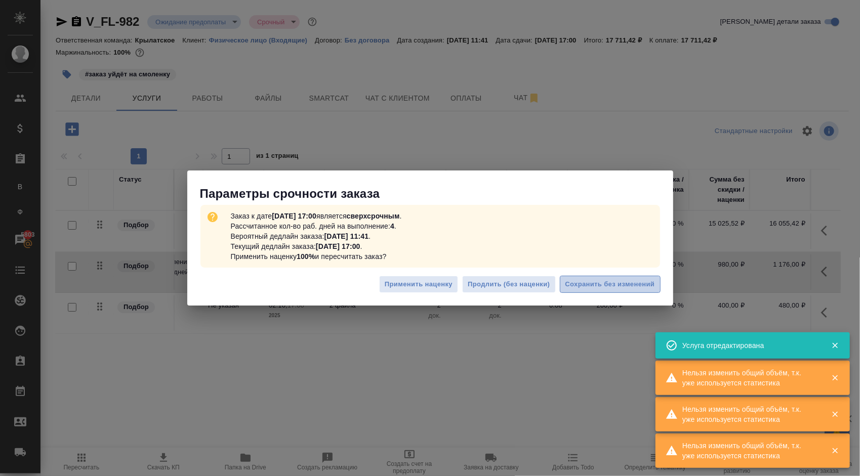
click at [637, 284] on span "Сохранить без изменений" at bounding box center [610, 285] width 90 height 12
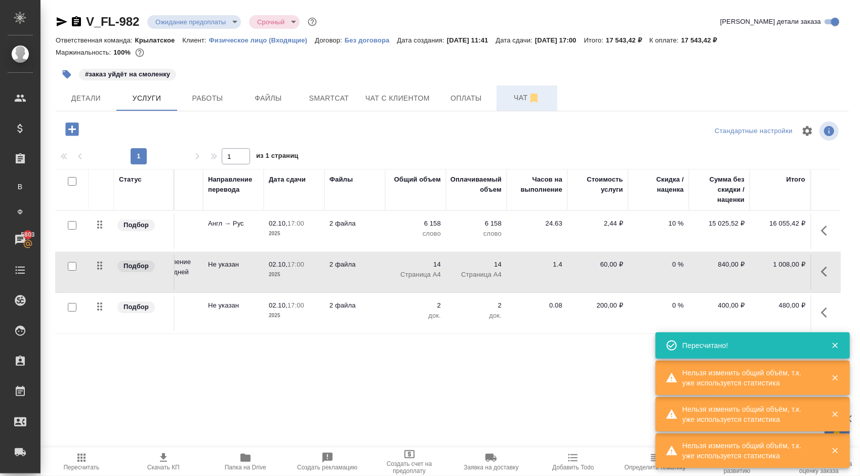
click at [503, 98] on span "Чат" at bounding box center [526, 98] width 49 height 13
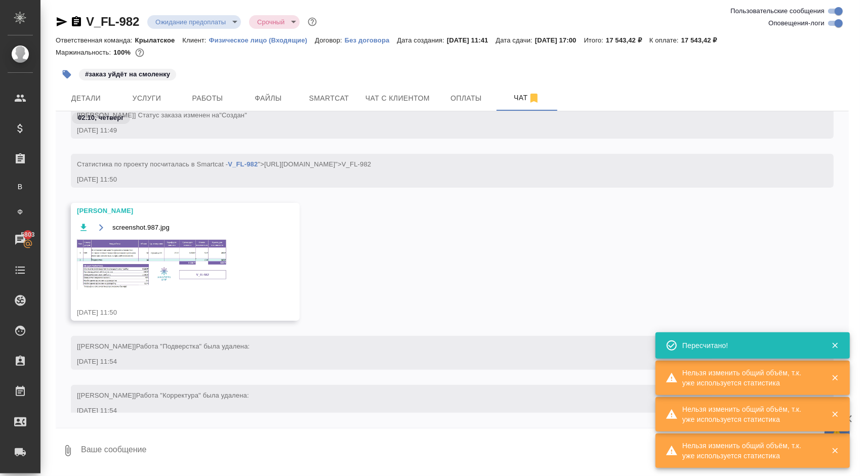
scroll to position [137, 0]
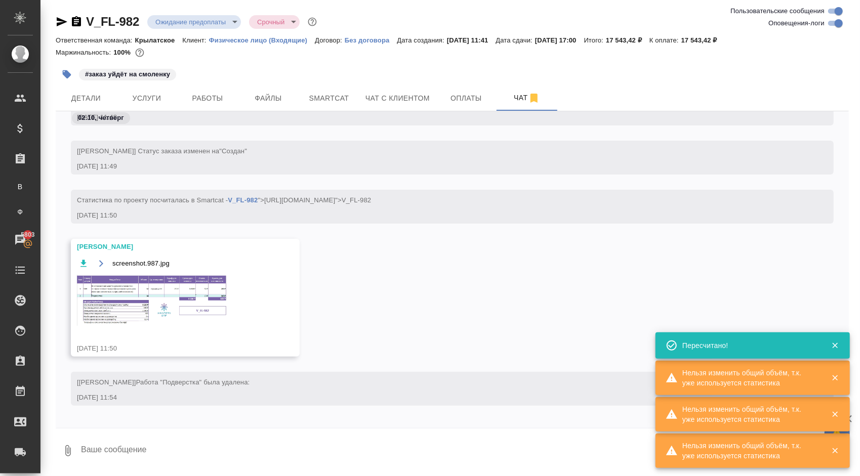
click at [194, 295] on img at bounding box center [153, 300] width 152 height 51
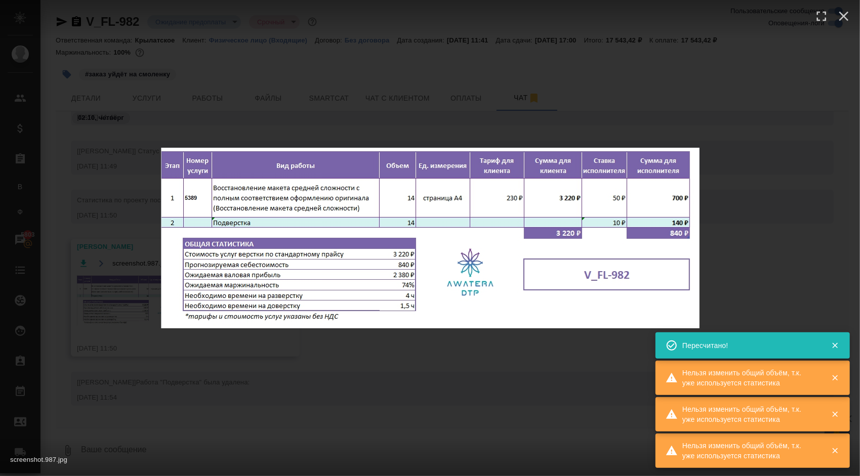
click at [428, 352] on div "screenshot.987.jpg 1 of 1" at bounding box center [430, 238] width 860 height 476
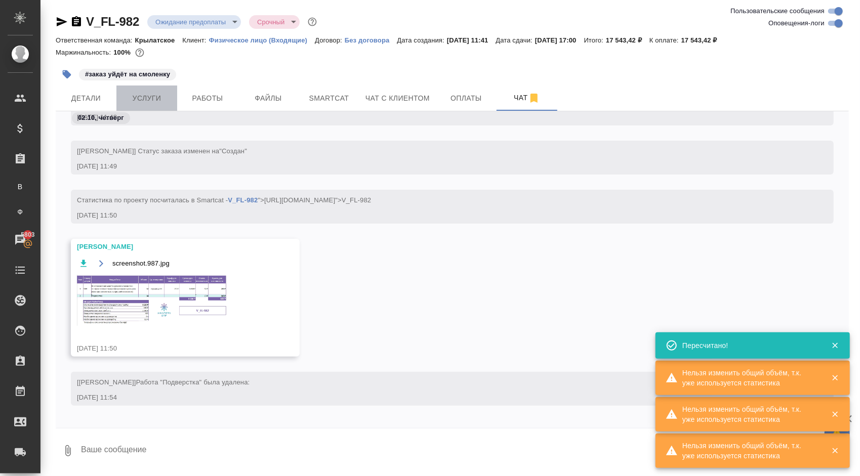
click at [165, 103] on span "Услуги" at bounding box center [146, 98] width 49 height 13
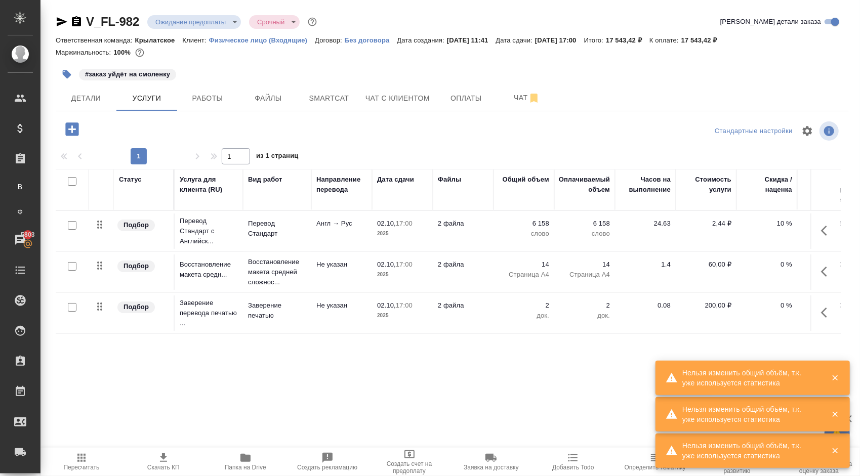
click at [97, 464] on span "Пересчитать" at bounding box center [81, 467] width 36 height 7
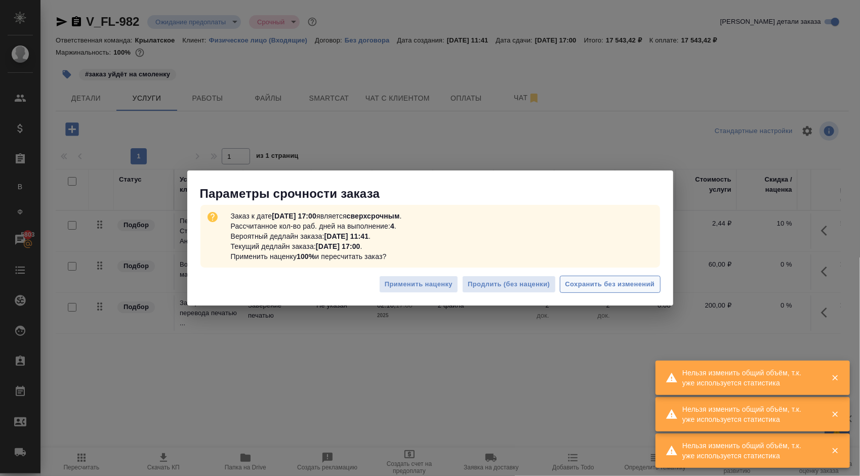
click at [624, 283] on span "Сохранить без изменений" at bounding box center [610, 285] width 90 height 12
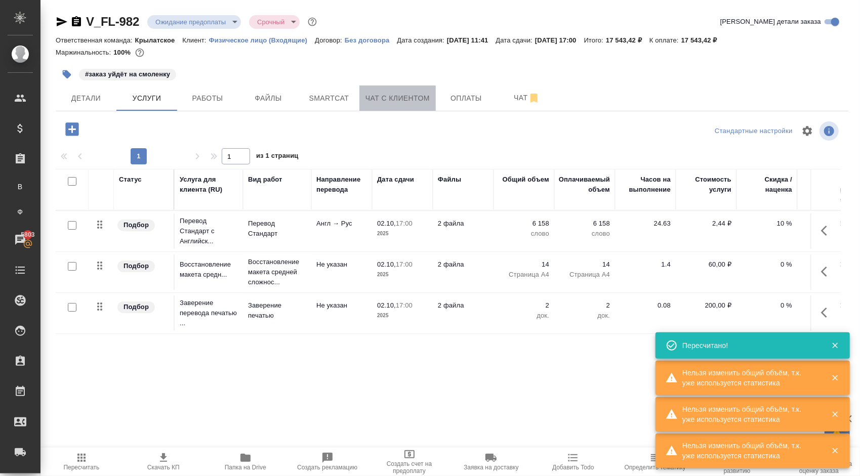
click at [414, 86] on button "Чат с клиентом" at bounding box center [397, 98] width 76 height 25
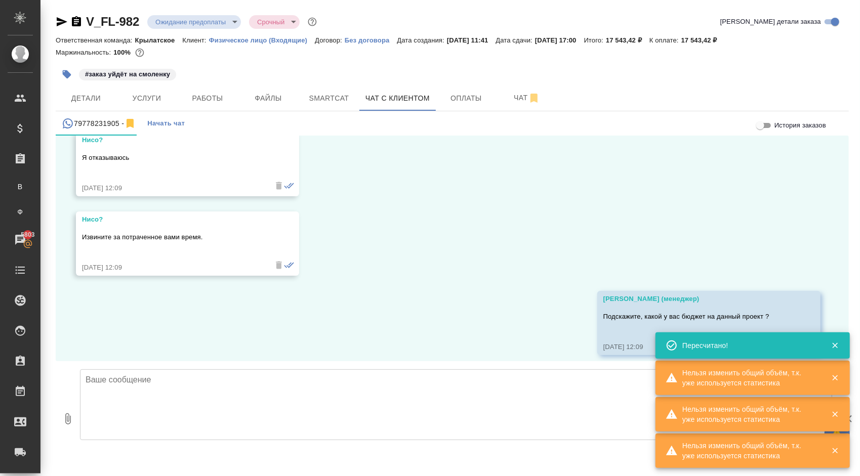
scroll to position [1290, 0]
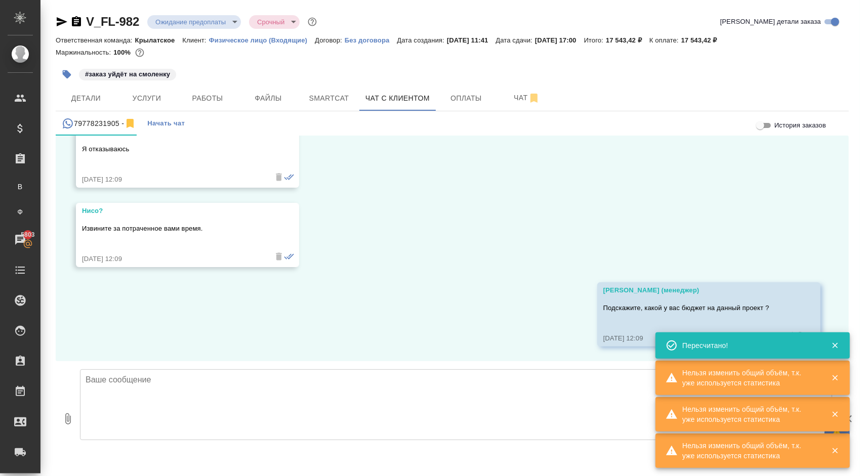
click at [231, 388] on textarea at bounding box center [456, 404] width 752 height 71
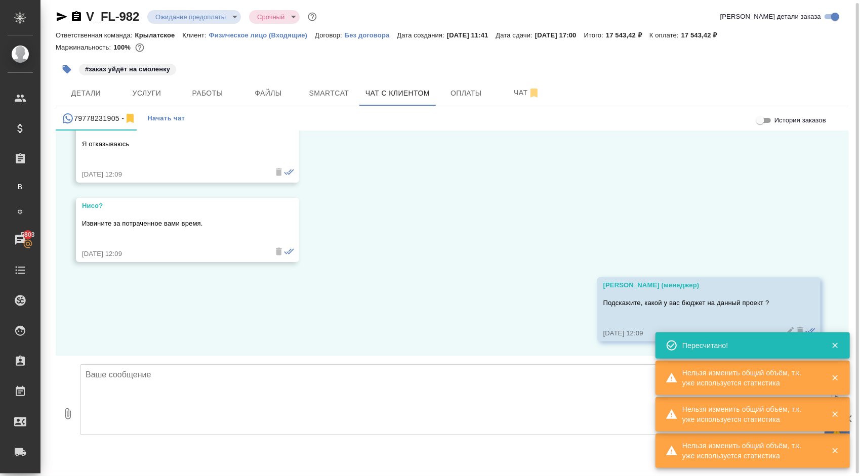
scroll to position [5, 0]
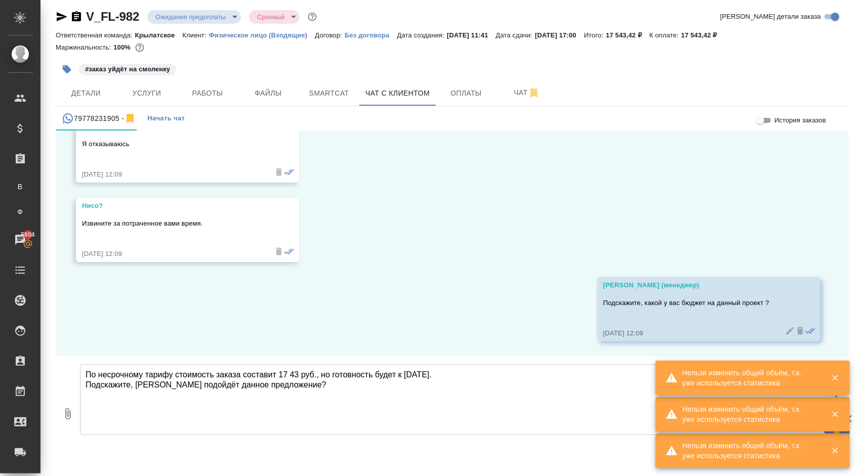
click at [299, 375] on textarea "По несрочному тарифу стоимость заказа составит 17 43 руб., но готовность будет …" at bounding box center [456, 399] width 752 height 71
click at [290, 375] on textarea "По несрочному тарифу стоимость заказа составит 17 43 руб., но готовность будет …" at bounding box center [456, 399] width 752 height 71
click at [298, 391] on textarea "По несрочному тарифу стоимость заказа составит 17 543 руб., но готовность будет…" at bounding box center [456, 399] width 752 height 71
drag, startPoint x: 441, startPoint y: 374, endPoint x: 404, endPoint y: 378, distance: 37.7
click at [404, 378] on textarea "По несрочному тарифу стоимость заказа составит 17 543 руб., но готовность будет…" at bounding box center [456, 399] width 752 height 71
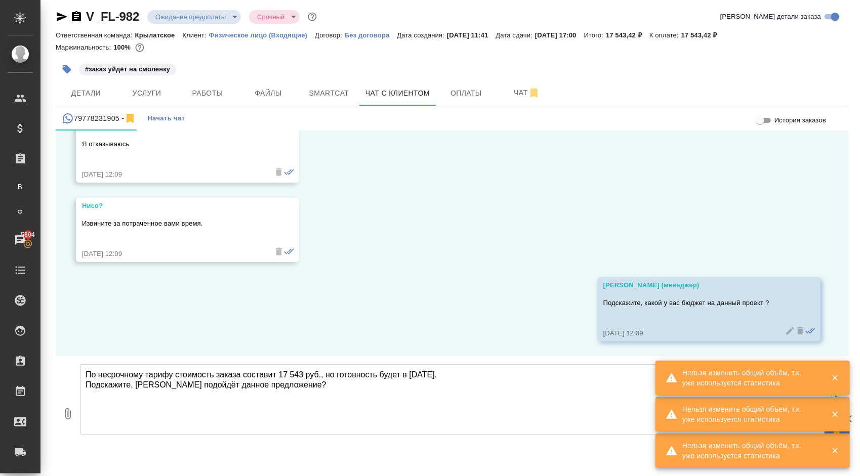
click at [311, 388] on textarea "По несрочному тарифу стоимость заказа составит 17 543 руб., но готовность будет…" at bounding box center [456, 399] width 752 height 71
type textarea "По несрочному тарифу стоимость заказа составит 17 543 руб., но готовность будет…"
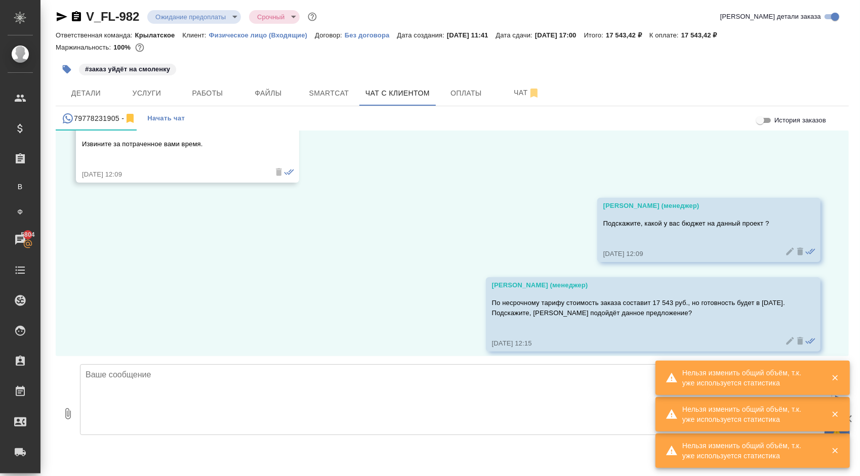
scroll to position [1379, 0]
